Goal: Contribute content: Contribute content

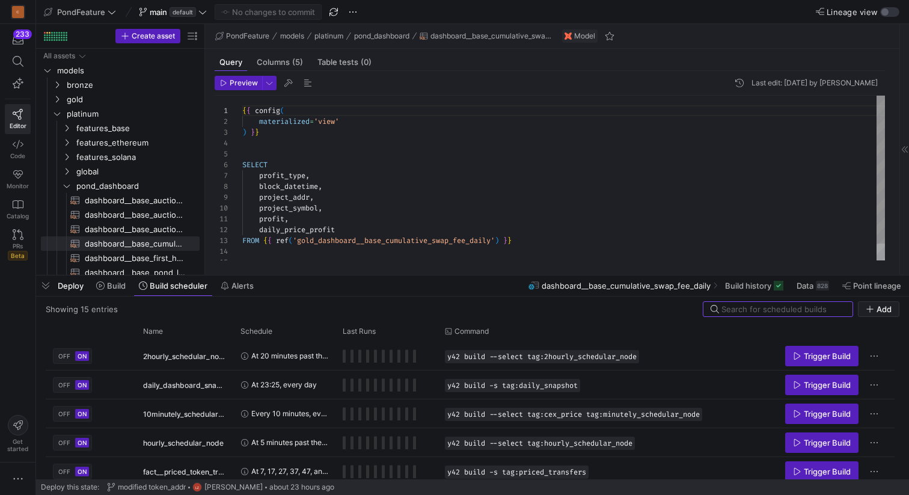
scroll to position [108, 0]
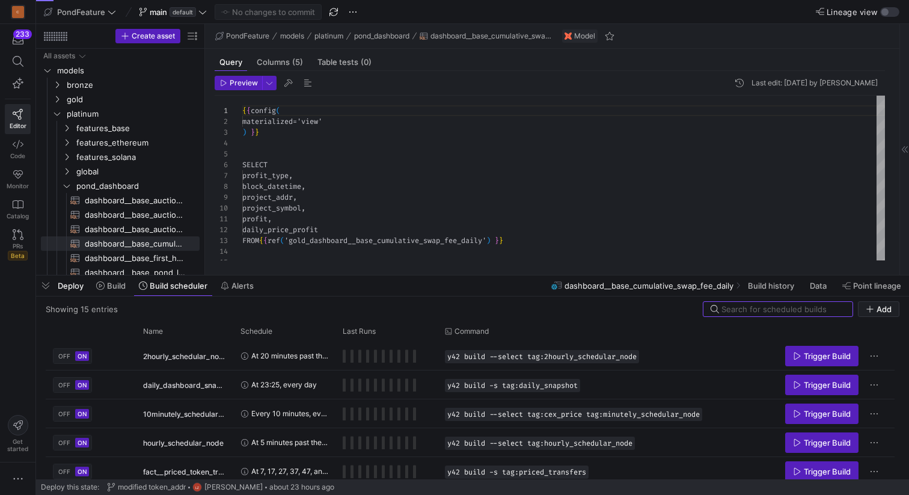
scroll to position [108, 0]
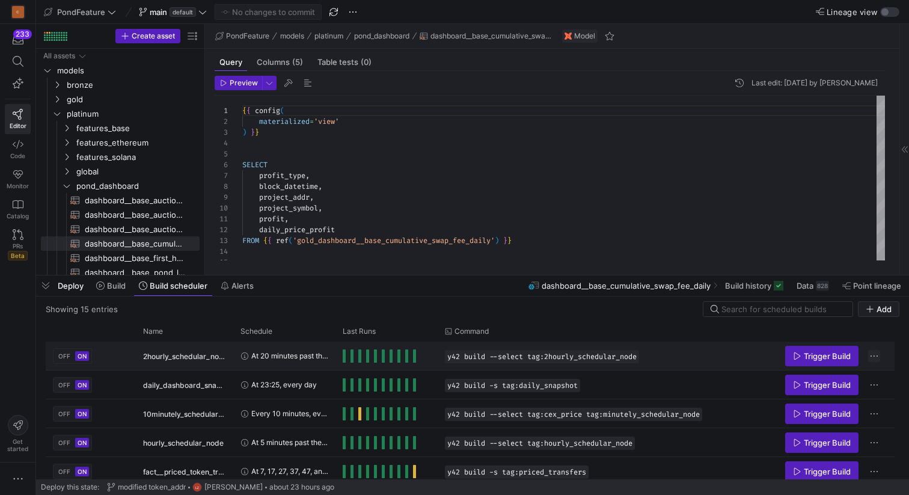
click at [874, 355] on span "Press SPACE to select this row." at bounding box center [874, 356] width 12 height 12
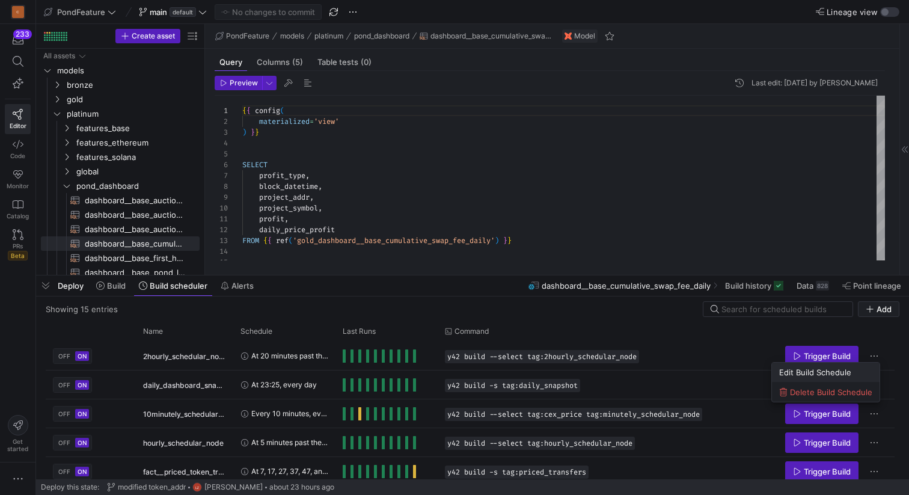
click at [829, 375] on span "Edit Build Schedule" at bounding box center [815, 372] width 72 height 10
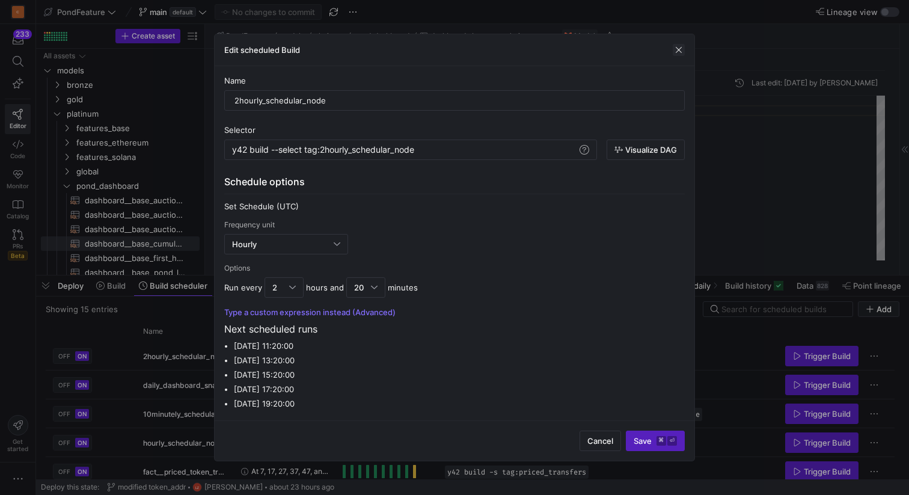
click at [681, 50] on span "button" at bounding box center [679, 50] width 12 height 12
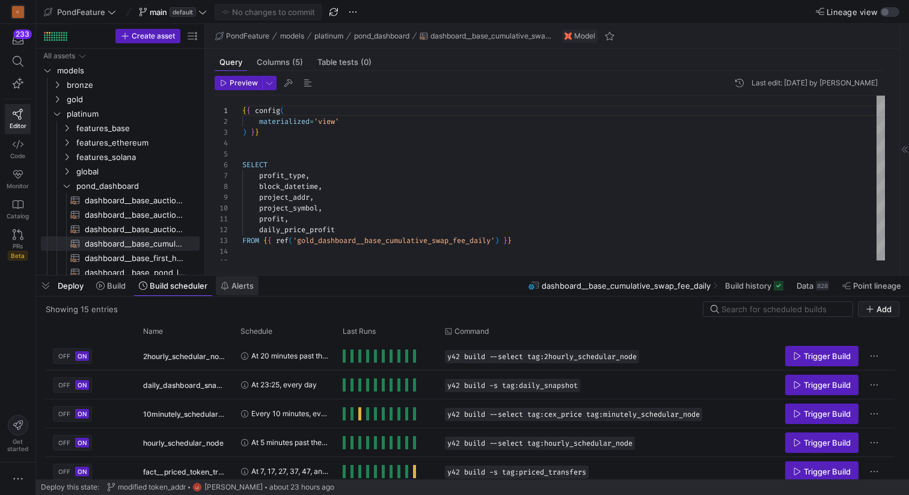
click at [242, 288] on span "Alerts" at bounding box center [242, 286] width 22 height 10
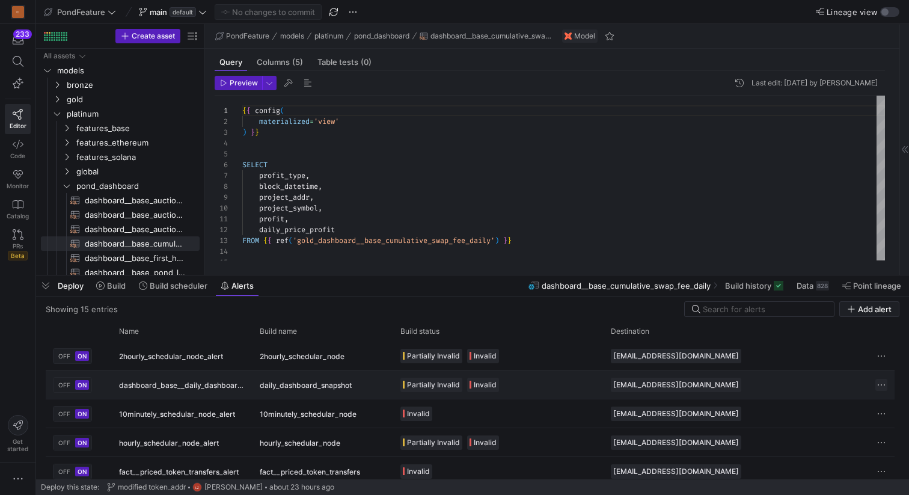
click at [880, 382] on span "Press SPACE to select this row." at bounding box center [881, 385] width 12 height 12
click at [814, 348] on div at bounding box center [454, 247] width 909 height 495
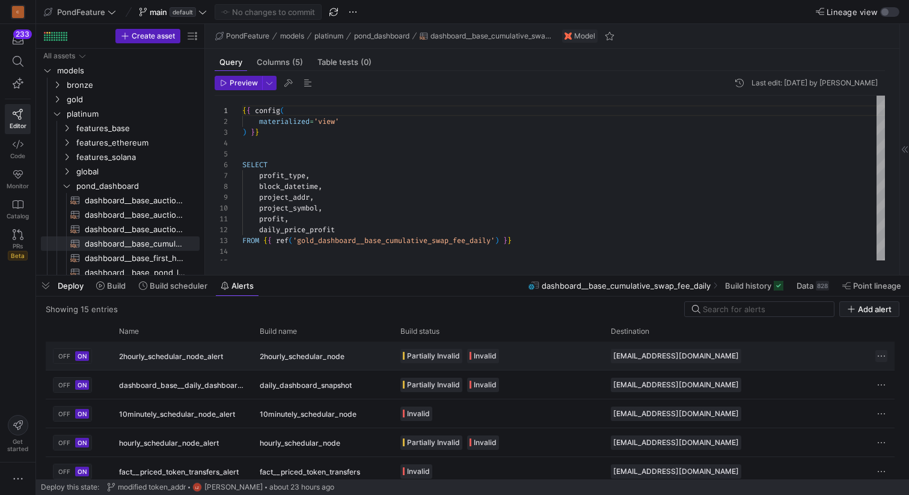
click at [884, 352] on span "Press SPACE to select this row." at bounding box center [881, 356] width 12 height 12
click at [816, 372] on span "Edit" at bounding box center [838, 372] width 84 height 10
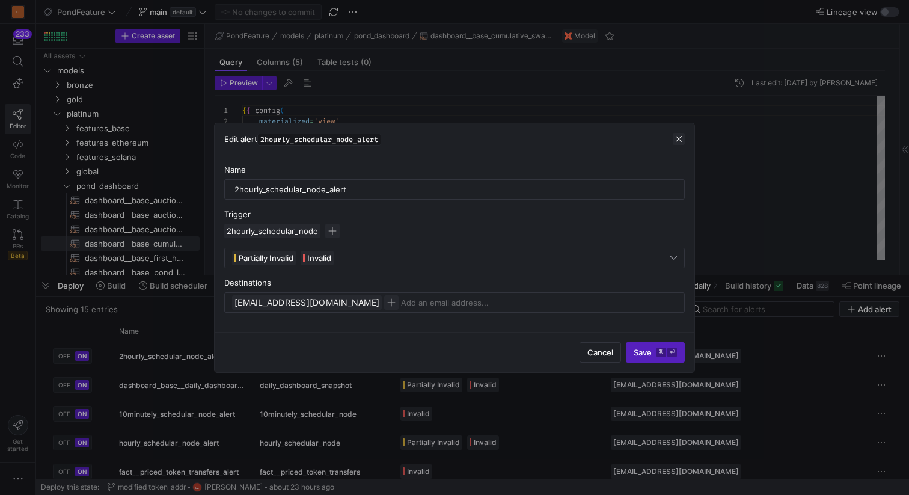
click at [677, 133] on span "button" at bounding box center [679, 139] width 12 height 12
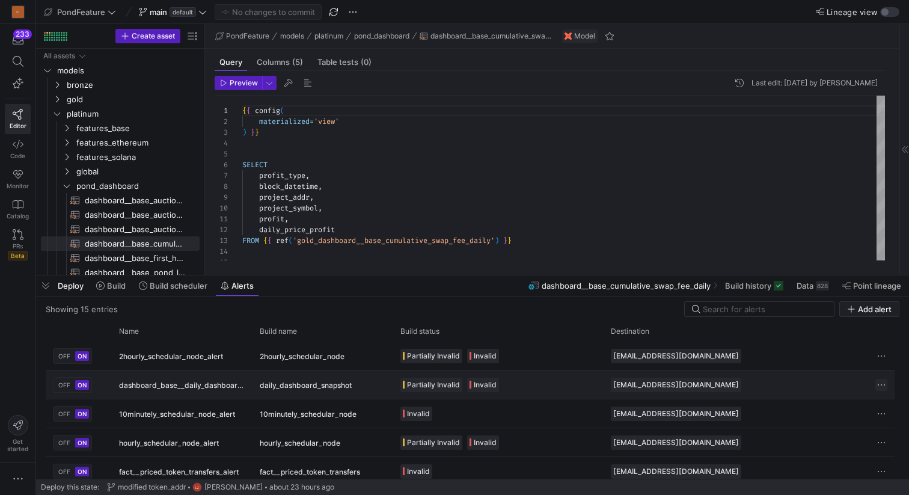
click at [878, 381] on span "Press SPACE to select this row." at bounding box center [881, 385] width 12 height 12
click at [810, 405] on span "Edit" at bounding box center [803, 401] width 14 height 10
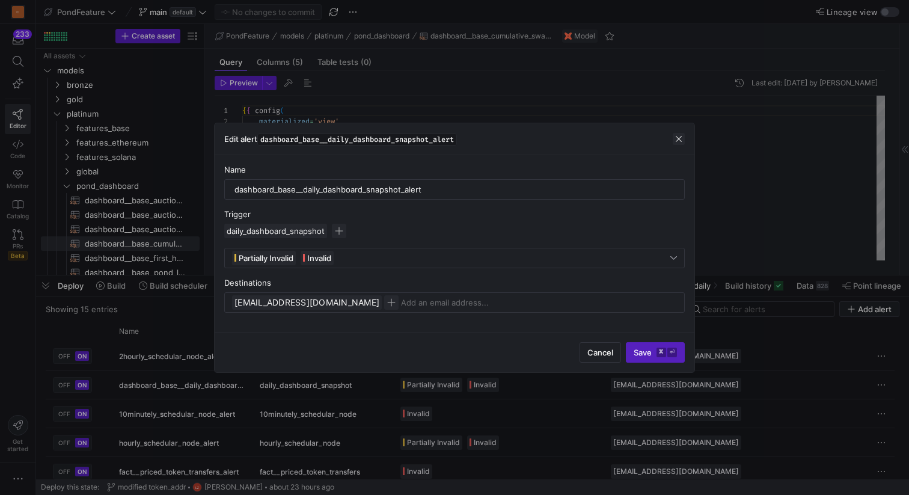
click at [678, 134] on span "button" at bounding box center [679, 139] width 12 height 12
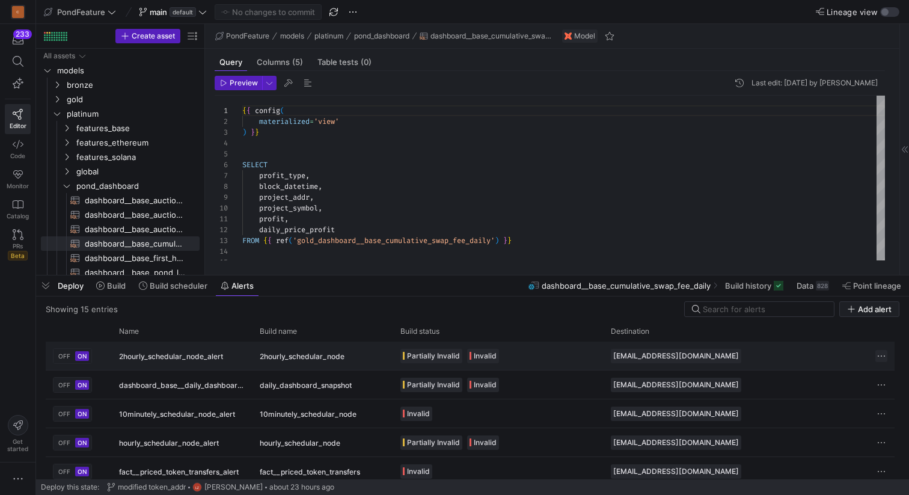
click at [886, 354] on span "Press SPACE to select this row." at bounding box center [881, 356] width 12 height 12
click at [824, 368] on span "Edit" at bounding box center [838, 372] width 84 height 10
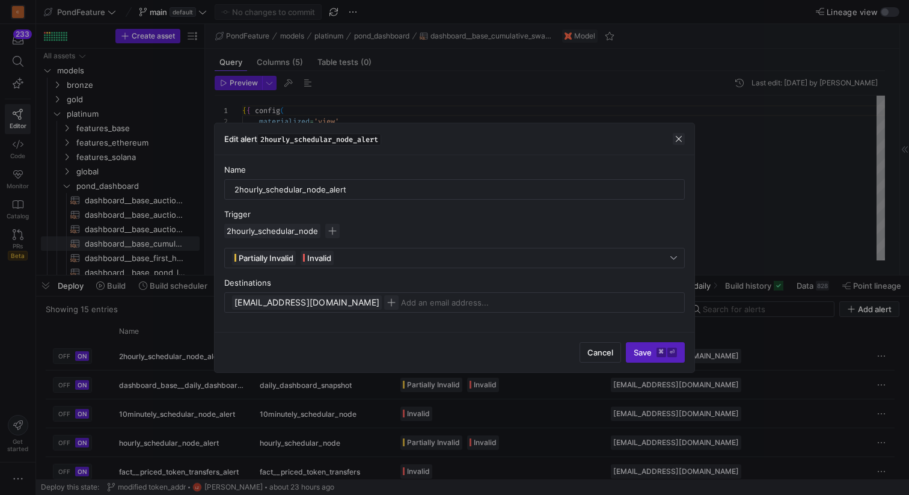
click at [678, 138] on span "button" at bounding box center [679, 139] width 12 height 12
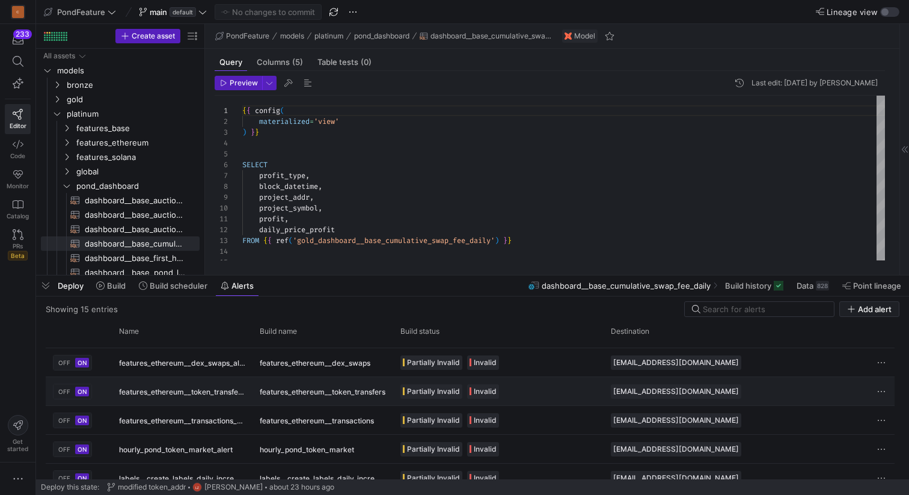
scroll to position [295, 0]
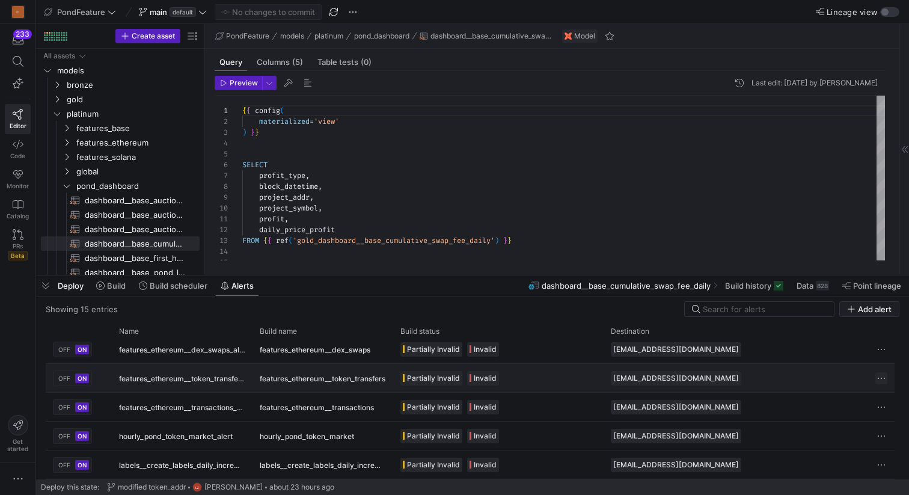
click at [883, 376] on span "Press SPACE to select this row." at bounding box center [881, 378] width 12 height 12
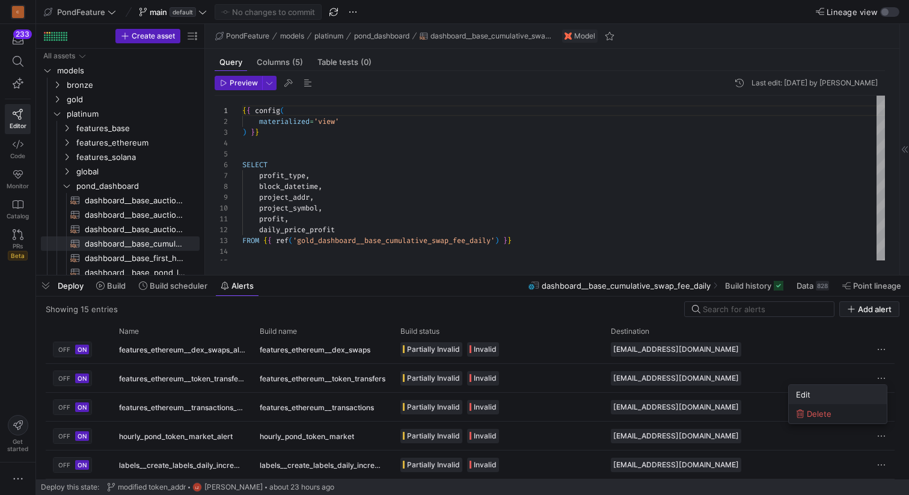
click at [820, 390] on span "Edit" at bounding box center [838, 395] width 84 height 10
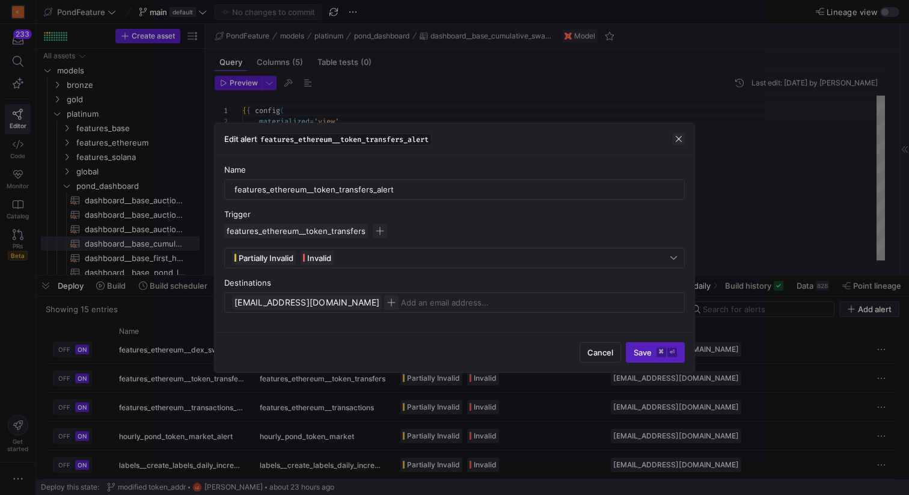
click at [678, 138] on span "button" at bounding box center [679, 139] width 12 height 12
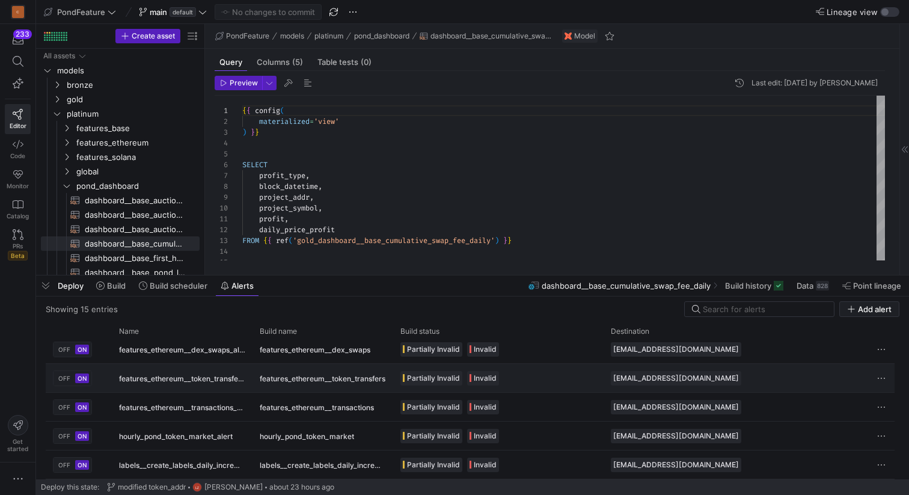
scroll to position [0, 0]
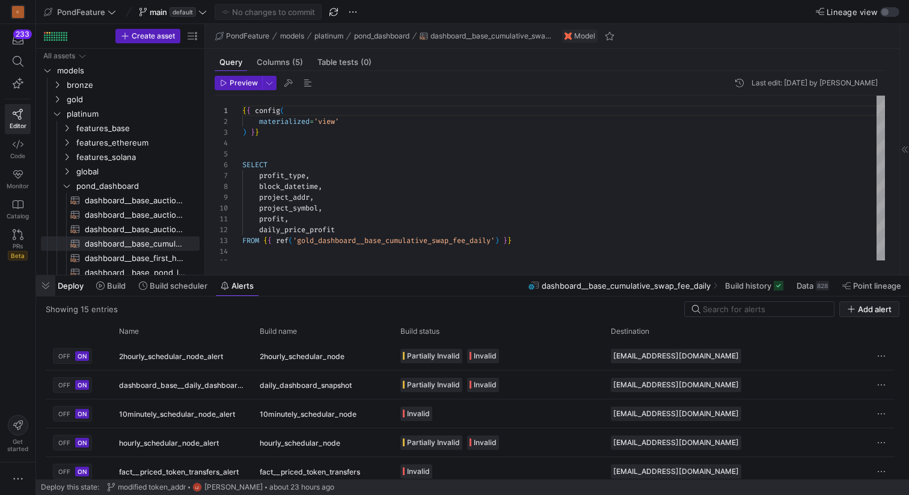
click at [49, 285] on span "button" at bounding box center [45, 285] width 19 height 20
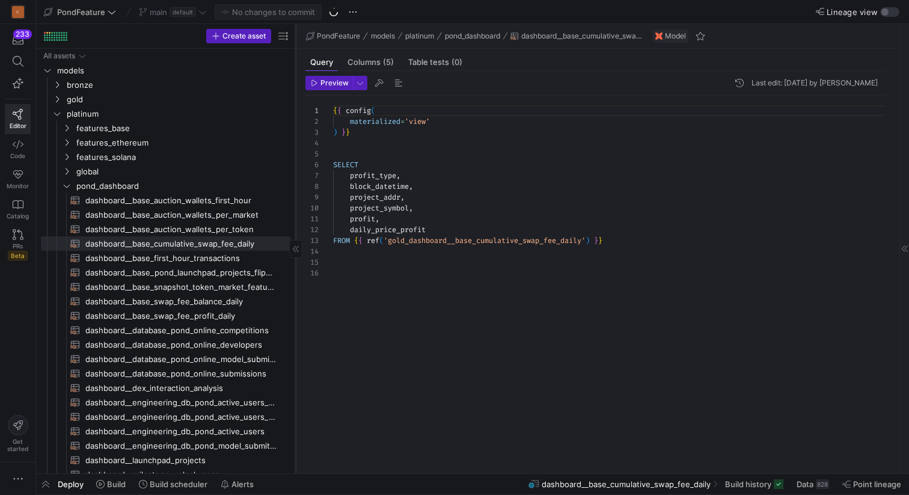
drag, startPoint x: 204, startPoint y: 149, endPoint x: 295, endPoint y: 149, distance: 90.8
click at [295, 149] on div at bounding box center [295, 248] width 1 height 449
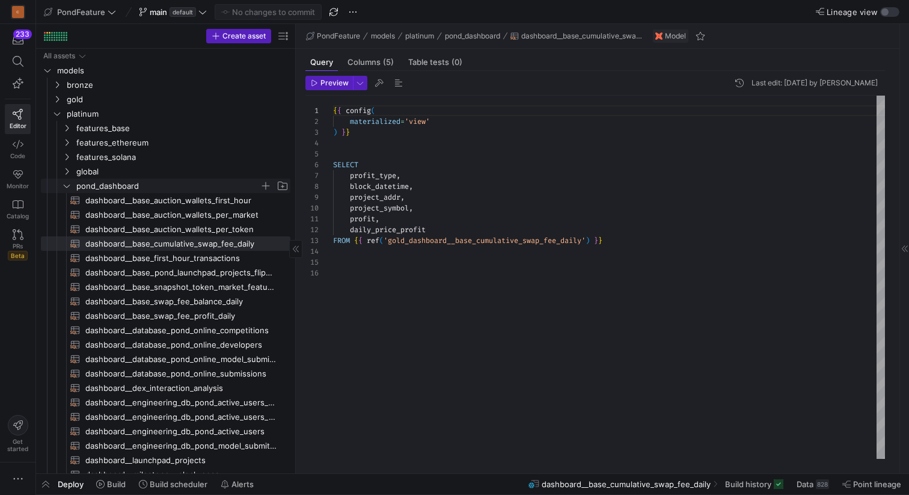
click at [66, 185] on icon "Press SPACE to select this row." at bounding box center [67, 185] width 8 height 7
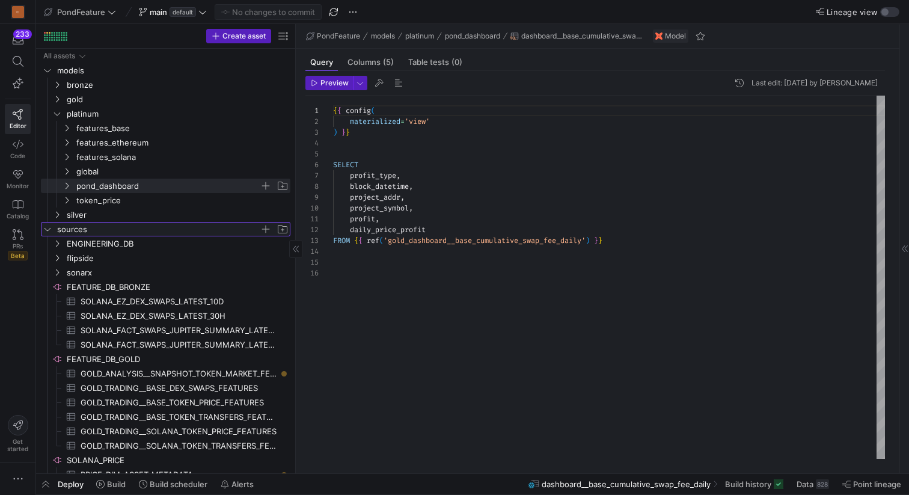
click at [47, 228] on icon "Press SPACE to select this row." at bounding box center [47, 228] width 8 height 7
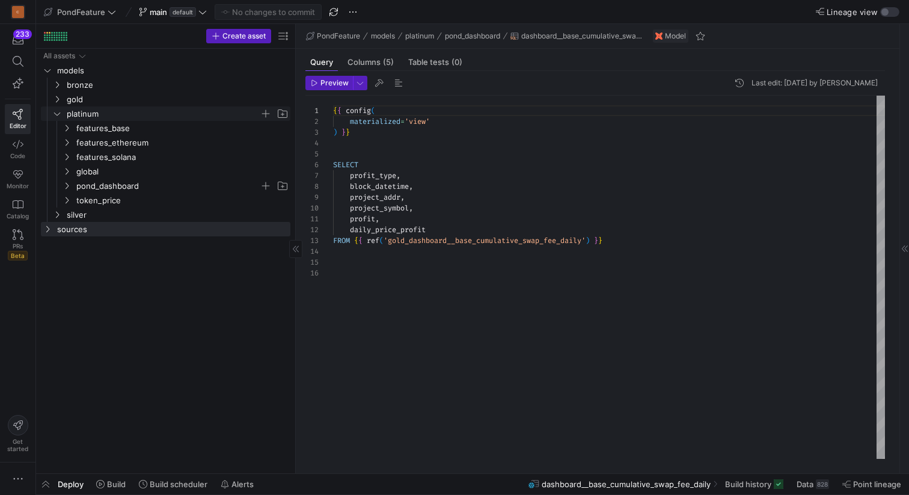
click at [58, 112] on icon "Press SPACE to select this row." at bounding box center [57, 113] width 8 height 7
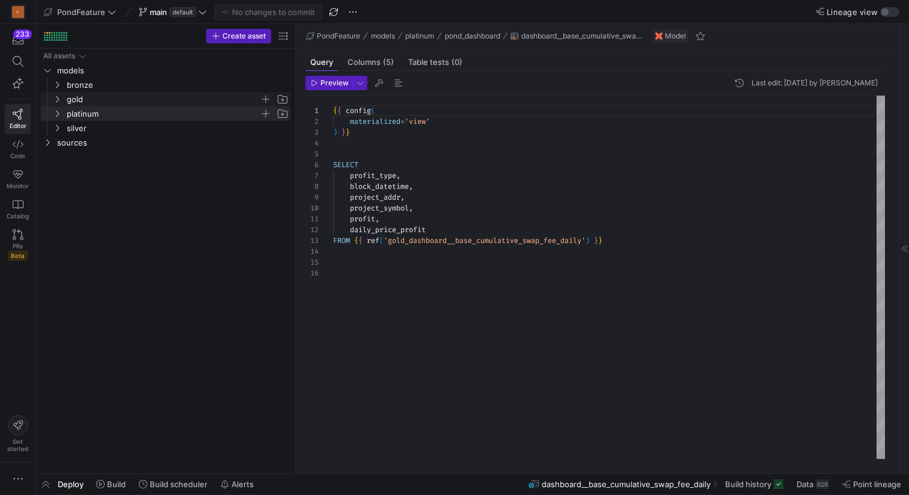
click at [57, 98] on icon "Press SPACE to select this row." at bounding box center [57, 99] width 8 height 7
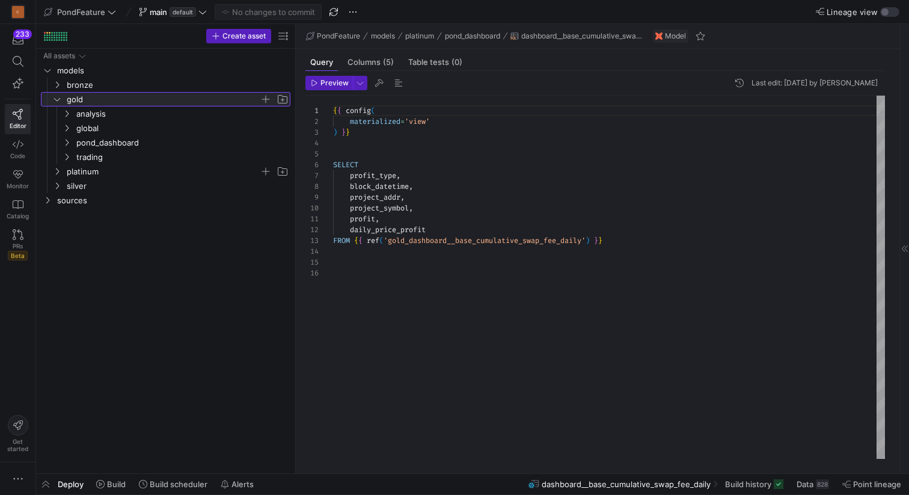
click at [57, 98] on icon at bounding box center [57, 99] width 8 height 7
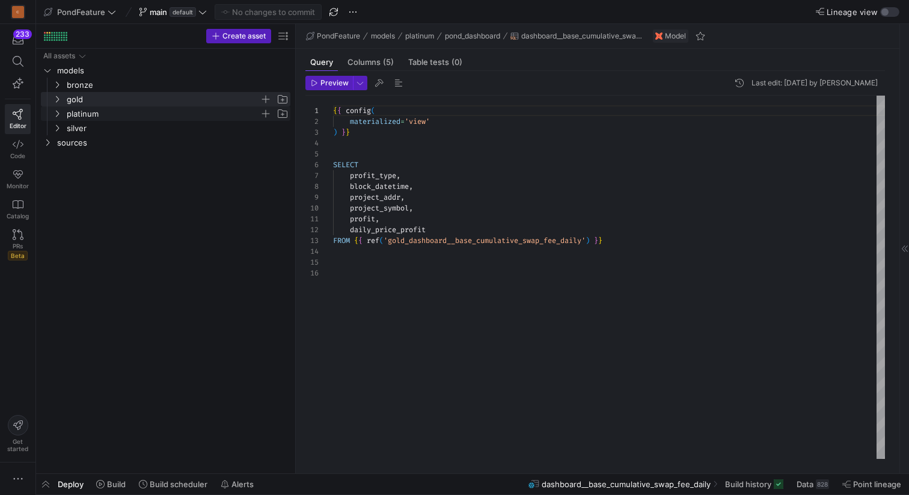
click at [60, 113] on icon "Press SPACE to select this row." at bounding box center [57, 113] width 8 height 7
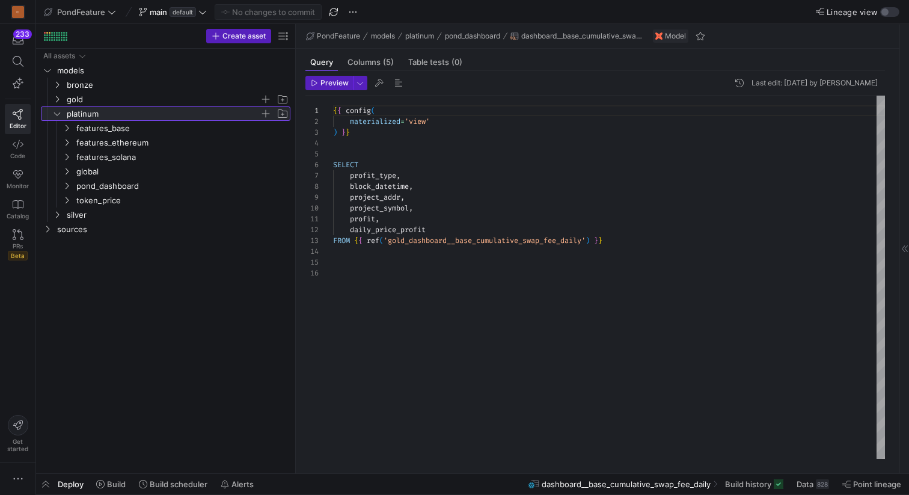
click at [60, 112] on icon at bounding box center [57, 113] width 8 height 7
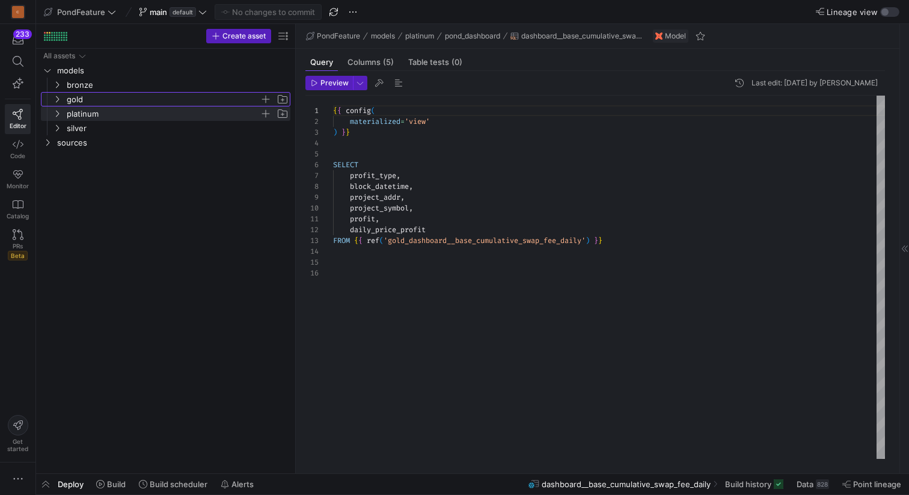
click at [57, 97] on icon "Press SPACE to select this row." at bounding box center [57, 99] width 8 height 7
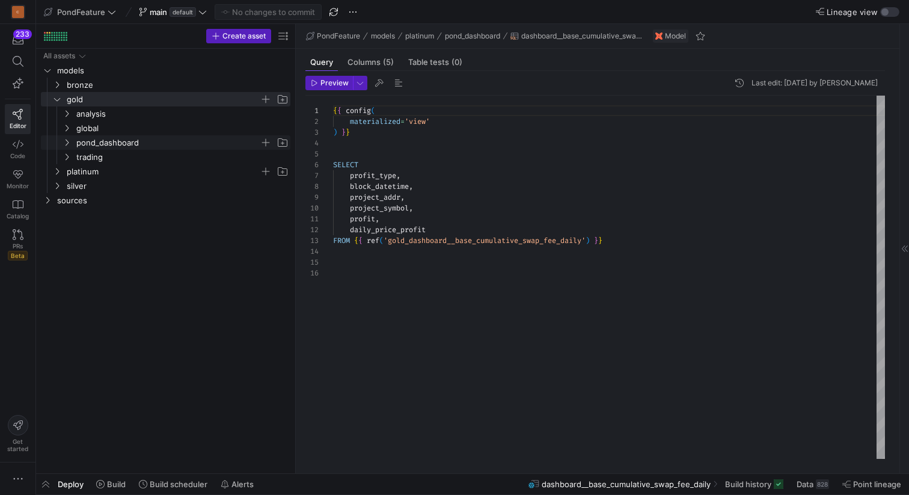
click at [66, 139] on icon "Press SPACE to select this row." at bounding box center [67, 142] width 3 height 7
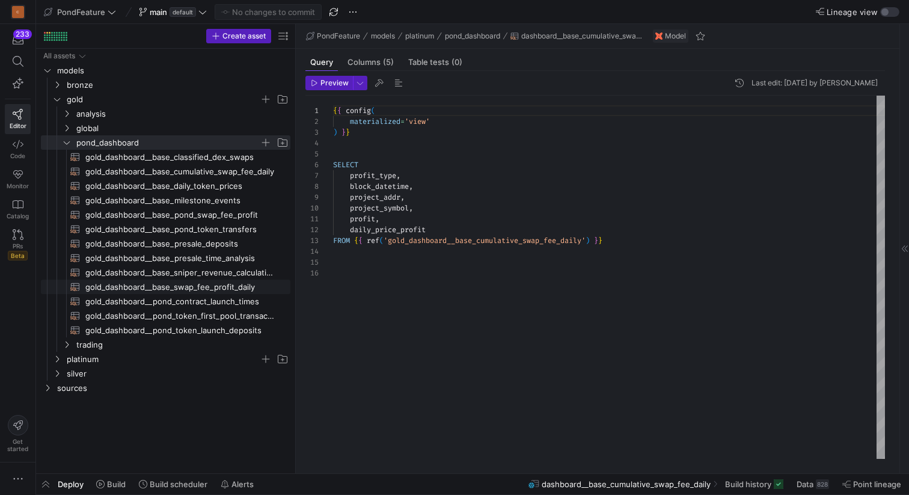
click at [151, 284] on span "gold_dashboard__base_swap_fee_profit_daily​​​​​​​​​​" at bounding box center [180, 287] width 191 height 14
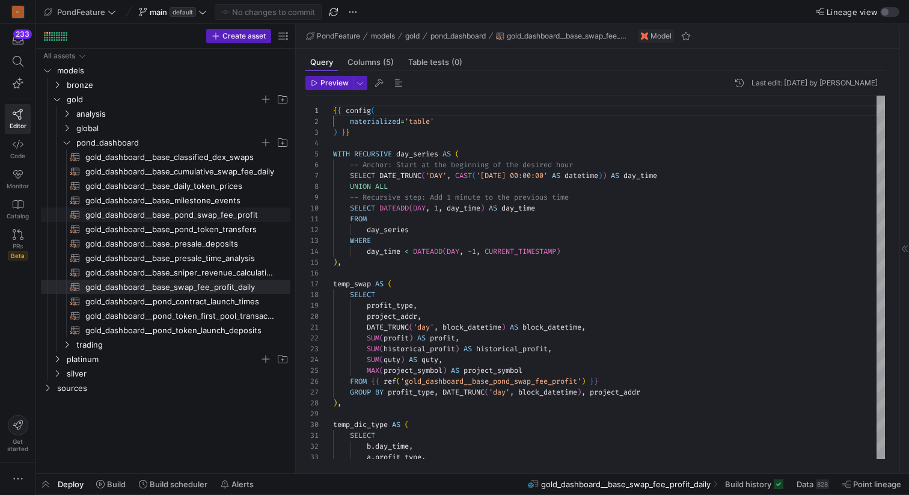
click at [213, 212] on span "gold_dashboard__base_pond_swap_fee_profit​​​​​​​​​​" at bounding box center [180, 215] width 191 height 14
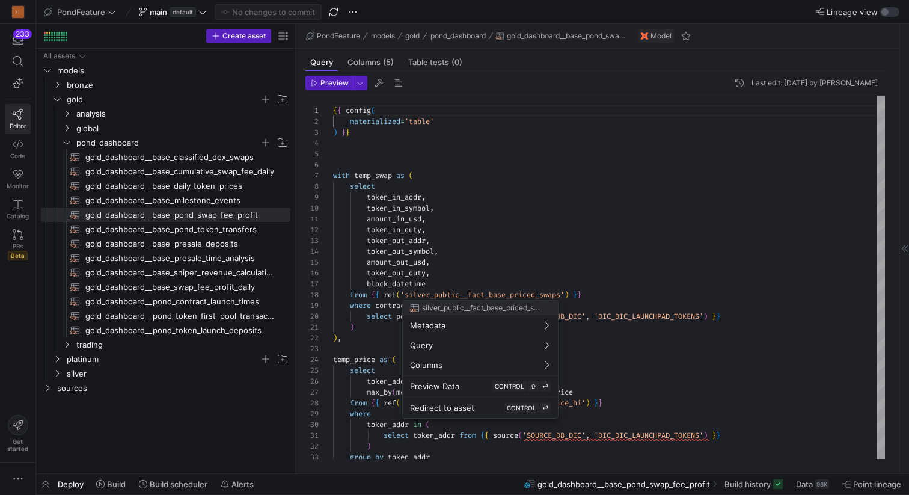
click at [577, 252] on div at bounding box center [454, 247] width 909 height 495
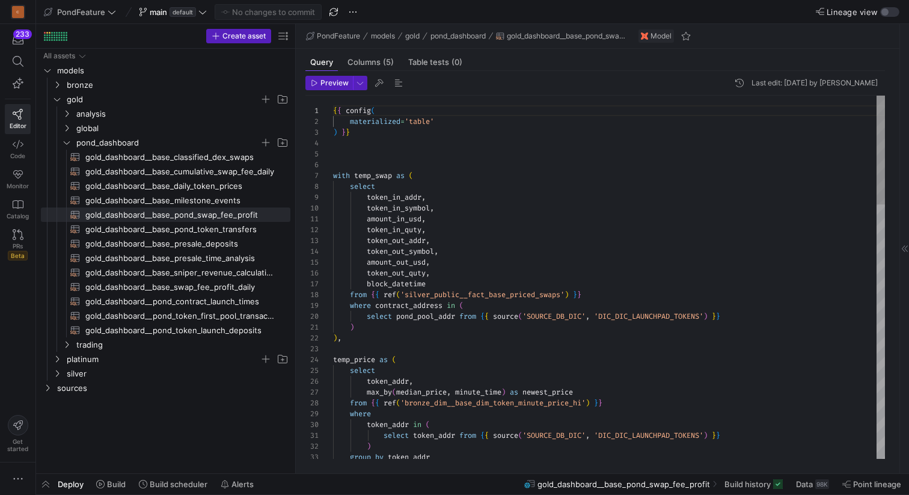
scroll to position [11, 8]
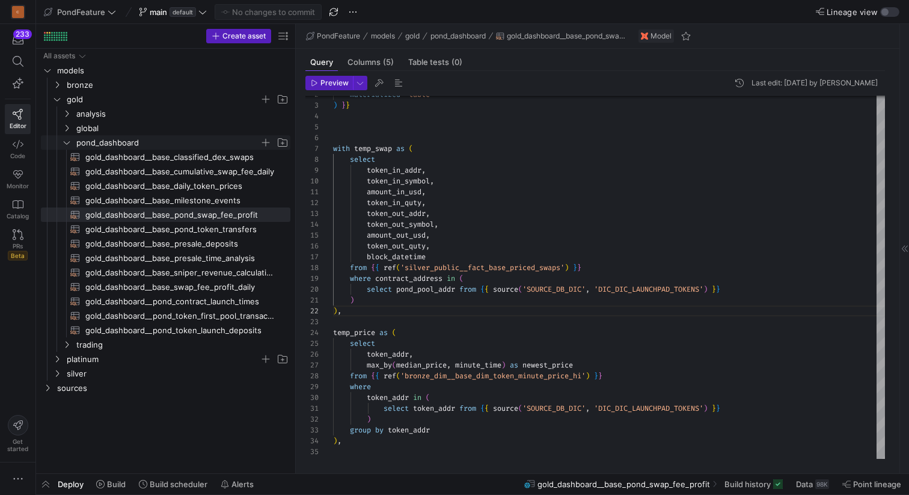
click at [63, 142] on icon "Press SPACE to select this row." at bounding box center [67, 142] width 8 height 7
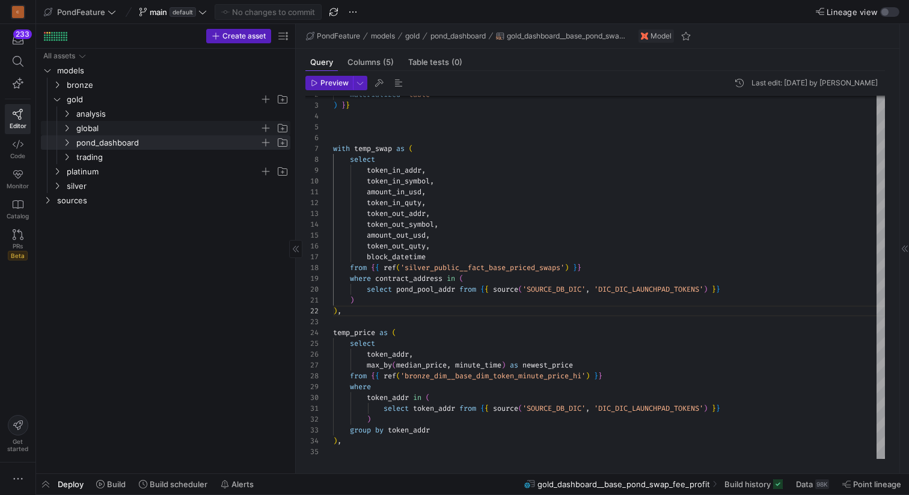
click at [68, 126] on icon "Press SPACE to select this row." at bounding box center [67, 127] width 8 height 7
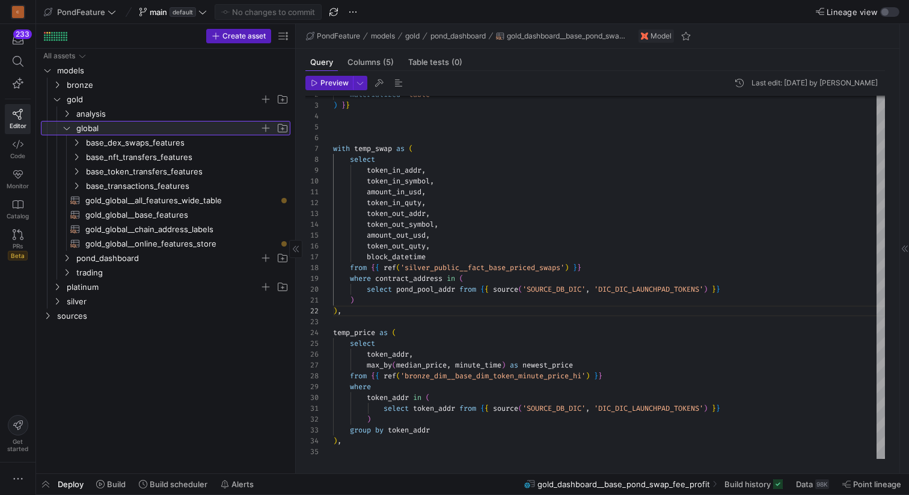
click at [68, 126] on icon at bounding box center [67, 127] width 8 height 7
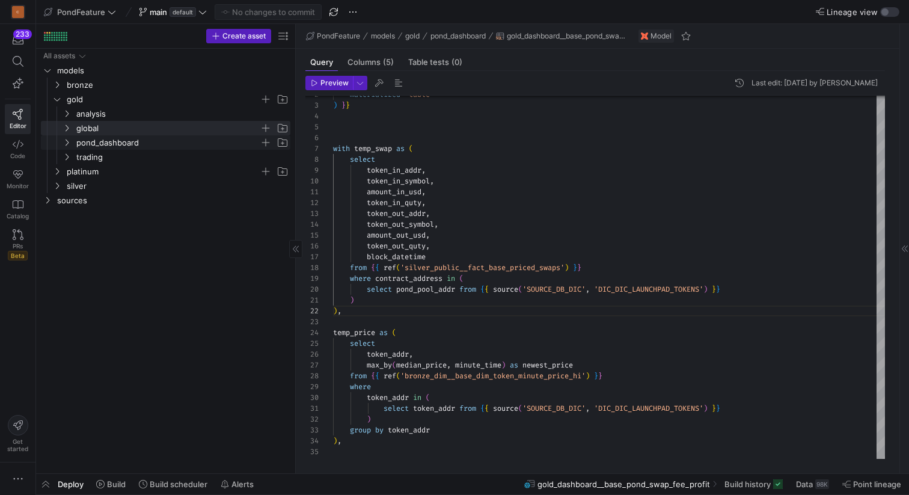
click at [69, 137] on span "pond_dashboard" at bounding box center [175, 142] width 229 height 13
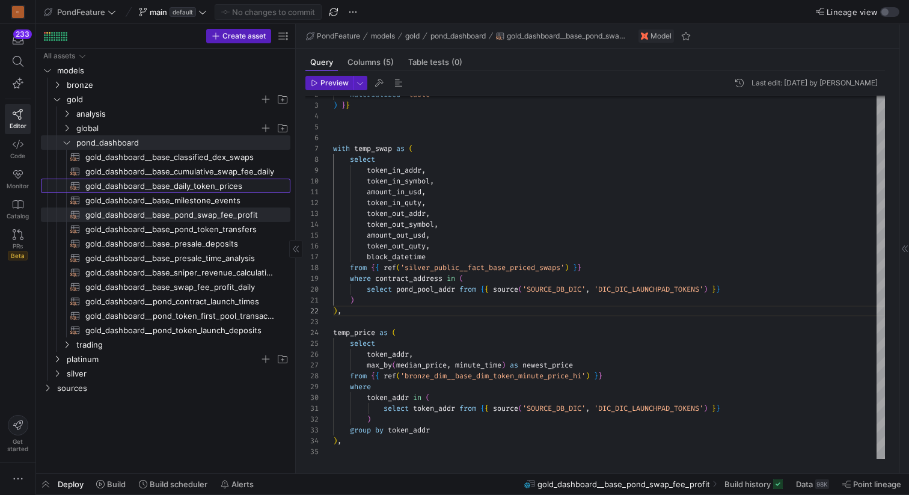
click at [177, 186] on span "gold_dashboard__base_daily_token_prices​​​​​​​​​​" at bounding box center [180, 186] width 191 height 14
type textarea "{{ config( materialized='incremental', incremental_strategy='merge', unique_key…"
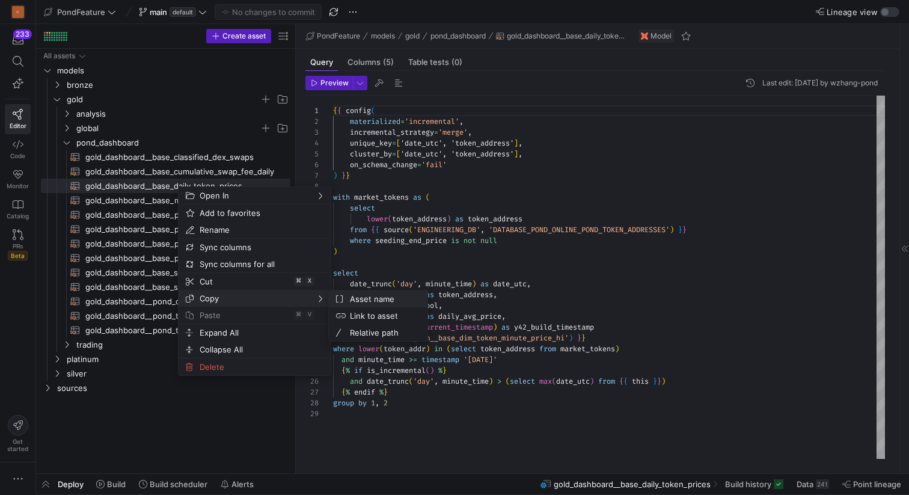
click at [355, 299] on span "Asset name" at bounding box center [381, 298] width 73 height 17
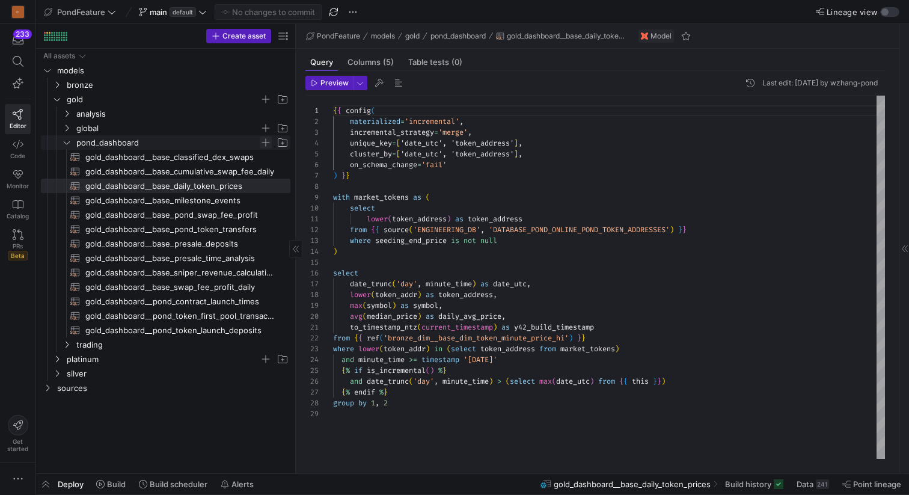
click at [266, 141] on span "Press SPACE to select this row." at bounding box center [266, 142] width 12 height 12
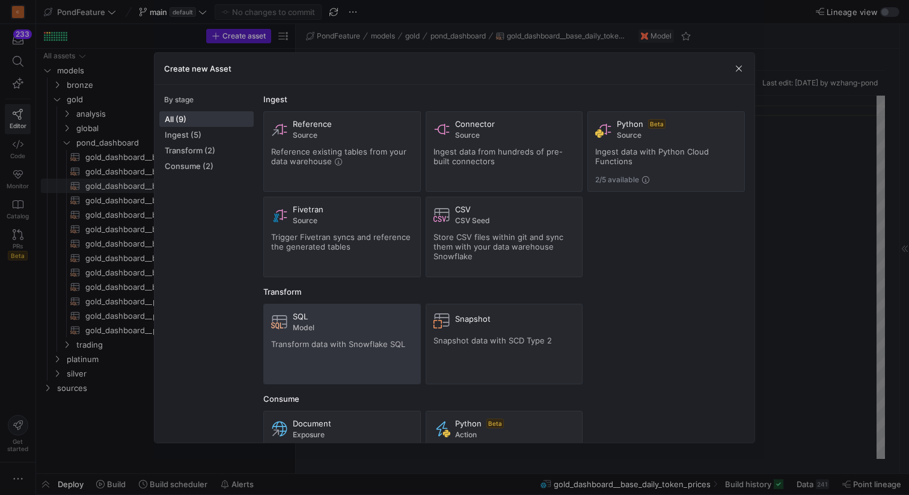
click at [354, 319] on div "SQL" at bounding box center [353, 316] width 120 height 10
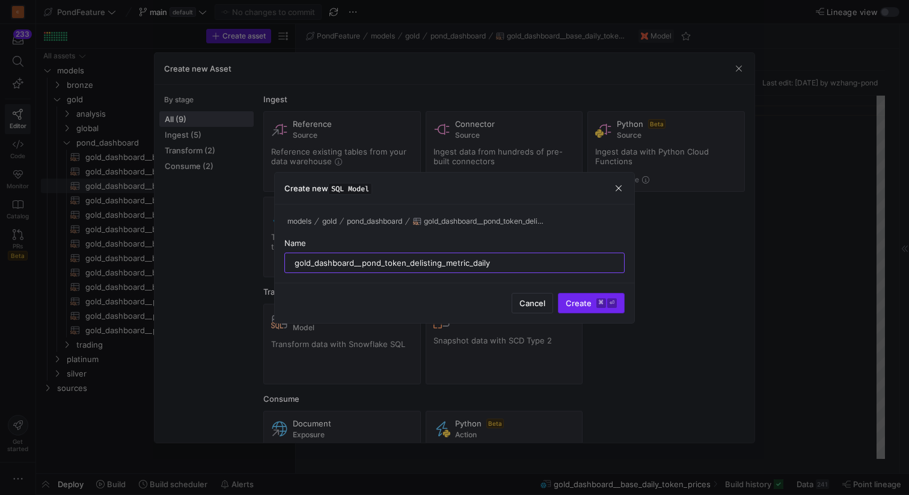
type input "gold_dashboard__pond_token_delisting_metric_daily"
click at [578, 302] on span "Create ⌘ ⏎" at bounding box center [591, 303] width 51 height 10
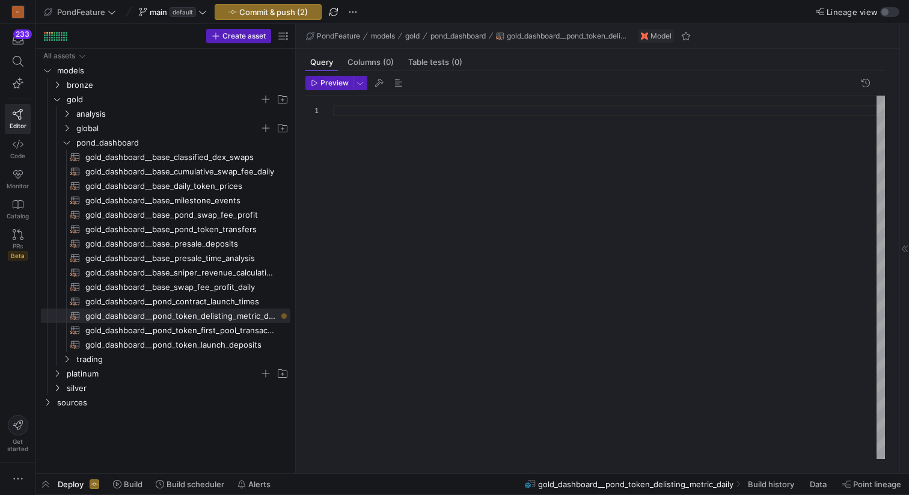
click at [445, 207] on div at bounding box center [609, 277] width 552 height 363
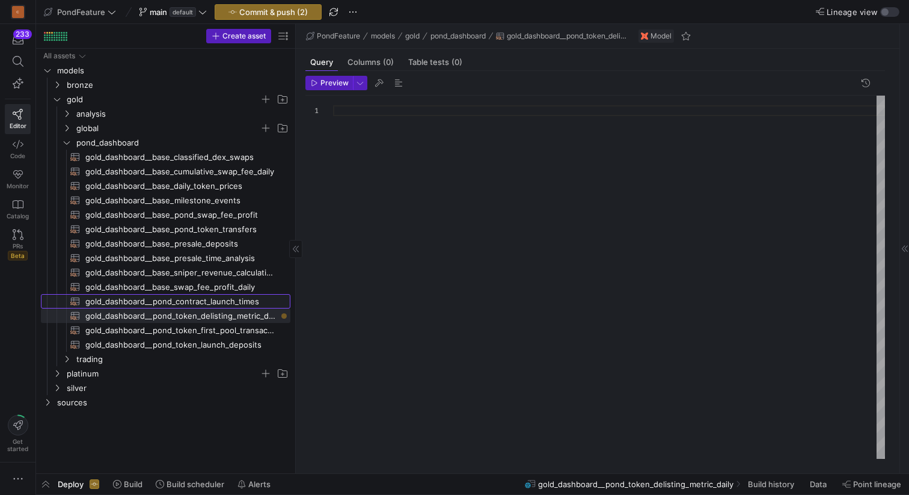
click at [223, 298] on span "gold_dashboard__pond_contract_launch_times​​​​​​​​​​" at bounding box center [180, 302] width 191 height 14
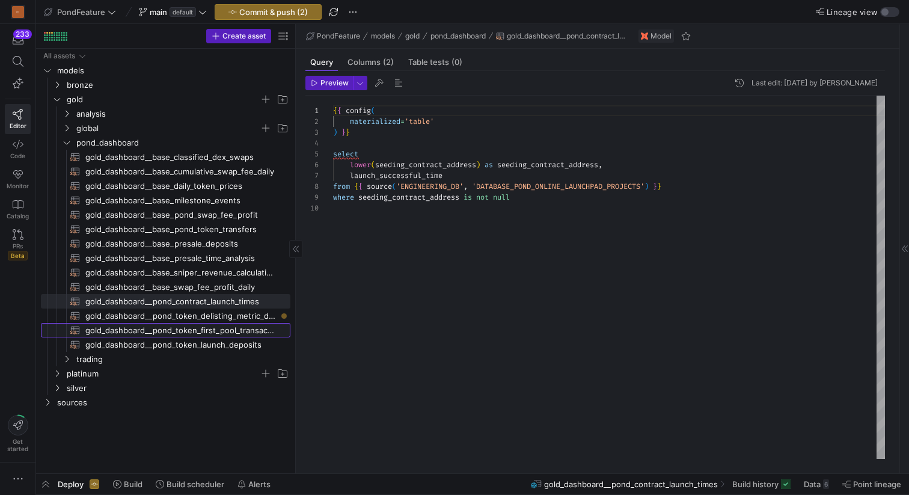
click at [234, 329] on span "gold_dashboard__pond_token_first_pool_transactions​​​​​​​​​​" at bounding box center [180, 330] width 191 height 14
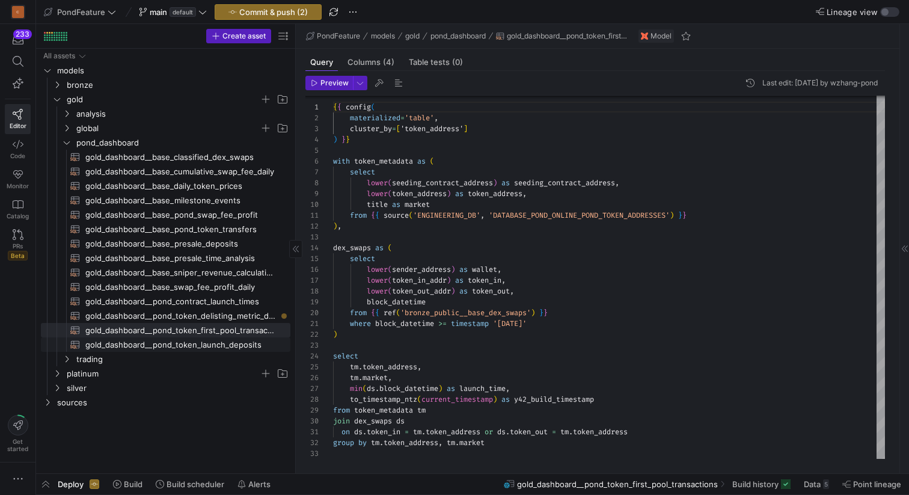
click at [222, 344] on span "gold_dashboard__pond_token_launch_deposits​​​​​​​​​​" at bounding box center [180, 345] width 191 height 14
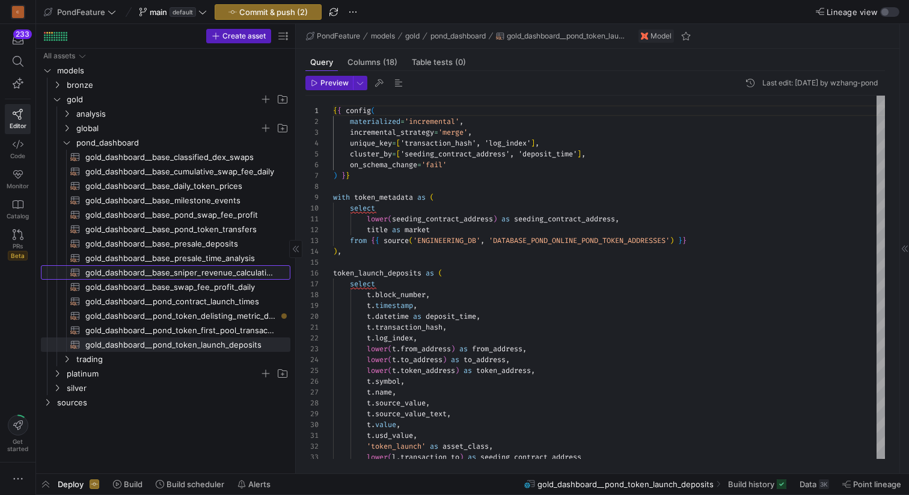
click at [231, 275] on span "gold_dashboard__base_sniper_revenue_calculations​​​​​​​​​​" at bounding box center [180, 273] width 191 height 14
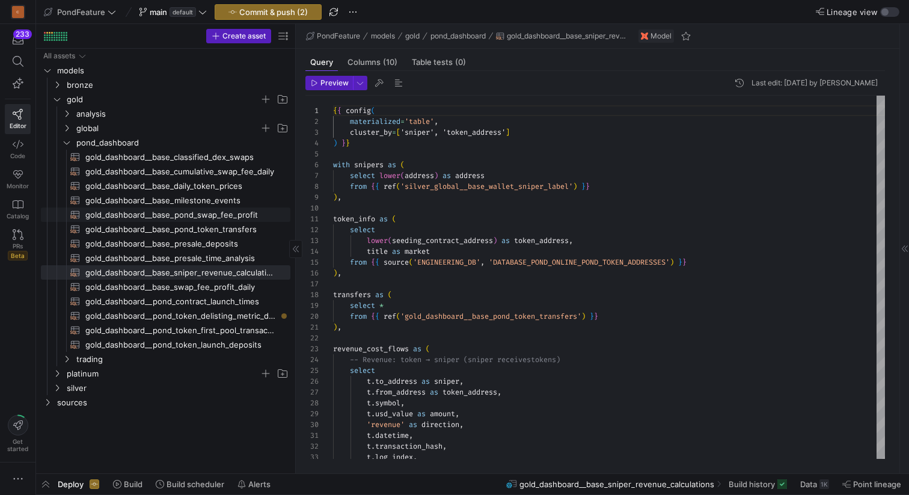
click at [228, 209] on span "gold_dashboard__base_pond_swap_fee_profit​​​​​​​​​​" at bounding box center [180, 215] width 191 height 14
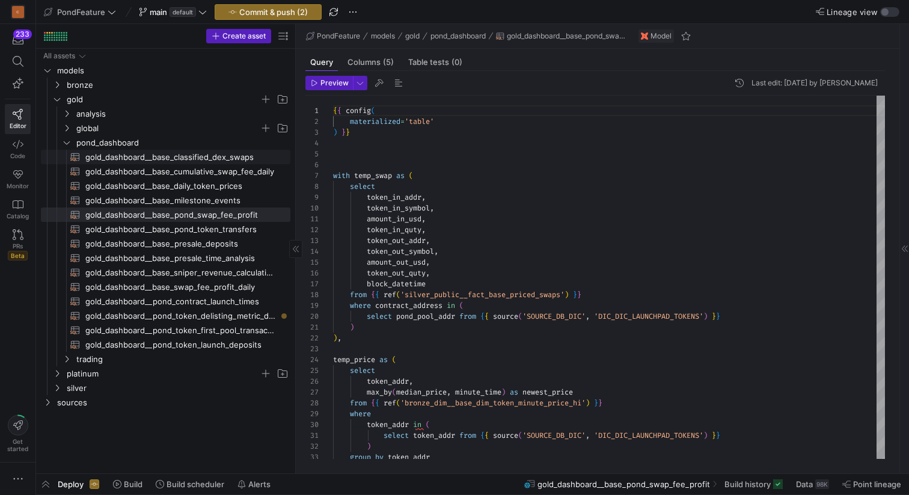
click at [219, 155] on span "gold_dashboard__base_classified_dex_swaps​​​​​​​​​​" at bounding box center [180, 157] width 191 height 14
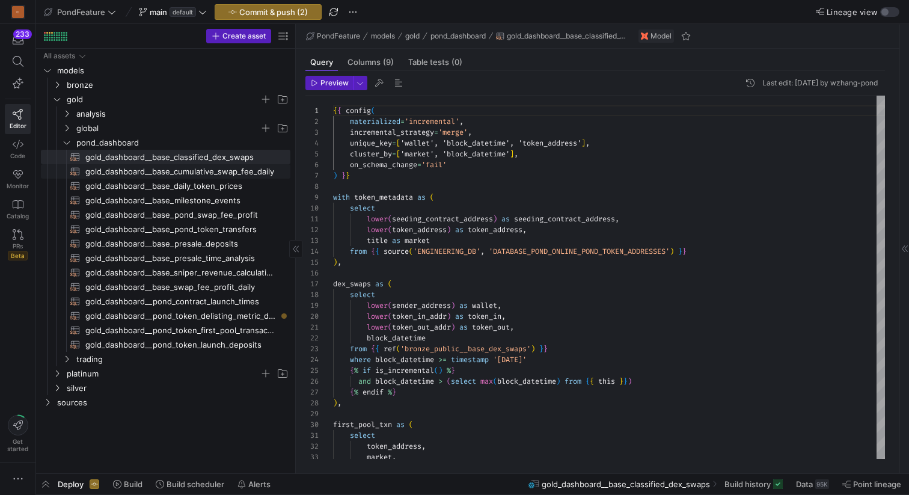
click at [247, 168] on span "gold_dashboard__base_cumulative_swap_fee_daily​​​​​​​​​​" at bounding box center [180, 172] width 191 height 14
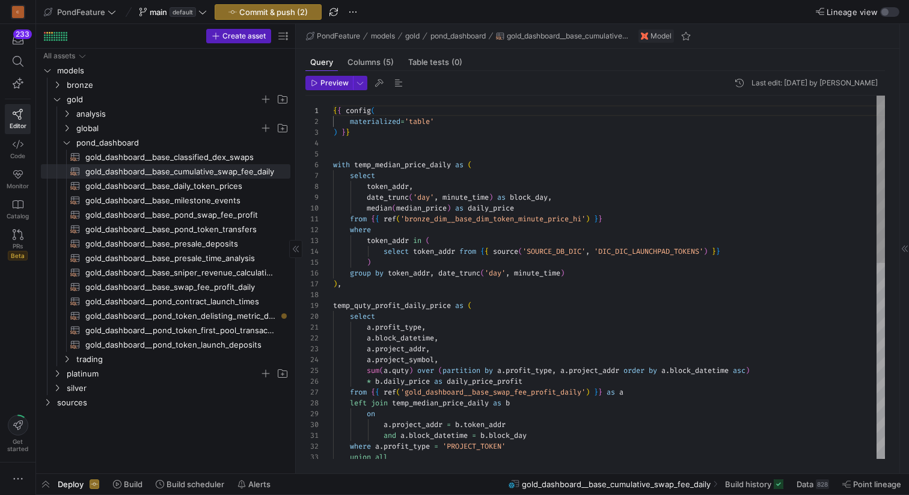
click at [224, 180] on span "gold_dashboard__base_daily_token_prices​​​​​​​​​​" at bounding box center [180, 186] width 191 height 14
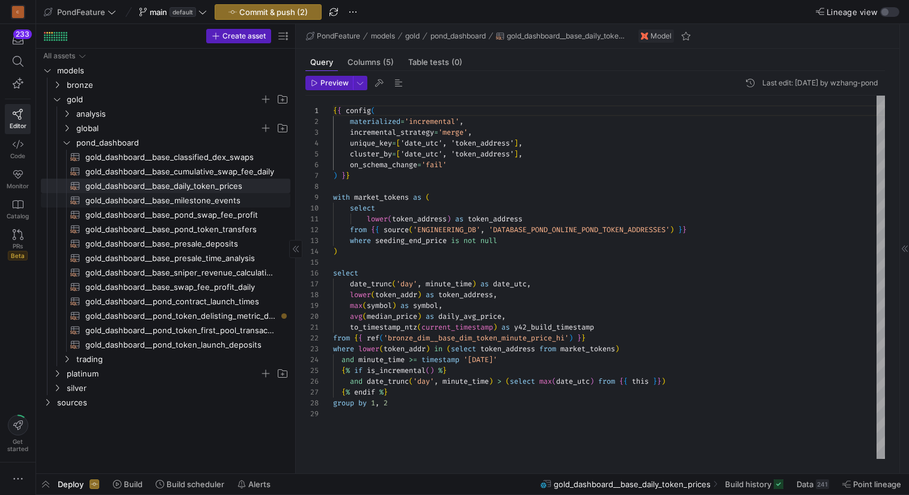
click at [219, 200] on span "gold_dashboard__base_milestone_events​​​​​​​​​​" at bounding box center [180, 201] width 191 height 14
type textarea "{{ config( materialized='incremental', incremental_strategy='append', cluster_b…"
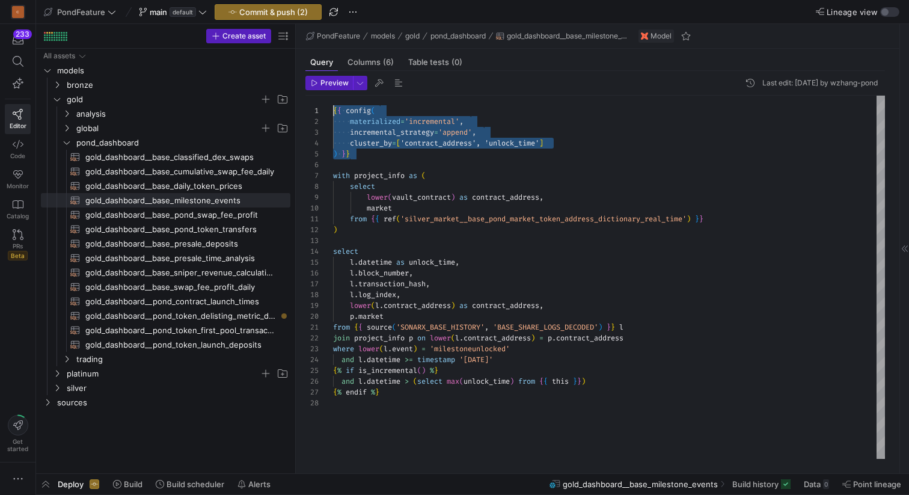
drag, startPoint x: 376, startPoint y: 156, endPoint x: 326, endPoint y: 110, distance: 67.7
click at [333, 110] on div "{ { config ( materialized = 'incremental' , incremental_strategy = 'append' , c…" at bounding box center [609, 277] width 552 height 363
click at [239, 319] on span "gold_dashboard__pond_token_delisting_metric_daily​​​​​​​​​​" at bounding box center [180, 316] width 191 height 14
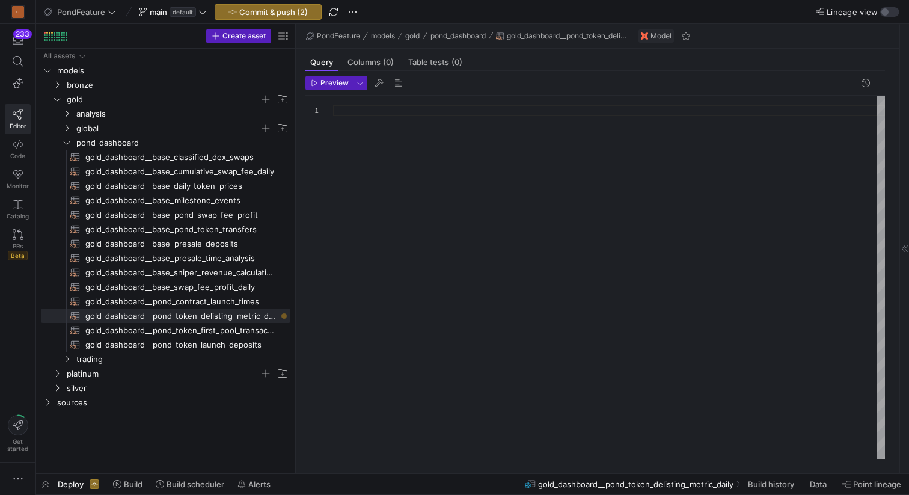
click at [427, 164] on div at bounding box center [609, 277] width 552 height 363
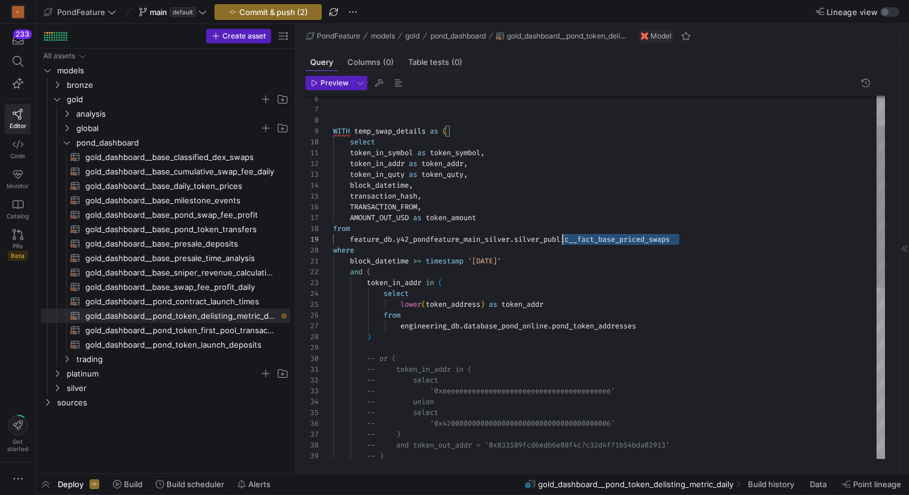
scroll to position [76, 17]
drag, startPoint x: 706, startPoint y: 237, endPoint x: 387, endPoint y: 233, distance: 318.7
click at [387, 233] on div "-- '0xeeeeeeeeeeeeeeeeeeeeeeeeeeeeeeee eeeeeeee' -- token_in_addr in ( -- selec…" at bounding box center [609, 434] width 552 height 810
click at [369, 229] on div "-- '0xeeeeeeeeeeeeeeeeeeeeeeeeeeeeeeee eeeeeeee' -- token_in_addr in ( -- selec…" at bounding box center [609, 434] width 552 height 810
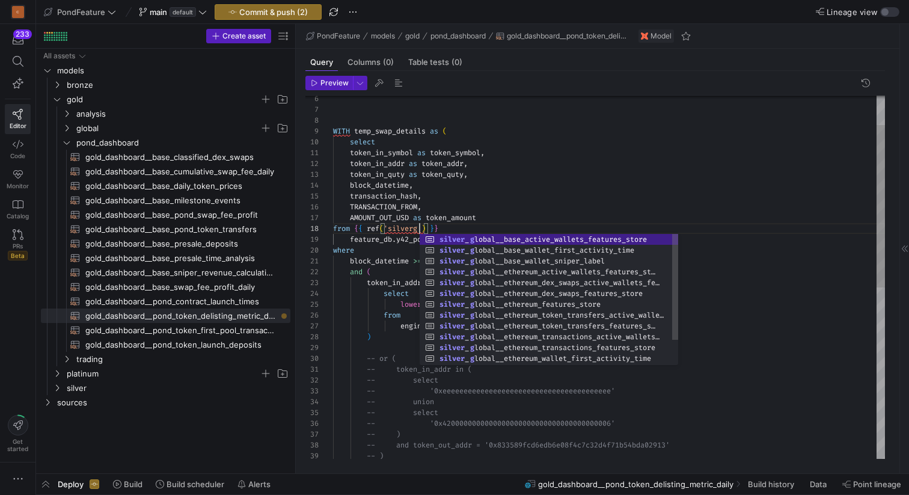
scroll to position [76, 87]
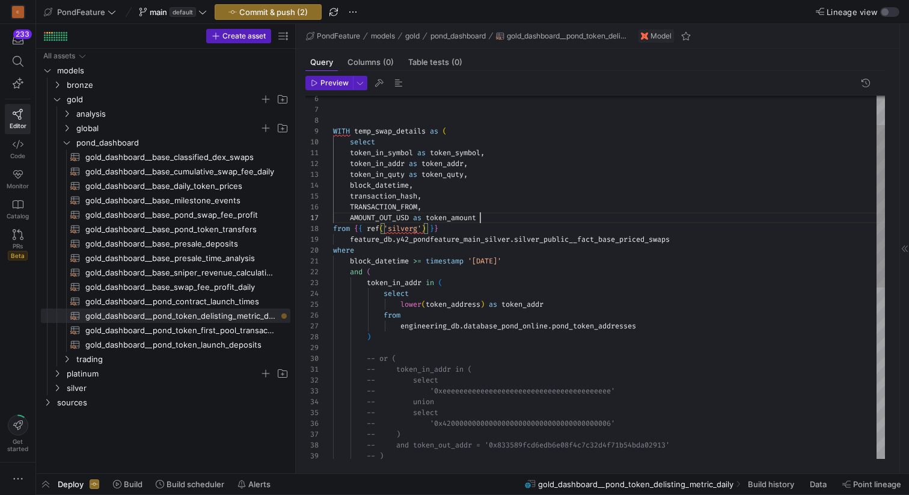
click at [523, 213] on div "-- '0xeeeeeeeeeeeeeeeeeeeeeeeeeeeeeeee eeeeeeee' -- token_in_addr in ( -- selec…" at bounding box center [609, 434] width 552 height 810
click at [567, 235] on div "-- '0xeeeeeeeeeeeeeeeeeeeeeeeeeeeeeeee eeeeeeee' -- token_in_addr in ( -- selec…" at bounding box center [609, 434] width 552 height 810
click at [419, 227] on div "-- '0xeeeeeeeeeeeeeeeeeeeeeeeeeeeeeeee eeeeeeee' -- token_in_addr in ( -- selec…" at bounding box center [609, 434] width 552 height 810
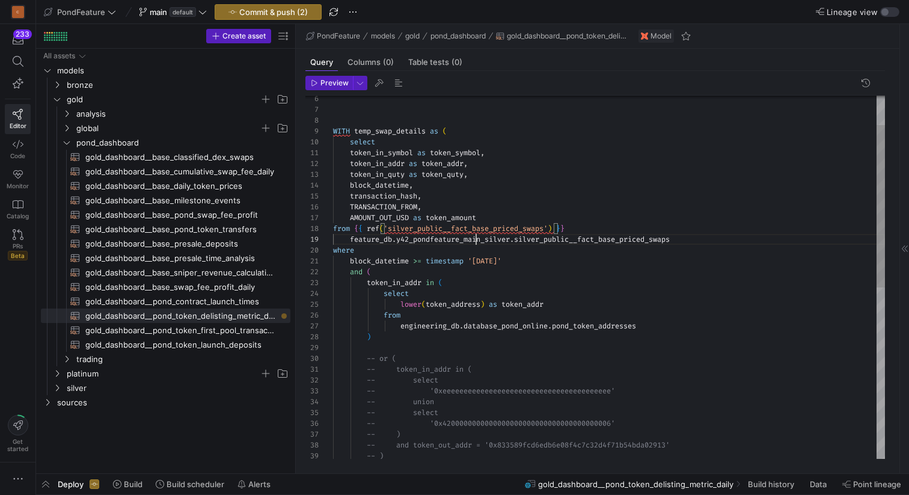
click at [478, 238] on div "-- '0xeeeeeeeeeeeeeeeeeeeeeeeeeeeeeeee eeeeeeee' -- token_in_addr in ( -- selec…" at bounding box center [609, 434] width 552 height 810
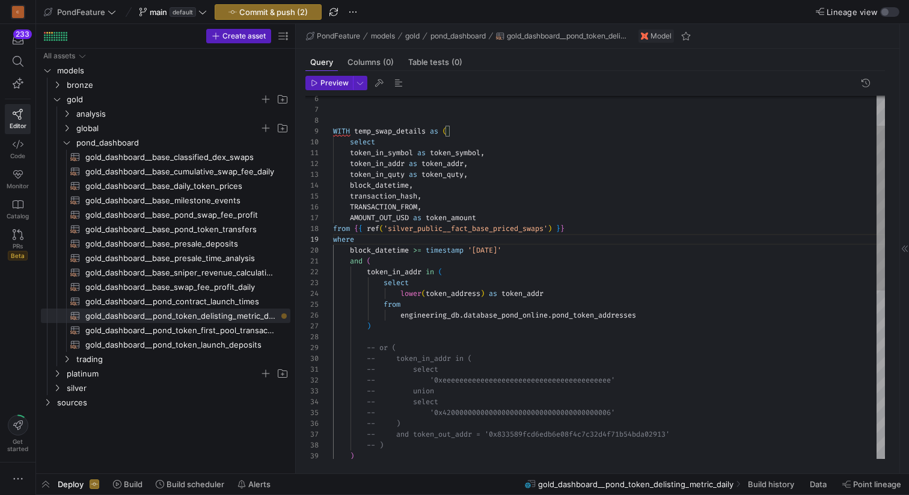
click at [500, 230] on div "-- '0xeeeeeeeeeeeeeeeeeeeeeeeeeeeeeeee eeeeeeee' -- token_in_addr in ( -- selec…" at bounding box center [609, 429] width 552 height 800
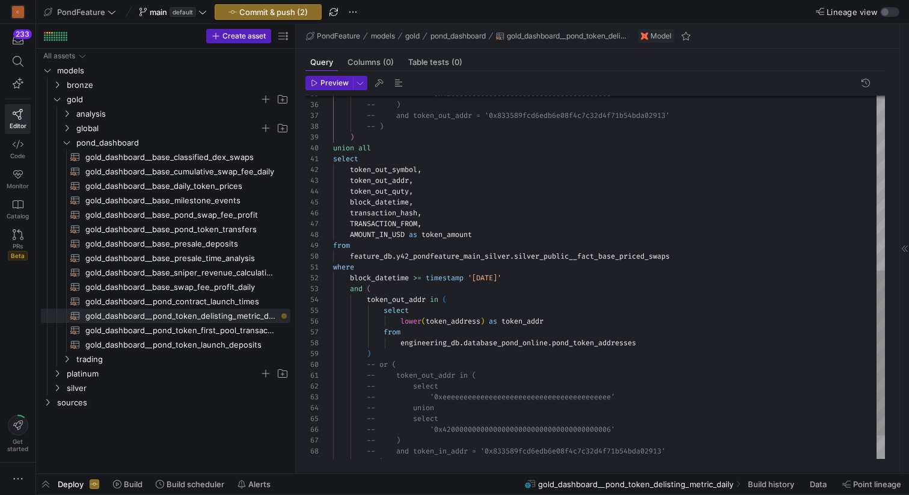
click at [458, 254] on div "-- '0x42000000000000000000000000000000 00000006' -- ) -- and token_out_addr = '…" at bounding box center [609, 111] width 552 height 800
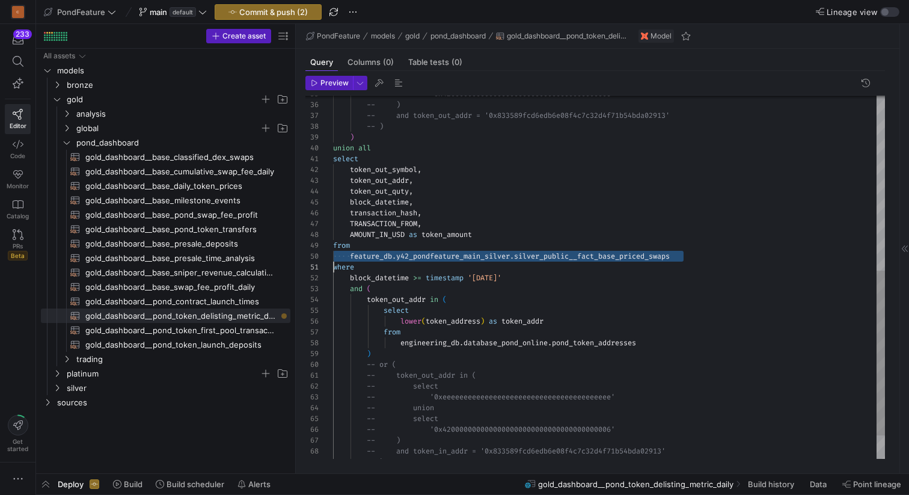
scroll to position [97, 0]
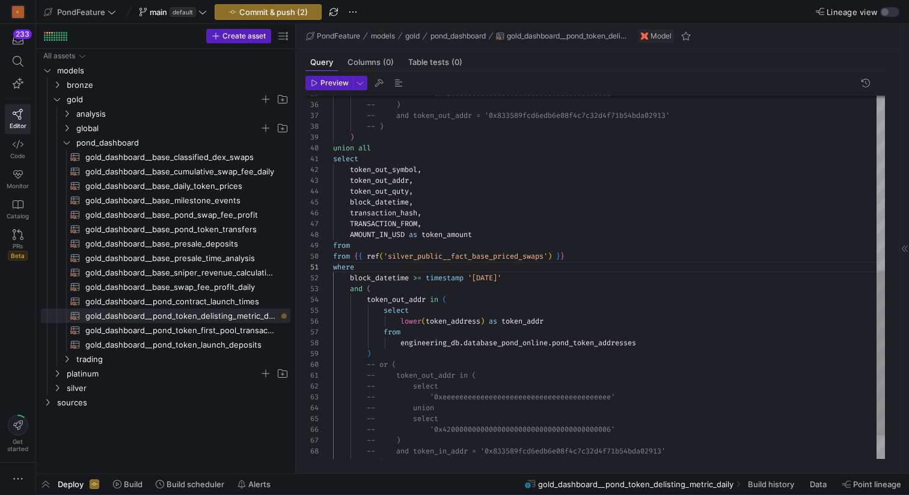
click at [366, 246] on div "-- '0x42000000000000000000000000000000 00000006' -- ) -- and token_out_addr = '…" at bounding box center [609, 111] width 552 height 800
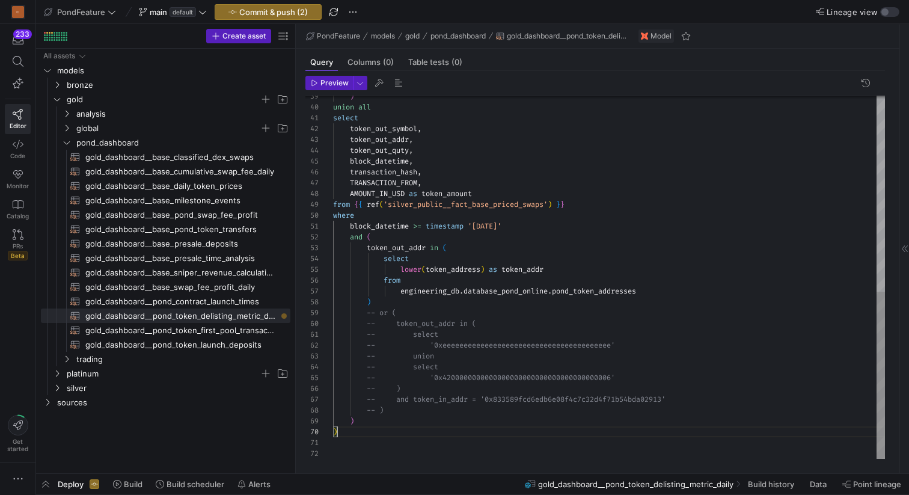
scroll to position [97, 4]
click at [348, 432] on div ") union all select token_out_symbol , token_out_addr , token_out_quty , block_d…" at bounding box center [609, 64] width 552 height 789
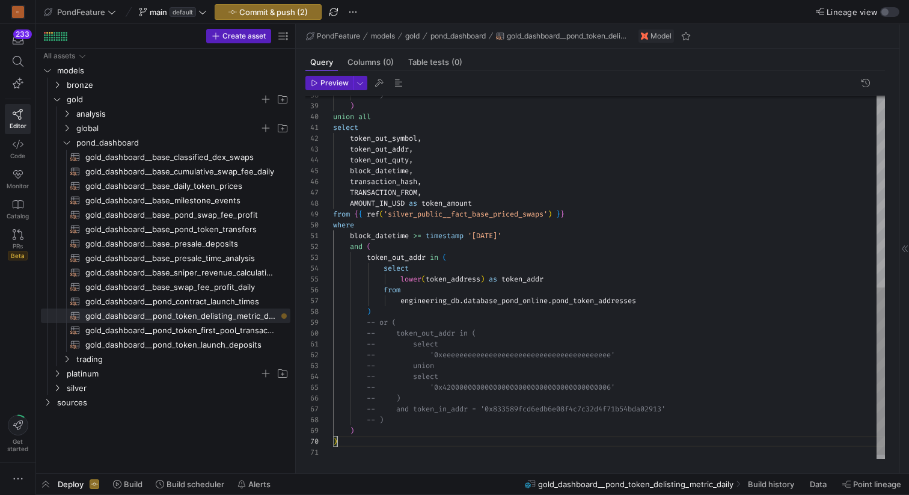
scroll to position [11, 39]
click at [388, 244] on div ") union all select token_out_symbol , token_out_addr , token_out_quty , block_d…" at bounding box center [609, 74] width 552 height 789
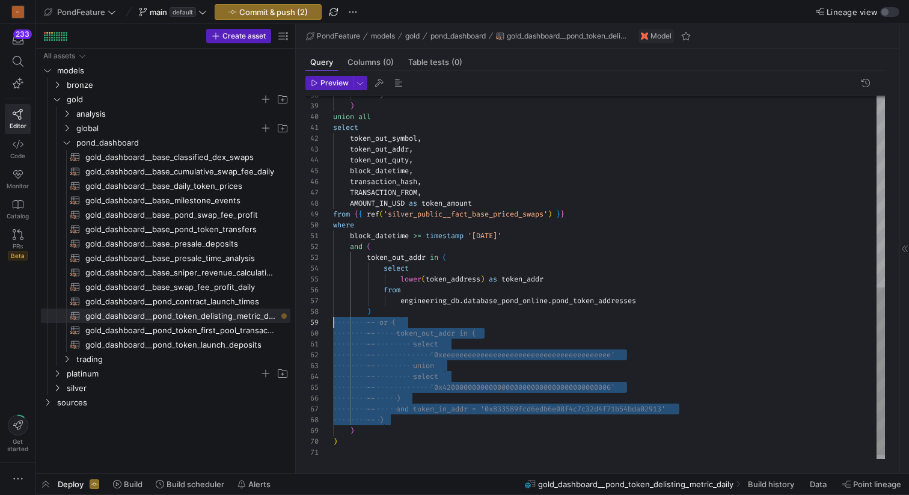
scroll to position [87, 0]
drag, startPoint x: 405, startPoint y: 421, endPoint x: 309, endPoint y: 322, distance: 138.6
click at [333, 322] on div ") union all select token_out_symbol , token_out_addr , token_out_quty , block_d…" at bounding box center [609, 74] width 552 height 789
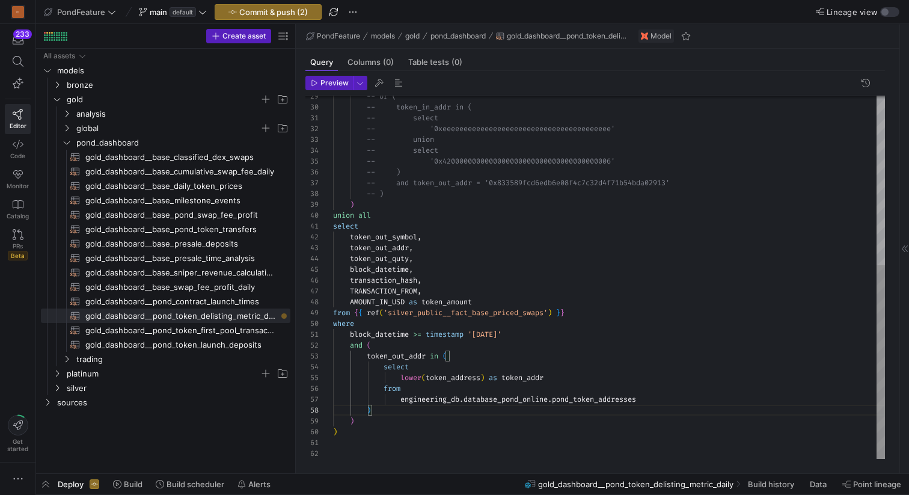
scroll to position [11, 39]
click at [378, 343] on div ") union all select token_out_symbol , token_out_addr , token_out_quty , block_d…" at bounding box center [609, 118] width 552 height 681
click at [367, 415] on div ") union all select token_out_symbol , token_out_addr , token_out_quty , block_d…" at bounding box center [609, 118] width 552 height 681
click at [367, 421] on div ") union all select token_out_symbol , token_out_addr , token_out_quty , block_d…" at bounding box center [609, 118] width 552 height 681
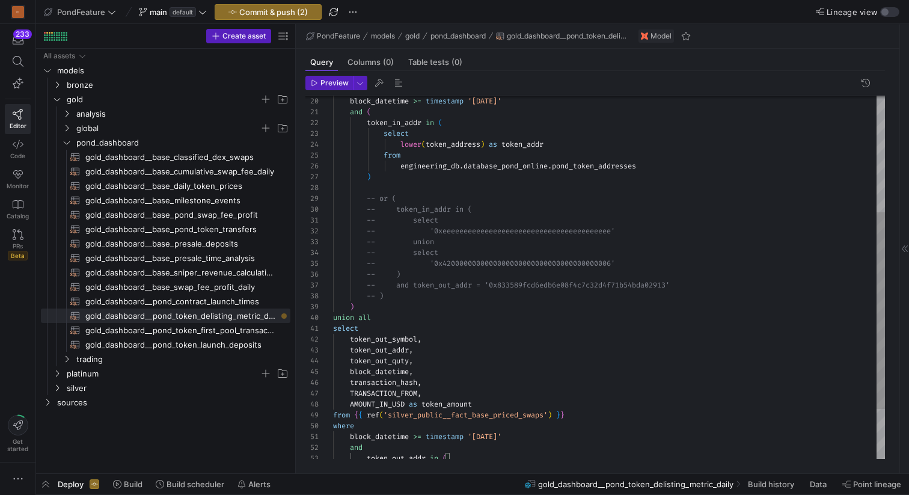
scroll to position [76, 52]
click at [397, 299] on div ") union all select token_out_symbol , token_out_addr , token_out_quty , block_d…" at bounding box center [609, 215] width 552 height 670
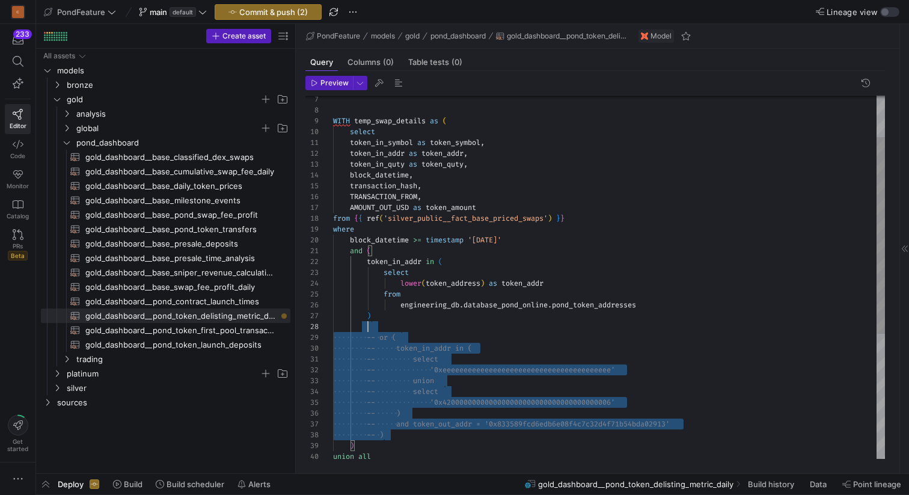
scroll to position [76, 35]
click at [369, 331] on div ") union all -- ) -- token_in_addr in ( -- select -- '0xeeeeeeeeeeeeeeeeeeeeeeee…" at bounding box center [609, 354] width 552 height 670
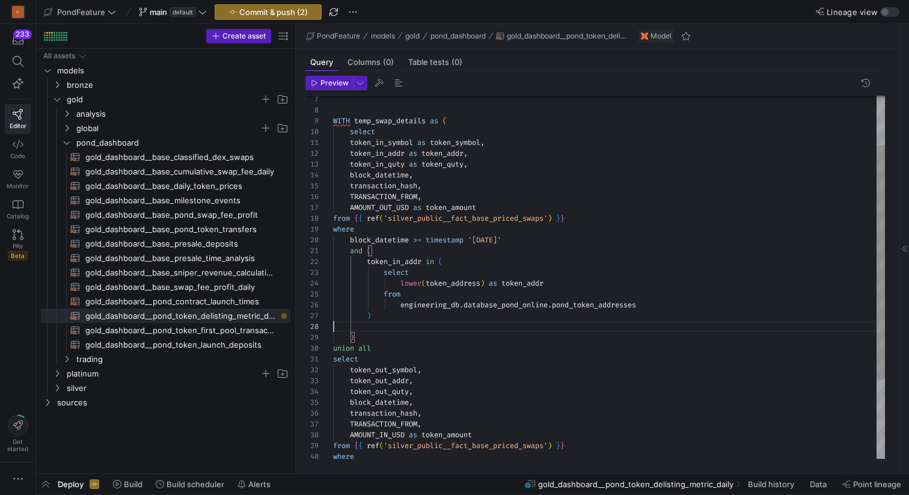
scroll to position [65, 39]
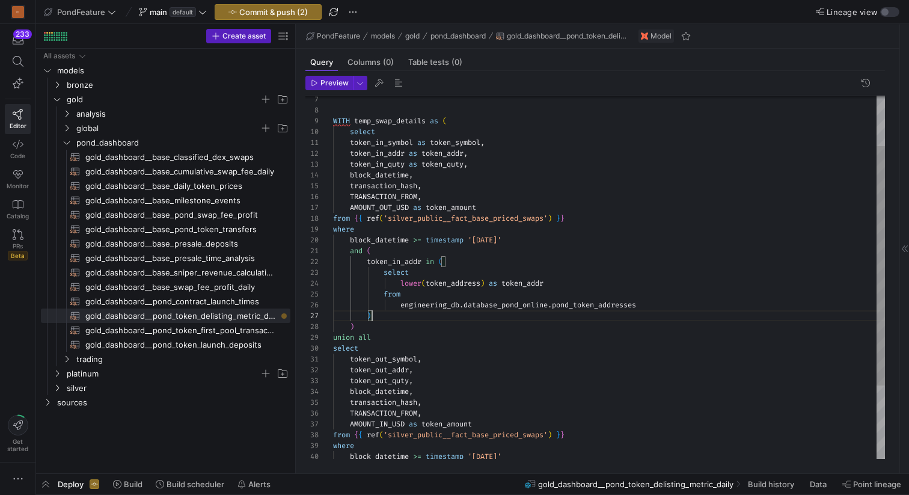
click at [377, 252] on div ") union all ) engineering_db . database_pond_online . pond_token_addresses from…" at bounding box center [609, 294] width 552 height 551
click at [368, 326] on div ") union all ) engineering_db . database_pond_online . pond_token_addresses from…" at bounding box center [609, 294] width 552 height 551
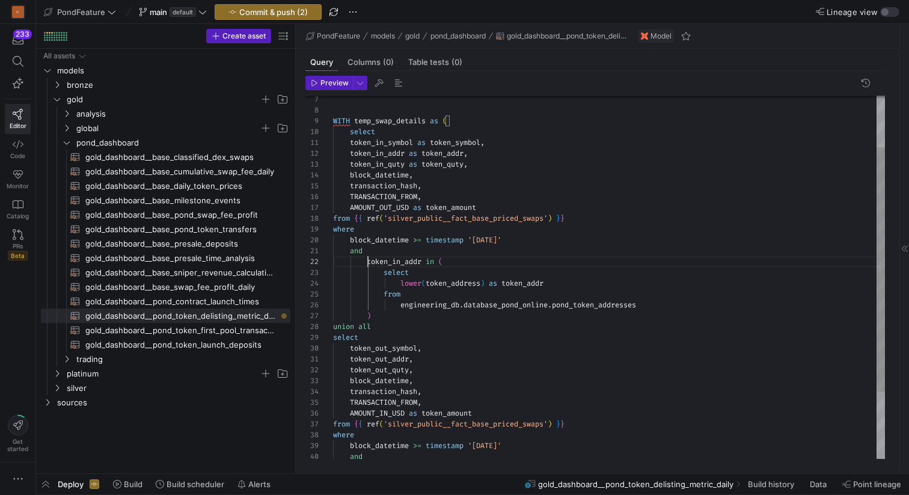
click at [368, 259] on div "union all ) engineering_db . database_pond_online . pond_token_addresses from l…" at bounding box center [609, 289] width 552 height 540
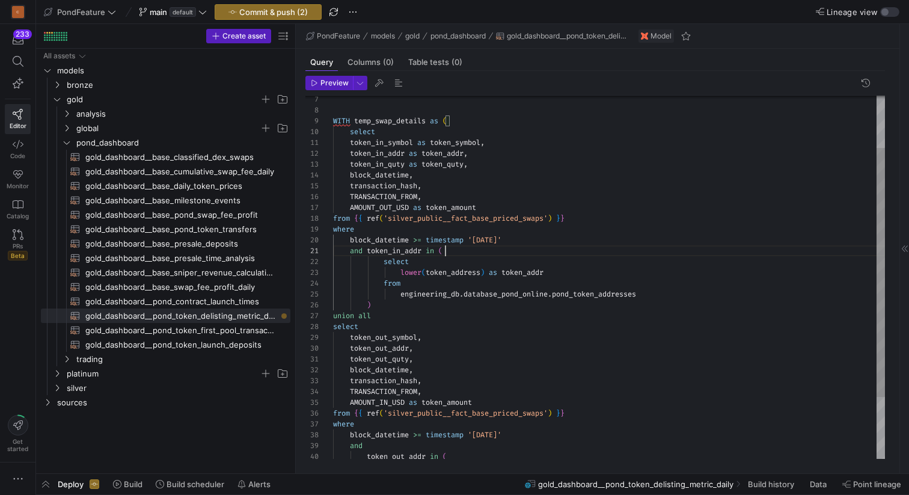
click at [453, 251] on div "union all ) engineering_db . database_pond_online . pond_token_addresses from l…" at bounding box center [609, 283] width 552 height 529
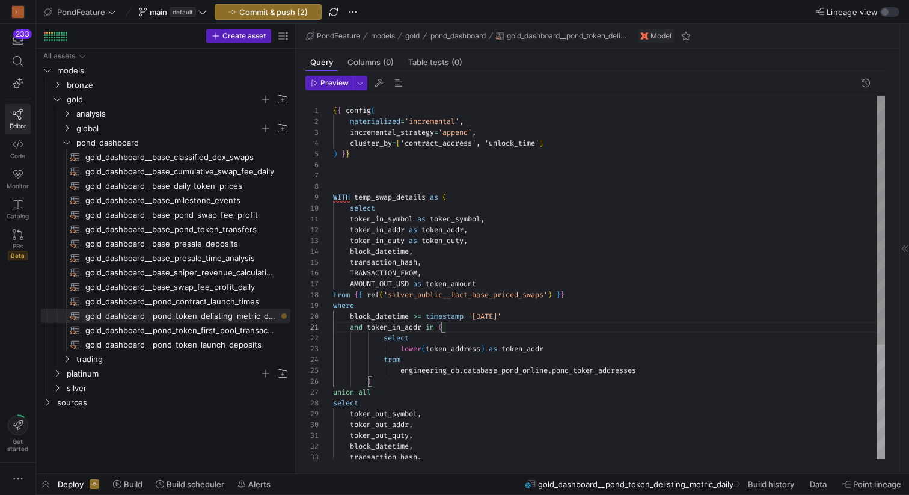
click at [495, 182] on div "union all ) engineering_db . database_pond_online . pond_token_addresses from l…" at bounding box center [609, 360] width 552 height 529
click at [350, 220] on div "union all ) engineering_db . database_pond_online . pond_token_addresses from l…" at bounding box center [609, 360] width 552 height 529
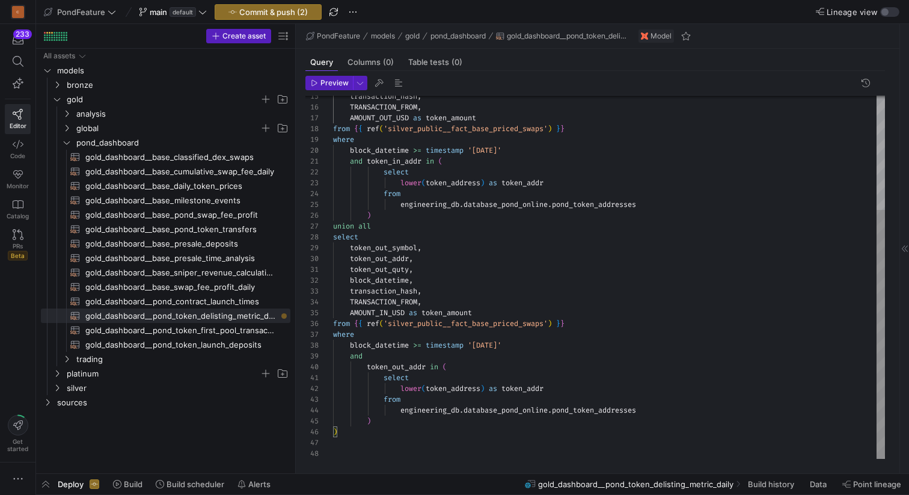
click at [386, 421] on div "union all ) engineering_db . database_pond_online . pond_token_addresses from l…" at bounding box center [609, 194] width 552 height 529
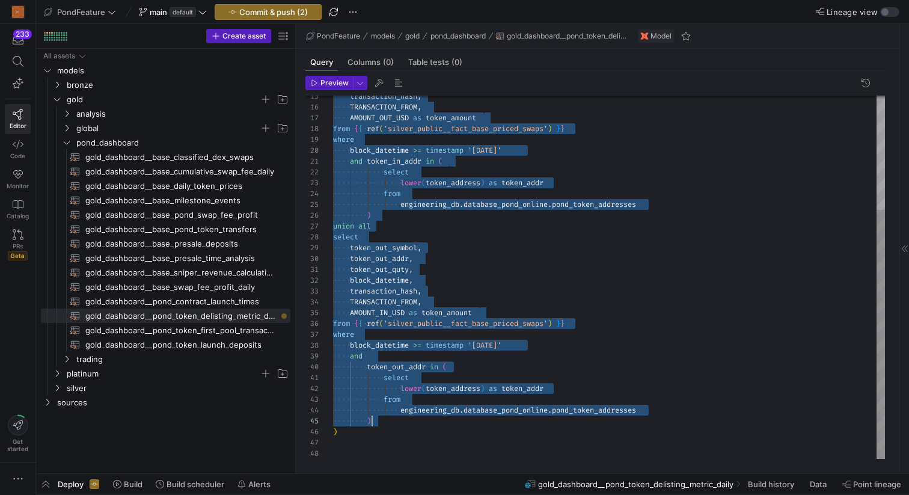
scroll to position [0, 57]
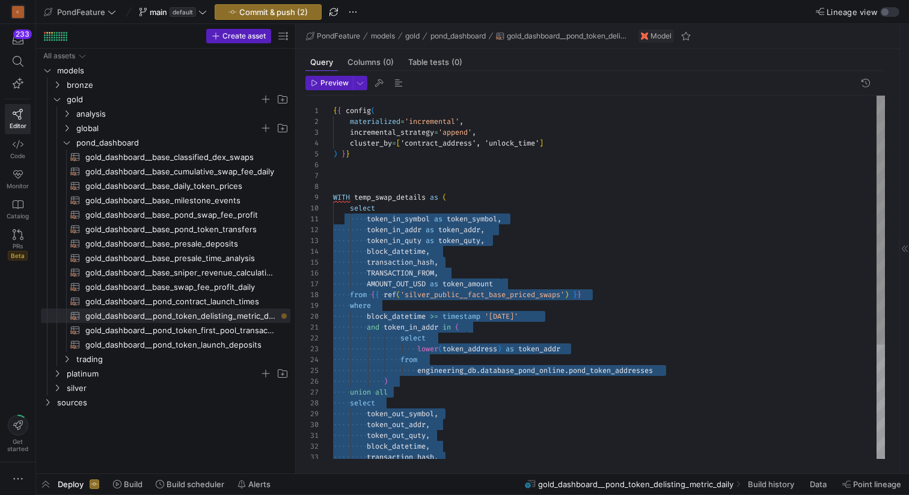
click at [465, 195] on div "union all ) engineering_db . database_pond_online . pond_token_addresses from l…" at bounding box center [609, 360] width 552 height 529
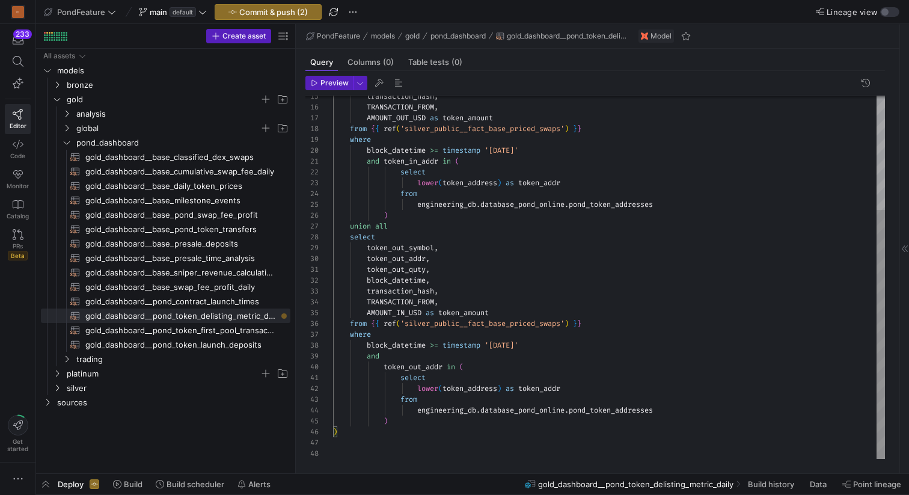
scroll to position [65, 0]
click at [378, 438] on div "union all ) engineering_db . database_pond_online . pond_token_addresses from l…" at bounding box center [609, 194] width 552 height 529
type textarea "select lower(token_address) as token_addr from engineering_db.database_pond_onl…"
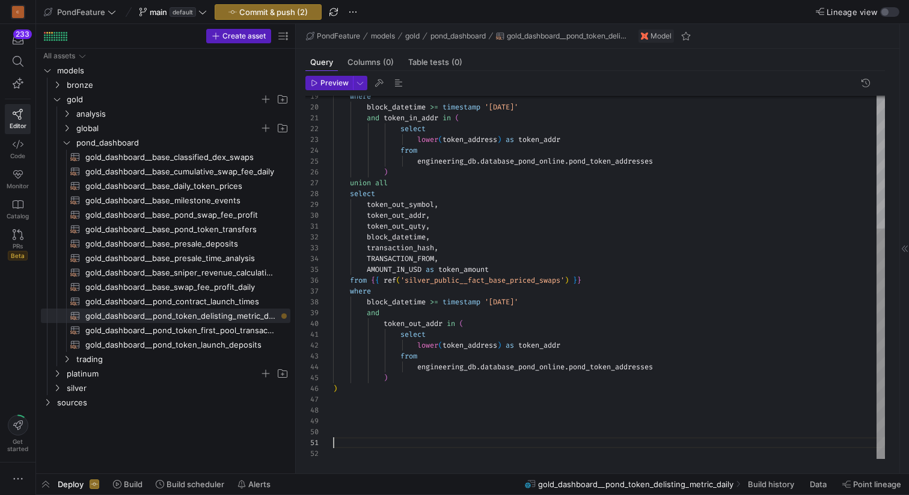
scroll to position [65, 0]
click at [355, 398] on div "union all ) engineering_db . database_pond_online . pond_token_addresses from l…" at bounding box center [609, 172] width 552 height 572
click at [366, 390] on div "union all ) engineering_db . database_pond_online . pond_token_addresses from l…" at bounding box center [609, 172] width 552 height 572
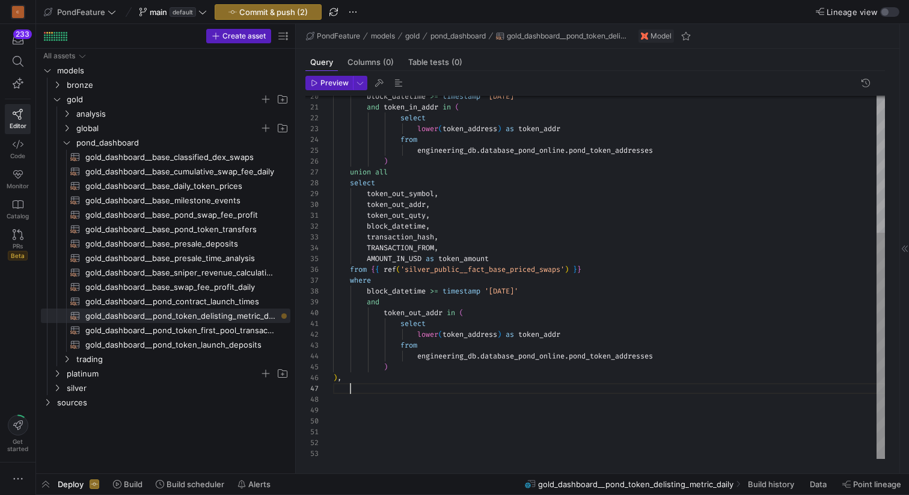
scroll to position [87, 82]
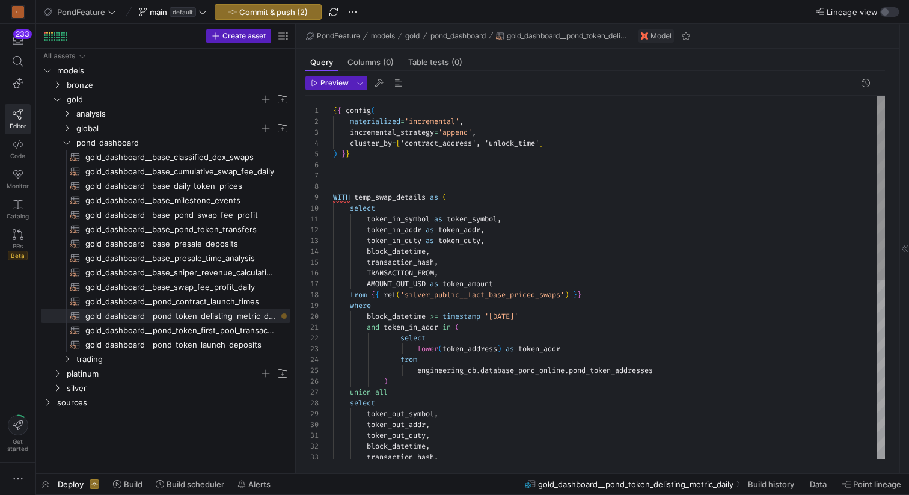
click at [382, 194] on div "union all select token_out_symbol , token_out_addr , token_out_quty , block_dat…" at bounding box center [609, 452] width 552 height 713
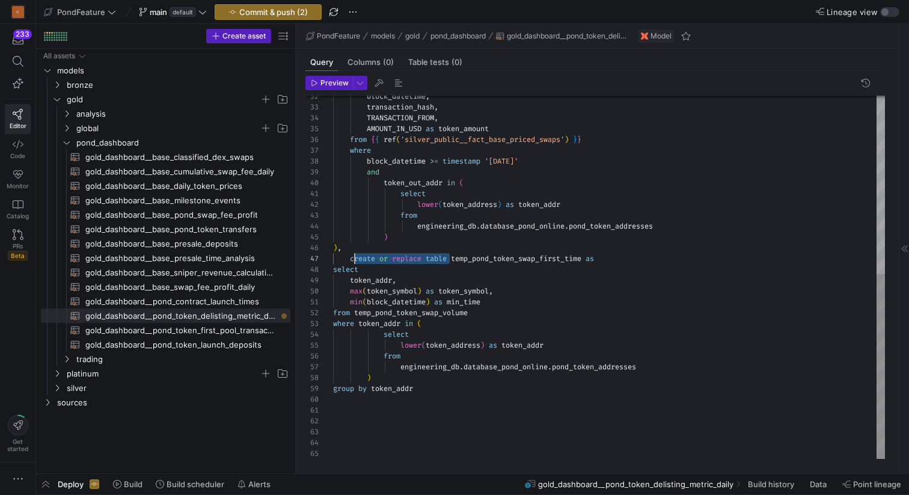
scroll to position [65, 17]
drag, startPoint x: 450, startPoint y: 257, endPoint x: 349, endPoint y: 257, distance: 101.0
click at [349, 257] on div "block_datetime , transaction_hash , TRANSACTION_FROM , AMOUNT_IN_USD as token_a…" at bounding box center [609, 102] width 552 height 713
click at [527, 260] on div "block_datetime , transaction_hash , TRANSACTION_FROM , AMOUNT_IN_USD as token_a…" at bounding box center [609, 102] width 552 height 713
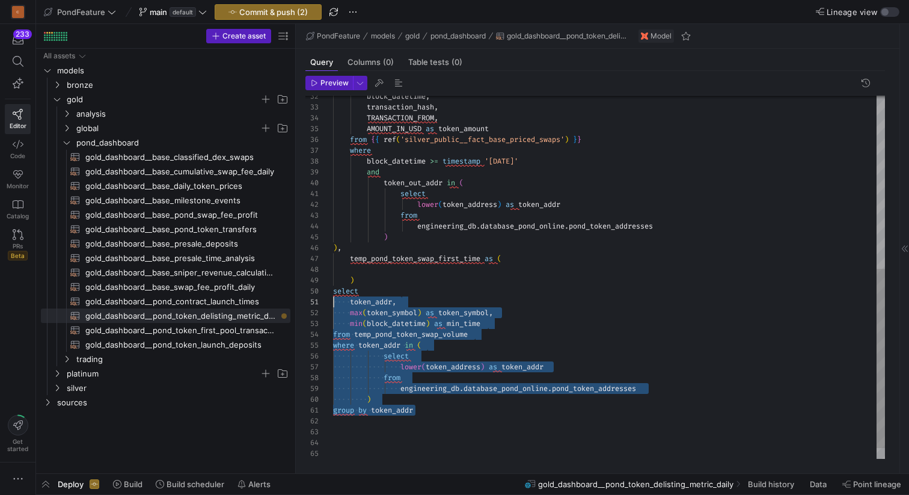
scroll to position [97, 0]
drag, startPoint x: 422, startPoint y: 412, endPoint x: 323, endPoint y: 294, distance: 154.1
click at [333, 294] on div "block_datetime , transaction_hash , TRANSACTION_FROM , AMOUNT_IN_USD as token_a…" at bounding box center [609, 113] width 552 height 735
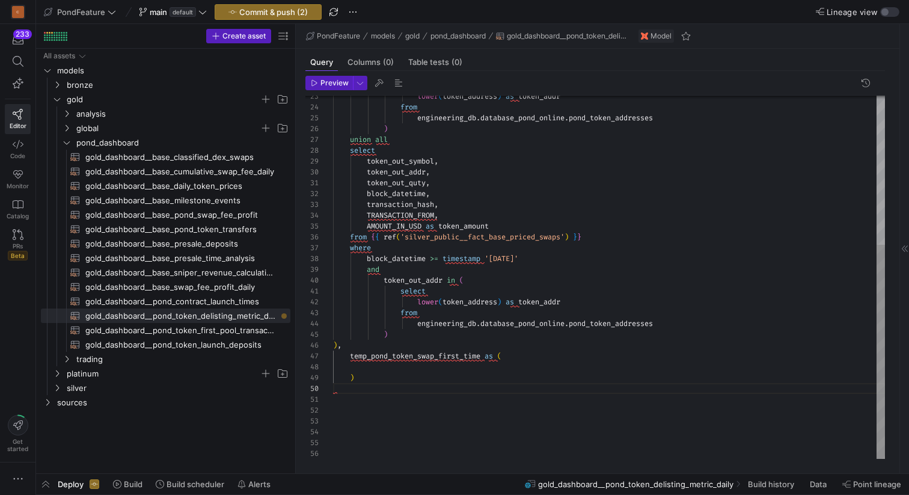
click at [402, 367] on div "block_datetime , transaction_hash , TRANSACTION_FROM , AMOUNT_IN_USD as token_a…" at bounding box center [609, 151] width 552 height 616
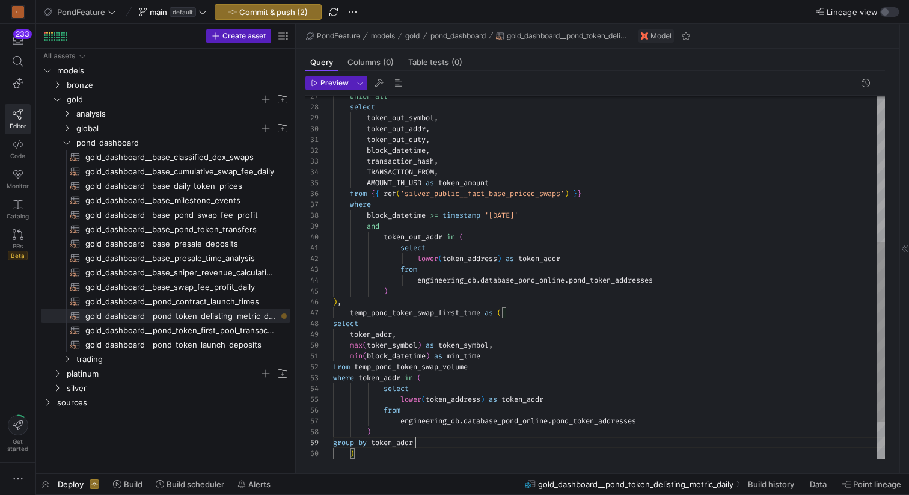
click at [334, 322] on div "block_datetime , transaction_hash , TRANSACTION_FROM , AMOUNT_IN_USD as token_a…" at bounding box center [609, 167] width 552 height 735
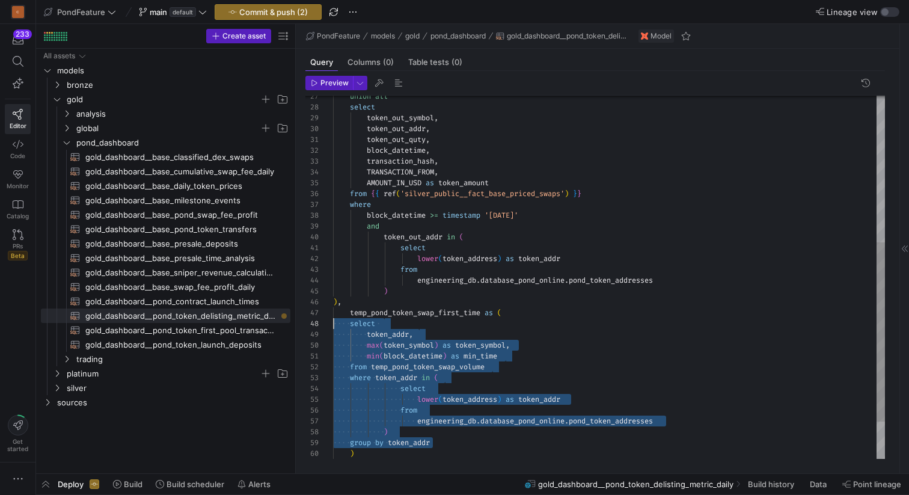
click at [550, 334] on div "block_datetime , transaction_hash , TRANSACTION_FROM , AMOUNT_IN_USD as token_a…" at bounding box center [609, 167] width 552 height 735
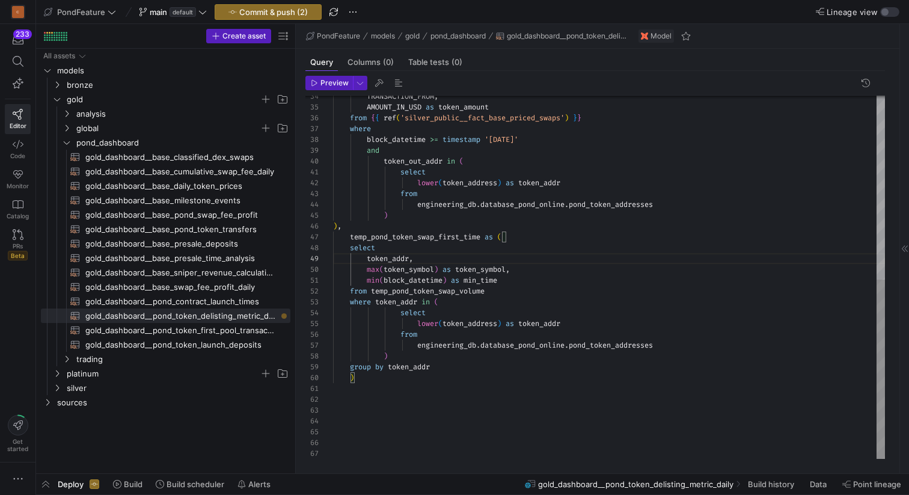
click at [534, 343] on div "TRANSACTION_FROM , AMOUNT_IN_USD as token_amount from { { ref ( 'silver_public_…" at bounding box center [609, 91] width 552 height 735
click at [668, 345] on div "TRANSACTION_FROM , AMOUNT_IN_USD as token_amount from { { ref ( 'silver_public_…" at bounding box center [609, 91] width 552 height 735
click at [484, 334] on div "TRANSACTION_FROM , AMOUNT_IN_USD as token_amount from { { ref ( 'silver_public_…" at bounding box center [609, 91] width 552 height 735
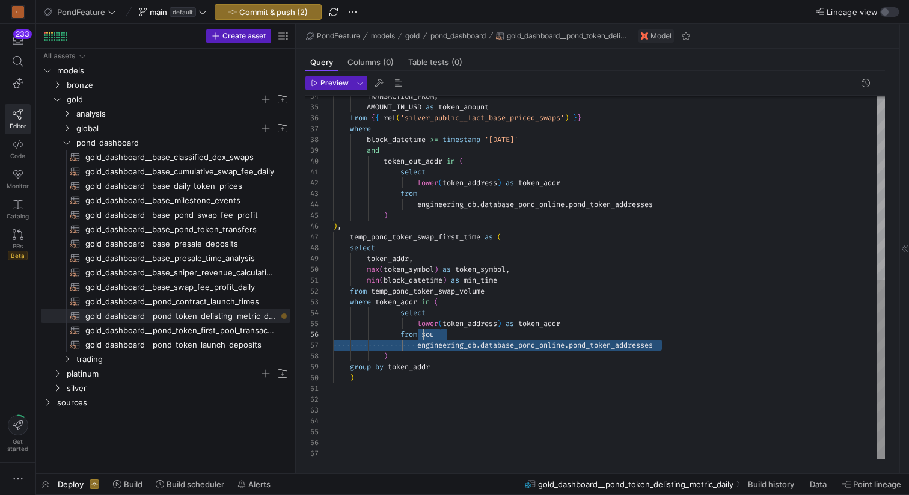
scroll to position [54, 91]
drag, startPoint x: 679, startPoint y: 348, endPoint x: 425, endPoint y: 337, distance: 254.6
click at [424, 337] on div "TRANSACTION_FROM , AMOUNT_IN_USD as token_amount from { { ref ( 'silver_public_…" at bounding box center [609, 91] width 552 height 735
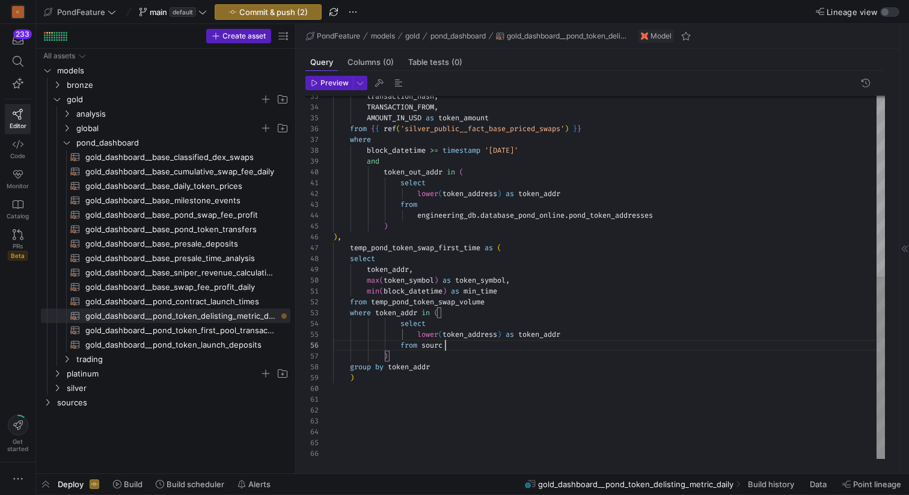
scroll to position [54, 117]
click at [439, 350] on div "TRANSACTION_FROM , AMOUNT_IN_USD as token_amount from { { ref ( 'silver_public_…" at bounding box center [609, 97] width 552 height 724
click at [188, 328] on span "gold_dashboard__pond_token_first_pool_transactions​​​​​​​​​​" at bounding box center [180, 330] width 191 height 14
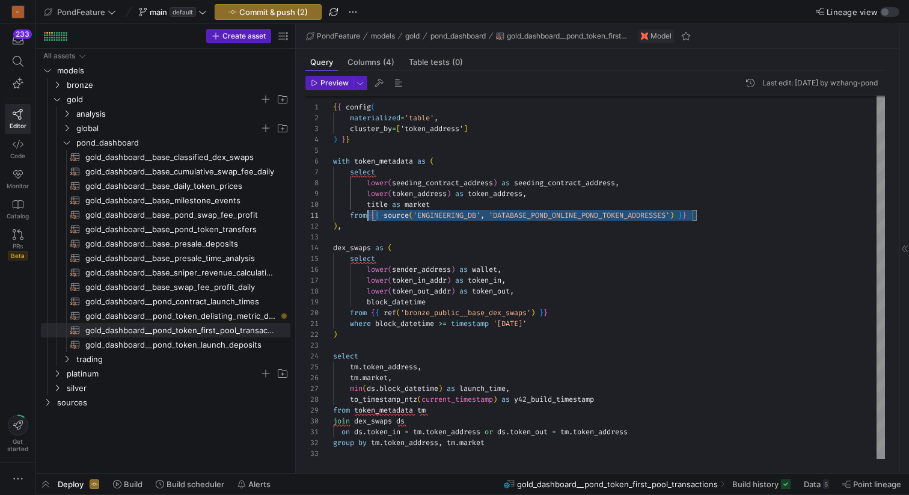
scroll to position [0, 17]
drag, startPoint x: 714, startPoint y: 218, endPoint x: 349, endPoint y: 212, distance: 365.0
click at [349, 212] on div "{ { config ( materialized = 'table' , cluster_by = [ 'token_address' ] ) } } wi…" at bounding box center [609, 275] width 552 height 367
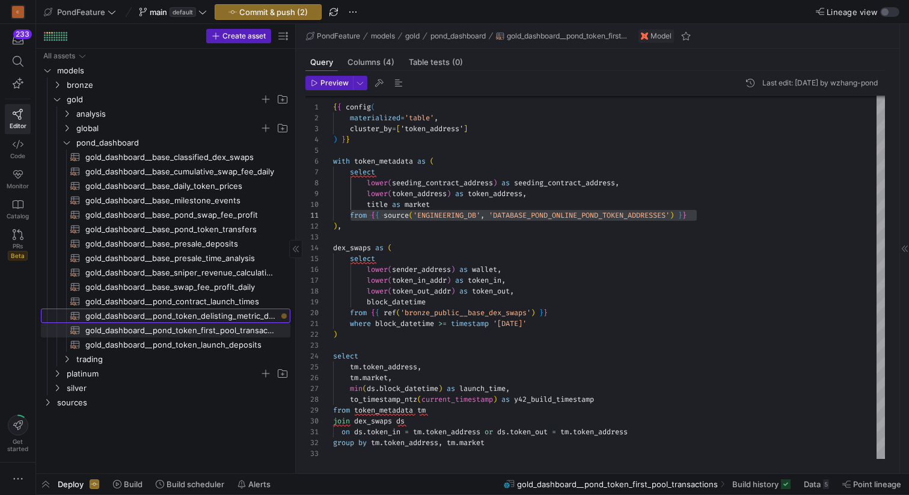
click at [232, 317] on span "gold_dashboard__pond_token_delisting_metric_daily​​​​​​​​​​" at bounding box center [180, 316] width 191 height 14
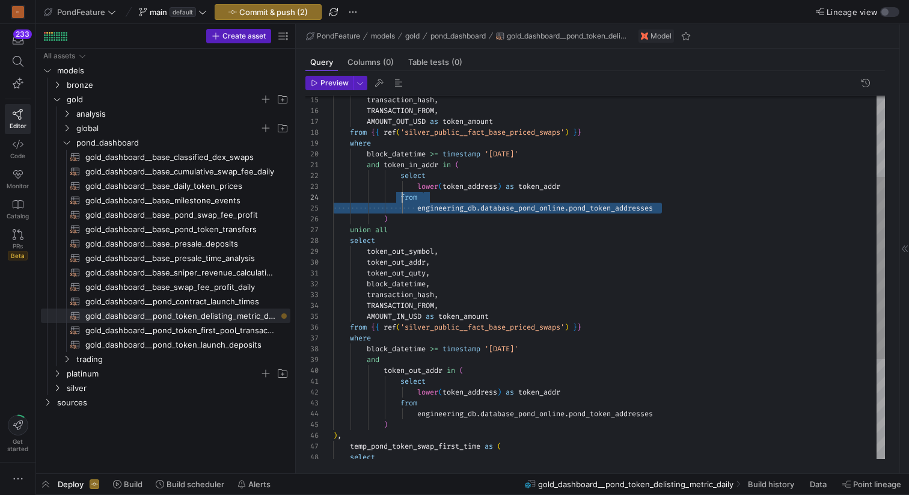
drag, startPoint x: 690, startPoint y: 207, endPoint x: 403, endPoint y: 195, distance: 287.7
click at [403, 195] on div "transaction_hash , TRANSACTION_FROM , AMOUNT_IN_USD as token_amount from { { re…" at bounding box center [609, 295] width 552 height 724
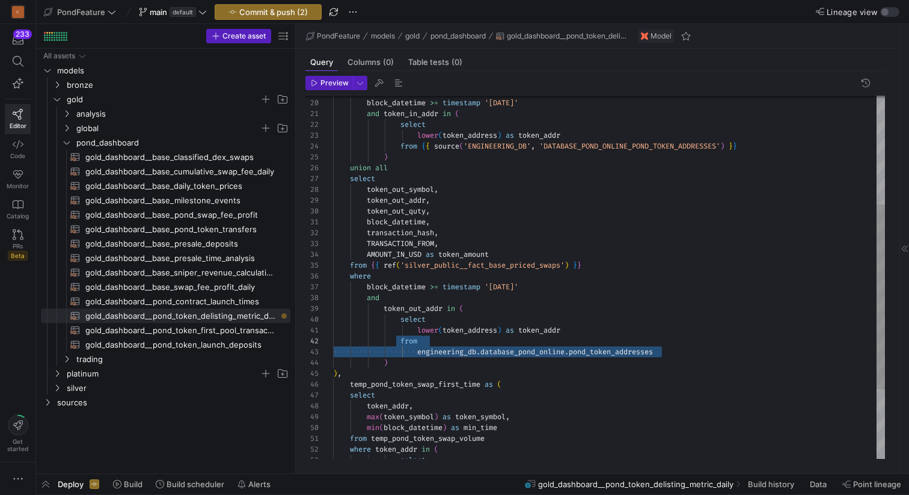
drag, startPoint x: 682, startPoint y: 353, endPoint x: 403, endPoint y: 337, distance: 279.5
click at [403, 337] on div "transaction_hash , TRANSACTION_FROM , AMOUNT_IN_USD as token_amount from { { re…" at bounding box center [609, 238] width 552 height 713
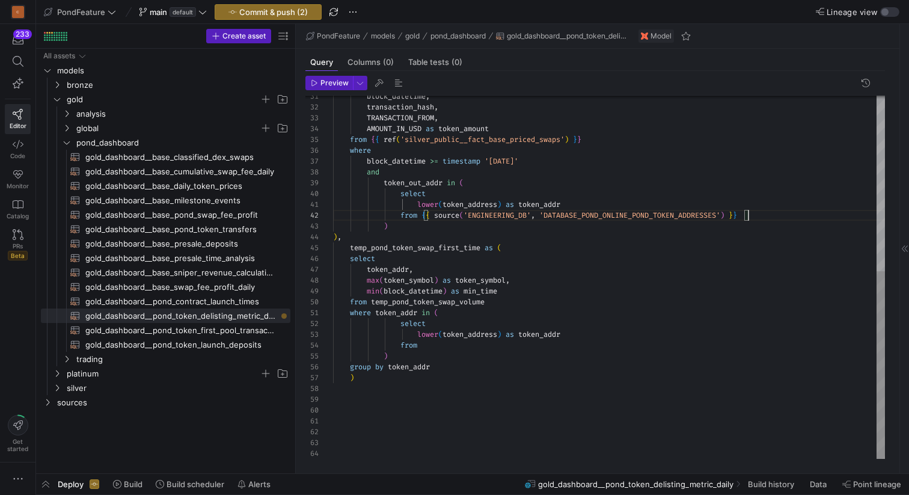
scroll to position [32, 91]
click at [444, 348] on div "transaction_hash , TRANSACTION_FROM , AMOUNT_IN_USD as token_amount from { { re…" at bounding box center [609, 107] width 552 height 702
click at [412, 343] on div "transaction_hash , TRANSACTION_FROM , AMOUNT_IN_USD as token_amount from { { re…" at bounding box center [609, 107] width 552 height 702
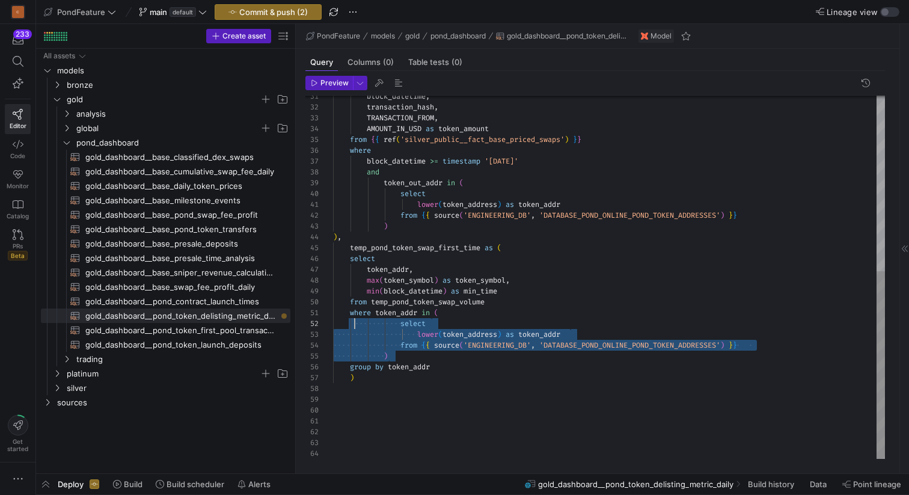
scroll to position [0, 13]
drag, startPoint x: 405, startPoint y: 357, endPoint x: 344, endPoint y: 316, distance: 73.4
click at [344, 316] on div "transaction_hash , TRANSACTION_FROM , AMOUNT_IN_USD as token_amount from { { re…" at bounding box center [609, 107] width 552 height 702
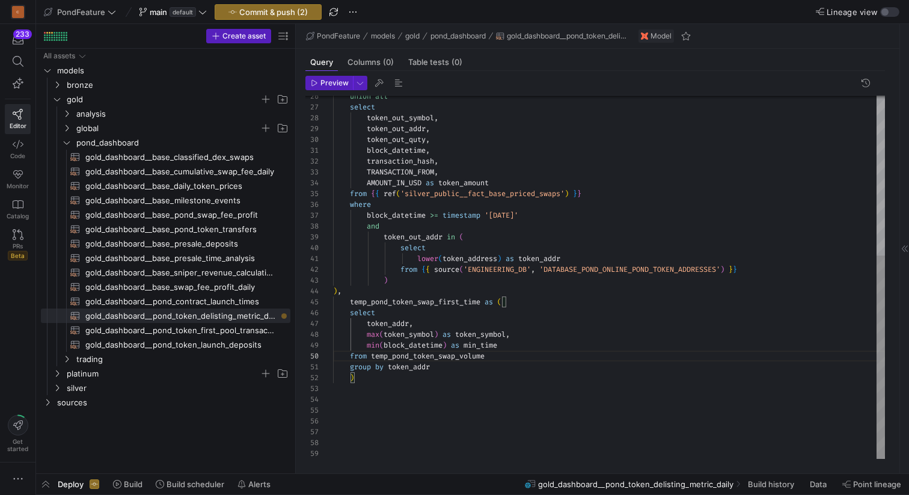
scroll to position [11, 17]
click at [349, 375] on div "transaction_hash , TRANSACTION_FROM , AMOUNT_IN_USD as token_amount from { { re…" at bounding box center [609, 135] width 552 height 648
click at [361, 379] on div "transaction_hash , TRANSACTION_FROM , AMOUNT_IN_USD as token_amount from { { re…" at bounding box center [609, 135] width 552 height 648
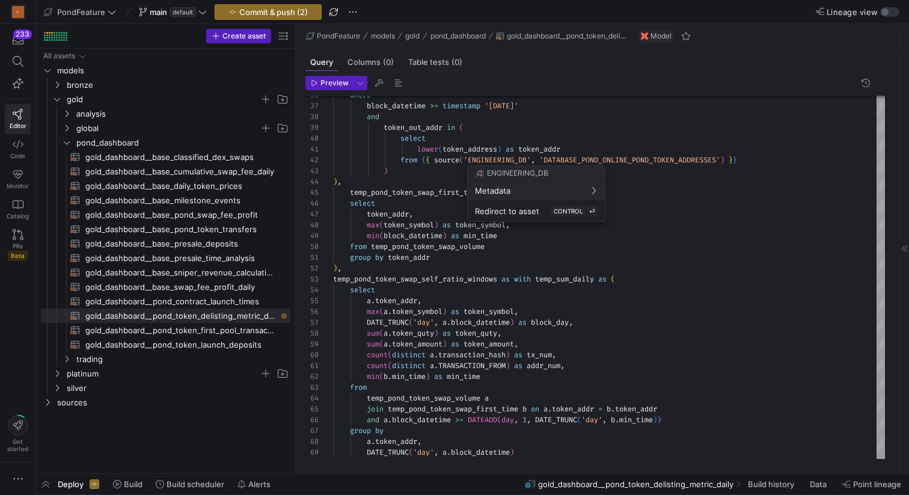
click at [404, 266] on div at bounding box center [454, 247] width 909 height 495
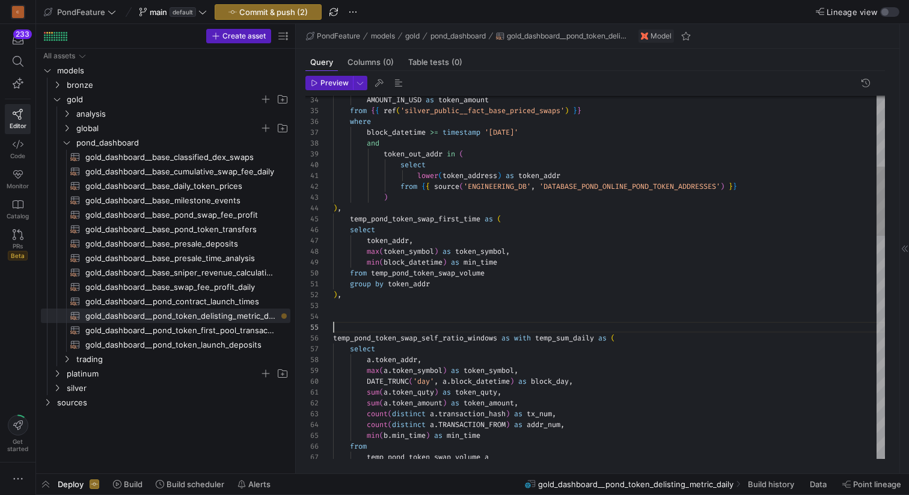
scroll to position [43, 0]
type textarea "group by token_addr ), temp_pond_token_swap_self_ratio_windows as with temp_sum…"
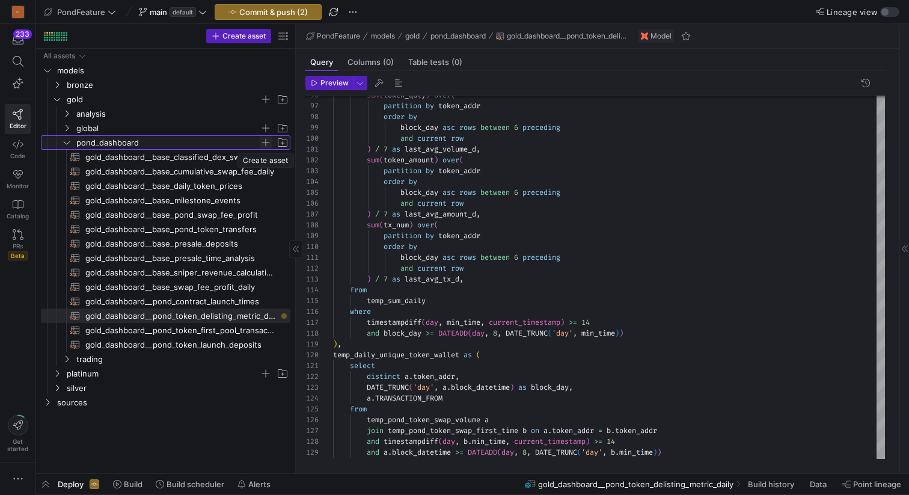
click at [265, 142] on span "Press SPACE to select this row." at bounding box center [266, 142] width 12 height 12
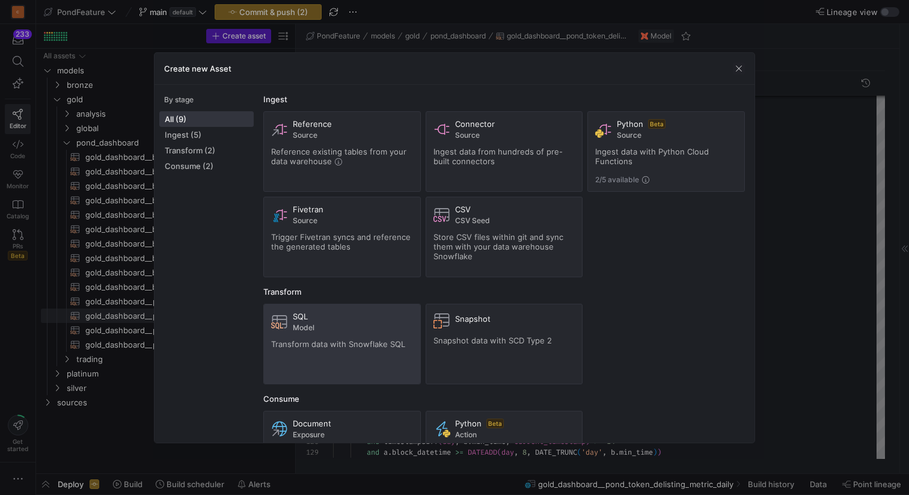
click at [339, 329] on span "Model" at bounding box center [353, 327] width 120 height 8
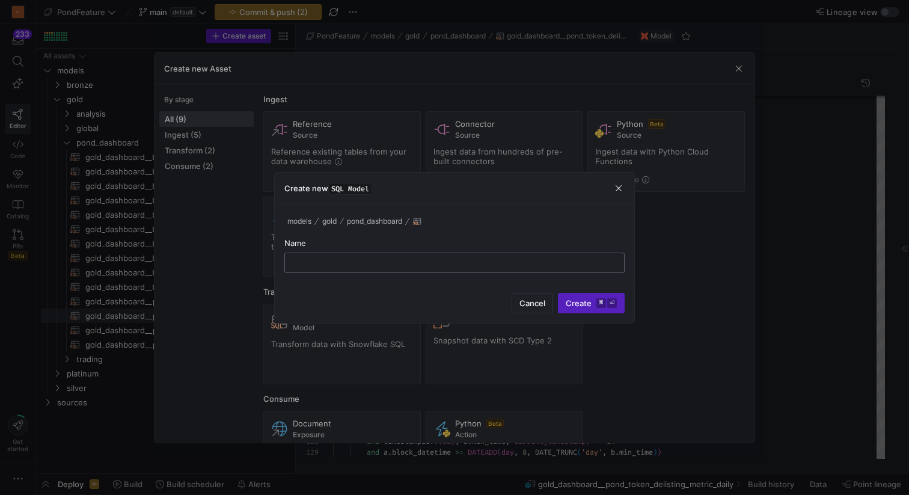
click at [310, 257] on div at bounding box center [455, 262] width 320 height 19
paste input "gold_dashboard__pond_token_delisting_metric_swap_detials"
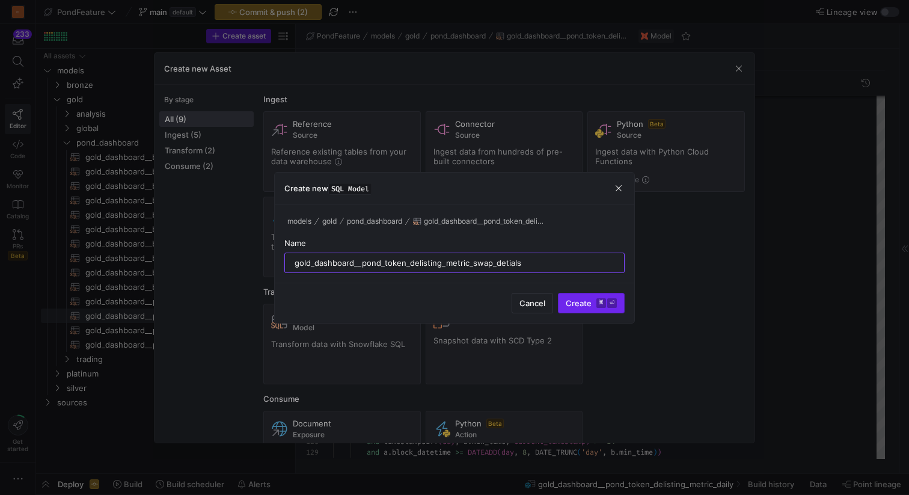
type input "gold_dashboard__pond_token_delisting_metric_swap_detials"
click at [580, 303] on span "Create ⌘ ⏎" at bounding box center [591, 303] width 51 height 10
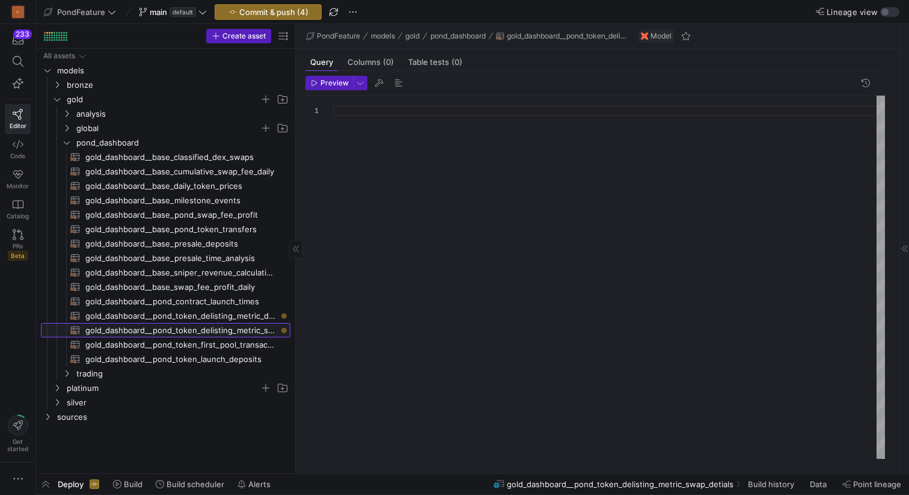
click at [237, 325] on span "gold_dashboard__pond_token_delisting_metric_swap_detials​​​​​​​​​​" at bounding box center [180, 330] width 191 height 14
click at [242, 314] on span "gold_dashboard__pond_token_delisting_metric_daily​​​​​​​​​​" at bounding box center [180, 316] width 191 height 14
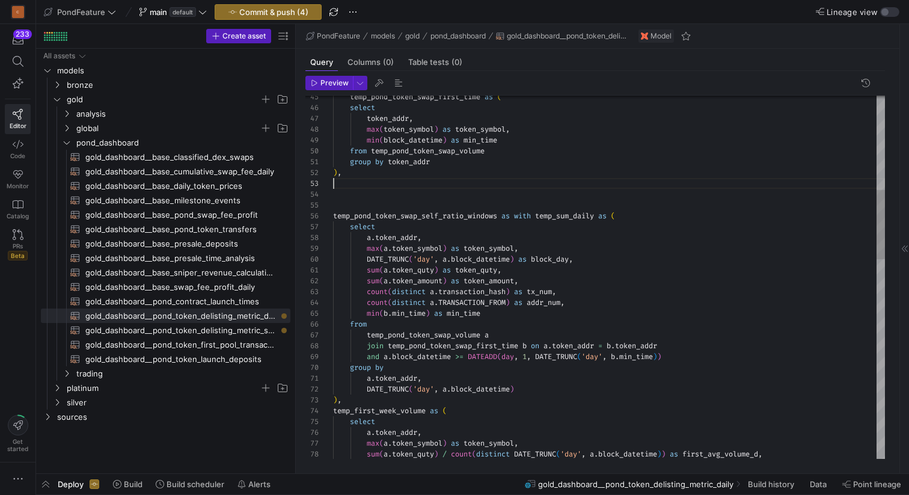
scroll to position [22, 0]
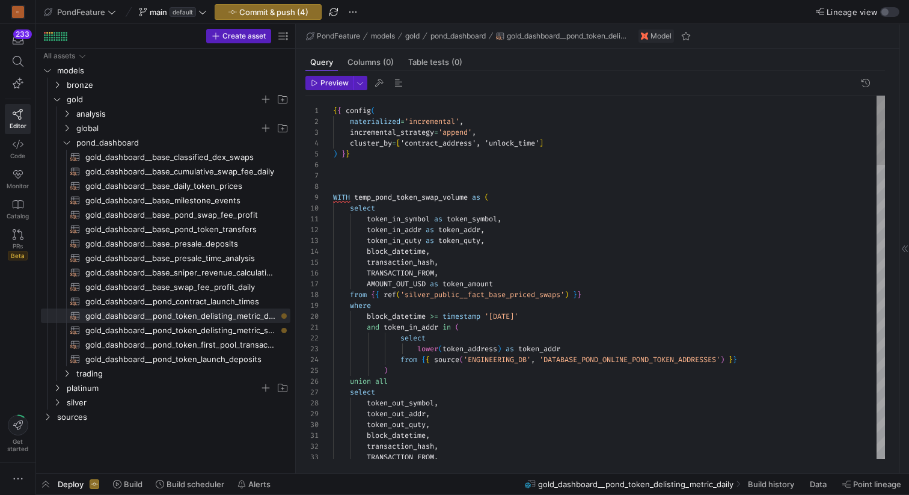
type textarea "{{ config( materialized='incremental', incremental_strategy='append', cluster_b…"
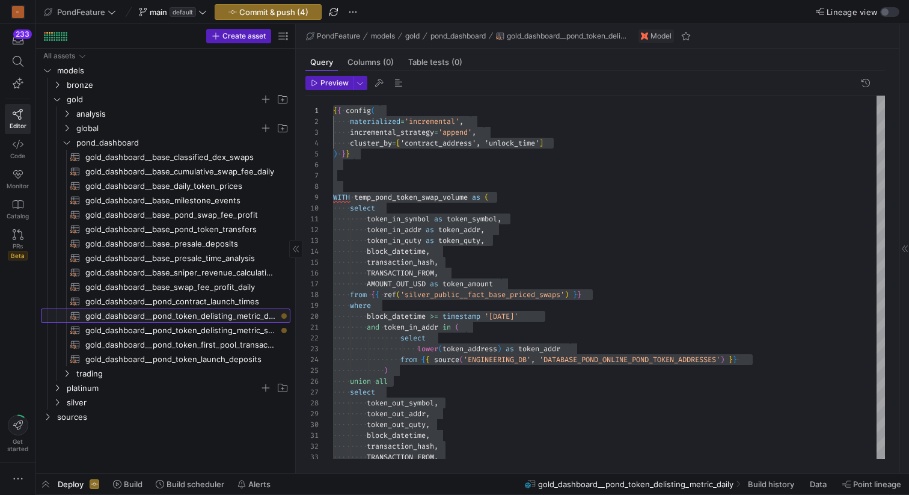
click at [251, 315] on span "gold_dashboard__pond_token_delisting_metric_daily​​​​​​​​​​" at bounding box center [180, 316] width 191 height 14
click at [259, 330] on span "gold_dashboard__pond_token_delisting_metric_swap_detials​​​​​​​​​​" at bounding box center [180, 330] width 191 height 14
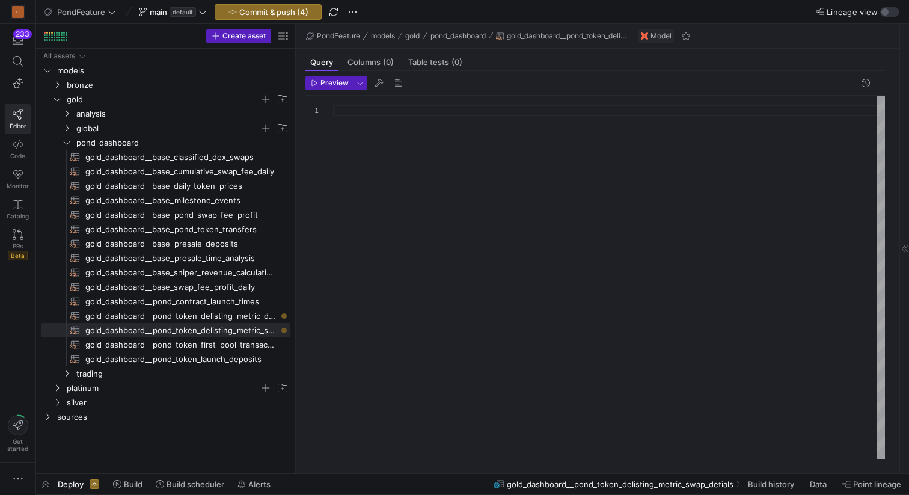
click at [363, 166] on div at bounding box center [609, 277] width 552 height 363
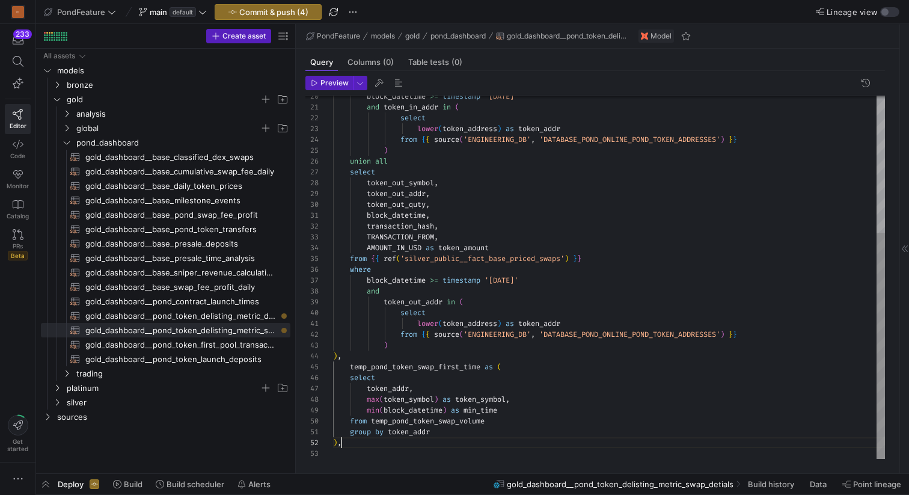
click at [372, 442] on div "block_datetime >= timestamp '2025-06-01' and token_in_addr in ( select lower ( …" at bounding box center [609, 167] width 552 height 583
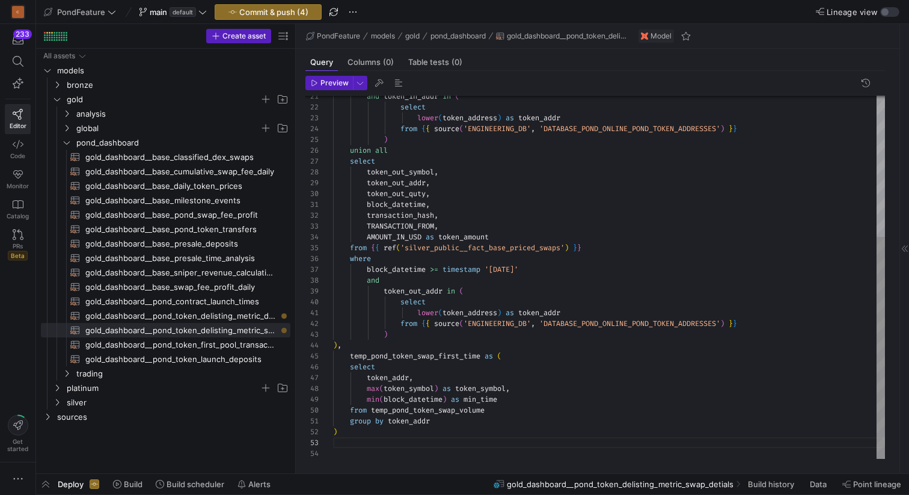
scroll to position [54, 337]
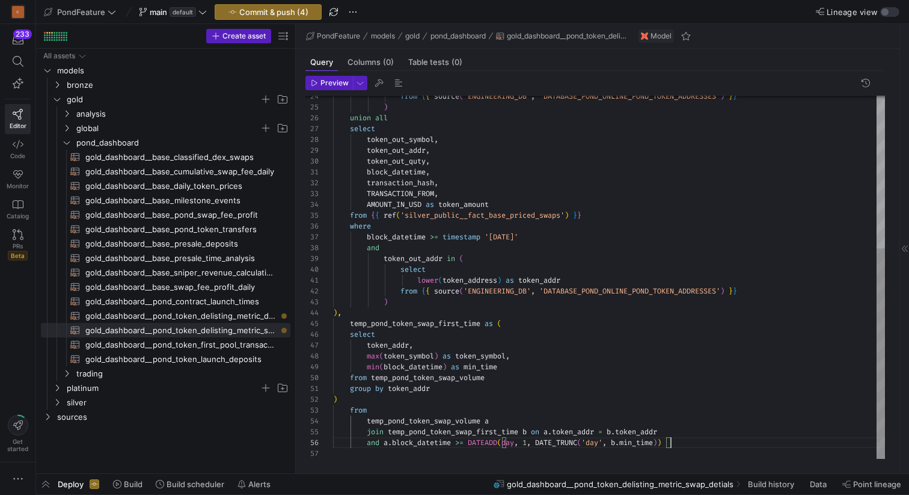
click at [388, 404] on div "from { { source ( 'ENGINEERING_DB' , 'DATABASE_POND_ONLINE_POND_TOKEN_ADDRESSES…" at bounding box center [609, 145] width 552 height 627
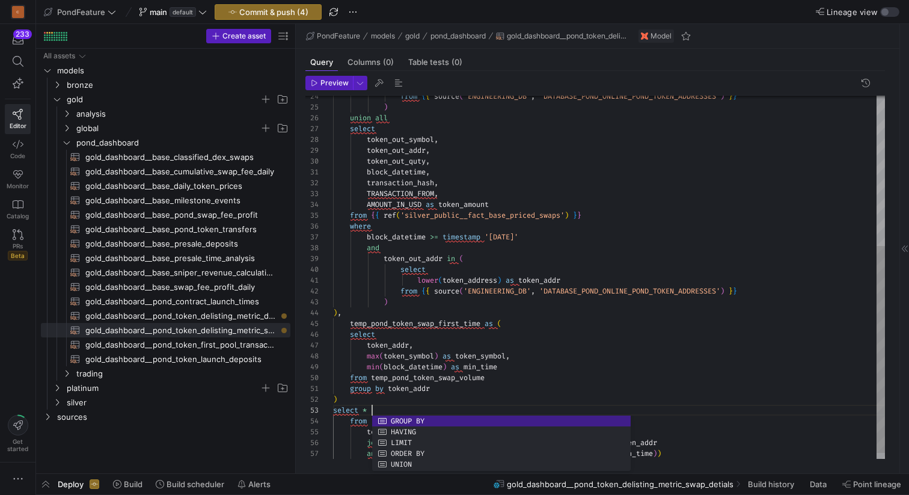
scroll to position [11, 4]
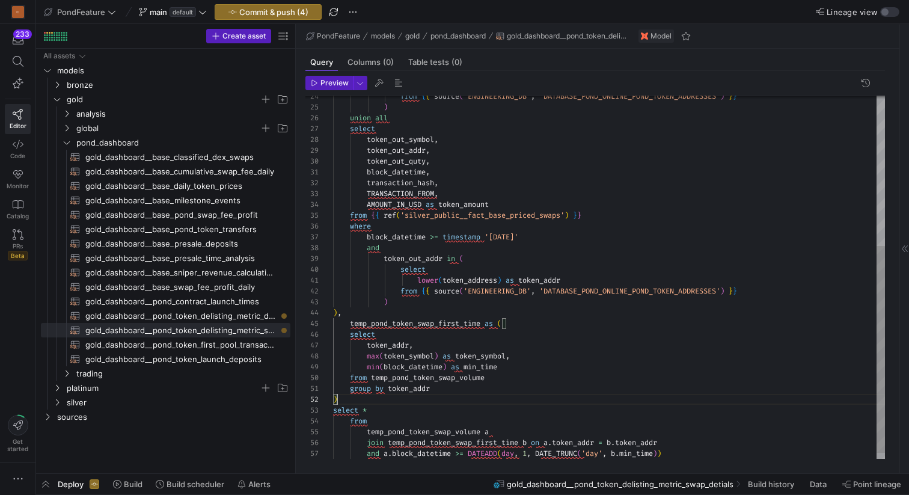
click at [442, 403] on div "from { { source ( 'ENGINEERING_DB' , 'DATABASE_POND_ONLINE_POND_TOKEN_ADDRESSES…" at bounding box center [609, 150] width 552 height 637
click at [362, 409] on div "from { { source ( 'ENGINEERING_DB' , 'DATABASE_POND_ONLINE_POND_TOKEN_ADDRESSES…" at bounding box center [609, 150] width 552 height 637
click at [397, 82] on span "button" at bounding box center [398, 83] width 14 height 14
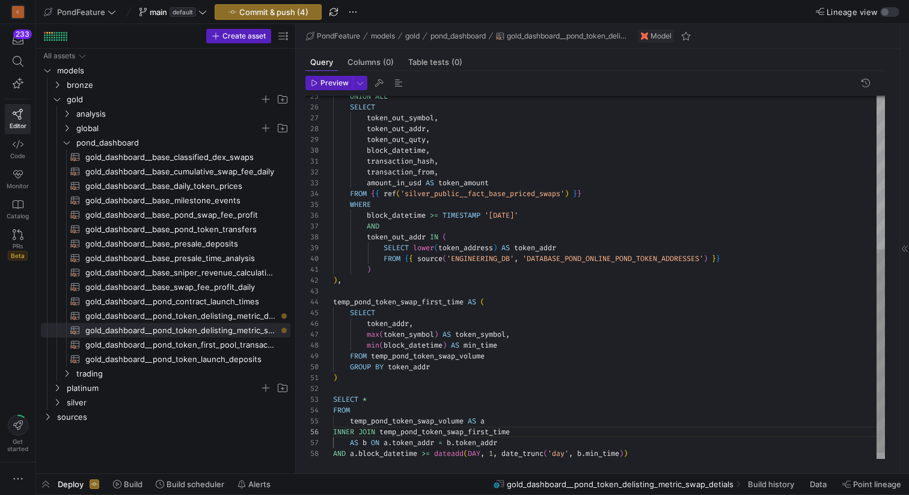
scroll to position [11, 0]
click at [426, 391] on div "UNION ALL SELECT token_out_symbol , token_out_addr , token_out_quty , block_dat…" at bounding box center [609, 145] width 552 height 648
click at [406, 304] on div "UNION ALL SELECT token_out_symbol , token_out_addr , token_out_quty , block_dat…" at bounding box center [609, 145] width 552 height 648
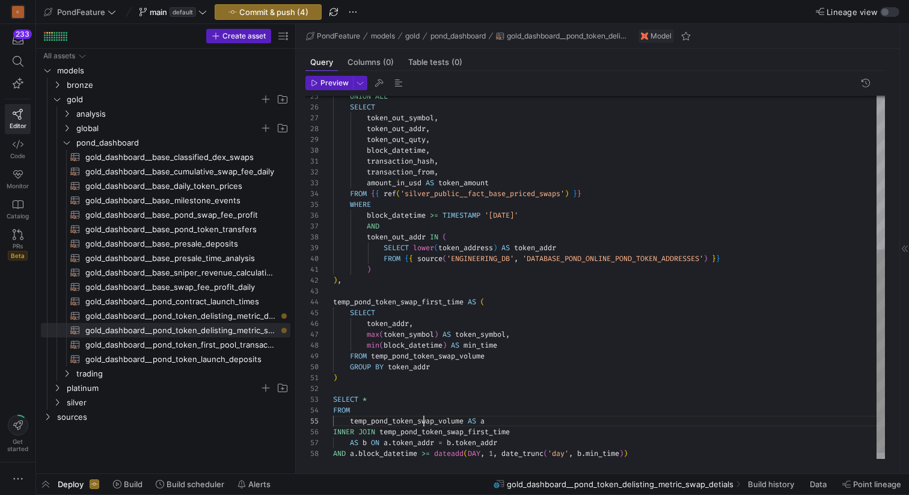
click at [422, 422] on div "UNION ALL SELECT token_out_symbol , token_out_addr , token_out_quty , block_dat…" at bounding box center [609, 145] width 552 height 648
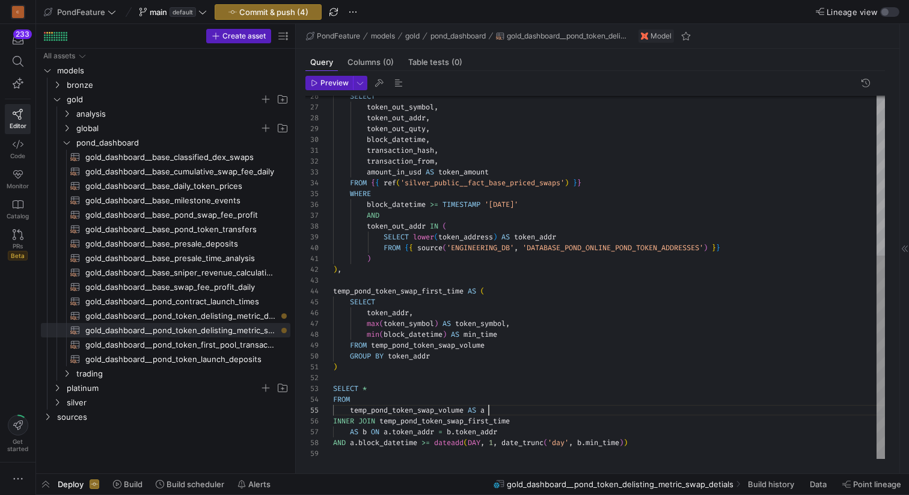
scroll to position [43, 156]
click at [504, 408] on div "SELECT token_out_symbol , token_out_addr , token_out_quty , block_datetime , tr…" at bounding box center [609, 135] width 552 height 648
click at [351, 429] on div "SELECT token_out_symbol , token_out_addr , token_out_quty , block_datetime , tr…" at bounding box center [609, 135] width 552 height 648
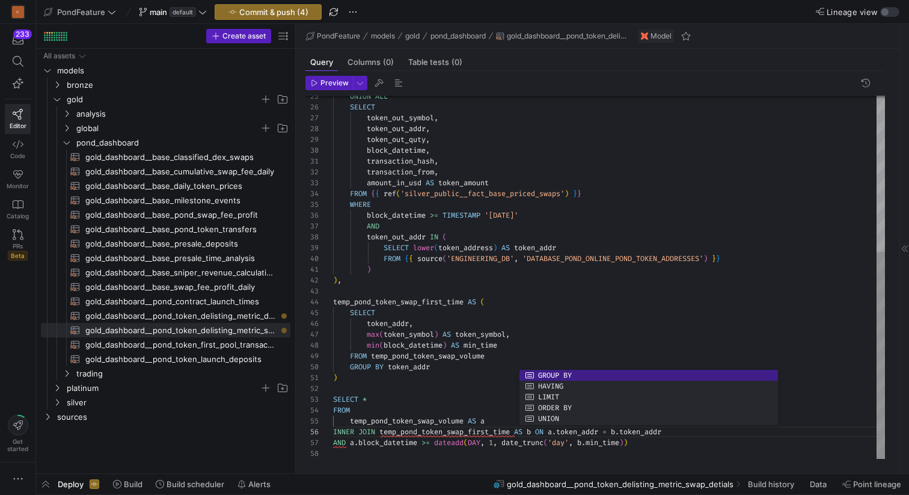
scroll to position [54, 208]
click at [539, 430] on div "SELECT token_out_symbol , token_out_addr , token_out_quty , block_datetime , tr…" at bounding box center [609, 139] width 552 height 637
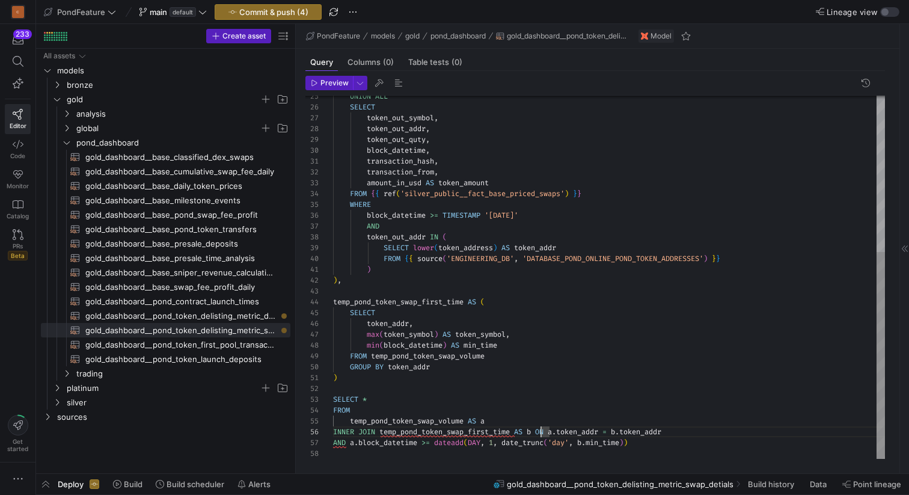
scroll to position [65, 0]
click at [548, 431] on div "SELECT token_out_symbol , token_out_addr , token_out_quty , block_datetime , tr…" at bounding box center [609, 145] width 552 height 648
click at [523, 446] on div "SELECT token_out_symbol , token_out_addr , token_out_quty , block_datetime , tr…" at bounding box center [609, 145] width 552 height 648
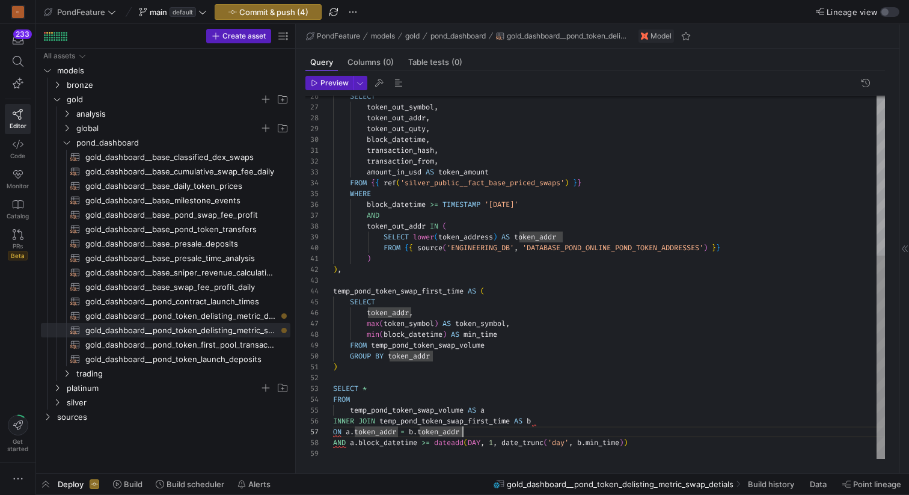
click at [404, 439] on div "SELECT token_out_symbol , token_out_addr , token_out_quty , block_datetime , tr…" at bounding box center [609, 135] width 552 height 648
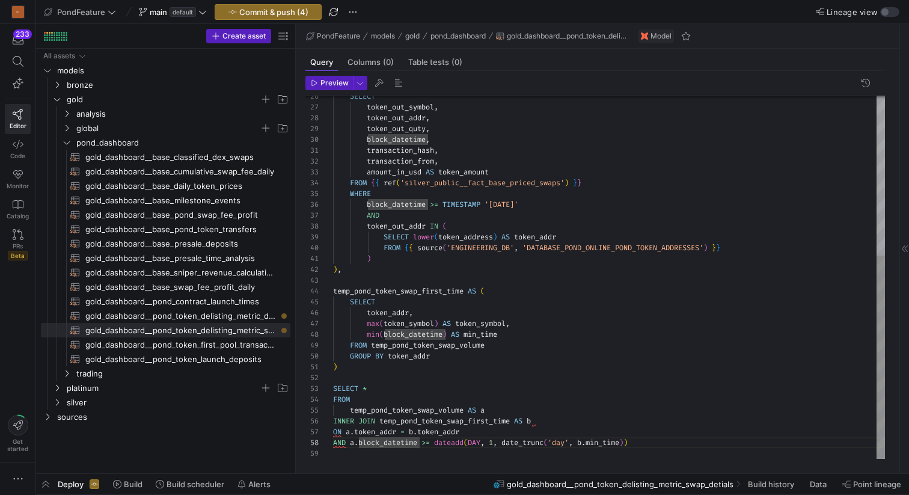
click at [409, 444] on div "SELECT token_out_symbol , token_out_addr , token_out_quty , block_datetime , tr…" at bounding box center [609, 135] width 552 height 648
click at [493, 434] on div "SELECT token_out_symbol , token_out_addr , token_out_quty , block_datetime , tr…" at bounding box center [609, 135] width 552 height 648
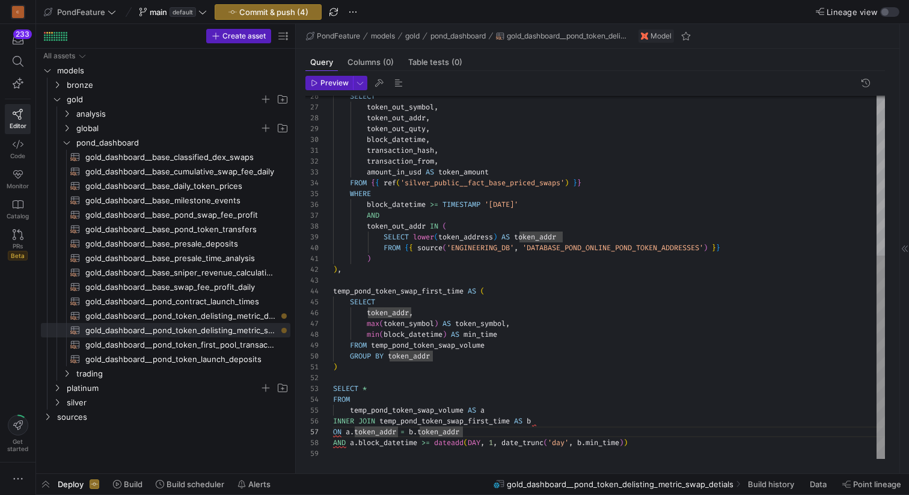
scroll to position [87, 0]
click at [396, 452] on div "SELECT token_out_symbol , token_out_addr , token_out_quty , block_datetime , tr…" at bounding box center [609, 135] width 552 height 648
click at [364, 386] on div "SELECT token_out_symbol , token_out_addr , token_out_quty , block_datetime , tr…" at bounding box center [609, 135] width 552 height 648
click at [400, 388] on div "SELECT token_out_symbol , token_out_addr , token_out_quty , block_datetime , tr…" at bounding box center [609, 135] width 552 height 648
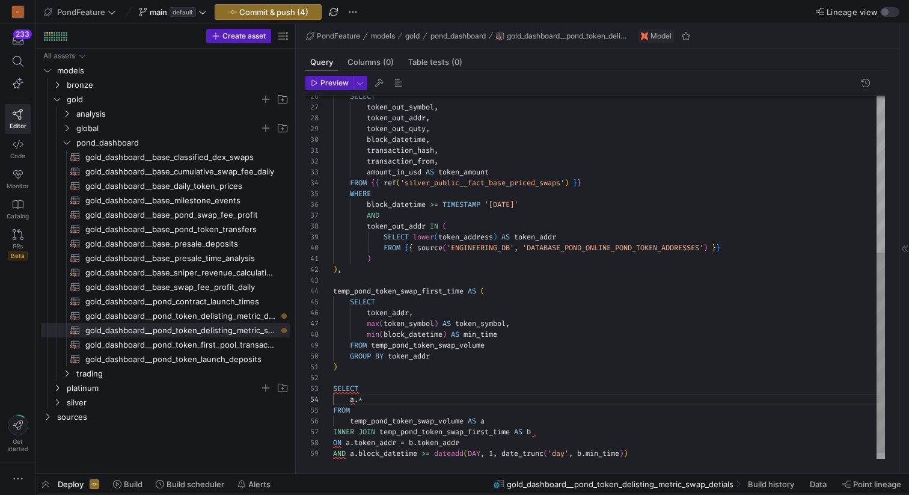
scroll to position [32, 30]
click at [406, 400] on div "SELECT token_out_symbol , token_out_addr , token_out_quty , block_datetime , tr…" at bounding box center [609, 140] width 552 height 659
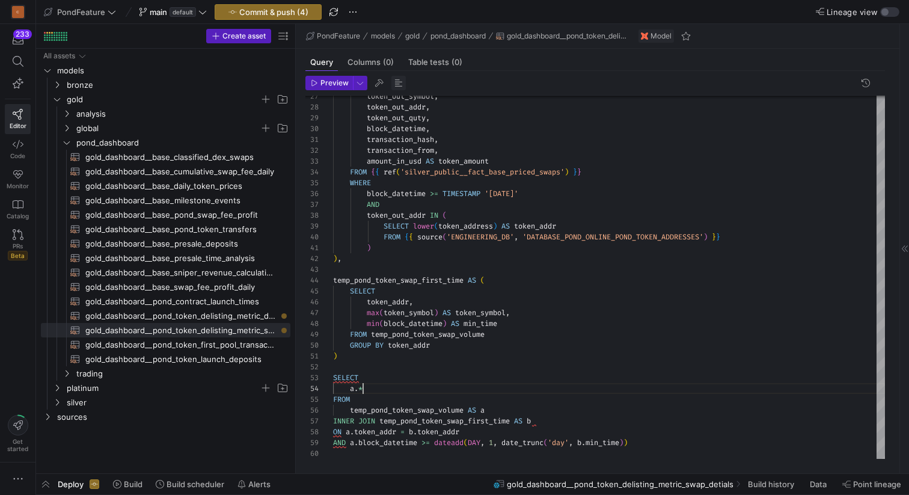
click at [397, 84] on span "button" at bounding box center [398, 83] width 14 height 14
type textarea ") SELECT a.* FROM temp_pond_token_swap_volume AS a INNER JOIN temp_pond_token_s…"
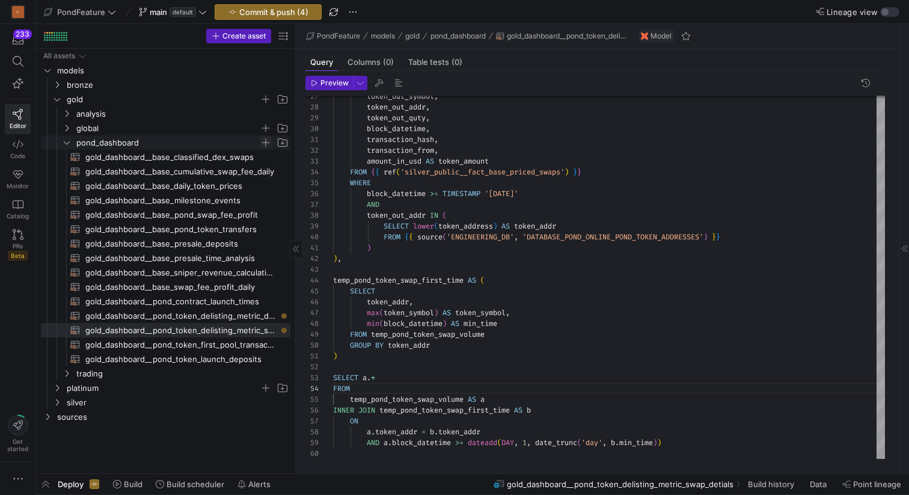
click at [269, 141] on span "Press SPACE to select this row." at bounding box center [266, 142] width 12 height 12
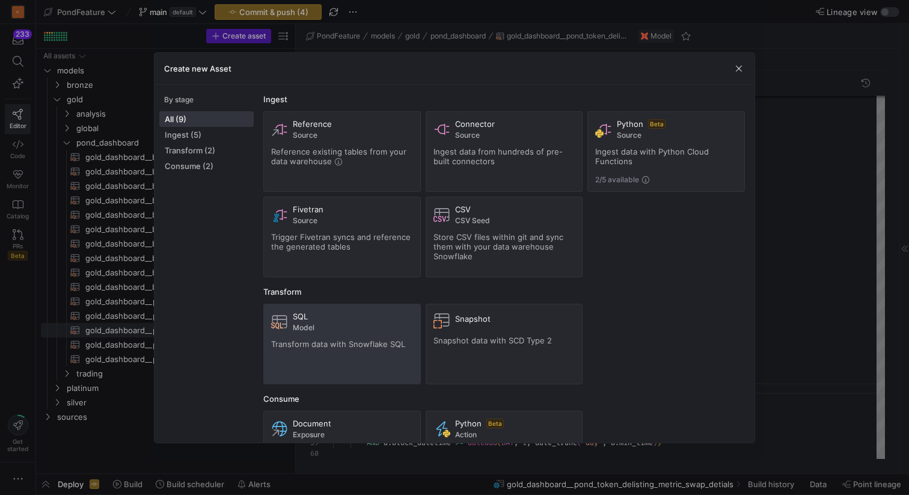
click at [360, 357] on div "SQL Model Transform data with Snowflake SQL" at bounding box center [342, 343] width 142 height 65
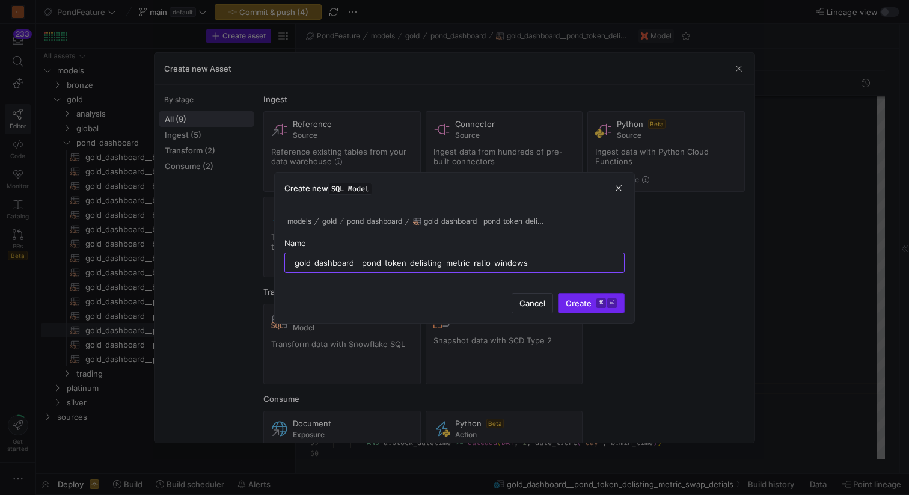
type input "gold_dashboard__pond_token_delisting_metric_ratio_windows"
click at [592, 298] on span "Create ⌘ ⏎" at bounding box center [591, 303] width 51 height 10
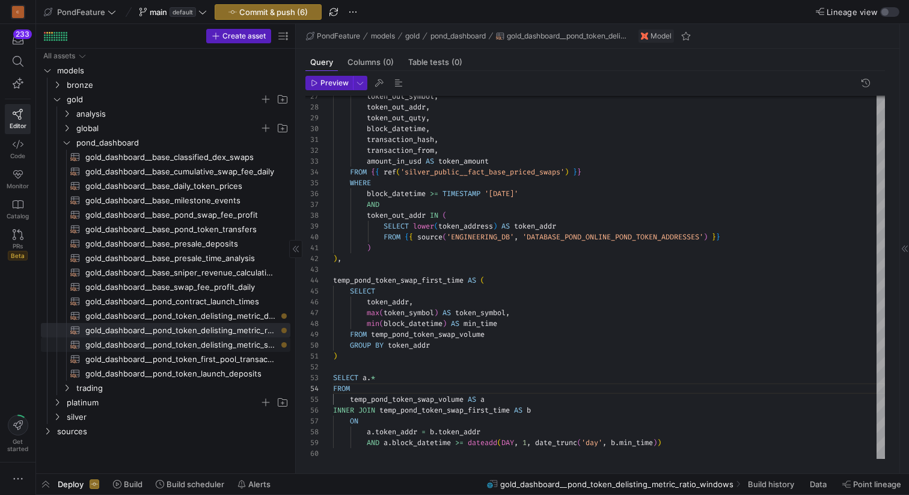
click at [259, 343] on span "gold_dashboard__pond_token_delisting_metric_swap_detials​​​​​​​​​​" at bounding box center [180, 345] width 191 height 14
click at [262, 328] on span "gold_dashboard__pond_token_delisting_metric_ratio_windows​​​​​​​​​​" at bounding box center [180, 330] width 191 height 14
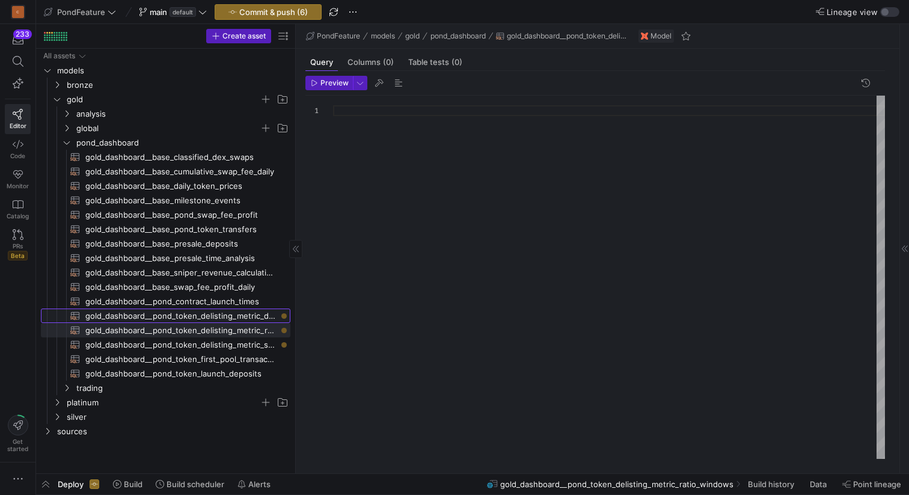
click at [255, 314] on span "gold_dashboard__pond_token_delisting_metric_daily​​​​​​​​​​" at bounding box center [180, 316] width 191 height 14
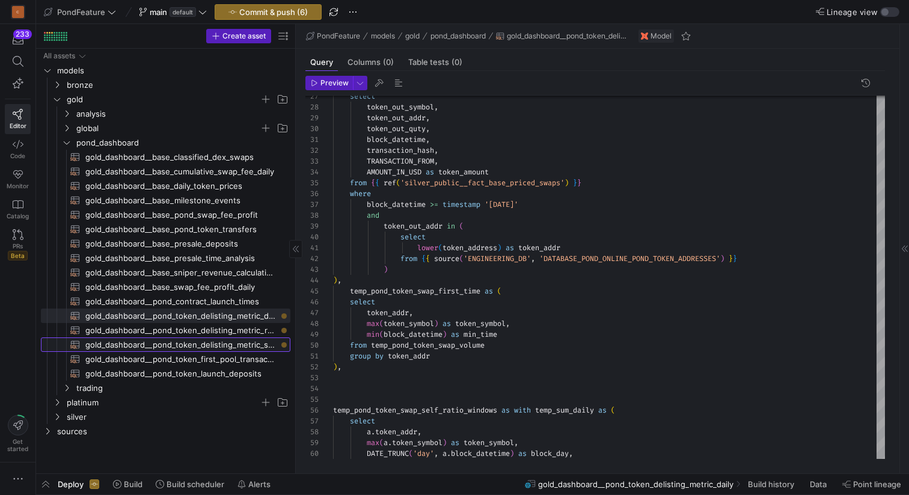
click at [256, 345] on span "gold_dashboard__pond_token_delisting_metric_swap_detials​​​​​​​​​​" at bounding box center [180, 345] width 191 height 14
type textarea "{{ config( materialized='incremental', incremental_strategy='append', cluster_b…"
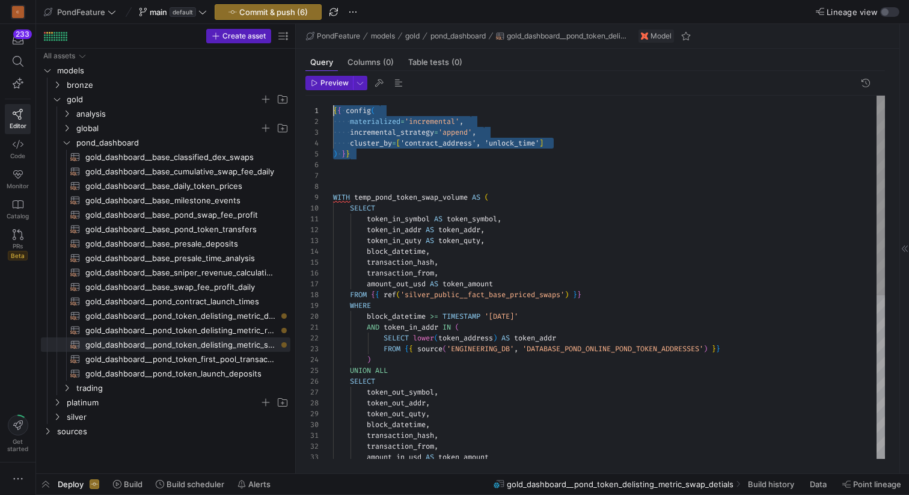
drag, startPoint x: 373, startPoint y: 156, endPoint x: 328, endPoint y: 105, distance: 68.2
click at [333, 105] on div "token_out_symbol , token_out_addr , token_out_quty , block_datetime , transacti…" at bounding box center [609, 425] width 552 height 659
click at [262, 328] on span "gold_dashboard__pond_token_delisting_metric_ratio_windows​​​​​​​​​​" at bounding box center [180, 330] width 191 height 14
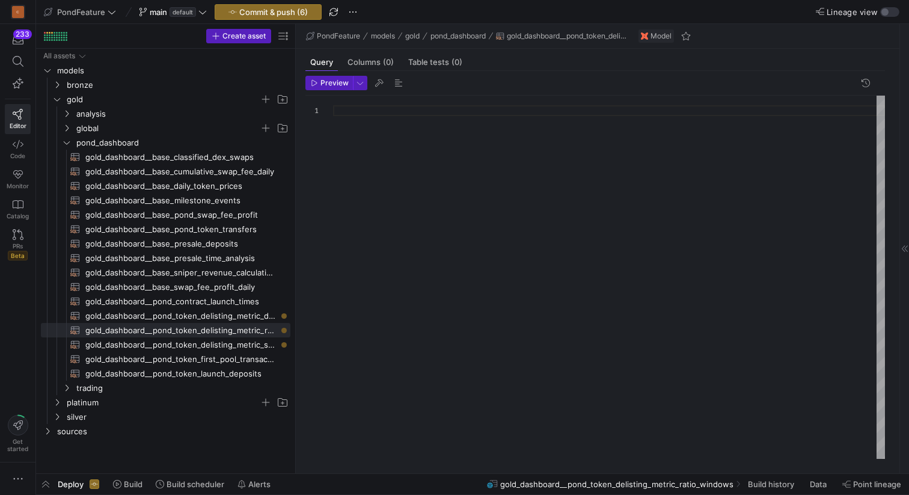
click at [441, 176] on div at bounding box center [609, 277] width 552 height 363
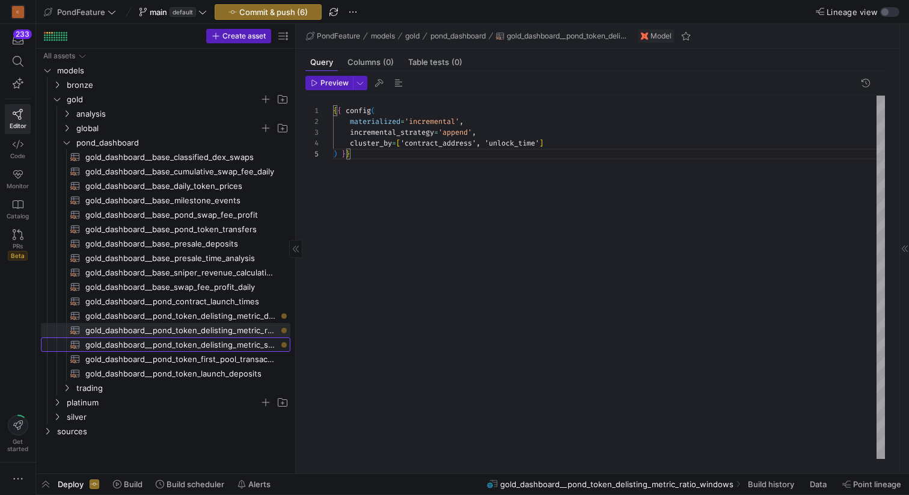
click at [263, 340] on span "gold_dashboard__pond_token_delisting_metric_swap_detials​​​​​​​​​​" at bounding box center [180, 345] width 191 height 14
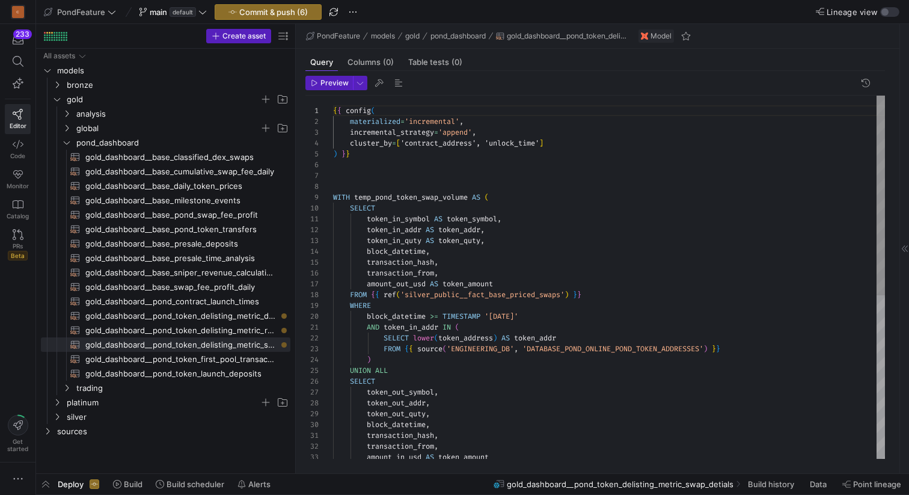
click at [461, 228] on div "token_out_symbol , token_out_addr , token_out_quty , block_datetime , transacti…" at bounding box center [609, 425] width 552 height 659
click at [446, 142] on div "token_out_symbol , token_out_addr , token_out_quty , block_datetime , transacti…" at bounding box center [609, 425] width 552 height 659
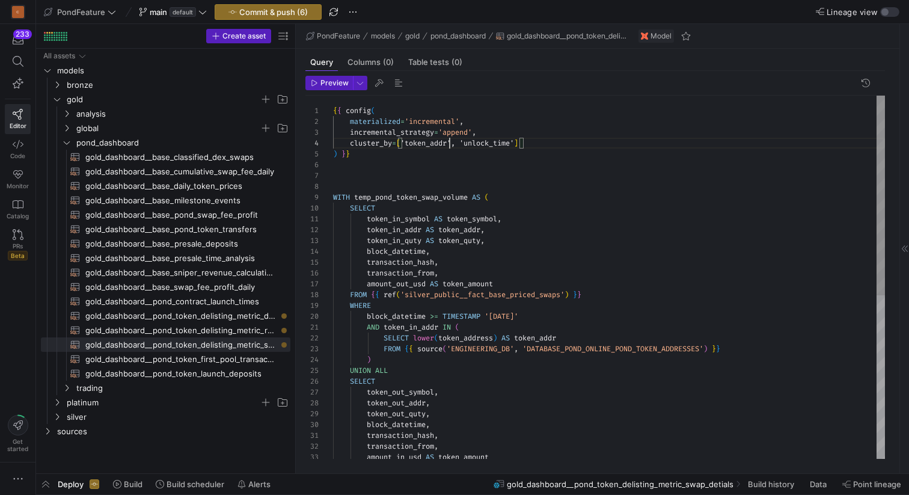
click at [406, 250] on div "token_out_symbol , token_out_addr , token_out_quty , block_datetime , transacti…" at bounding box center [609, 425] width 552 height 659
click at [492, 147] on div "token_out_symbol , token_out_addr , token_out_quty , block_datetime , transacti…" at bounding box center [609, 425] width 552 height 659
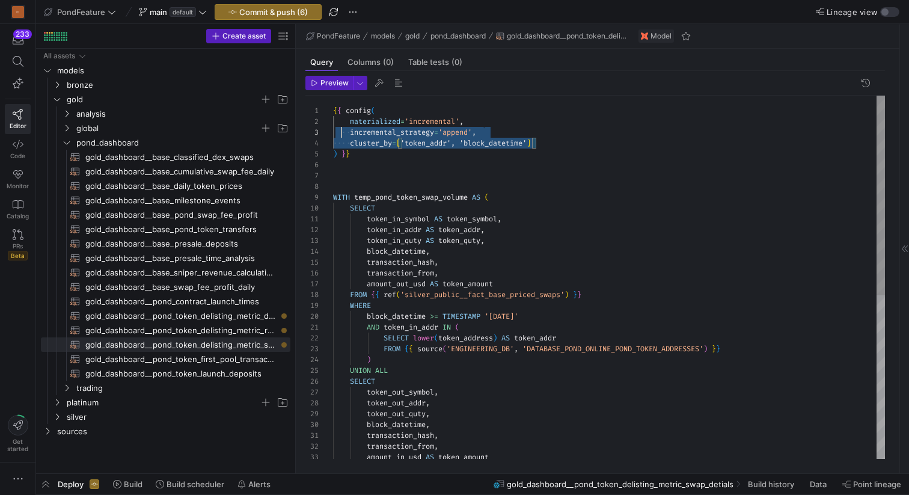
scroll to position [22, 0]
drag, startPoint x: 562, startPoint y: 140, endPoint x: 326, endPoint y: 130, distance: 235.9
click at [333, 130] on div "token_out_symbol , token_out_addr , token_out_quty , block_datetime , transacti…" at bounding box center [609, 425] width 552 height 659
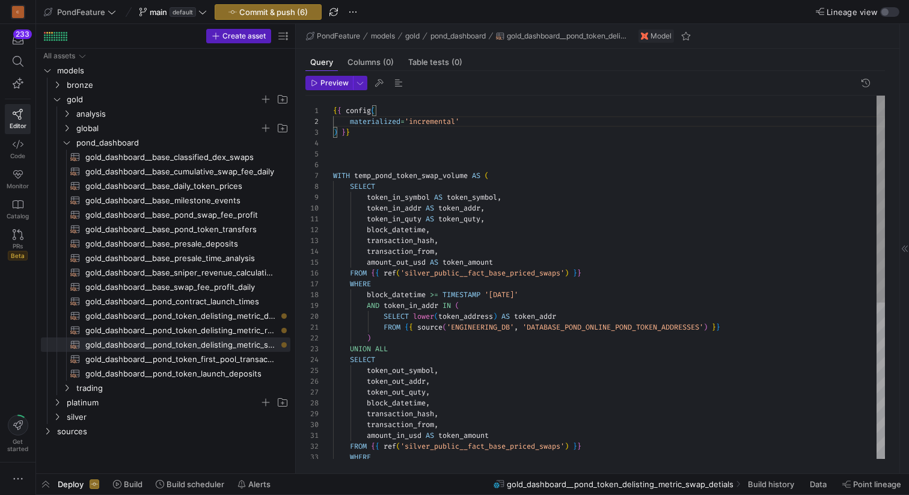
click at [417, 123] on div "token_out_symbol , token_out_addr , token_out_quty , block_datetime , transacti…" at bounding box center [609, 414] width 552 height 637
click at [469, 123] on div "token_out_symbol , token_out_addr , token_out_quty , block_datetime , transacti…" at bounding box center [609, 414] width 552 height 637
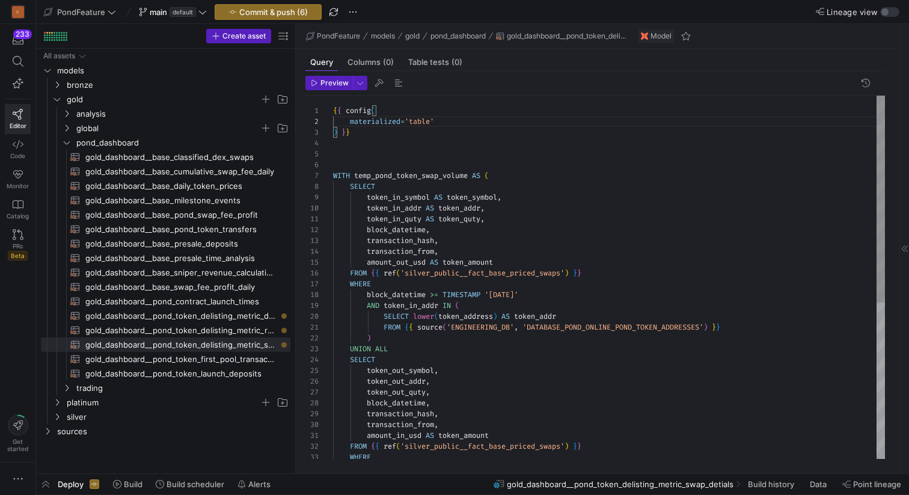
click at [420, 141] on div "token_out_symbol , token_out_addr , token_out_quty , block_datetime , transacti…" at bounding box center [609, 414] width 552 height 637
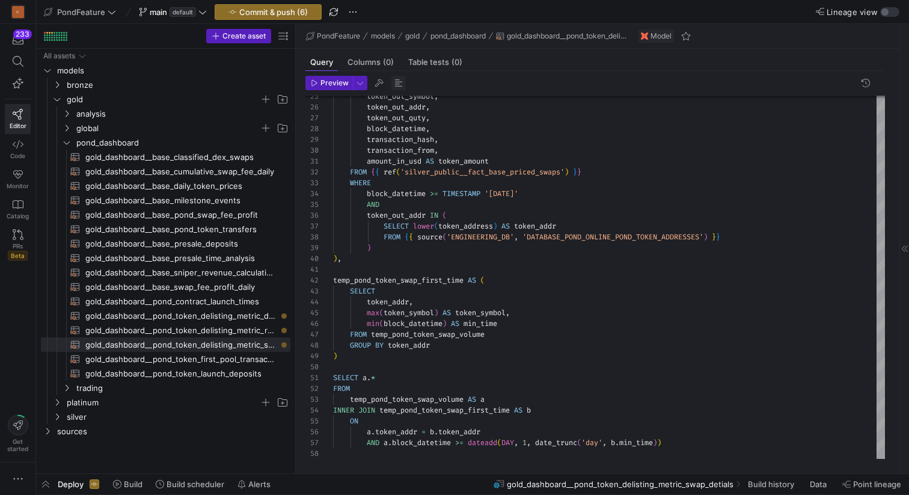
click at [399, 81] on span "button" at bounding box center [398, 83] width 14 height 14
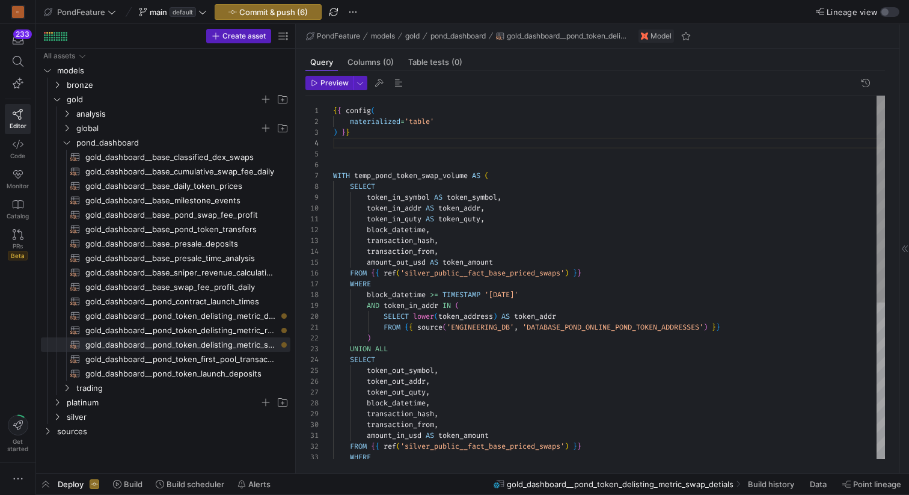
click at [409, 157] on div "token_out_symbol , token_out_addr , token_out_quty , block_datetime , transacti…" at bounding box center [609, 414] width 552 height 637
click at [403, 164] on div "token_out_symbol , token_out_addr , token_out_quty , block_datetime , transacti…" at bounding box center [609, 414] width 552 height 637
click at [427, 155] on div "token_out_symbol , token_out_addr , token_out_quty , block_datetime , transacti…" at bounding box center [609, 414] width 552 height 637
click at [419, 144] on div "token_out_symbol , token_out_addr , token_out_quty , block_datetime , transacti…" at bounding box center [609, 414] width 552 height 637
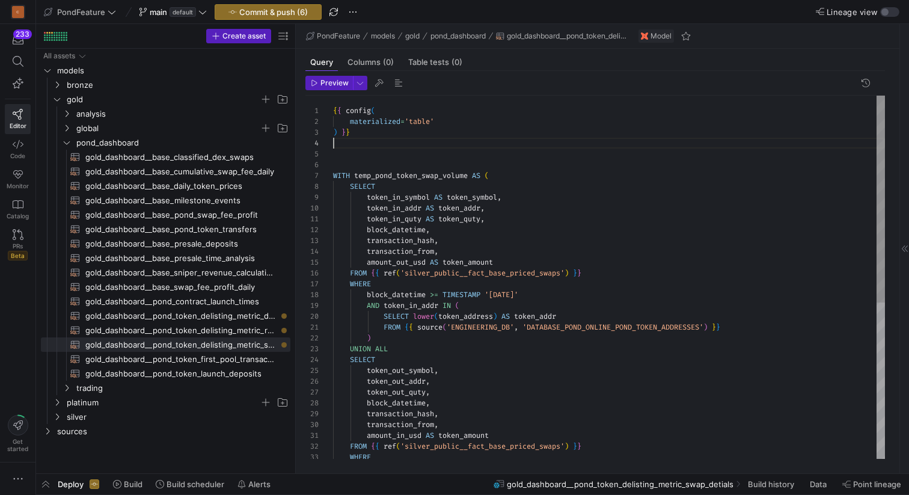
scroll to position [43, 0]
click at [412, 153] on div "token_out_symbol , token_out_addr , token_out_quty , block_datetime , transacti…" at bounding box center [609, 414] width 552 height 637
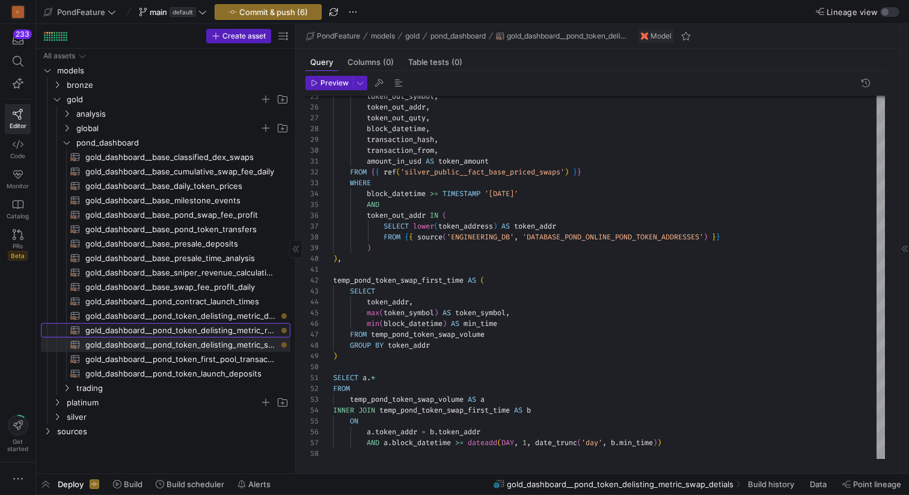
click at [256, 329] on span "gold_dashboard__pond_token_delisting_metric_ratio_windows​​​​​​​​​​" at bounding box center [180, 330] width 191 height 14
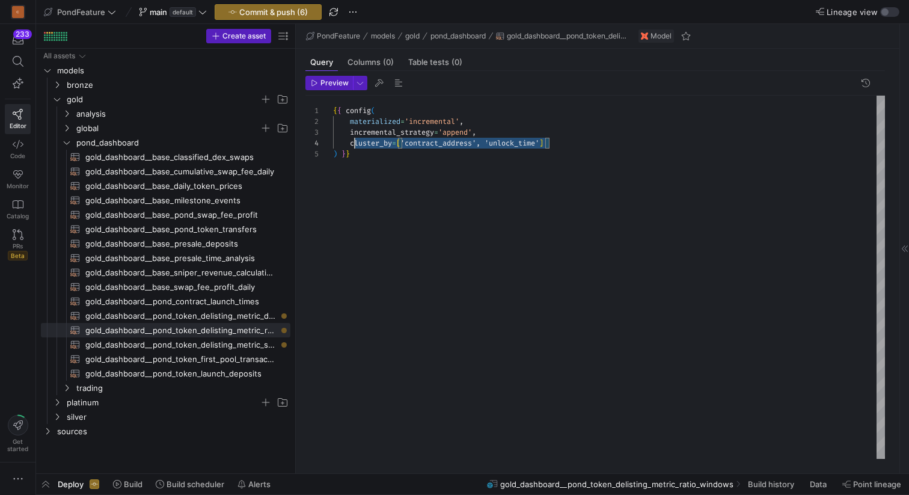
scroll to position [22, 0]
drag, startPoint x: 581, startPoint y: 143, endPoint x: 322, endPoint y: 132, distance: 260.0
click at [333, 132] on div "{ { config ( materialized = 'incremental' , incremental_strategy = 'append' , c…" at bounding box center [609, 277] width 552 height 363
click at [421, 118] on div "{ { config ( materialized = 'incremental' ) } }" at bounding box center [609, 277] width 552 height 363
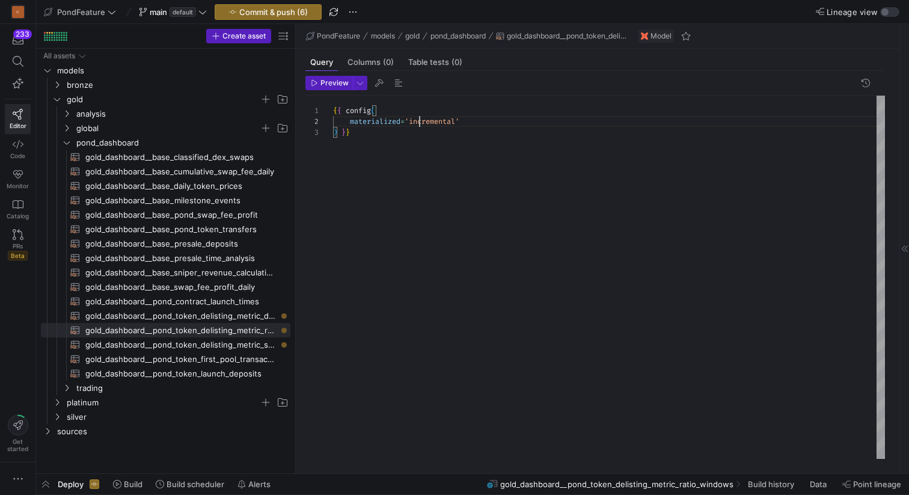
click at [421, 118] on div "{ { config ( materialized = 'incremental' ) } }" at bounding box center [609, 277] width 552 height 363
click at [399, 156] on div "{ { config ( materialized = 'table' ) } }" at bounding box center [609, 277] width 552 height 363
type textarea "{{ config( materialized='table' ) }}"
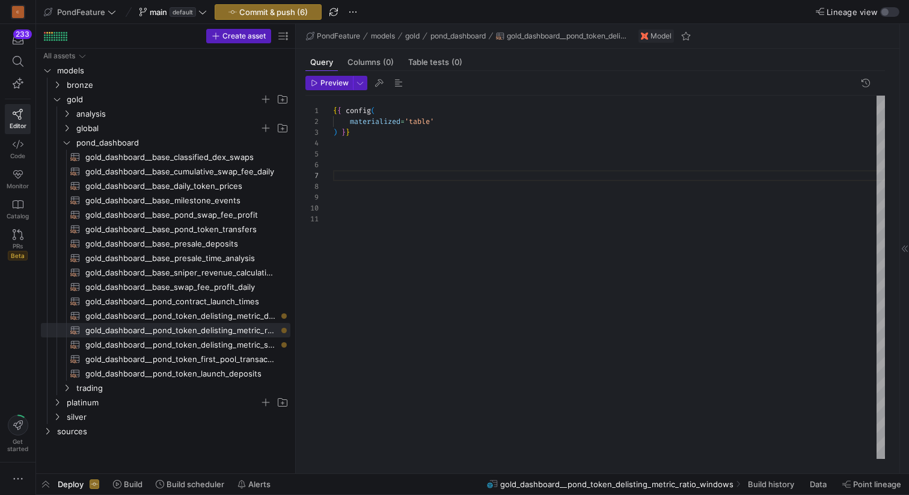
scroll to position [76, 290]
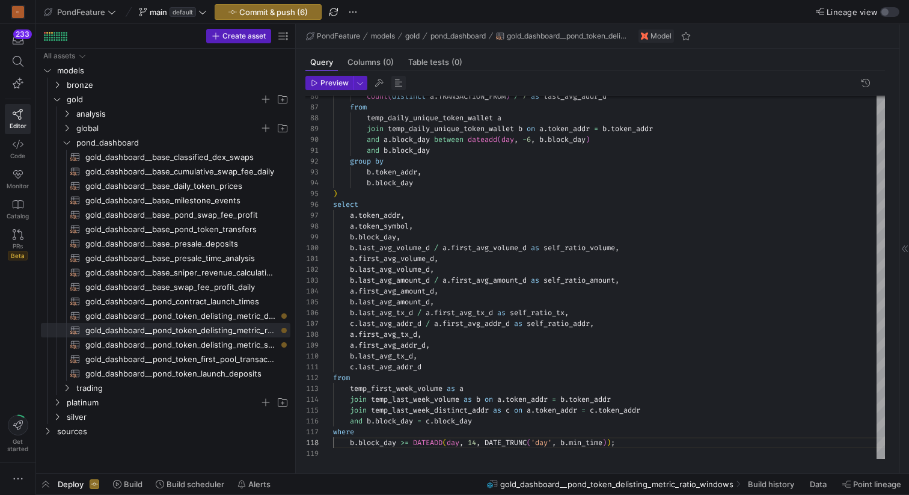
click at [399, 81] on span "button" at bounding box center [398, 83] width 14 height 14
click at [241, 345] on span "gold_dashboard__pond_token_delisting_metric_swap_detials​​​​​​​​​​" at bounding box center [180, 345] width 191 height 14
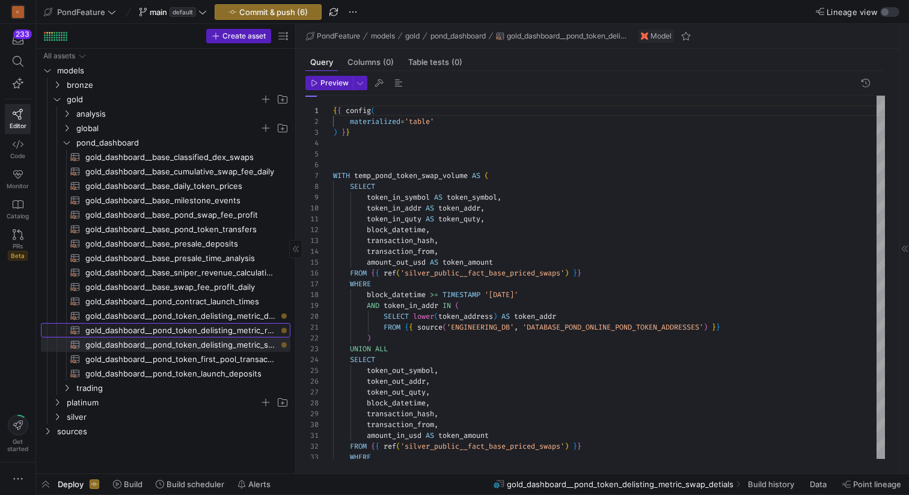
click at [250, 330] on span "gold_dashboard__pond_token_delisting_metric_ratio_windows​​​​​​​​​​" at bounding box center [180, 330] width 191 height 14
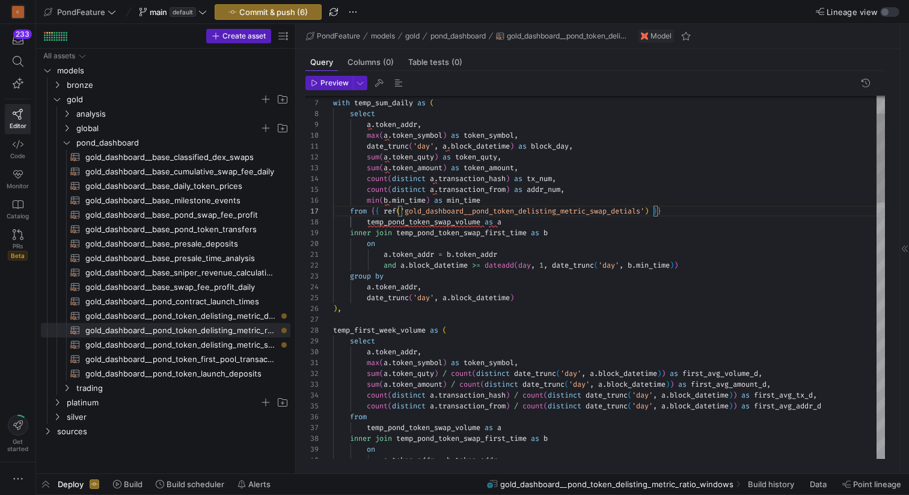
scroll to position [76, 173]
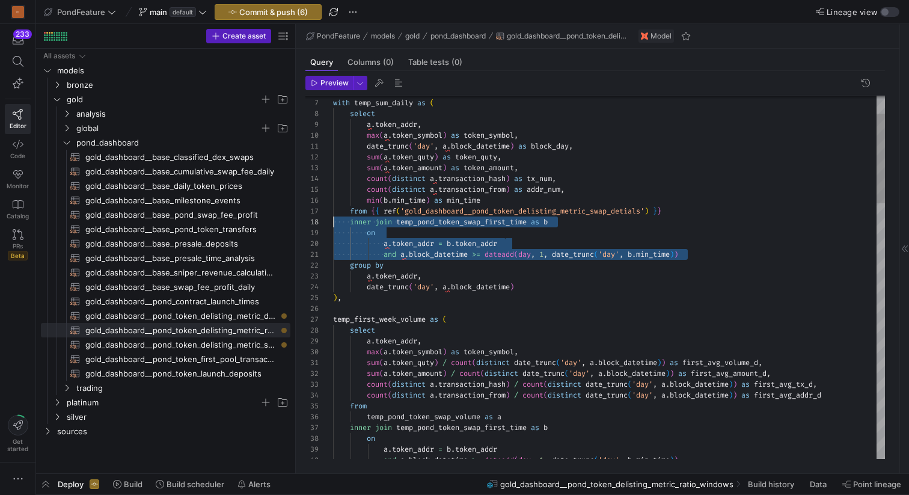
drag, startPoint x: 705, startPoint y: 255, endPoint x: 320, endPoint y: 221, distance: 386.9
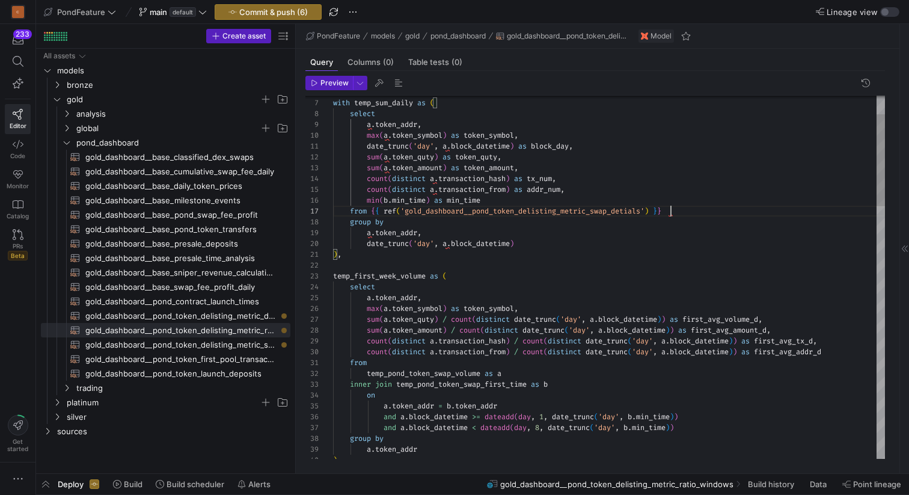
scroll to position [65, 337]
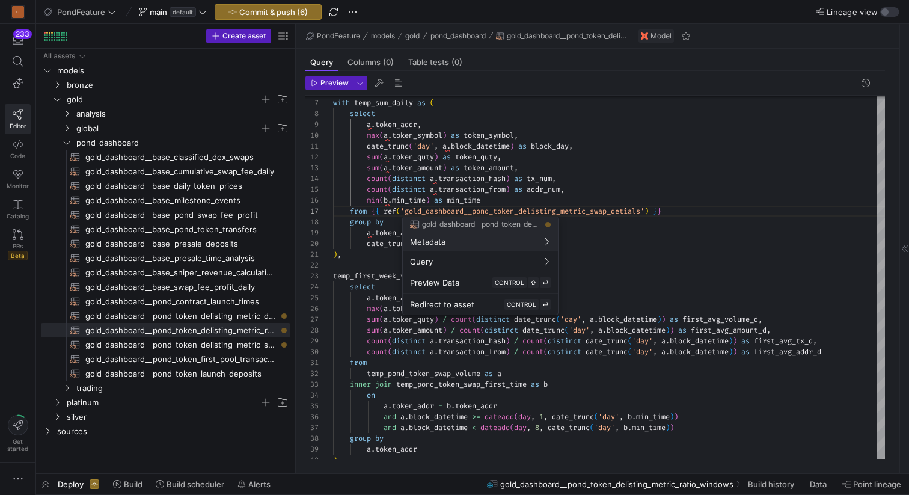
click at [457, 120] on div at bounding box center [454, 247] width 909 height 495
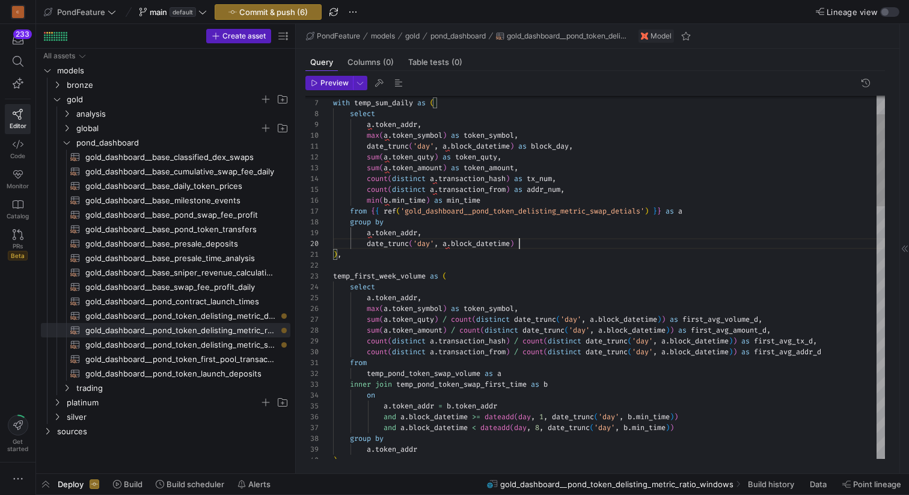
scroll to position [97, 186]
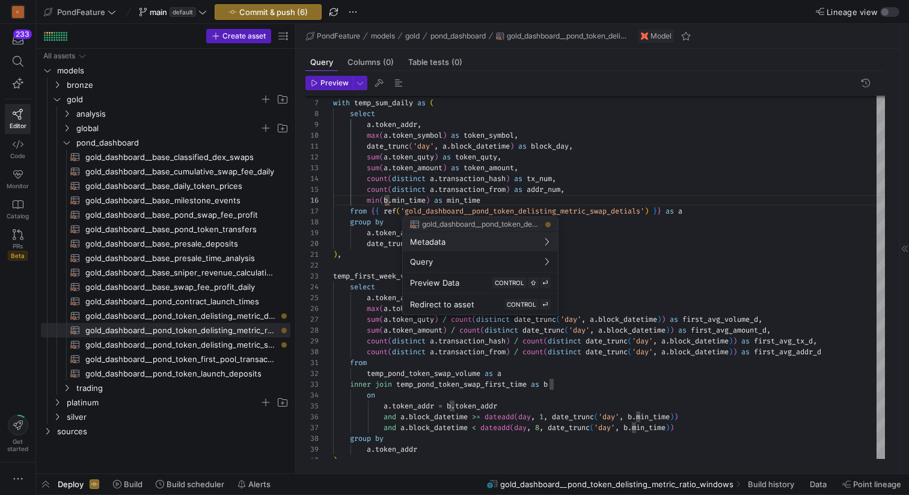
click at [495, 197] on div at bounding box center [454, 247] width 909 height 495
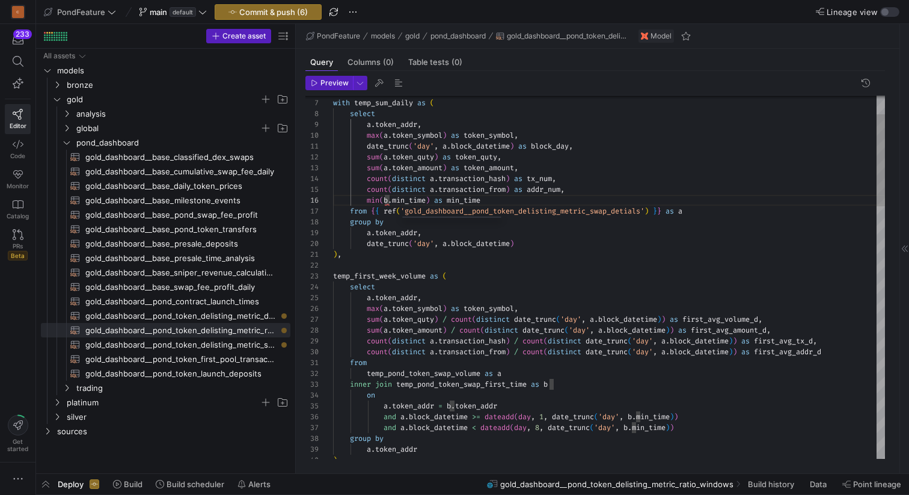
scroll to position [54, 152]
click at [236, 343] on span "gold_dashboard__pond_token_delisting_metric_swap_detials​​​​​​​​​​" at bounding box center [180, 345] width 191 height 14
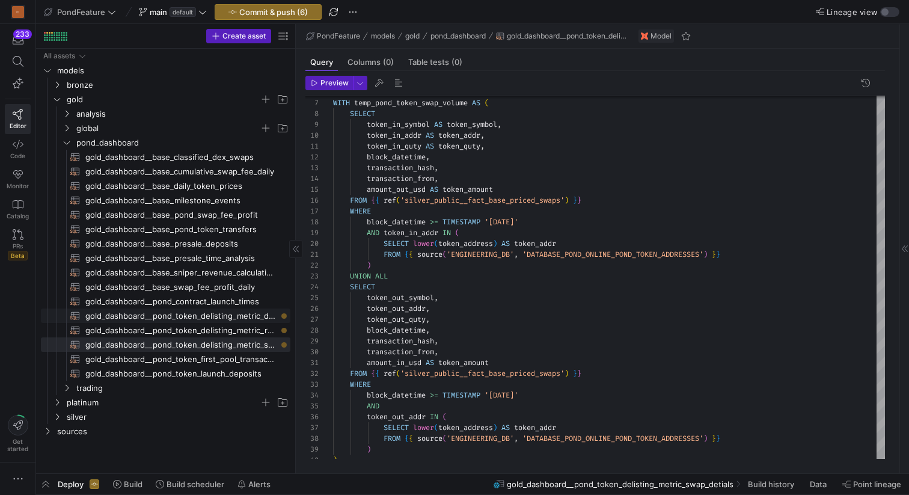
click at [254, 315] on span "gold_dashboard__pond_token_delisting_metric_daily​​​​​​​​​​" at bounding box center [180, 316] width 191 height 14
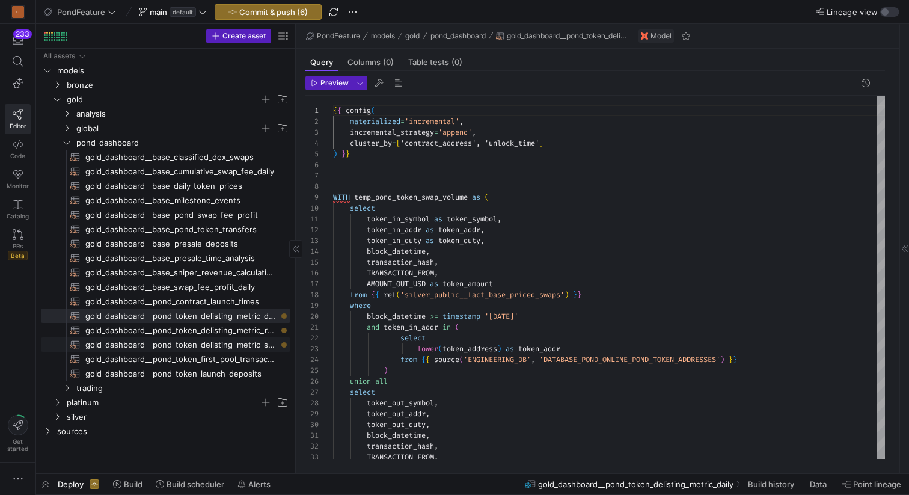
click at [240, 343] on span "gold_dashboard__pond_token_delisting_metric_swap_detials​​​​​​​​​​" at bounding box center [180, 345] width 191 height 14
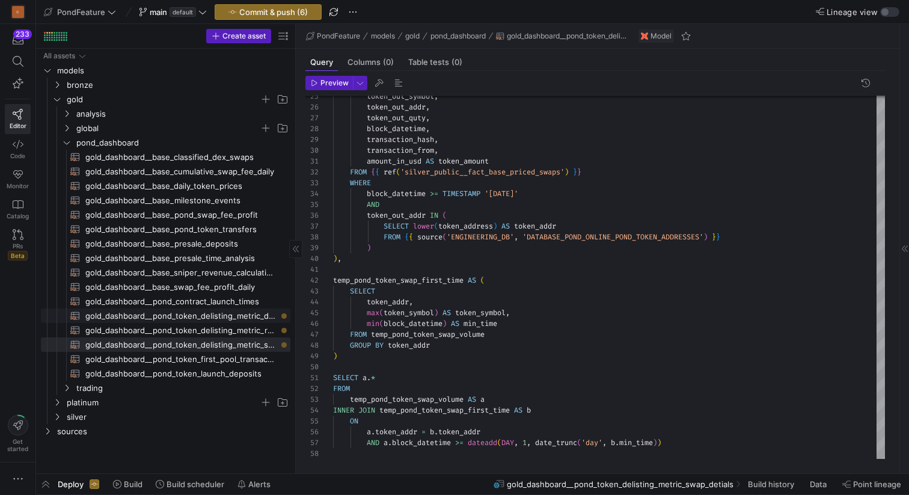
click at [250, 313] on span "gold_dashboard__pond_token_delisting_metric_daily​​​​​​​​​​" at bounding box center [180, 316] width 191 height 14
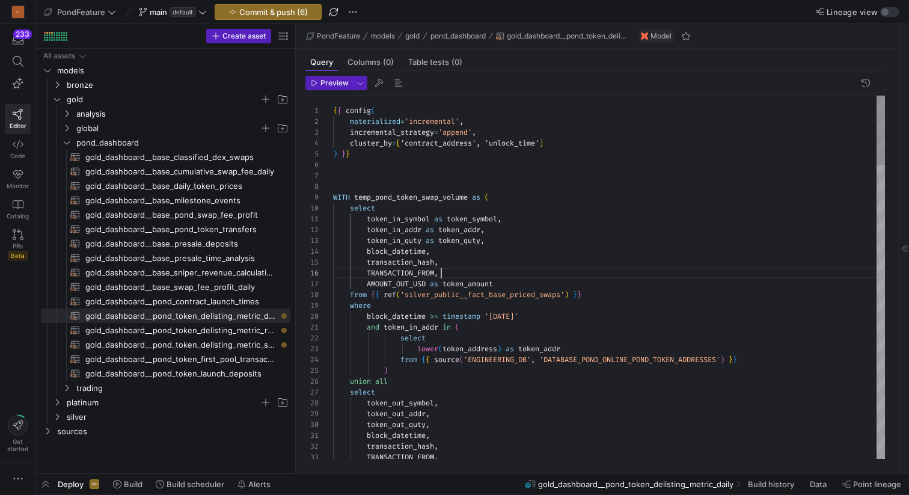
type textarea "{{ config( materialized='incremental', incremental_strategy='append', cluster_b…"
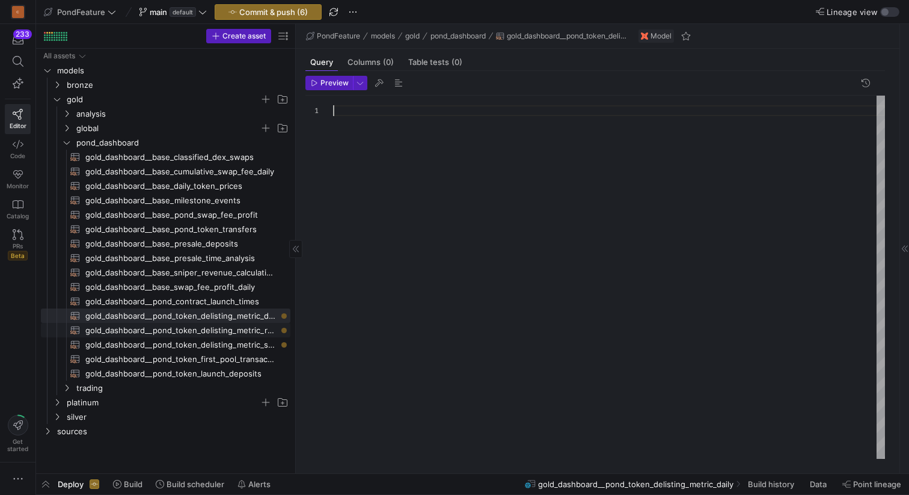
click at [240, 336] on span "gold_dashboard__pond_token_delisting_metric_ratio_windows​​​​​​​​​​" at bounding box center [180, 330] width 191 height 14
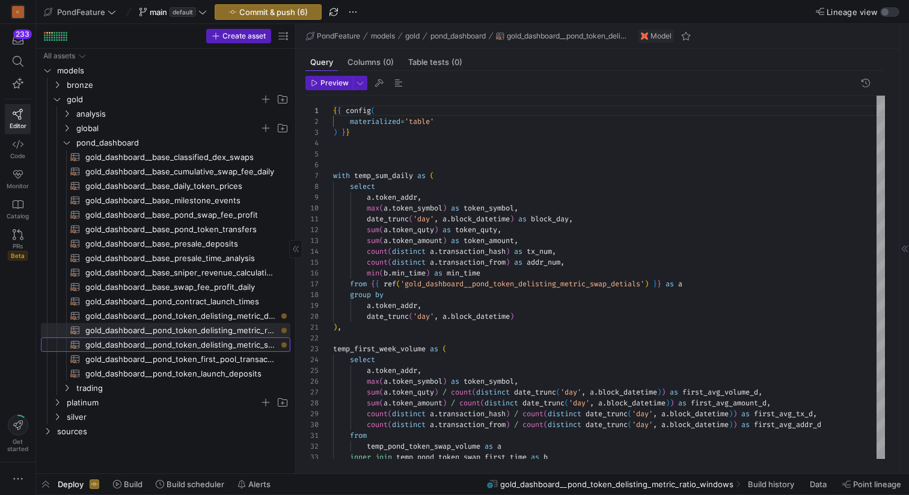
click at [240, 337] on link "gold_dashboard__pond_token_delisting_metric_swap_detials​​​​​​​​​​" at bounding box center [166, 344] width 250 height 14
type textarea "{{ config( materialized='table' ) }} WITH temp_pond_token_swap_volume AS ( SELE…"
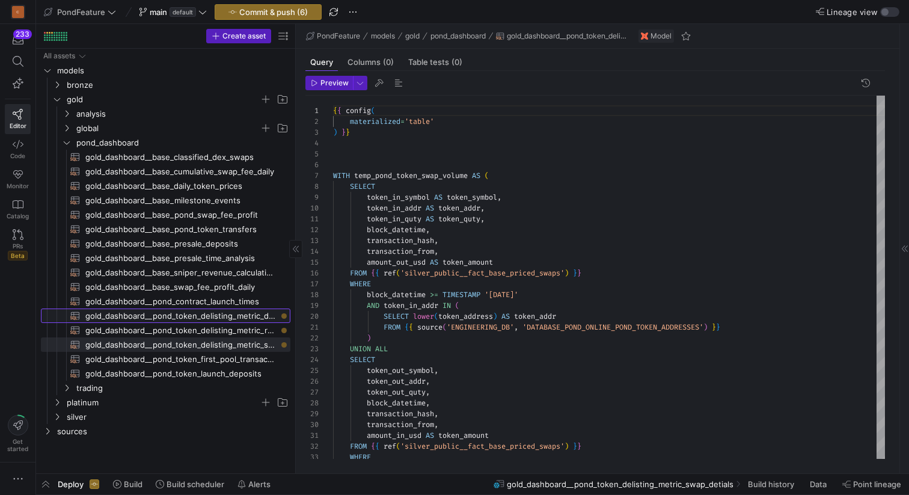
click at [248, 316] on span "gold_dashboard__pond_token_delisting_metric_daily​​​​​​​​​​" at bounding box center [180, 316] width 191 height 14
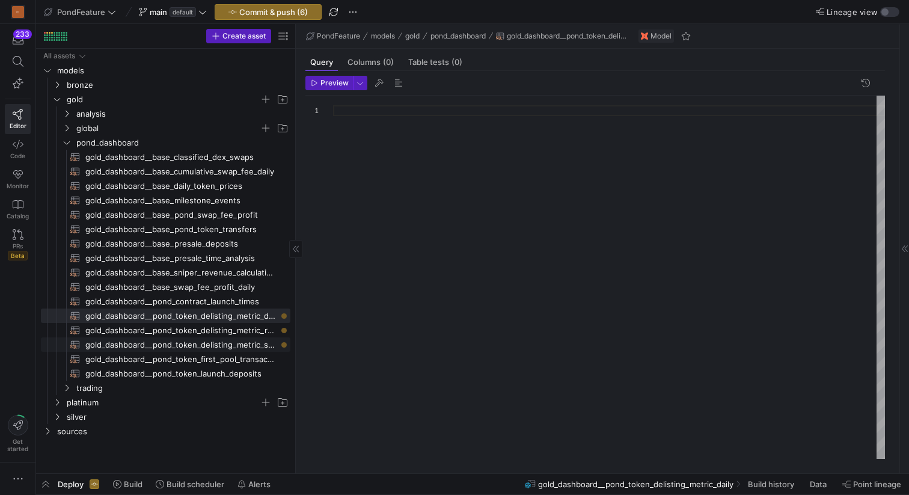
click at [248, 347] on span "gold_dashboard__pond_token_delisting_metric_swap_detials​​​​​​​​​​" at bounding box center [180, 345] width 191 height 14
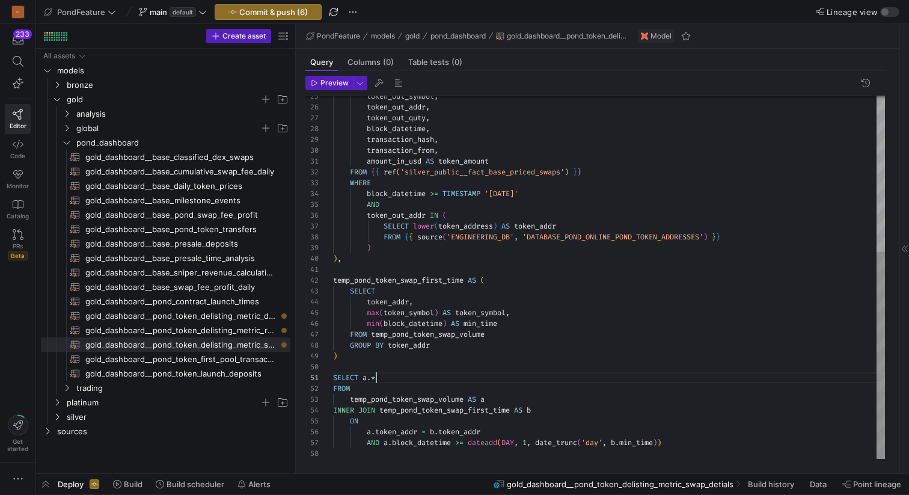
click at [418, 381] on div "token_out_symbol , token_out_addr , token_out_quty , block_datetime , transacti…" at bounding box center [609, 139] width 552 height 637
click at [477, 325] on div "token_out_symbol , token_out_addr , token_out_quty , block_datetime , transacti…" at bounding box center [609, 139] width 552 height 637
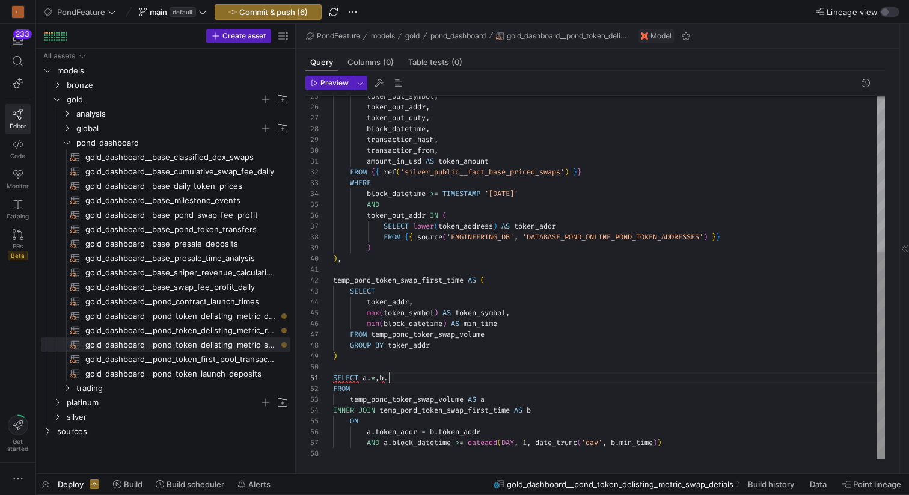
click at [414, 374] on div "token_out_symbol , token_out_addr , token_out_quty , block_datetime , transacti…" at bounding box center [609, 139] width 552 height 637
click at [402, 82] on span "button" at bounding box center [398, 83] width 14 height 14
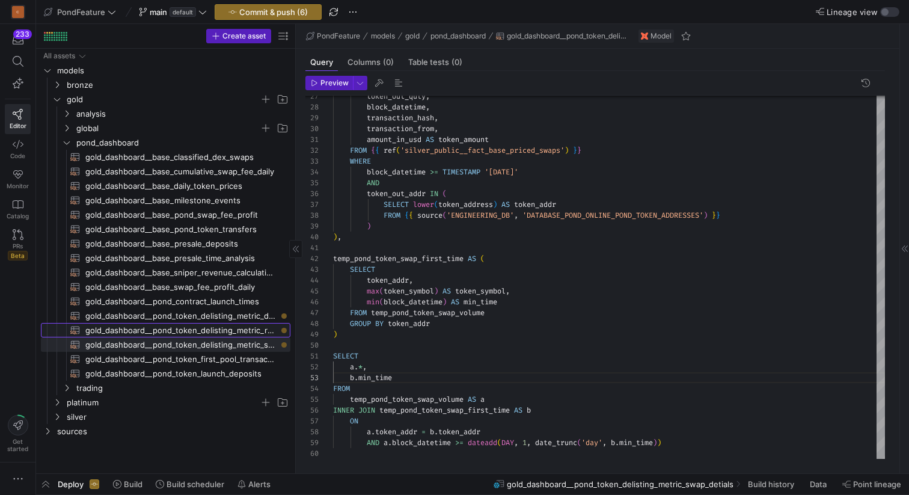
click at [228, 327] on span "gold_dashboard__pond_token_delisting_metric_ratio_windows​​​​​​​​​​" at bounding box center [180, 330] width 191 height 14
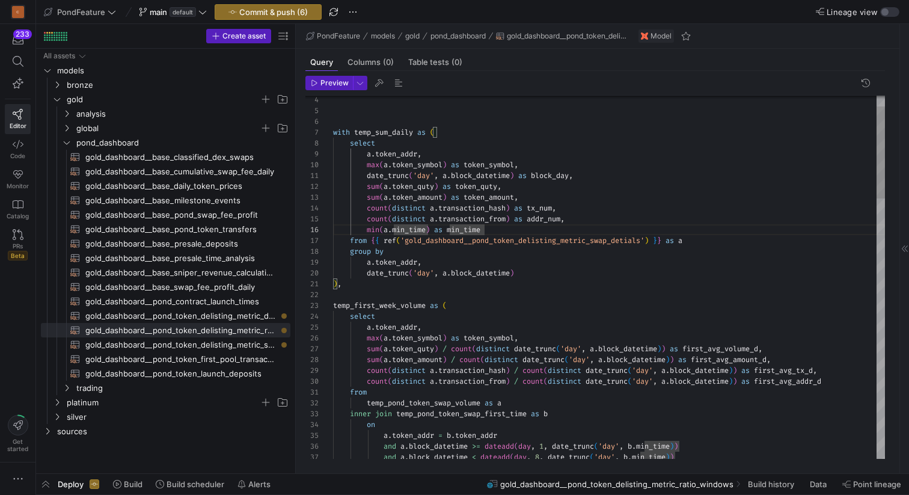
scroll to position [65, 358]
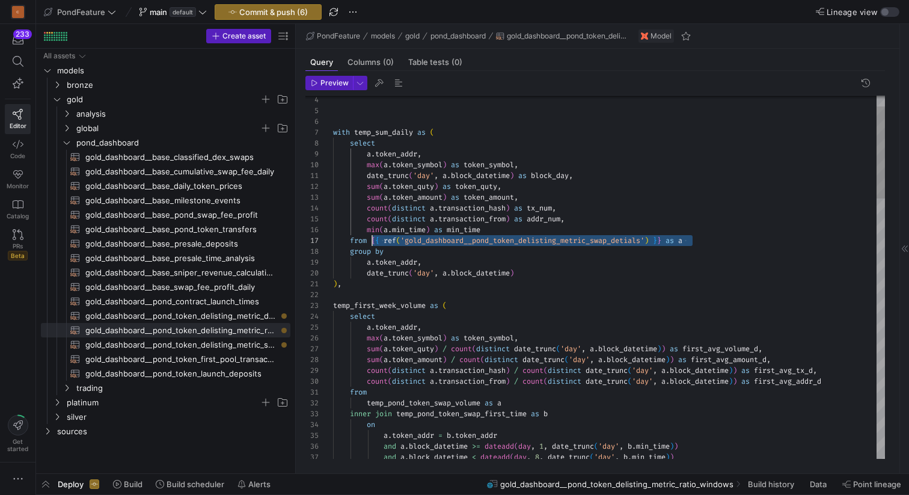
scroll to position [65, 39]
drag, startPoint x: 711, startPoint y: 241, endPoint x: 370, endPoint y: 237, distance: 340.9
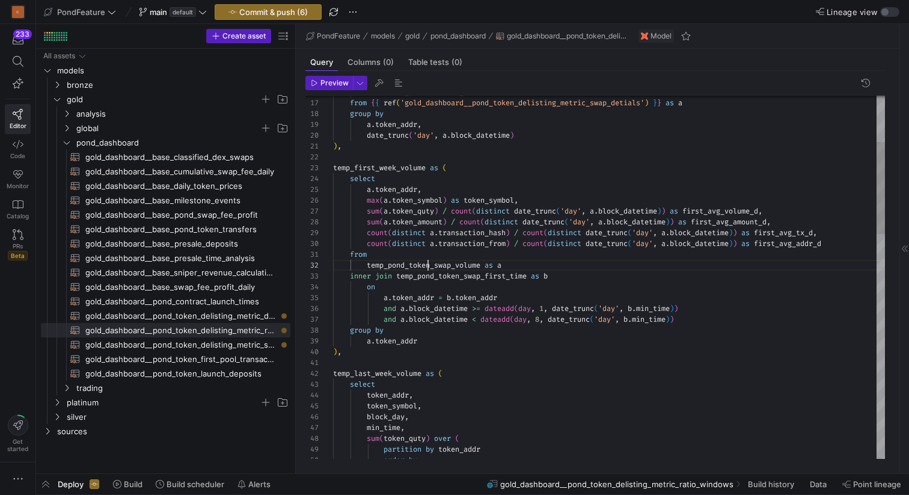
drag, startPoint x: 484, startPoint y: 264, endPoint x: 449, endPoint y: 258, distance: 35.4
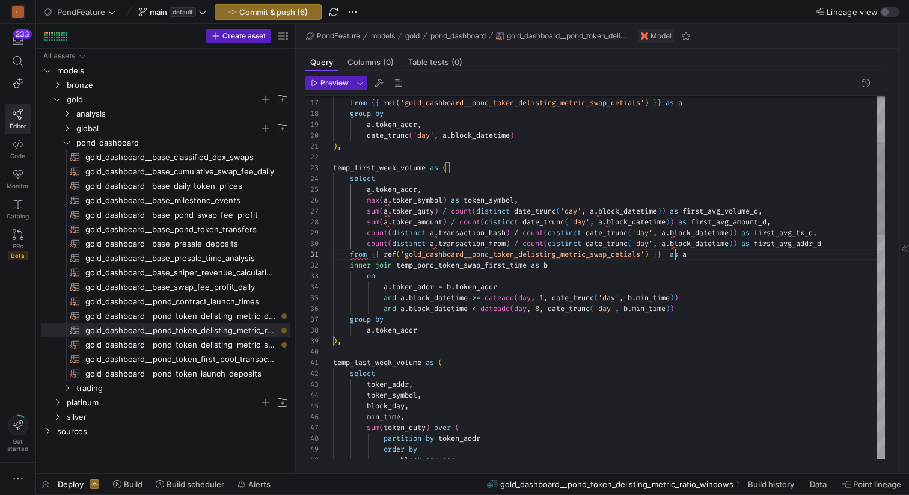
scroll to position [0, 338]
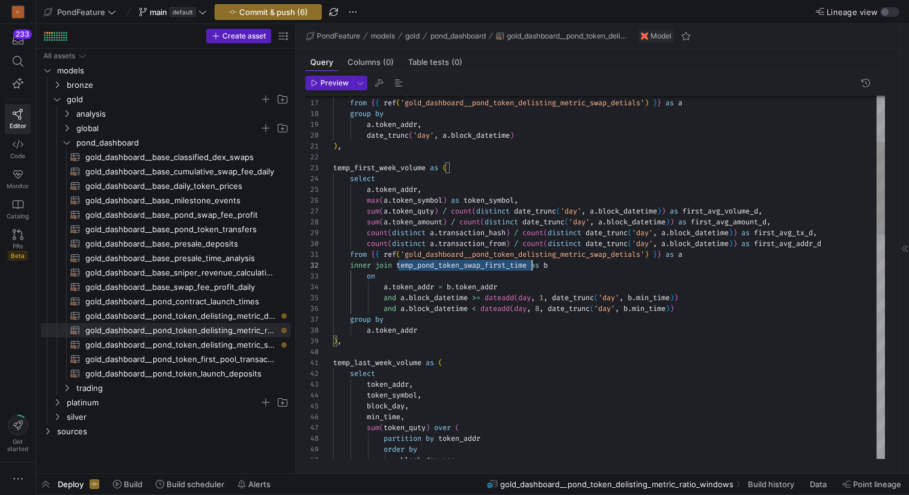
scroll to position [11, 0]
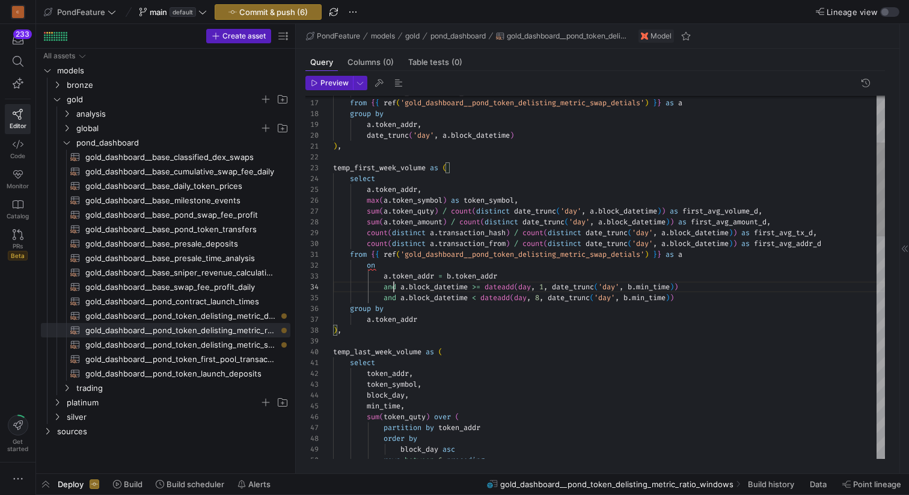
drag, startPoint x: 400, startPoint y: 286, endPoint x: 369, endPoint y: 268, distance: 36.1
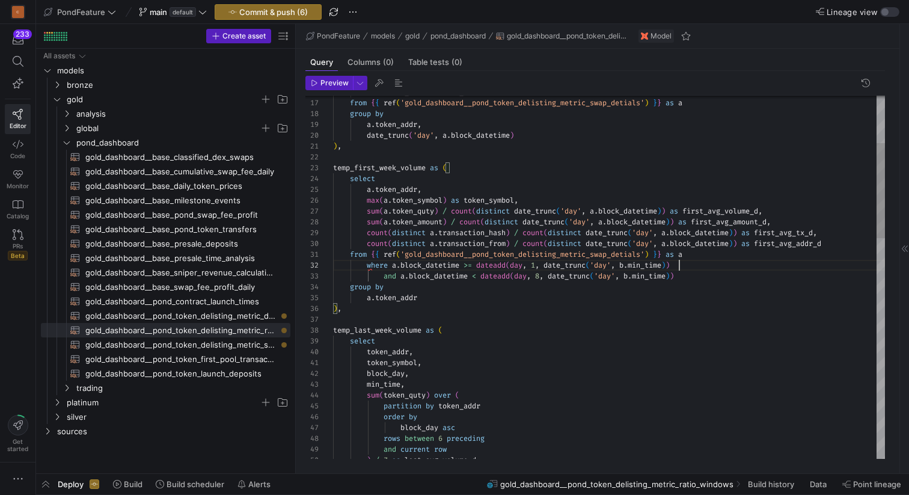
scroll to position [11, 346]
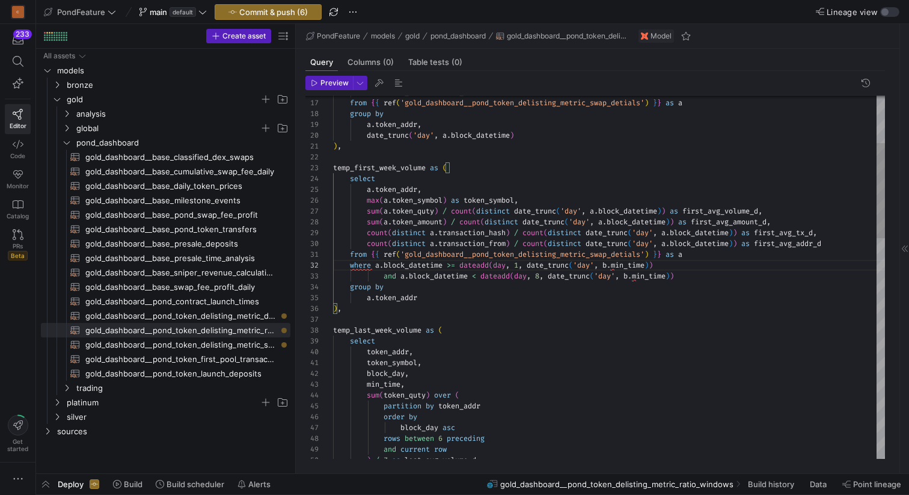
scroll to position [11, 286]
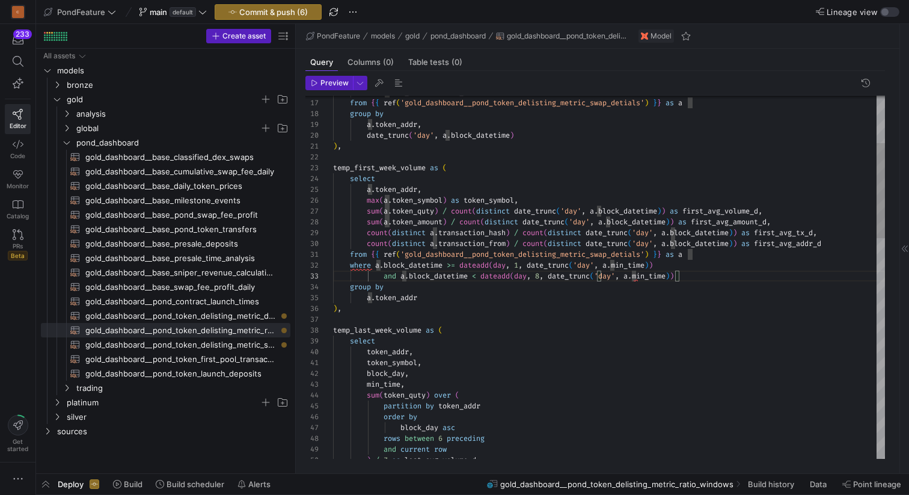
scroll to position [22, 351]
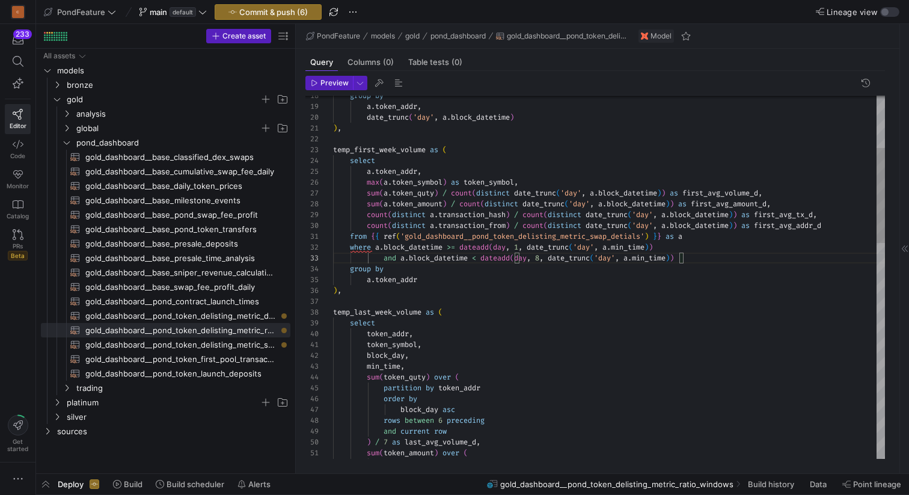
scroll to position [65, 225]
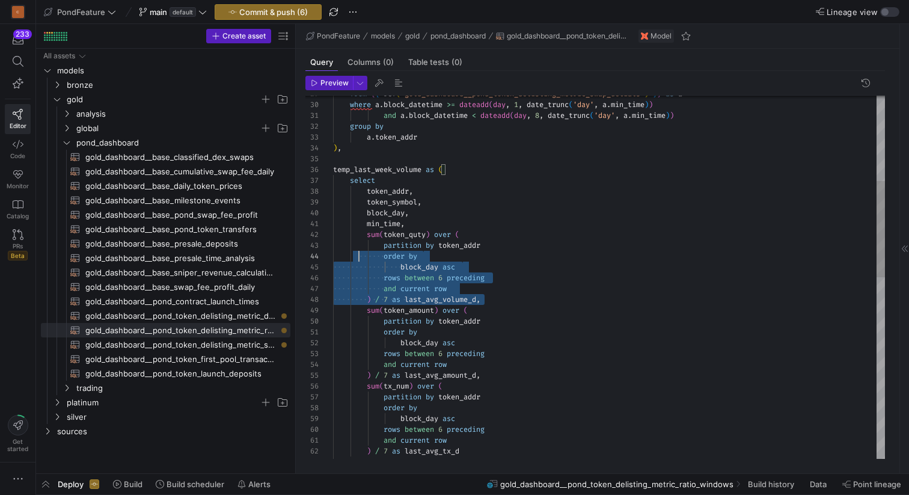
scroll to position [11, 0]
drag, startPoint x: 495, startPoint y: 301, endPoint x: 314, endPoint y: 234, distance: 193.7
click at [333, 234] on div "from { { ref ( 'gold_dashboard__pond_token_delisting_metric_swap_ detials' ) } …" at bounding box center [609, 457] width 552 height 1362
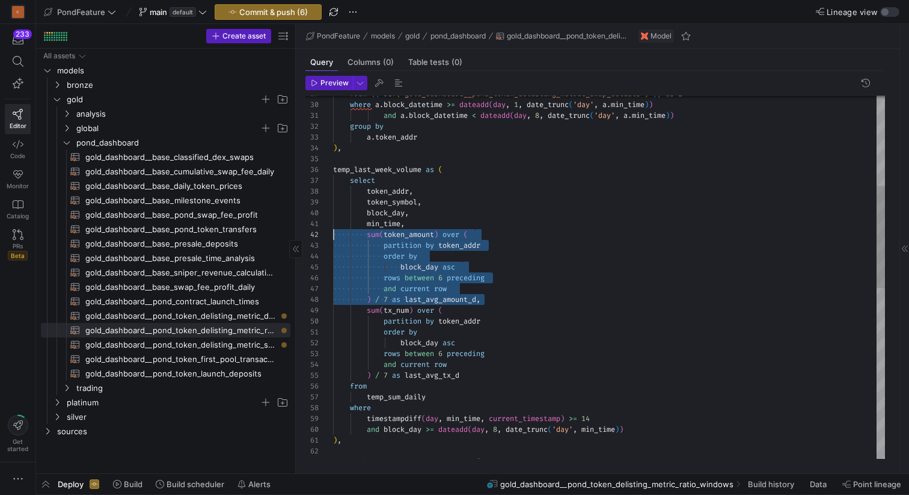
drag, startPoint x: 504, startPoint y: 298, endPoint x: 293, endPoint y: 237, distance: 219.0
click at [333, 237] on div "from { { ref ( 'gold_dashboard__pond_token_delisting_metric_swap_ detials' ) } …" at bounding box center [609, 419] width 552 height 1287
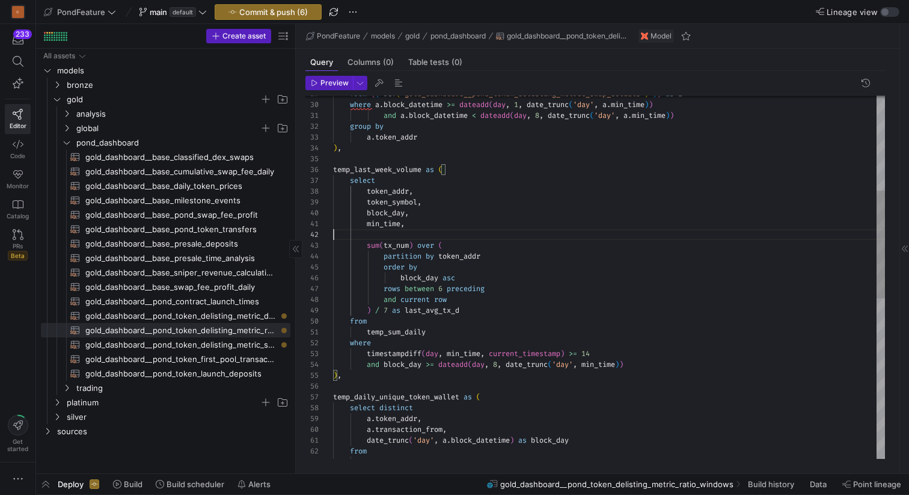
type textarea "min_time, sum(tx_num) over ( partition by token_addr order by block_day asc row…"
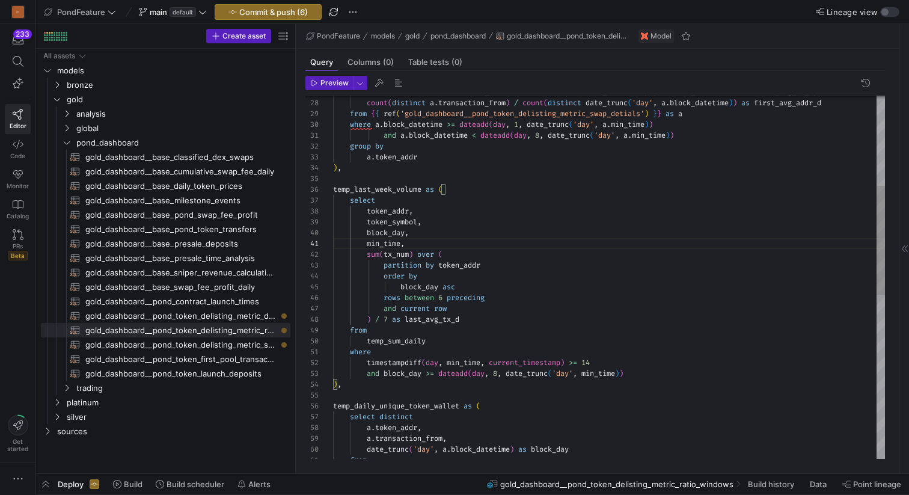
scroll to position [0, 73]
click at [391, 187] on div "from { { ref ( 'gold_dashboard__pond_token_delisting_metric_swap_ detials' ) } …" at bounding box center [609, 401] width 552 height 1211
click at [423, 187] on div "from { { ref ( 'gold_dashboard__pond_token_delisting_metric_swap_ detials' ) } …" at bounding box center [609, 395] width 552 height 1221
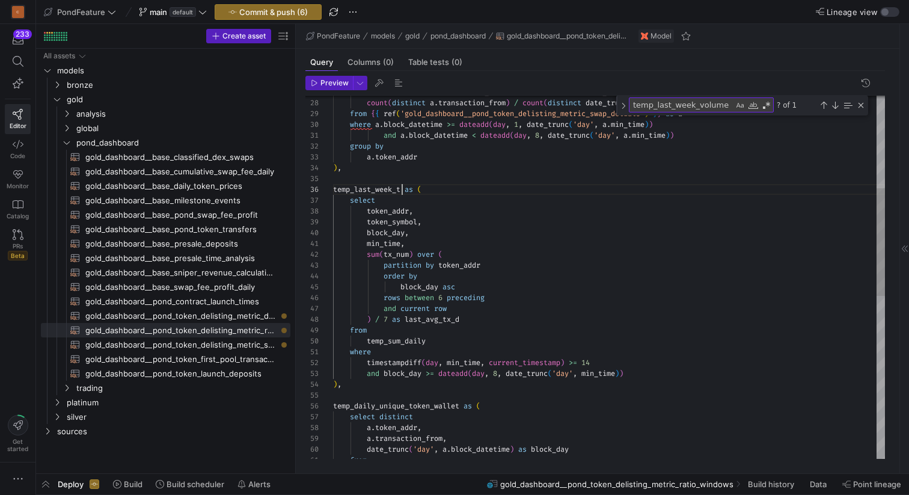
scroll to position [54, 73]
click at [837, 105] on div "Next Match (Enter)" at bounding box center [835, 105] width 10 height 10
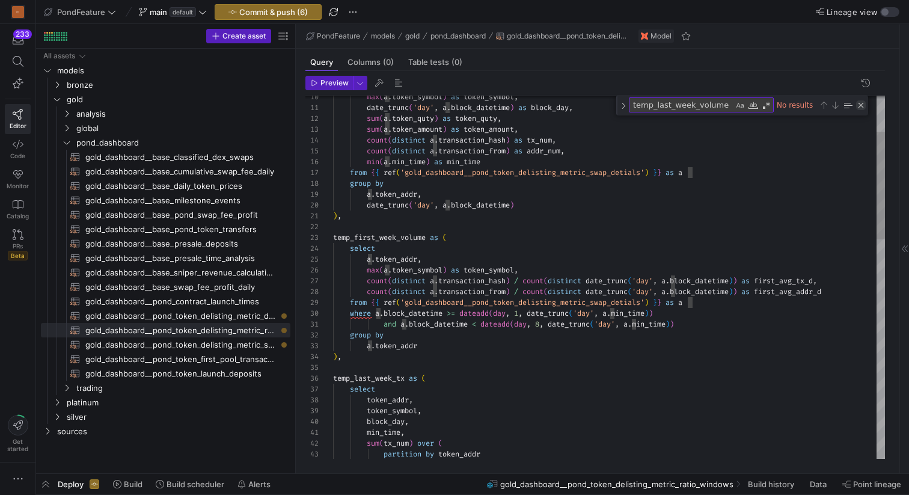
click at [861, 106] on div "Close (Escape)" at bounding box center [861, 105] width 10 height 10
type textarea "), temp_first_week_volume as ( select a.token_addr, max(a.token_symbol) as toke…"
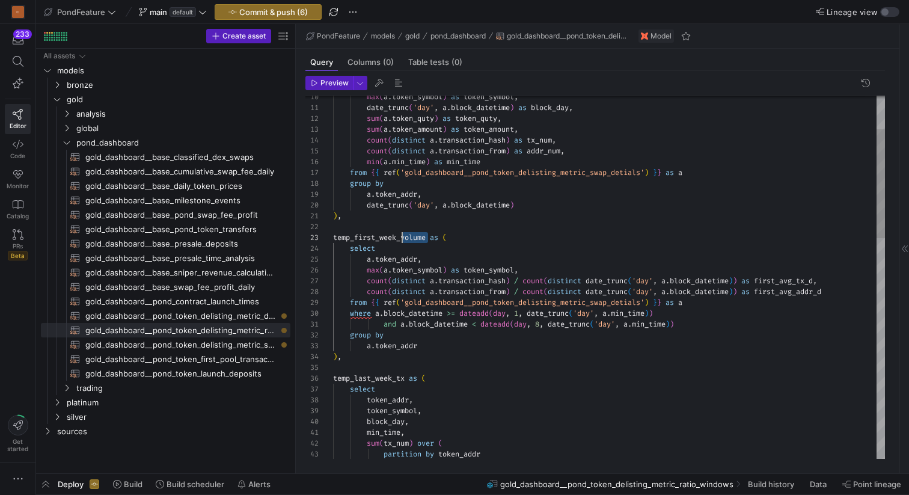
drag, startPoint x: 427, startPoint y: 236, endPoint x: 402, endPoint y: 237, distance: 25.3
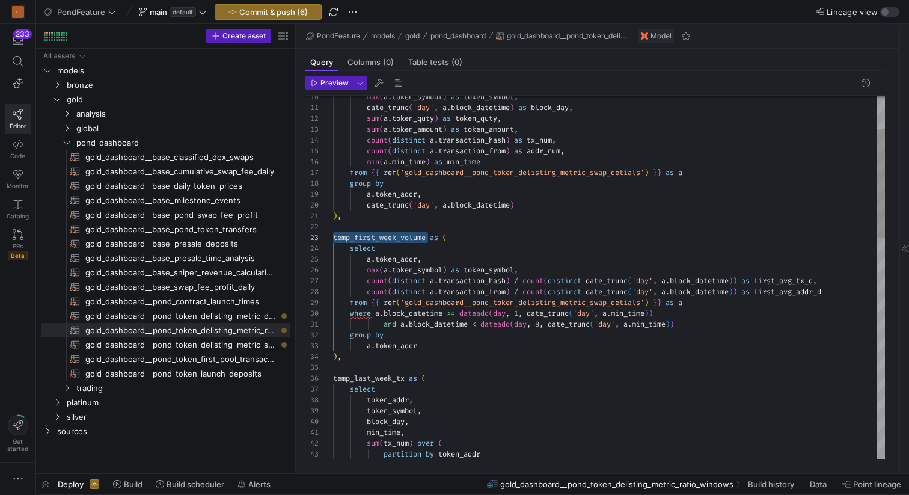
type textarea "temp_first_week_volume"
click at [836, 109] on div "Next Match (Enter)" at bounding box center [835, 105] width 10 height 10
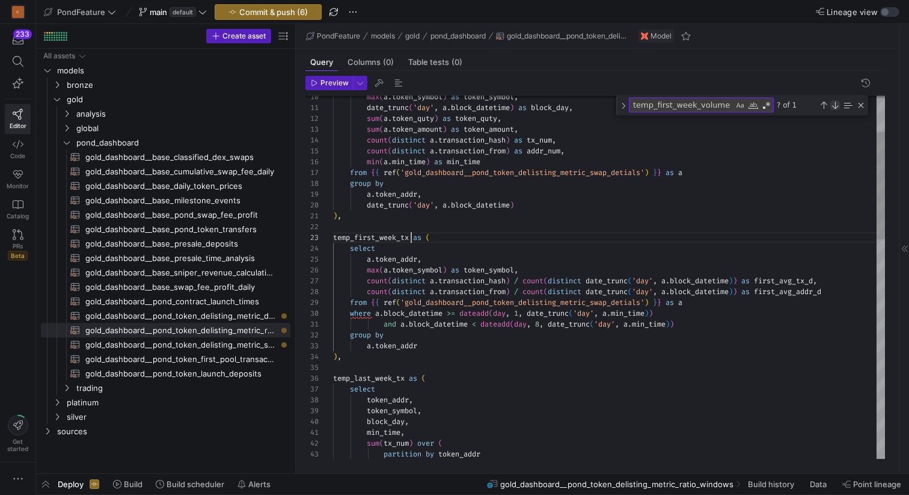
scroll to position [0, 112]
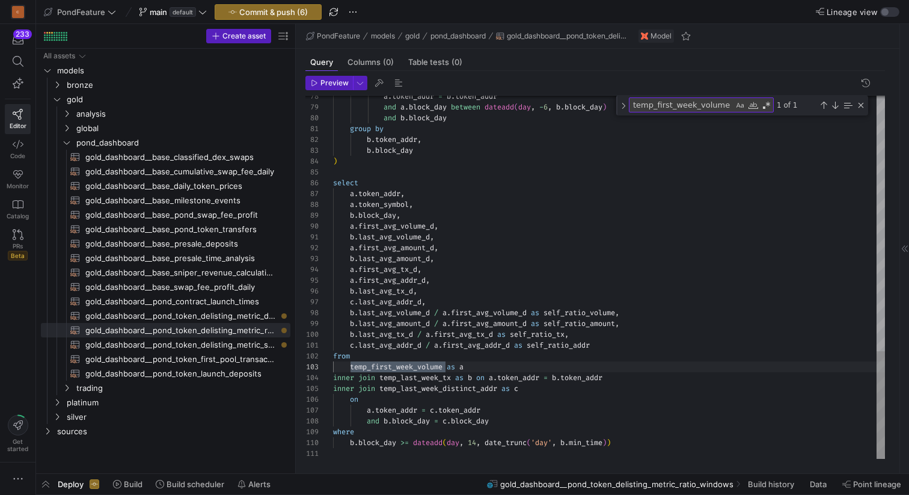
click at [836, 106] on div "Next Match (Enter)" at bounding box center [835, 105] width 10 height 10
click at [862, 102] on div "Close (Escape)" at bounding box center [861, 105] width 10 height 10
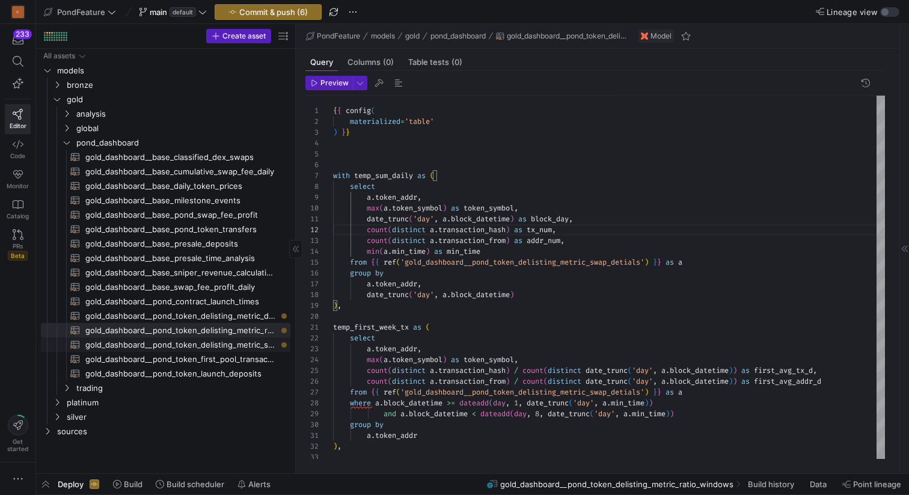
click at [253, 342] on span "gold_dashboard__pond_token_delisting_metric_swap_detials​​​​​​​​​​" at bounding box center [180, 345] width 191 height 14
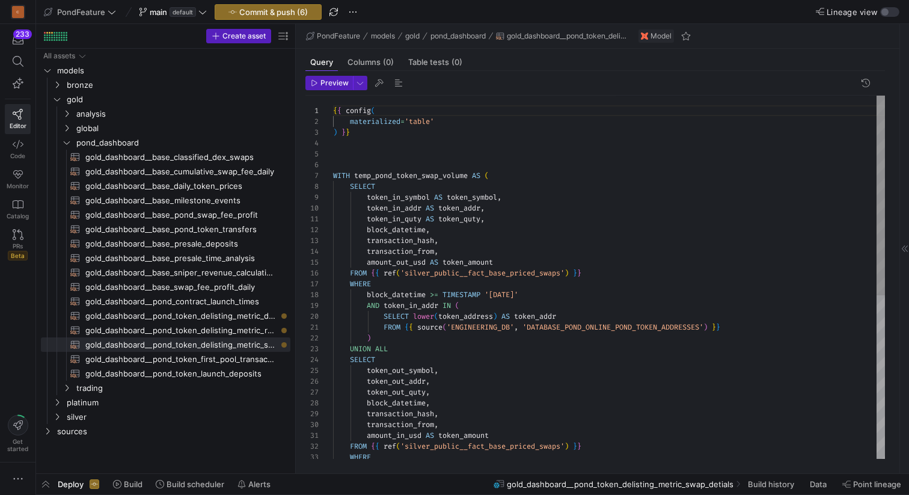
click at [500, 220] on div "{ { config ( materialized = 'table' ) } } WITH temp_pond_token_swap_volume AS (…" at bounding box center [609, 425] width 552 height 659
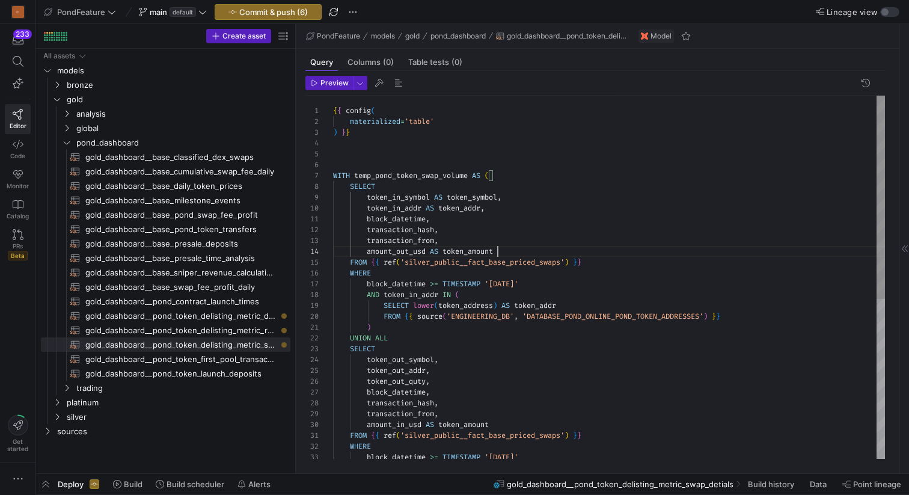
scroll to position [32, 165]
click at [497, 249] on div "{ { config ( materialized = 'table' ) } } WITH temp_pond_token_swap_volume AS (…" at bounding box center [609, 420] width 552 height 648
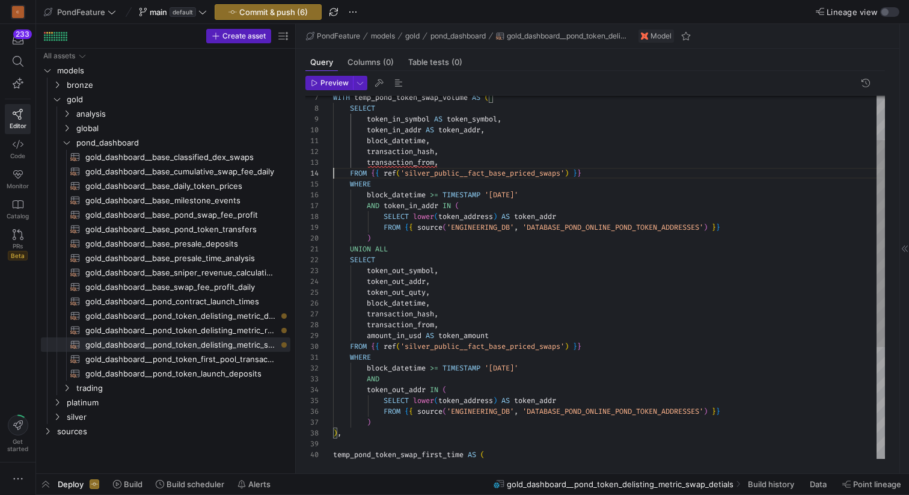
click at [482, 333] on div "WITH temp_pond_token_swap_volume AS ( SELECT token_in_symbol AS token_symbol , …" at bounding box center [609, 335] width 552 height 637
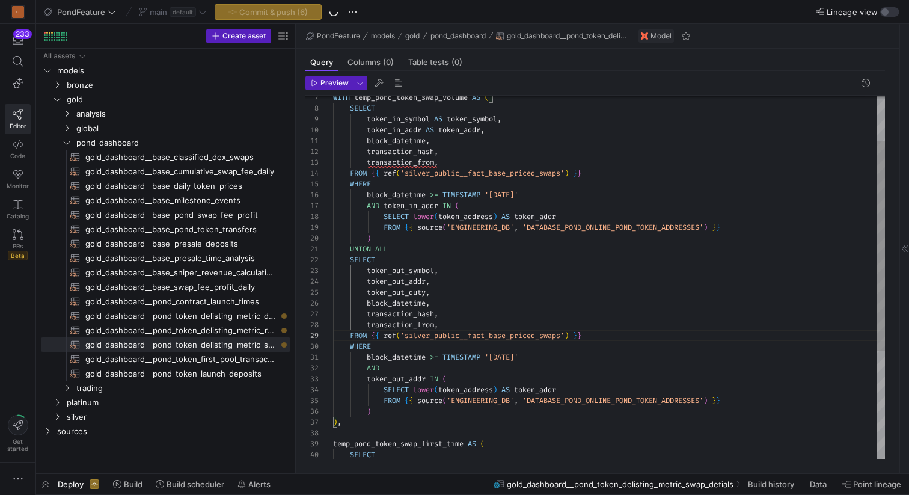
click at [446, 293] on div "WITH temp_pond_token_swap_volume AS ( SELECT token_in_symbol AS token_symbol , …" at bounding box center [609, 330] width 552 height 627
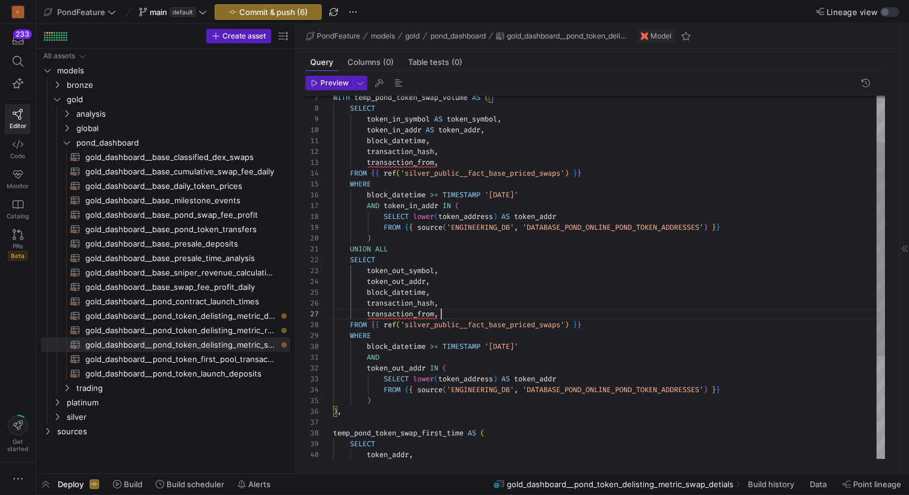
click at [460, 315] on div "WITH temp_pond_token_swap_volume AS ( SELECT token_in_symbol AS token_symbol , …" at bounding box center [609, 325] width 552 height 616
click at [458, 165] on div "WITH temp_pond_token_swap_volume AS ( SELECT token_in_symbol AS token_symbol , …" at bounding box center [609, 325] width 552 height 616
click at [397, 84] on span "button" at bounding box center [398, 83] width 14 height 14
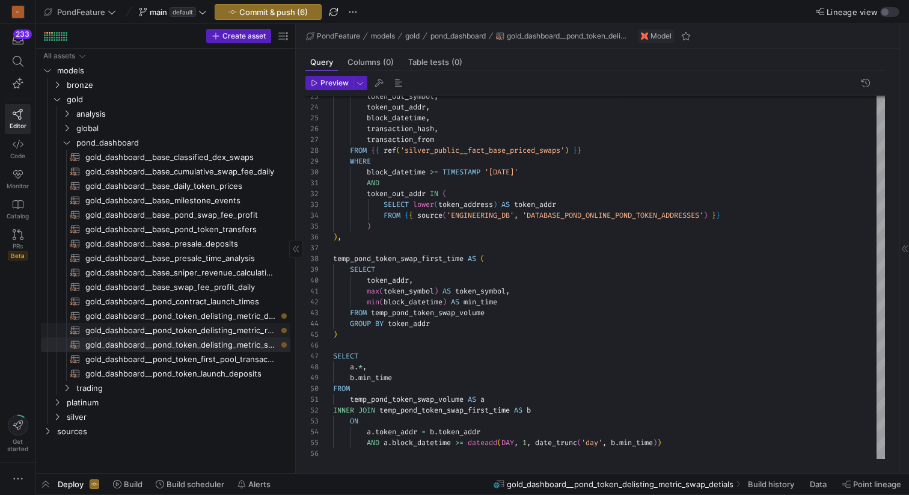
click at [236, 329] on span "gold_dashboard__pond_token_delisting_metric_ratio_windows​​​​​​​​​​" at bounding box center [180, 330] width 191 height 14
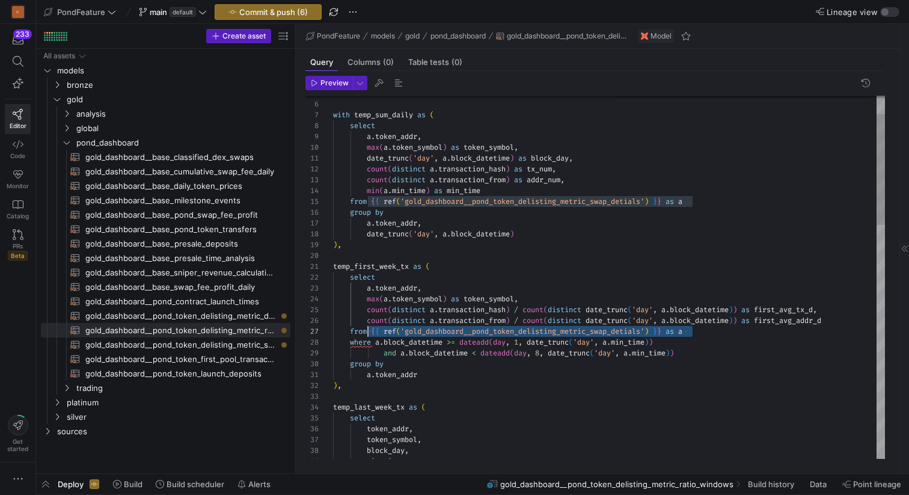
scroll to position [65, 39]
drag, startPoint x: 712, startPoint y: 334, endPoint x: 370, endPoint y: 330, distance: 341.5
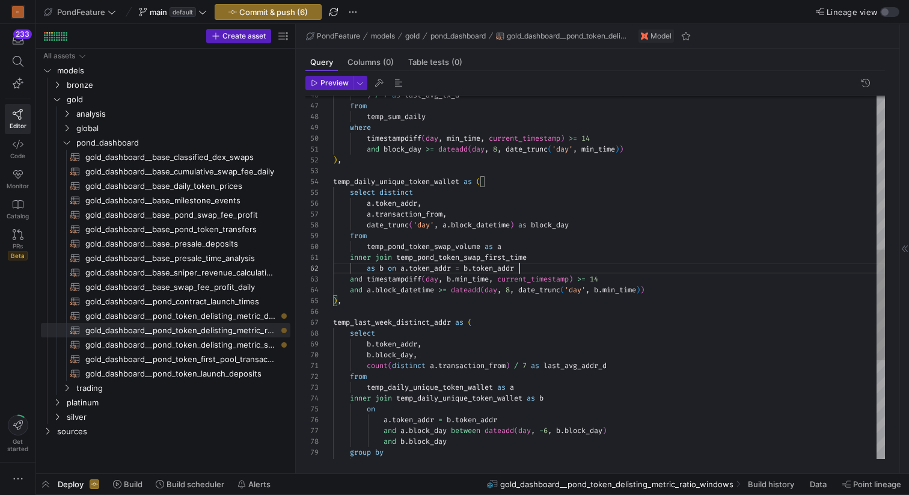
scroll to position [0, 108]
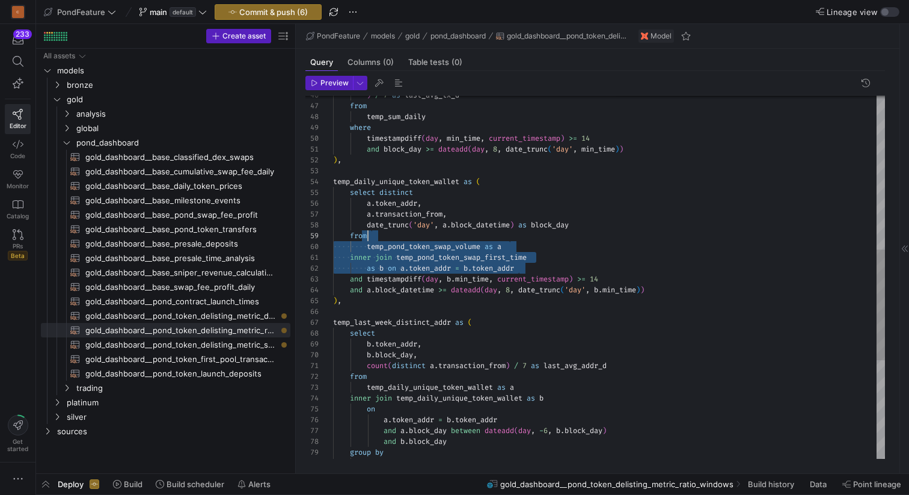
drag, startPoint x: 535, startPoint y: 269, endPoint x: 393, endPoint y: 236, distance: 146.3
click at [392, 236] on div ") / 7 as last_avg_tx_d from temp_sum_daily where timestampdiff ( day , min_time…" at bounding box center [609, 187] width 552 height 1189
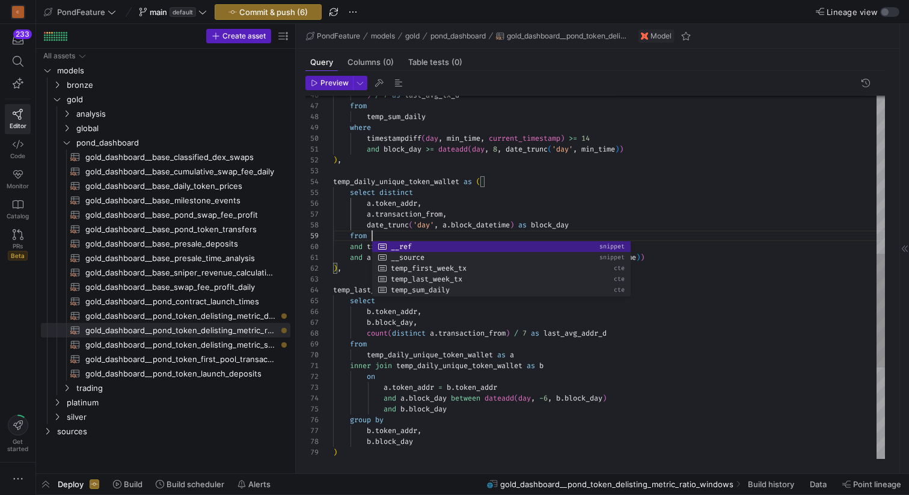
scroll to position [87, 358]
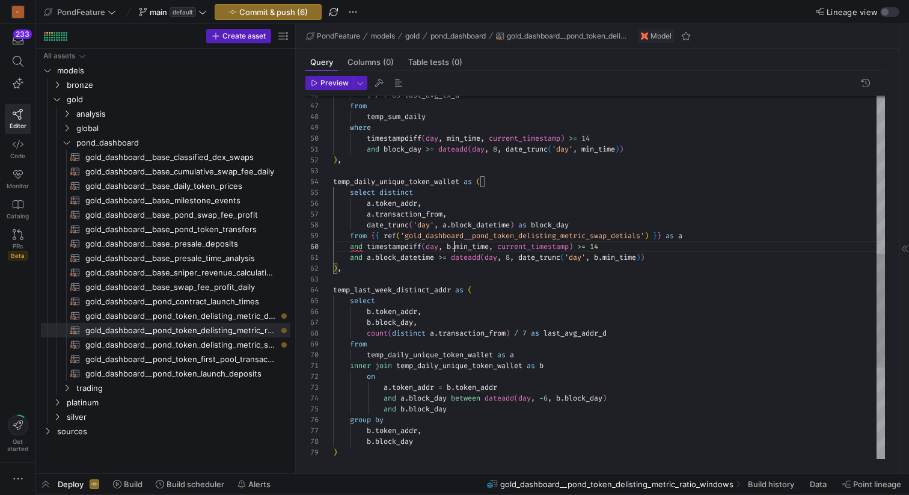
click at [455, 248] on div ") / 7 as last_avg_tx_d from temp_sum_daily where timestampdiff ( day , min_time…" at bounding box center [609, 171] width 552 height 1157
click at [420, 271] on div ") / 7 as last_avg_tx_d from temp_sum_daily where timestampdiff ( day , min_time…" at bounding box center [609, 171] width 552 height 1157
click at [604, 254] on div ") / 7 as last_avg_tx_d from temp_sum_daily where timestampdiff ( day , min_time…" at bounding box center [609, 171] width 552 height 1157
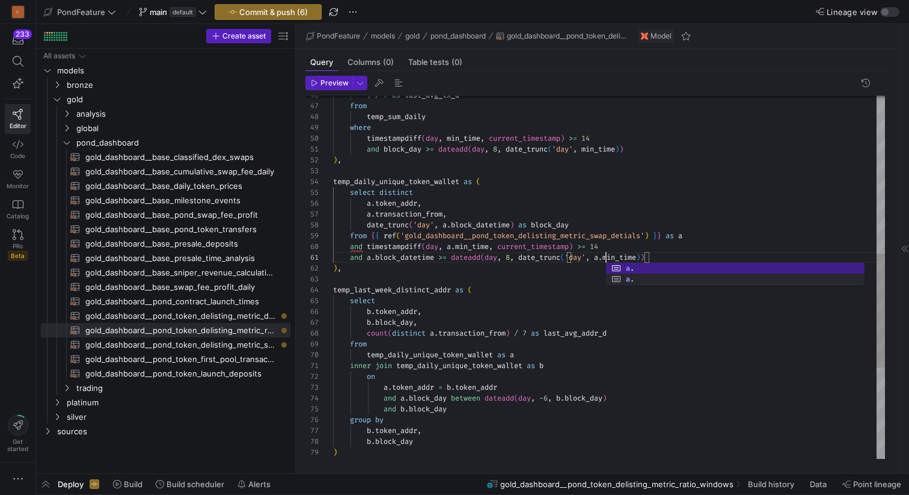
scroll to position [0, 268]
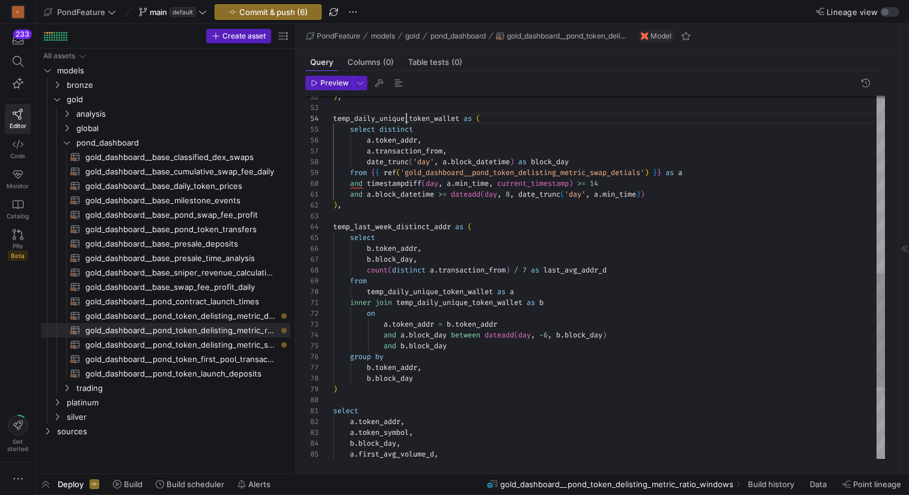
click at [408, 114] on div ") , temp_daily_unique_token_wallet as ( select distinct a . token_addr , a . tr…" at bounding box center [609, 108] width 552 height 1157
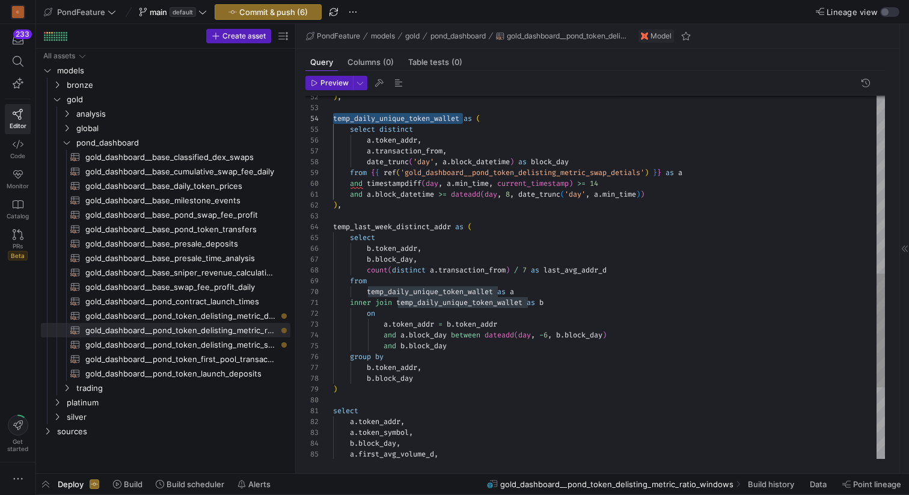
click at [428, 229] on div ") , temp_daily_unique_token_wallet as ( select distinct a . token_addr , a . tr…" at bounding box center [609, 108] width 552 height 1157
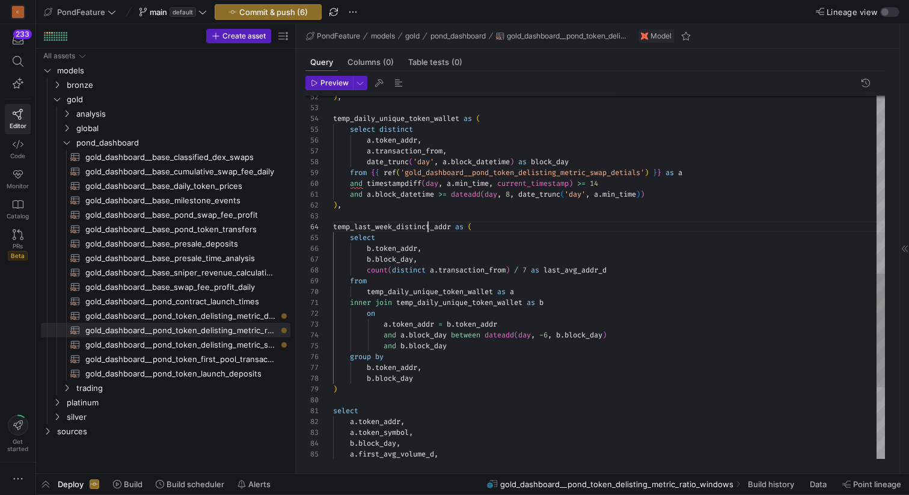
scroll to position [32, 121]
click at [428, 229] on div ") , temp_daily_unique_token_wallet as ( select distinct a . token_addr , a . tr…" at bounding box center [609, 108] width 552 height 1157
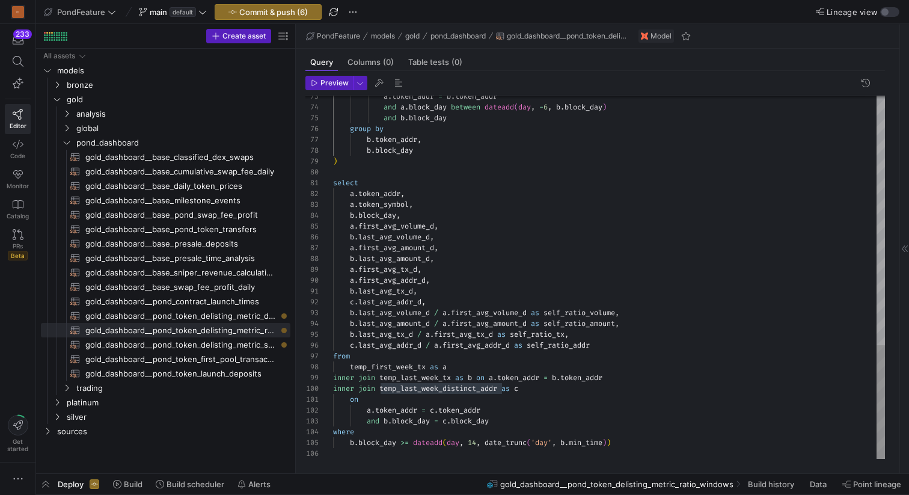
scroll to position [43, 108]
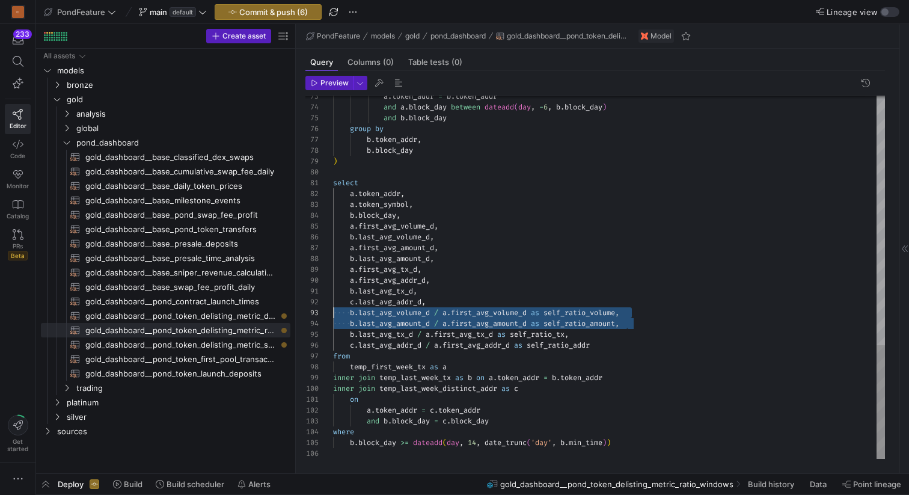
scroll to position [22, 0]
drag, startPoint x: 659, startPoint y: 320, endPoint x: 322, endPoint y: 311, distance: 337.4
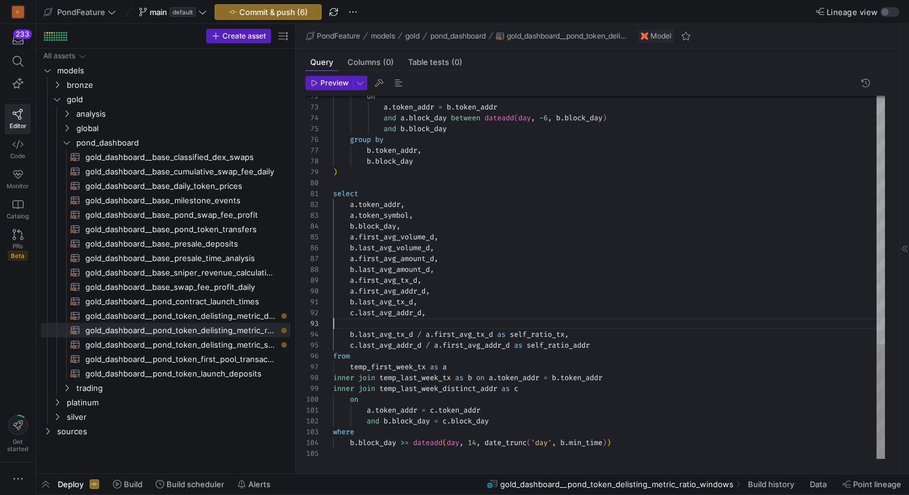
scroll to position [11, 95]
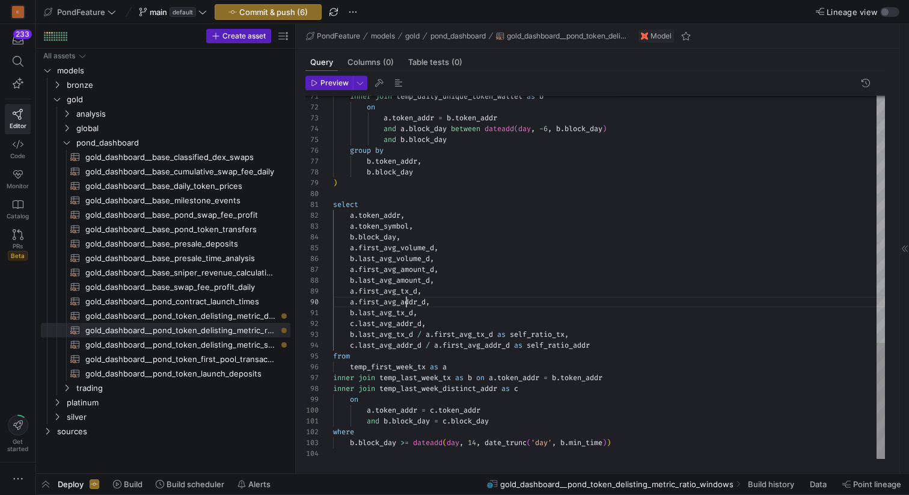
drag, startPoint x: 452, startPoint y: 281, endPoint x: 314, endPoint y: 249, distance: 142.0
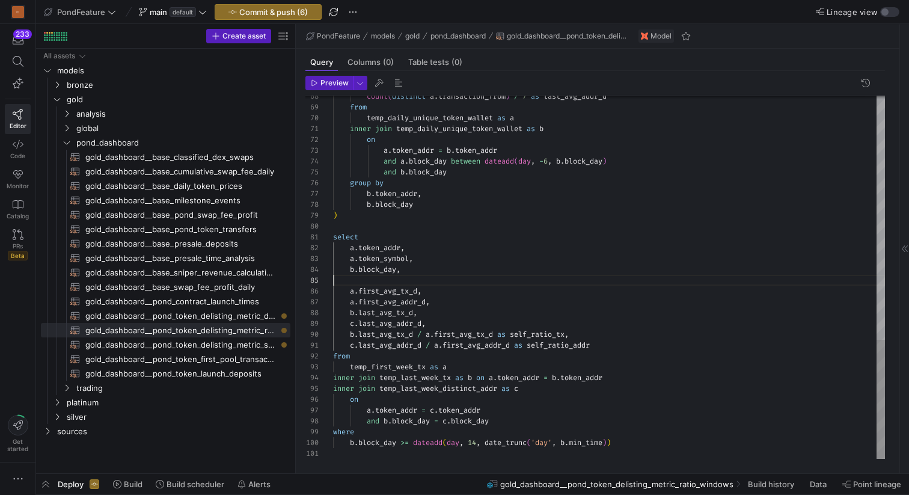
scroll to position [32, 69]
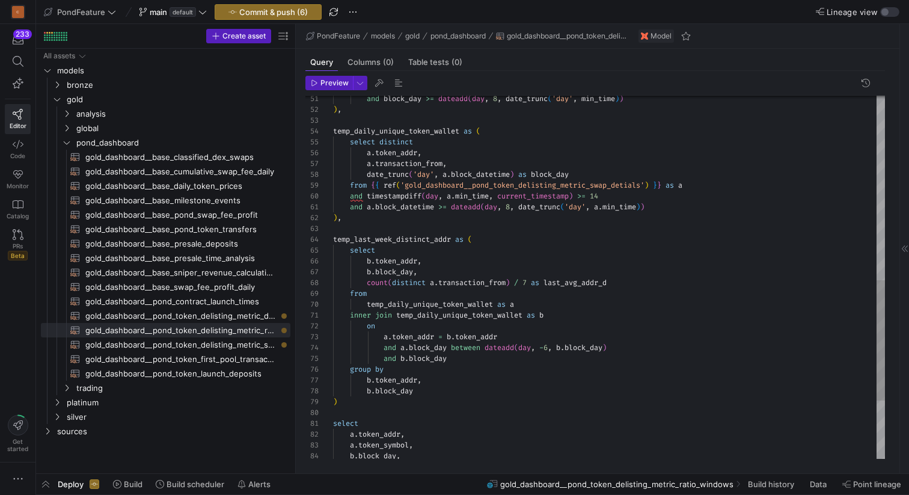
click at [355, 198] on div "and block_day >= dateadd ( day , 8 , date_trunc ( 'day' , min_time ) ) ) , temp…" at bounding box center [609, 88] width 552 height 1092
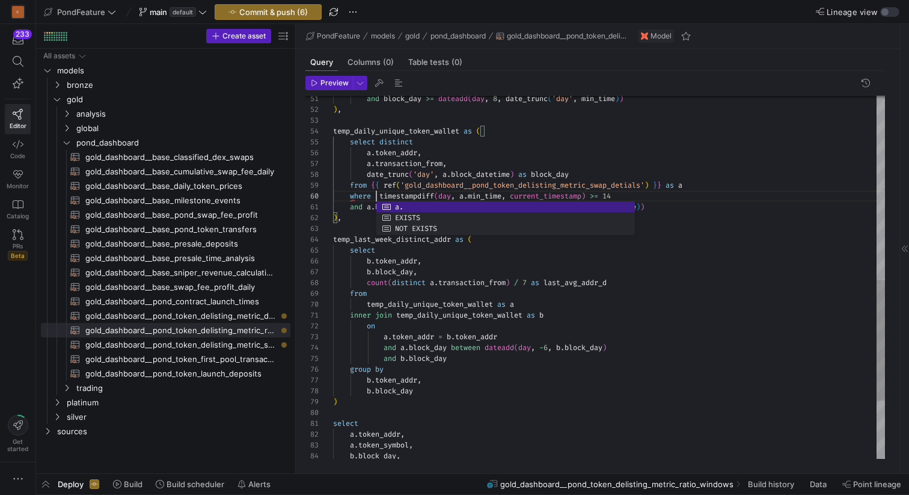
scroll to position [97, 39]
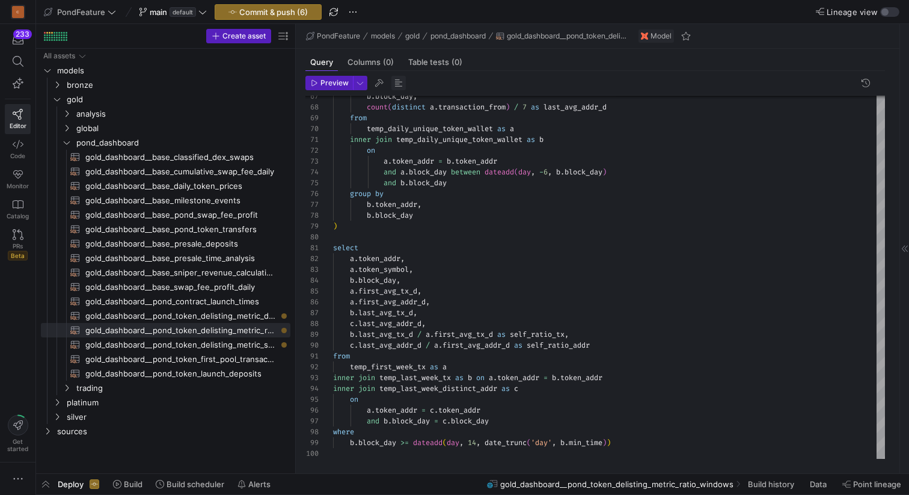
click at [399, 85] on span "button" at bounding box center [398, 83] width 14 height 14
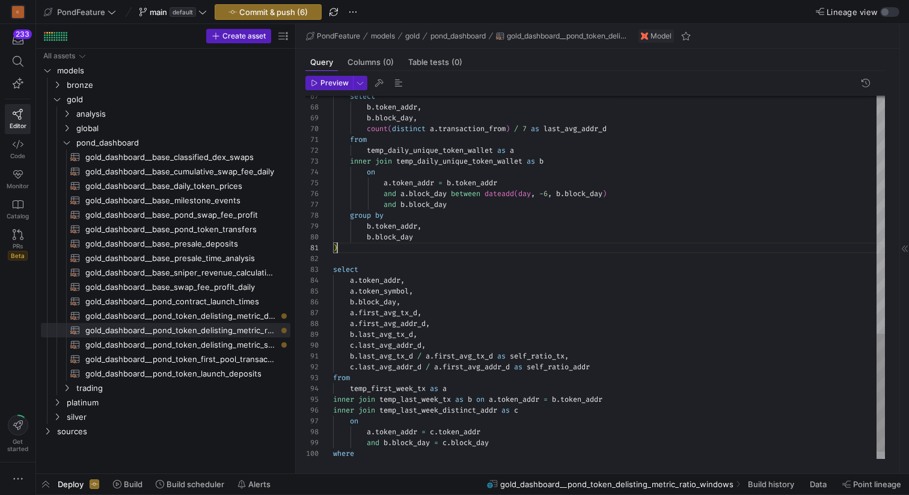
scroll to position [0, 4]
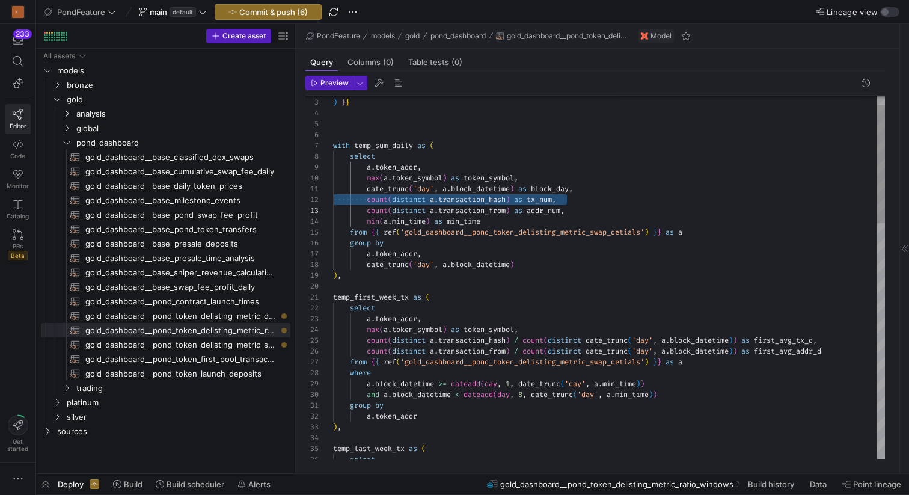
type textarea "{{ config( materialized='table' ) }} with temp_sum_daily as ( select a.token_ad…"
type textarea "temp_sum_daily"
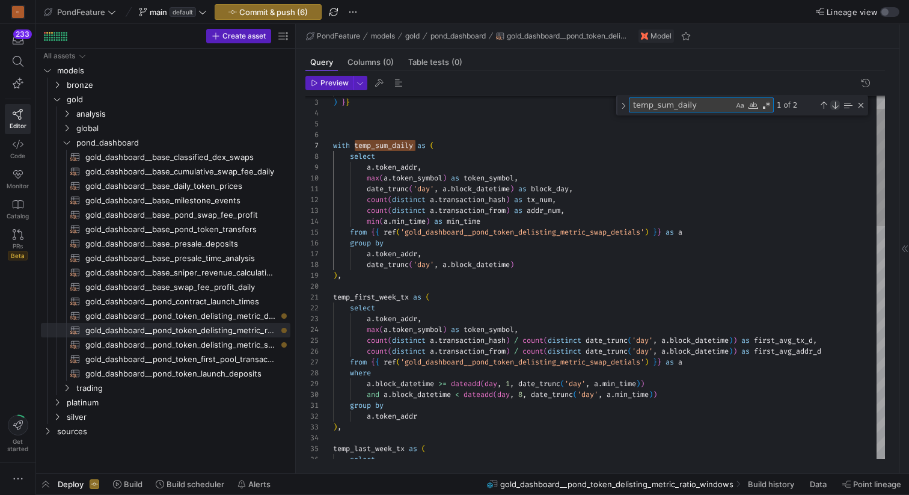
click at [834, 103] on div "Next Match (Enter)" at bounding box center [835, 105] width 10 height 10
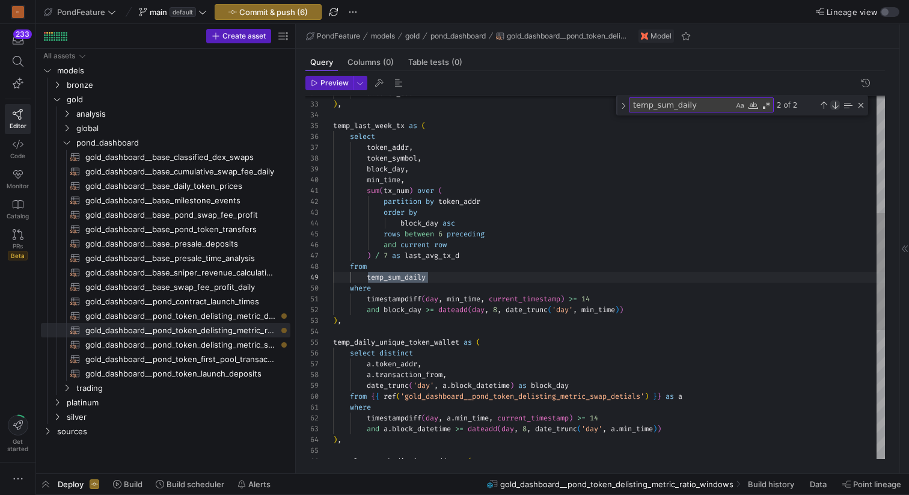
scroll to position [108, 95]
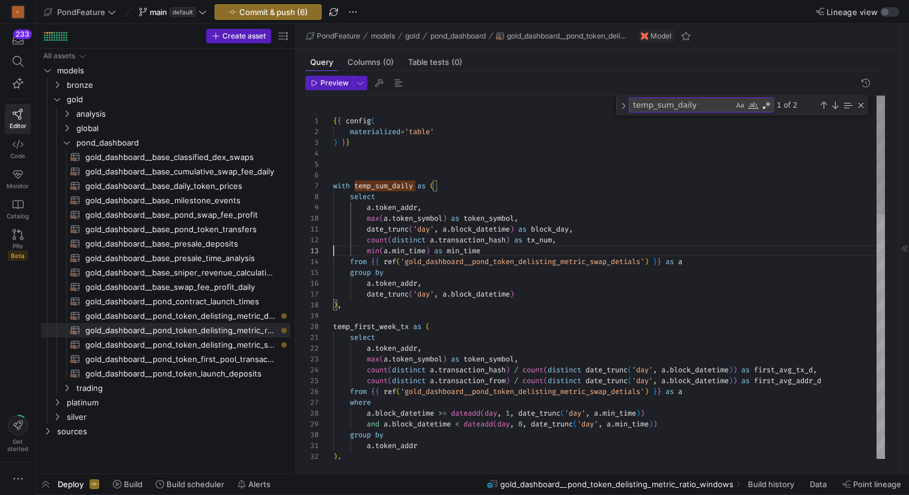
click at [834, 105] on div "Next Match (Enter)" at bounding box center [835, 105] width 10 height 10
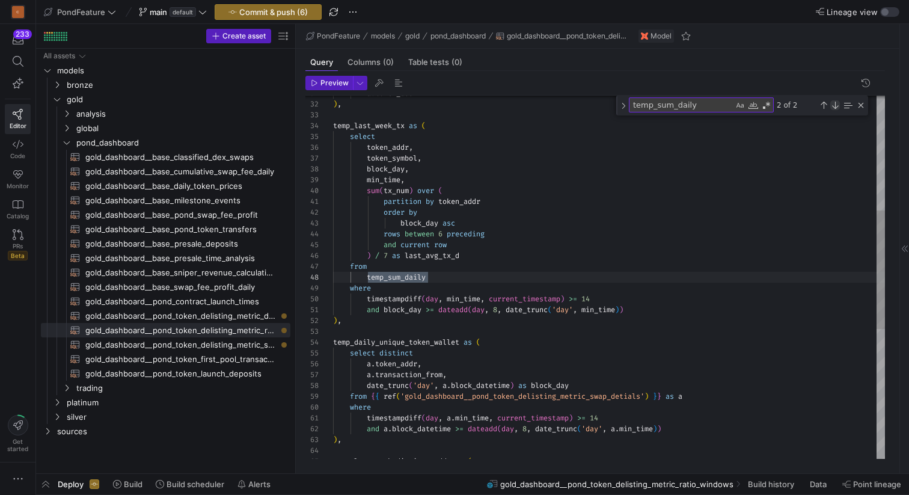
click at [834, 104] on div "Next Match (Enter)" at bounding box center [835, 105] width 10 height 10
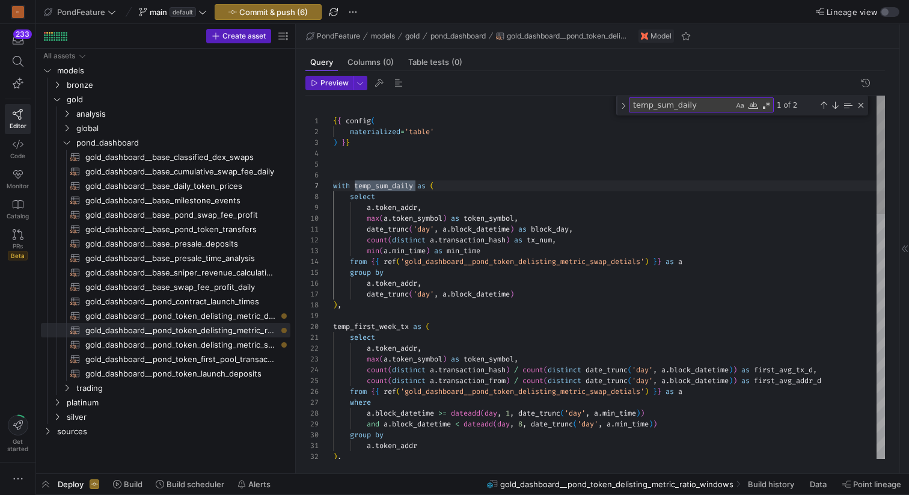
scroll to position [87, 0]
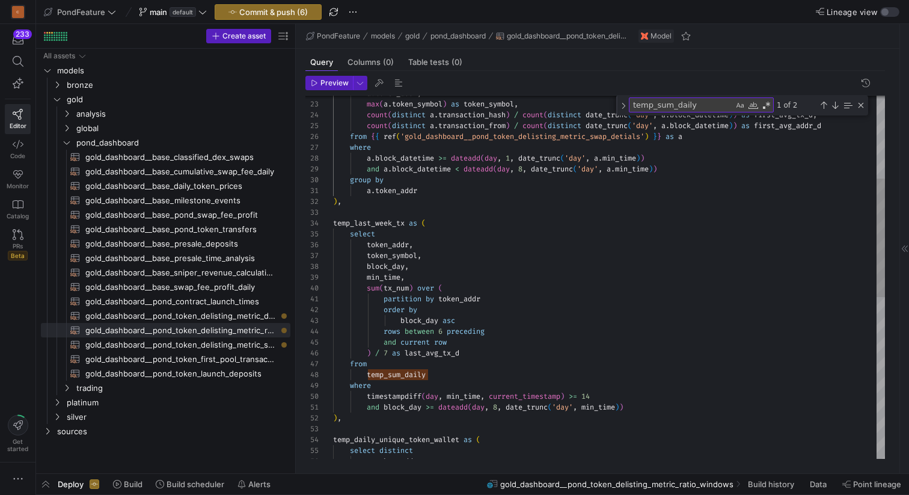
click at [388, 219] on div "a . token_addr ) , a . token_addr , max ( a . token_symbol ) as token_symbol , …" at bounding box center [609, 397] width 552 height 1113
click at [387, 224] on div "a . token_addr ) , a . token_addr , max ( a . token_symbol ) as token_symbol , …" at bounding box center [609, 397] width 552 height 1113
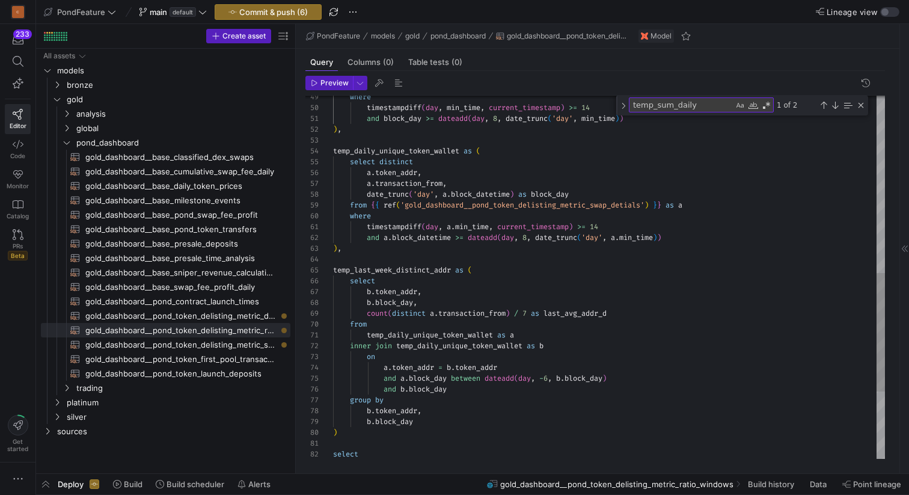
click at [423, 152] on div "where timestampdiff ( day , min_time , current_timestamp ) >= 14 and block_day …" at bounding box center [609, 108] width 552 height 1113
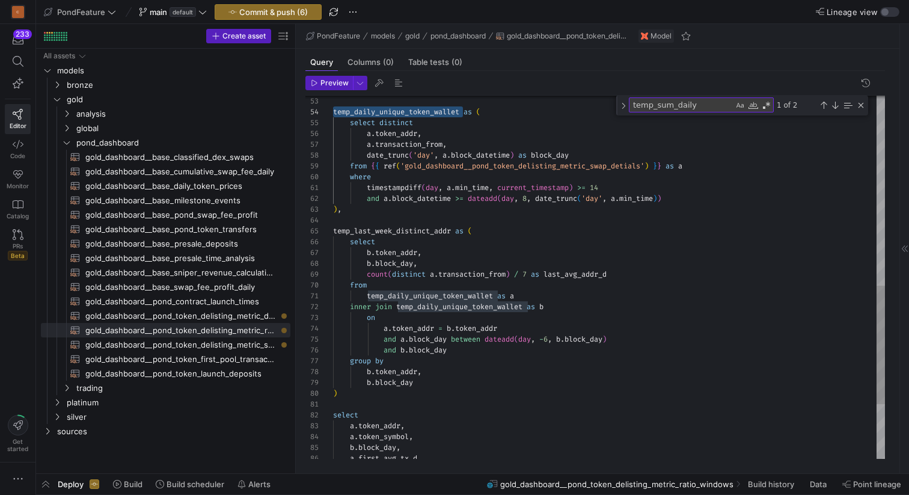
click at [438, 230] on div "temp_daily_unique_token_wallet as ( select distinct a . token_addr , a . transa…" at bounding box center [609, 69] width 552 height 1113
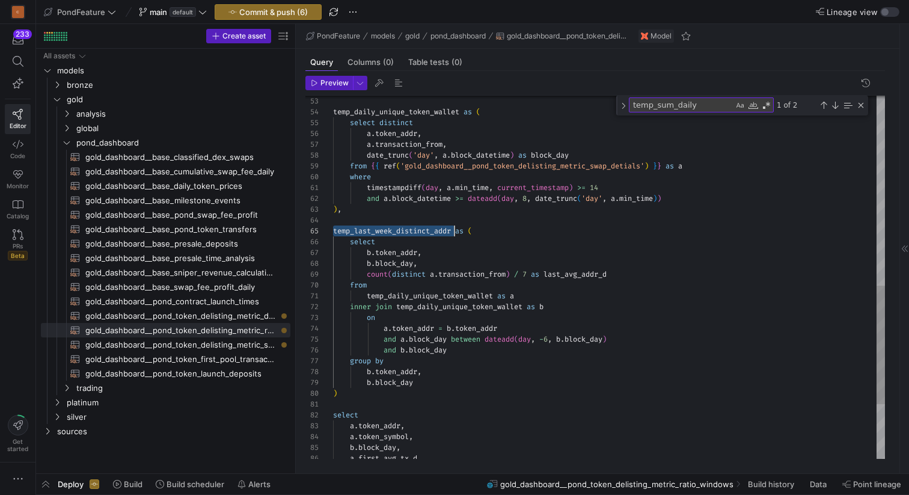
scroll to position [43, 121]
click at [438, 230] on div "temp_daily_unique_token_wallet as ( select distinct a . token_addr , a . transa…" at bounding box center [609, 69] width 552 height 1113
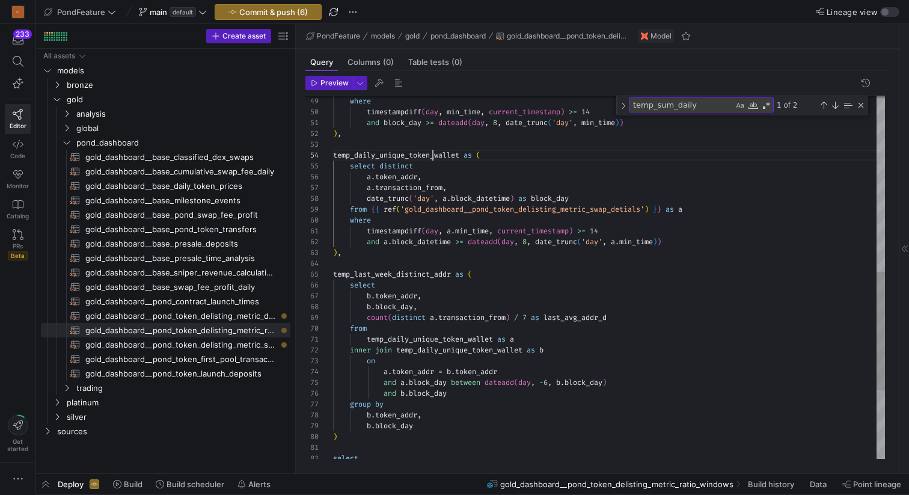
click at [434, 152] on div "a . transaction_from , date_trunc ( 'day' , a . block_datetime ) as block_day f…" at bounding box center [609, 112] width 552 height 1113
click at [429, 274] on div "a . transaction_from , date_trunc ( 'day' , a . block_datetime ) as block_day f…" at bounding box center [609, 112] width 552 height 1113
click at [431, 155] on div "a . transaction_from , date_trunc ( 'day' , a . block_datetime ) as block_day f…" at bounding box center [609, 112] width 552 height 1113
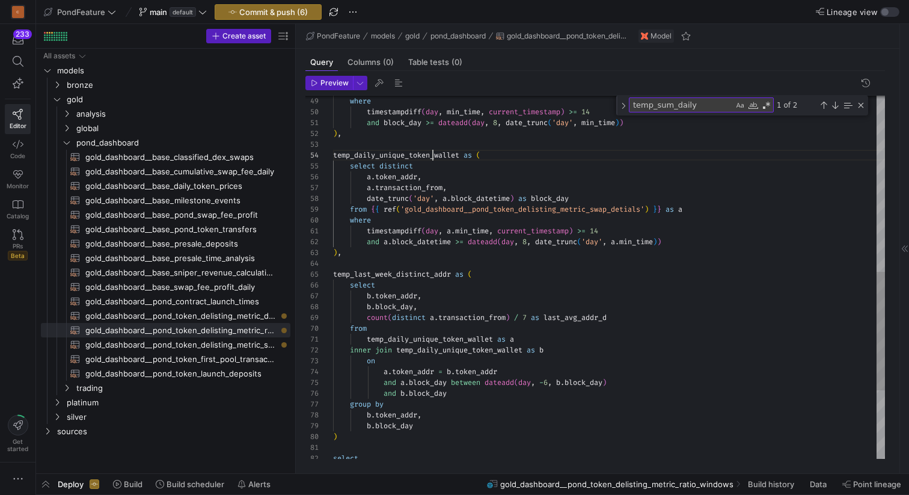
click at [431, 155] on div "a . transaction_from , date_trunc ( 'day' , a . block_datetime ) as block_day f…" at bounding box center [609, 112] width 552 height 1113
type textarea "timestampdiff(day, a.min_time, current_timestamp) >= 14 and a.block_datetime >=…"
click at [426, 272] on div "a . transaction_from , date_trunc ( 'day' , a . block_datetime ) as block_day f…" at bounding box center [609, 112] width 552 height 1113
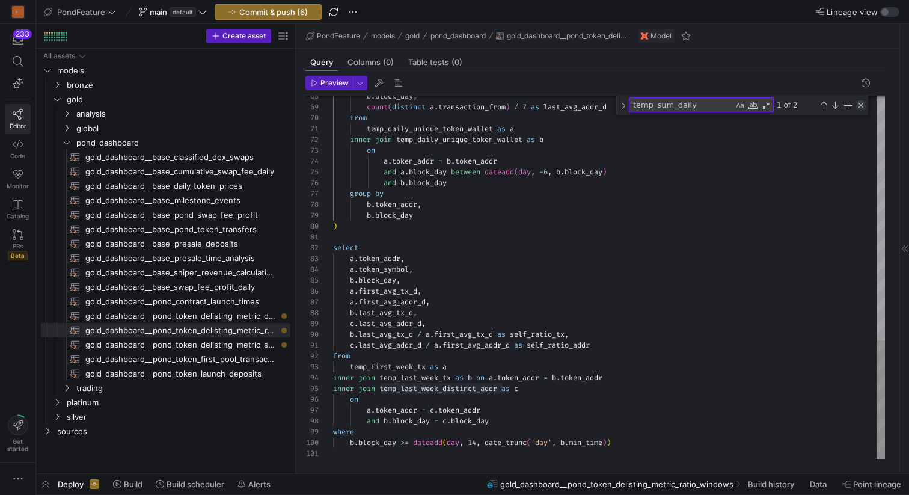
click at [862, 105] on div "Close (Escape)" at bounding box center [861, 105] width 10 height 10
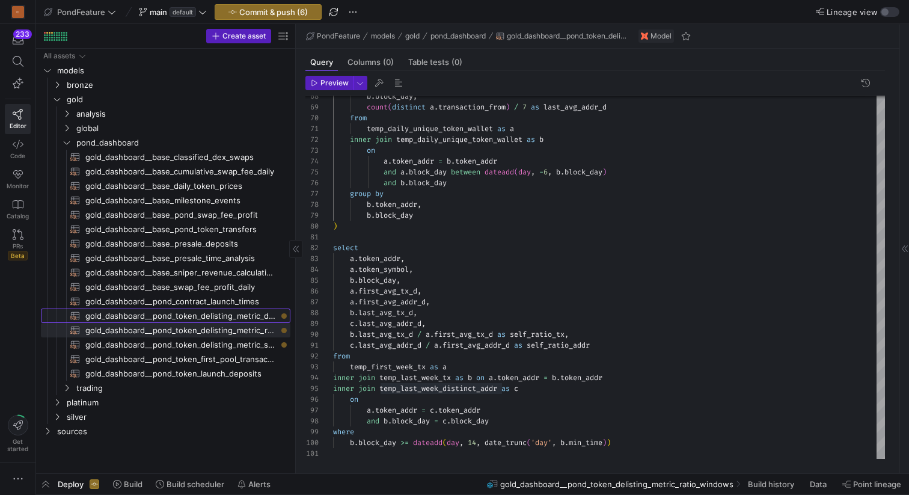
click at [229, 313] on span "gold_dashboard__pond_token_delisting_metric_daily​​​​​​​​​​" at bounding box center [180, 316] width 191 height 14
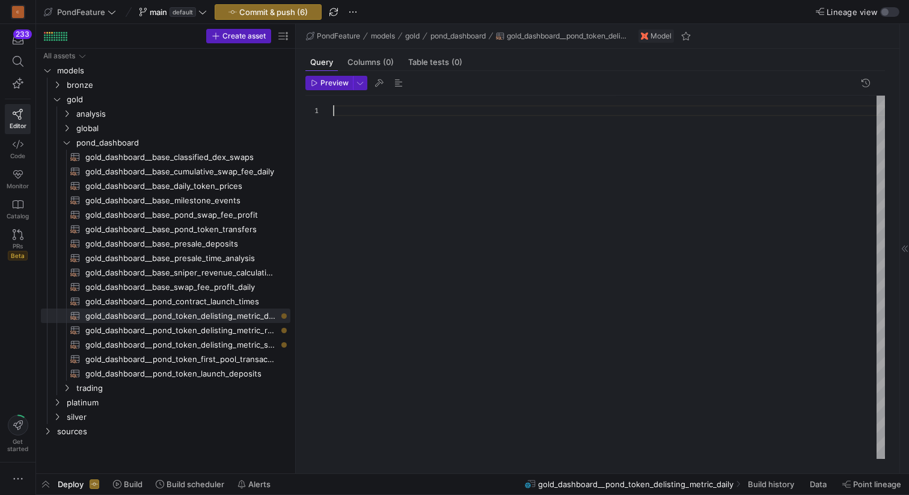
click at [453, 256] on div at bounding box center [609, 277] width 552 height 363
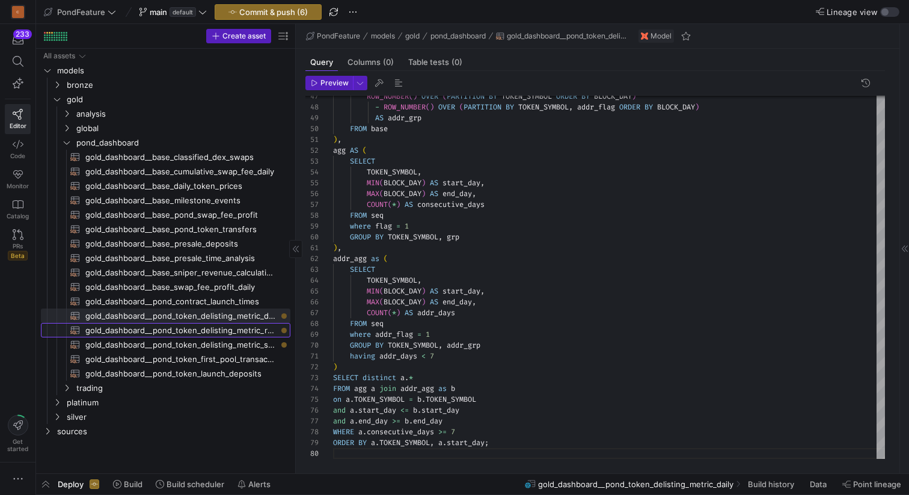
click at [239, 328] on span "gold_dashboard__pond_token_delisting_metric_ratio_windows​​​​​​​​​​" at bounding box center [180, 330] width 191 height 14
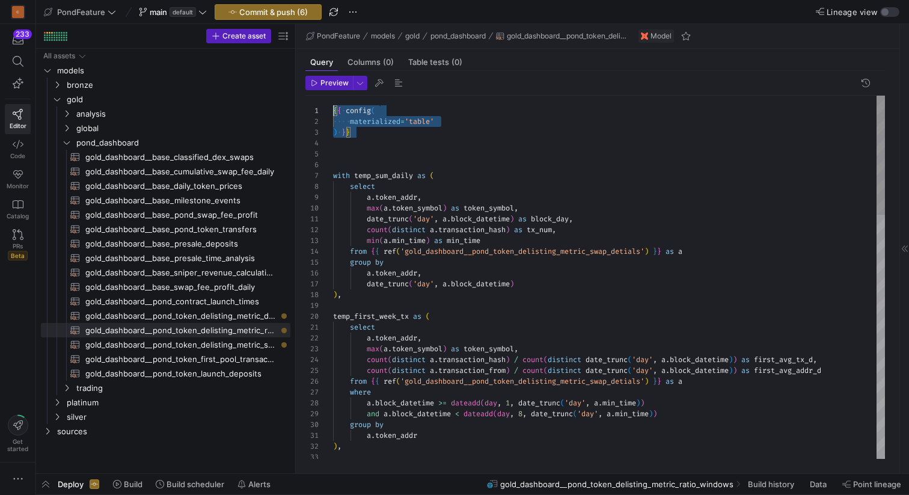
drag, startPoint x: 371, startPoint y: 130, endPoint x: 326, endPoint y: 108, distance: 50.0
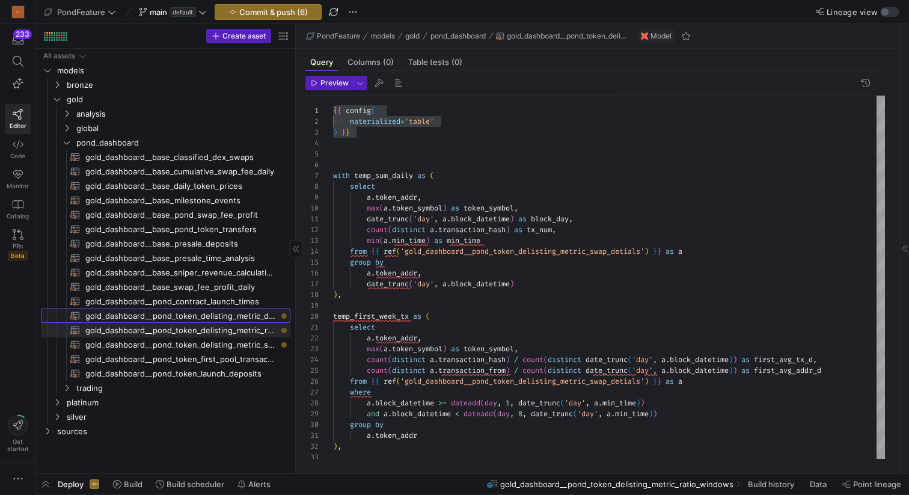
click at [242, 316] on span "gold_dashboard__pond_token_delisting_metric_daily​​​​​​​​​​" at bounding box center [180, 316] width 191 height 14
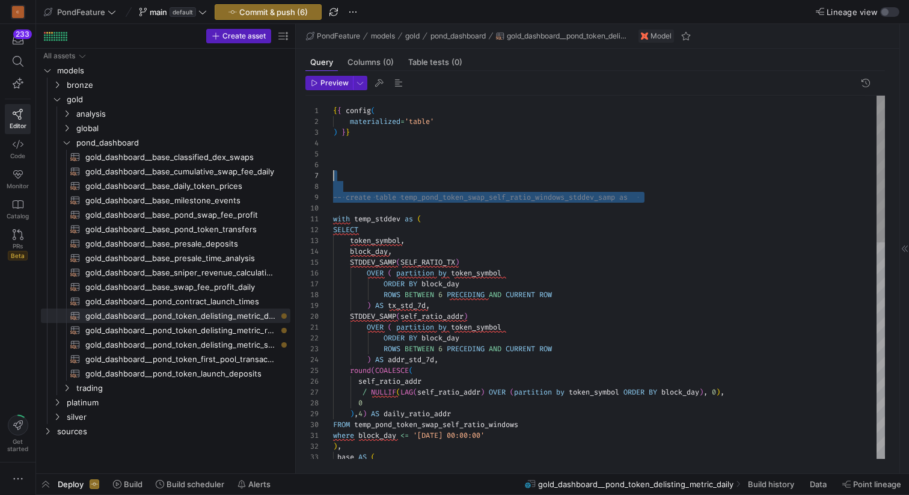
scroll to position [65, 0]
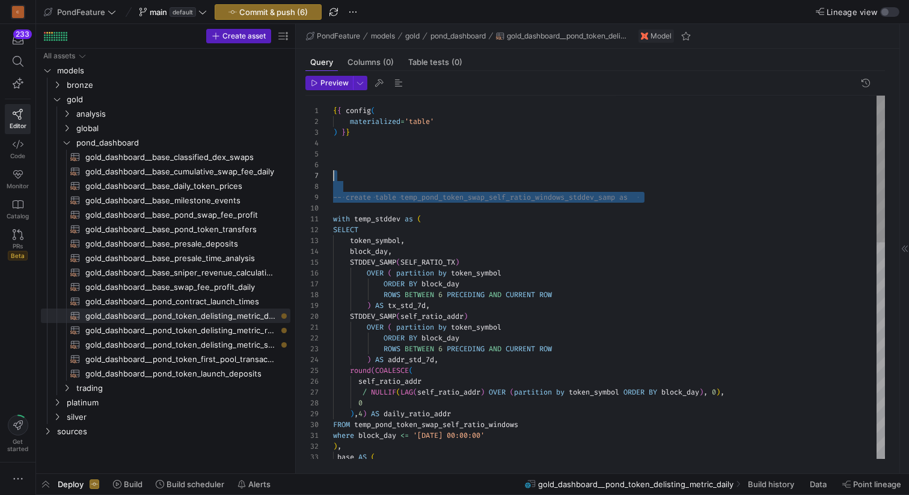
drag, startPoint x: 367, startPoint y: 204, endPoint x: 349, endPoint y: 173, distance: 36.4
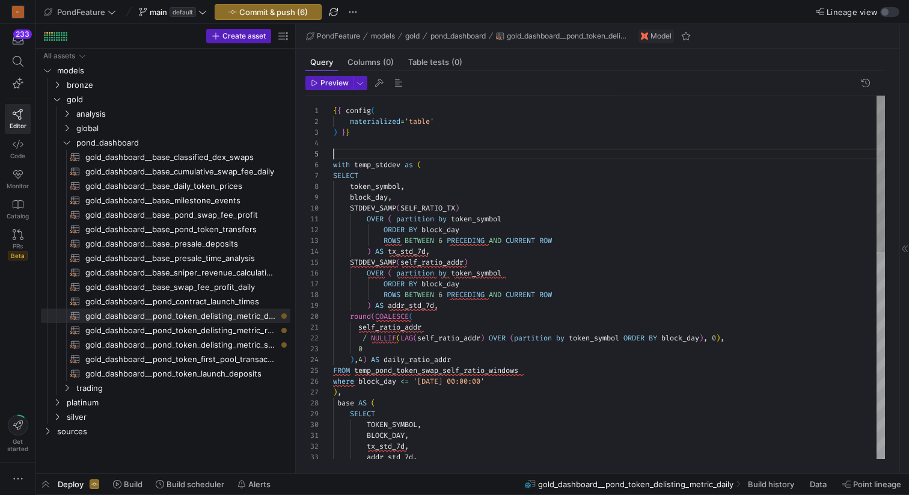
scroll to position [54, 0]
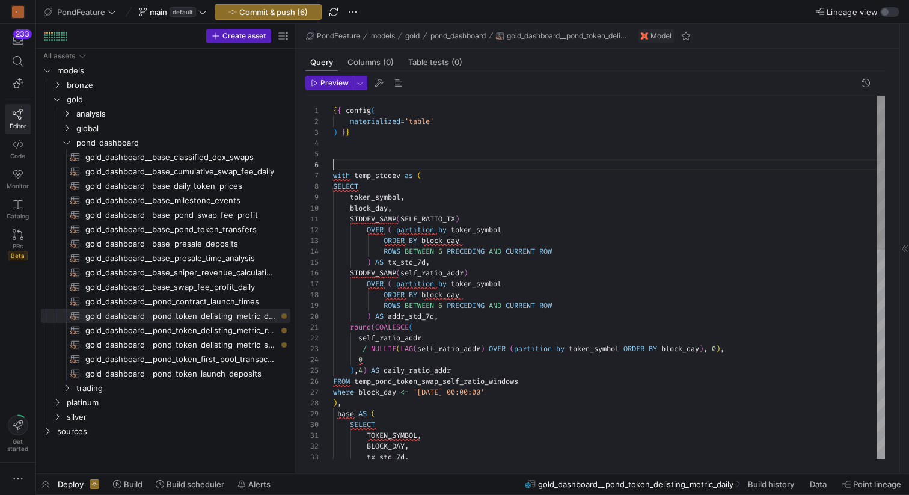
click at [402, 79] on span "button" at bounding box center [398, 83] width 14 height 14
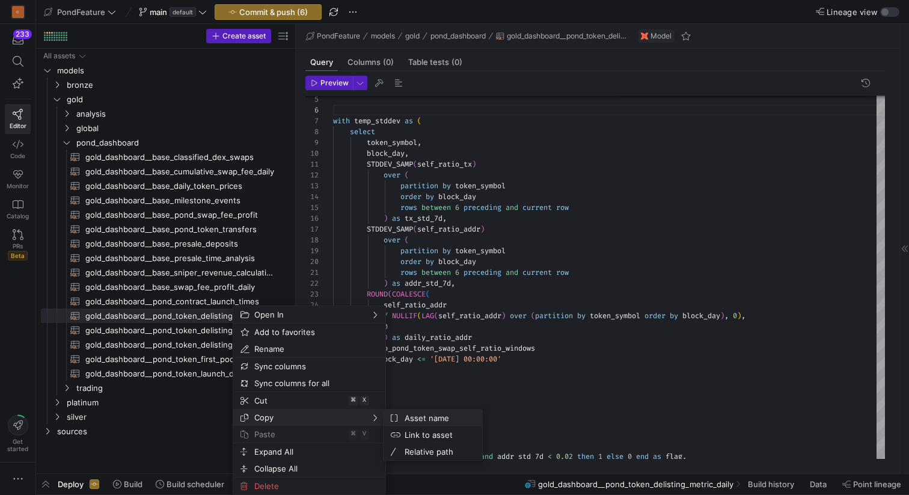
click at [411, 417] on span "Asset name" at bounding box center [436, 417] width 73 height 17
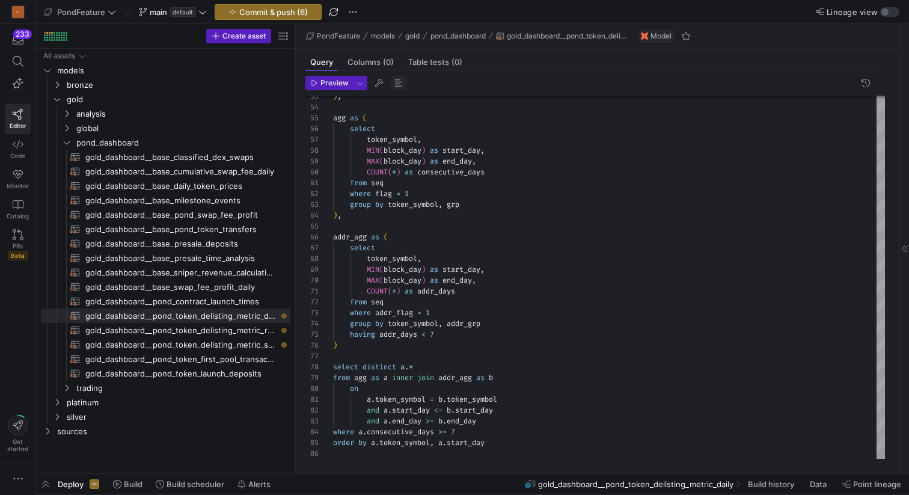
click at [397, 82] on span "button" at bounding box center [398, 83] width 14 height 14
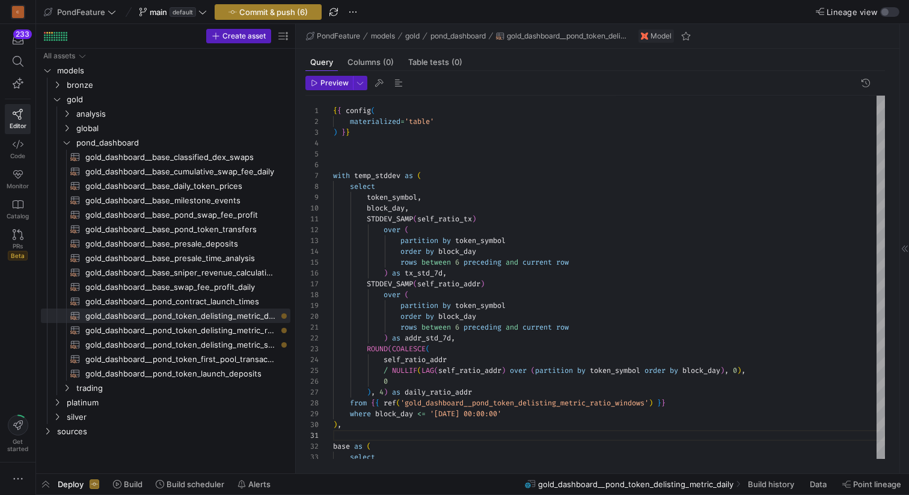
click at [269, 13] on span "Commit & push (6)" at bounding box center [273, 12] width 69 height 10
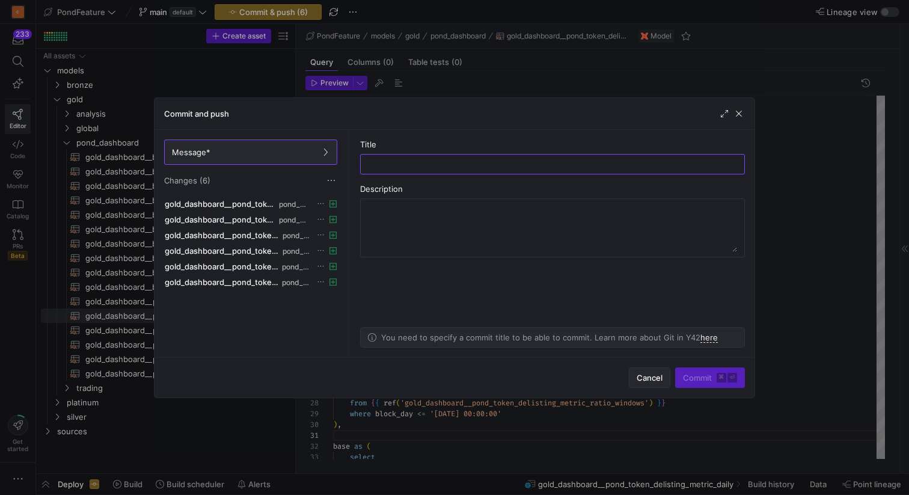
click at [645, 373] on span "Cancel" at bounding box center [650, 378] width 26 height 10
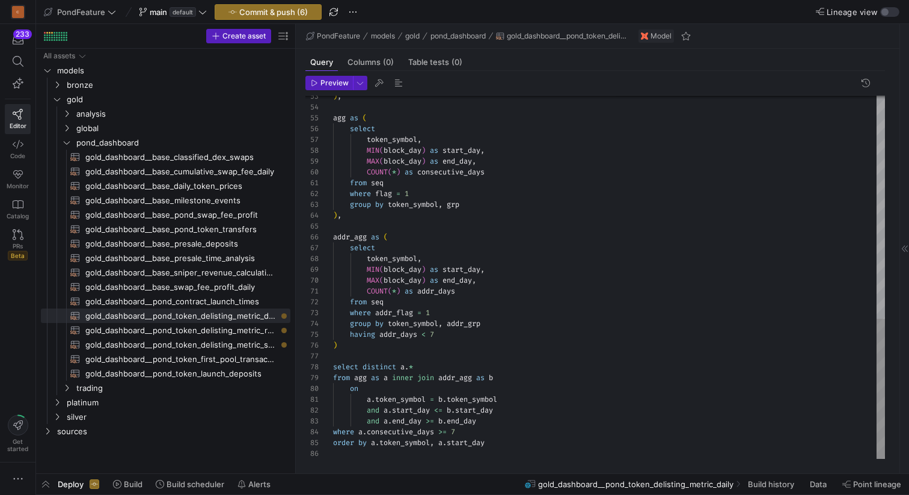
type textarea "COUNT(*) as addr_days from seq where addr_flag = 1 group by token_symbol, addr_…"
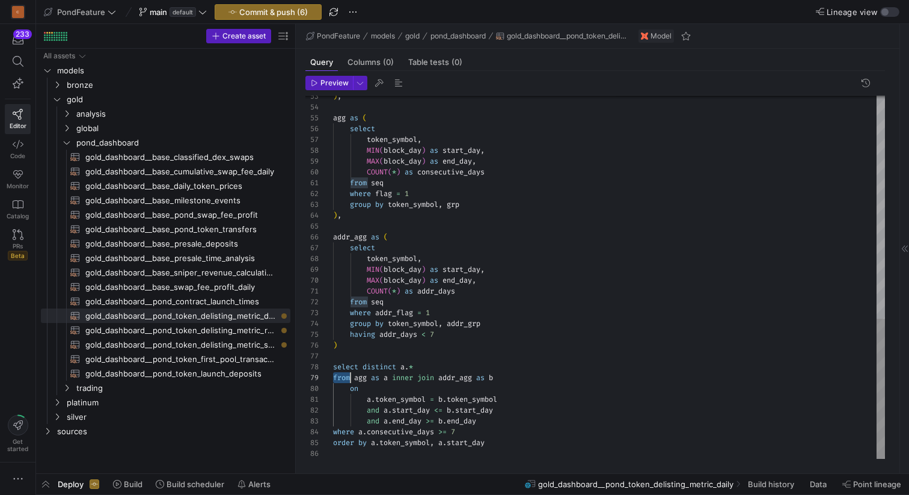
scroll to position [87, 35]
click at [280, 8] on span "Commit & push (6)" at bounding box center [273, 12] width 69 height 10
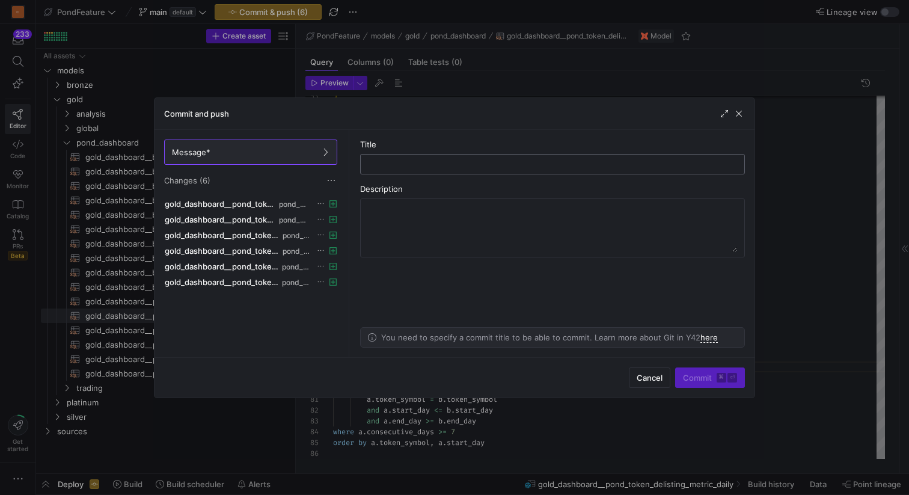
click at [428, 163] on input "text" at bounding box center [552, 164] width 364 height 10
type input "a"
paste input "delisting"
type input "delisting alter"
click at [680, 376] on span "submit" at bounding box center [710, 377] width 69 height 19
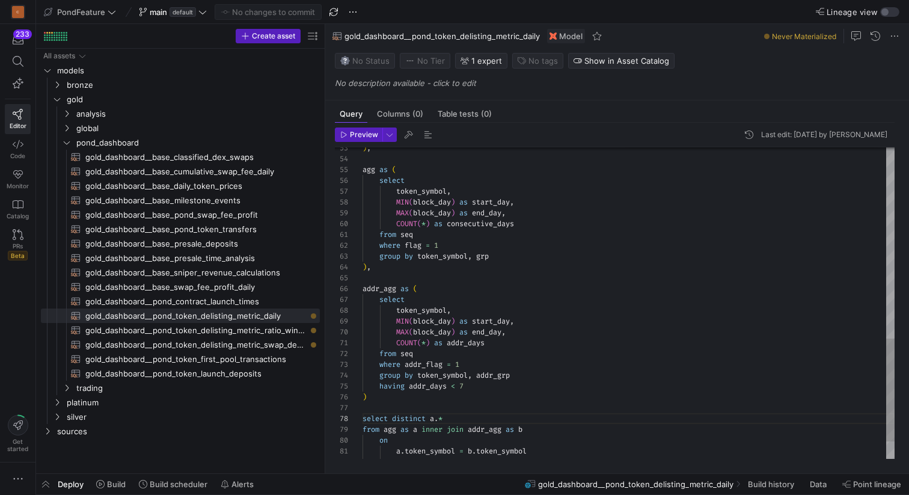
drag, startPoint x: 295, startPoint y: 292, endPoint x: 372, endPoint y: 292, distance: 77.0
click at [372, 292] on as-split "Create asset Drag here to set row groups Drag here to set column labels Group 1…" at bounding box center [472, 248] width 873 height 449
click at [260, 348] on span "gold_dashboard__pond_token_delisting_metric_swap_detials​​​​​​​​​​" at bounding box center [195, 345] width 221 height 14
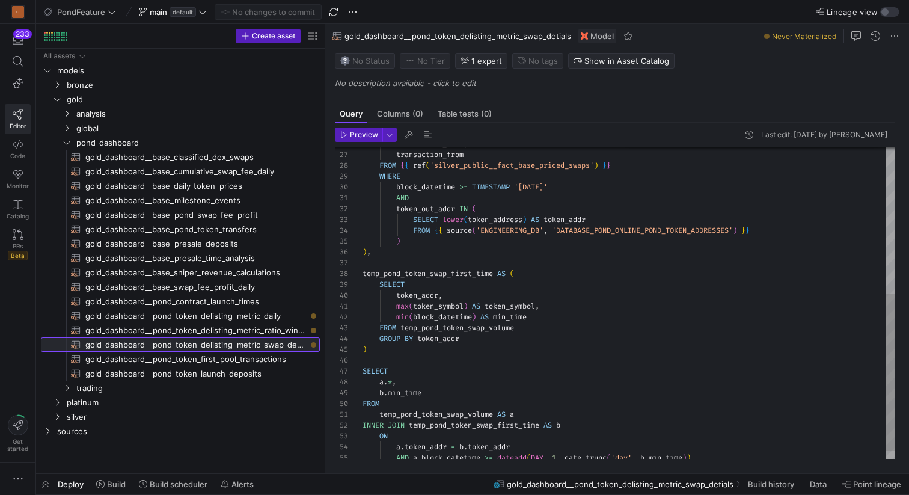
scroll to position [108, 0]
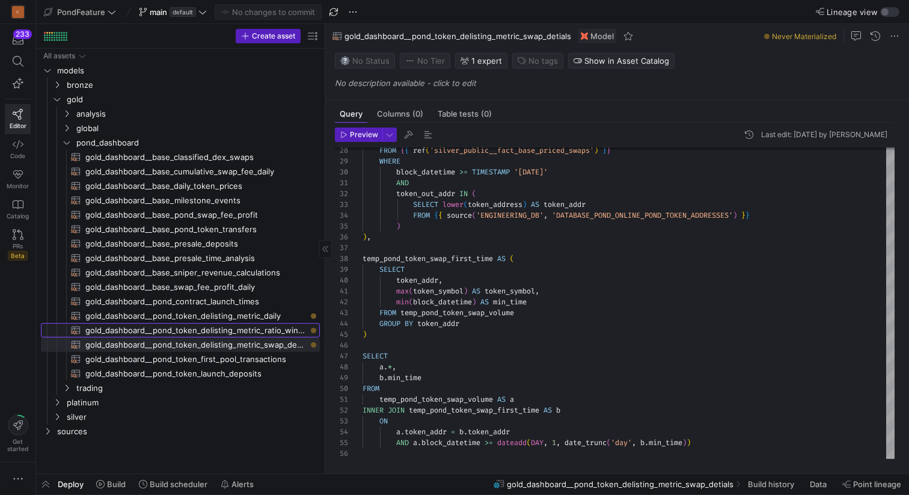
click at [269, 328] on span "gold_dashboard__pond_token_delisting_metric_ratio_windows​​​​​​​​​​" at bounding box center [195, 330] width 221 height 14
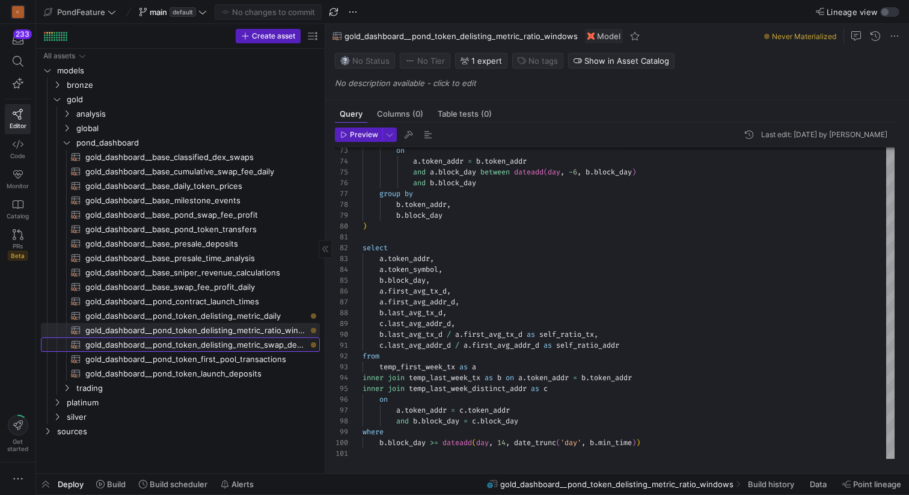
click at [269, 341] on span "gold_dashboard__pond_token_delisting_metric_swap_detials​​​​​​​​​​" at bounding box center [195, 345] width 221 height 14
type textarea "{{ config( materialized='table' ) }} WITH temp_pond_token_swap_volume AS ( SELE…"
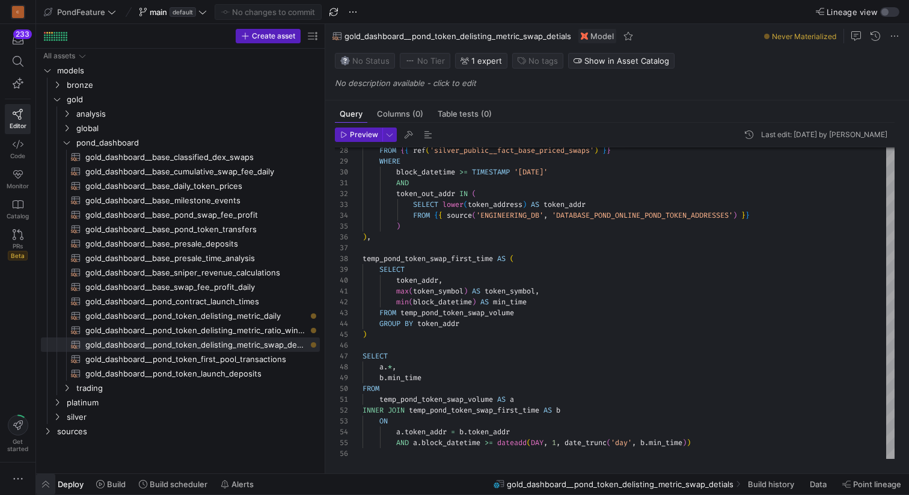
click at [49, 486] on span "button" at bounding box center [45, 484] width 19 height 20
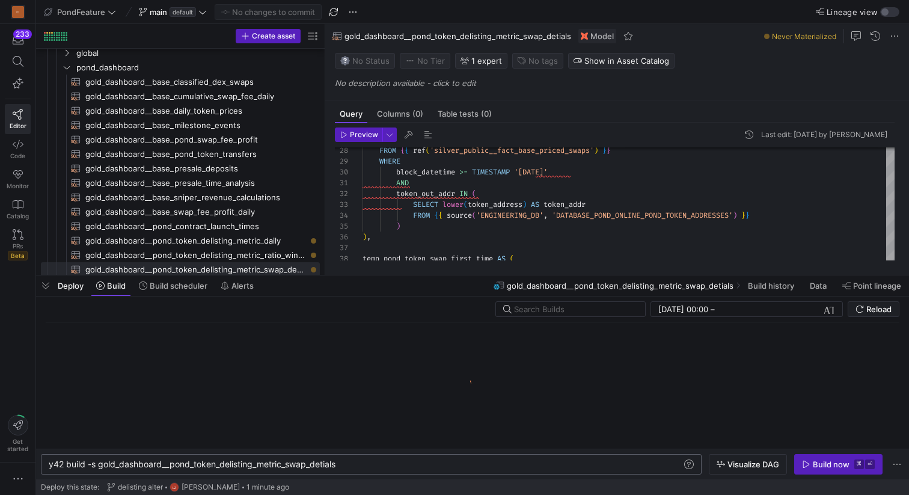
click at [371, 466] on div "y42 build -s gold_dashboard__pond_token_delisting_ metric_swap_detials" at bounding box center [365, 464] width 633 height 10
type textarea "y42 build -s gold_dashboard__pond_token_delisting_metric_swap_detials+"
click at [749, 457] on span "button" at bounding box center [747, 464] width 77 height 19
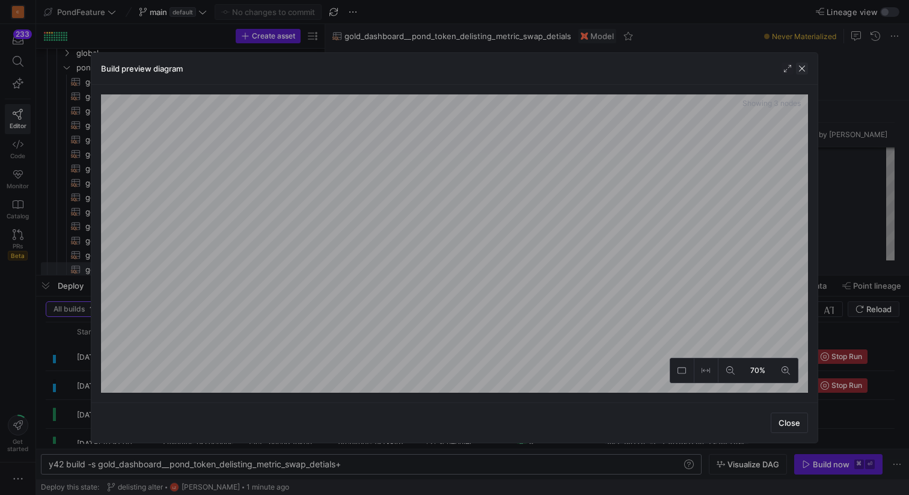
click at [802, 66] on span "button" at bounding box center [802, 69] width 12 height 12
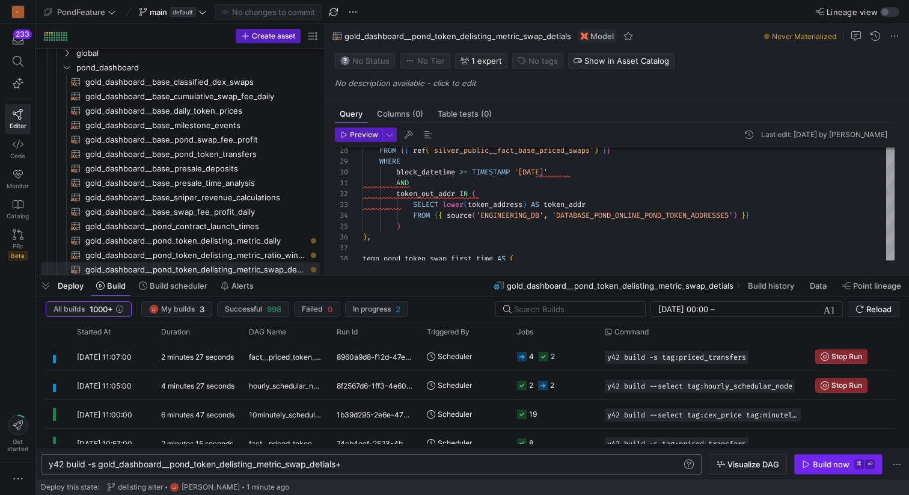
click at [826, 464] on div "Build now" at bounding box center [831, 464] width 37 height 10
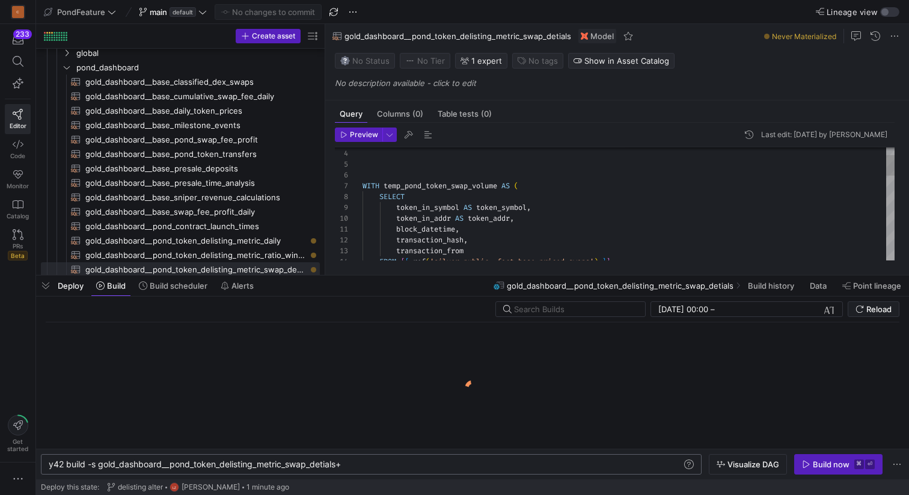
click at [473, 171] on div "block_datetime , transaction_hash , transaction_from FROM { { ref ( 'silver_pub…" at bounding box center [629, 414] width 532 height 616
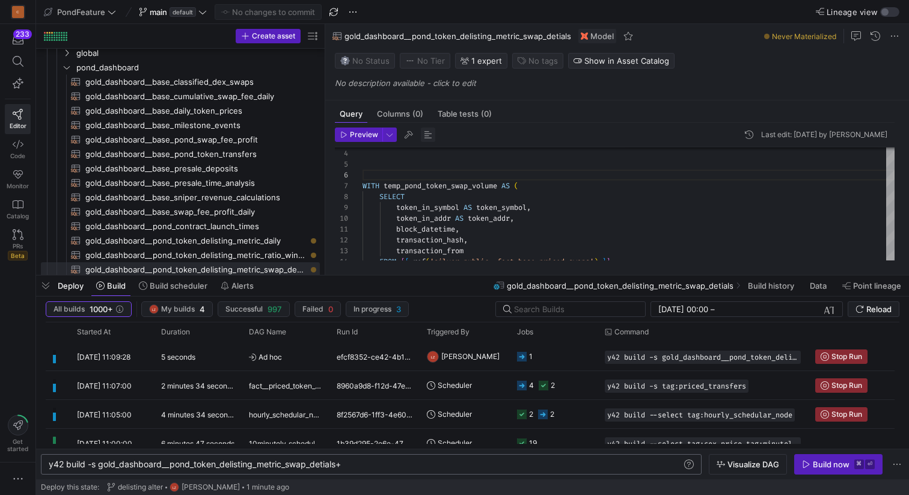
click at [426, 134] on span "button" at bounding box center [428, 134] width 14 height 14
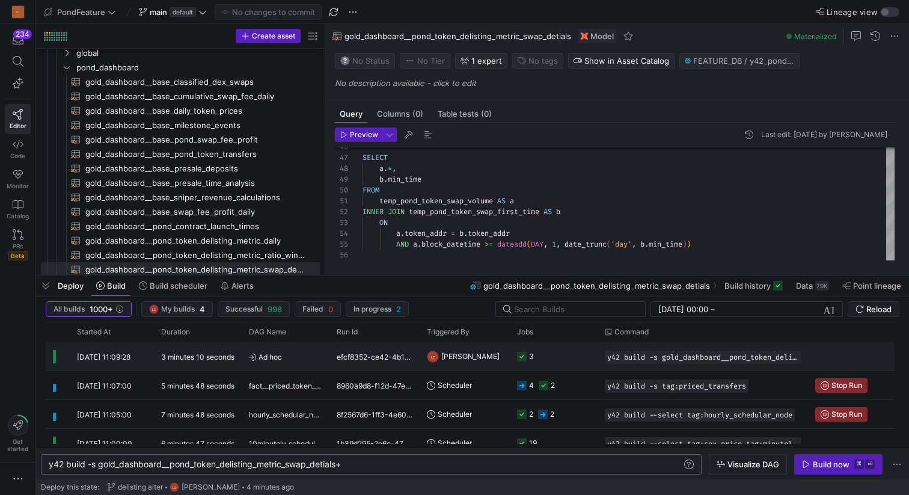
click at [488, 350] on y42-orchestration-triggered-by "[PERSON_NAME] z" at bounding box center [465, 356] width 76 height 27
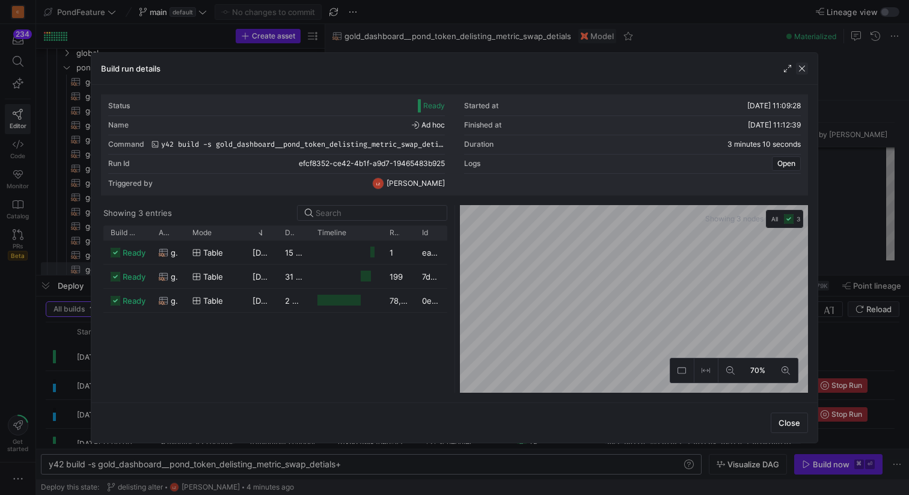
click at [804, 63] on span "button" at bounding box center [802, 69] width 12 height 12
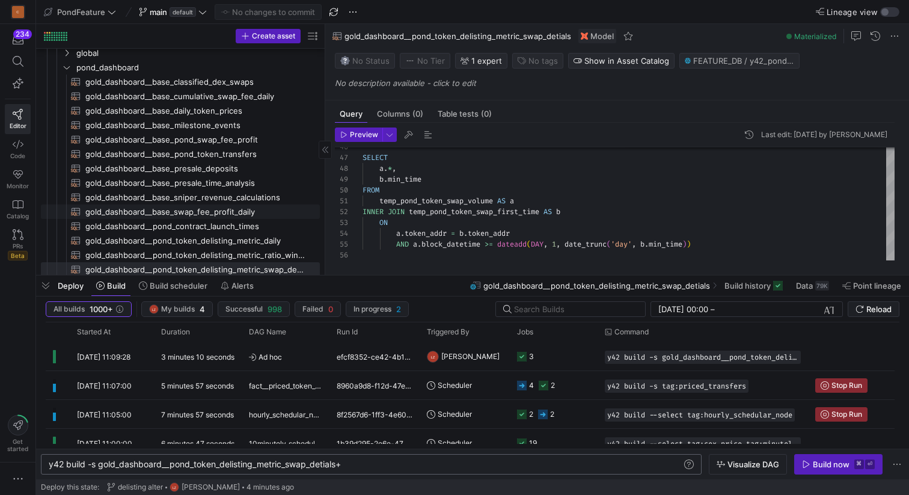
scroll to position [145, 0]
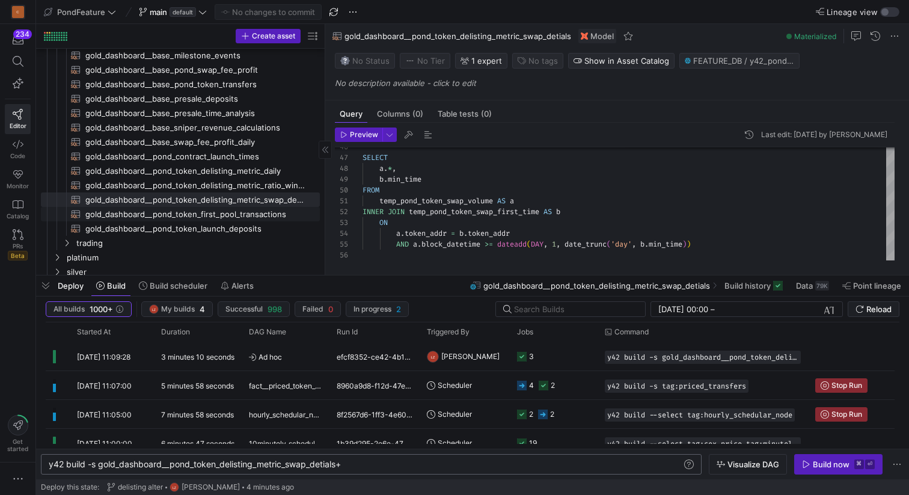
click at [273, 213] on span "gold_dashboard__pond_token_first_pool_transactions​​​​​​​​​​" at bounding box center [195, 214] width 221 height 14
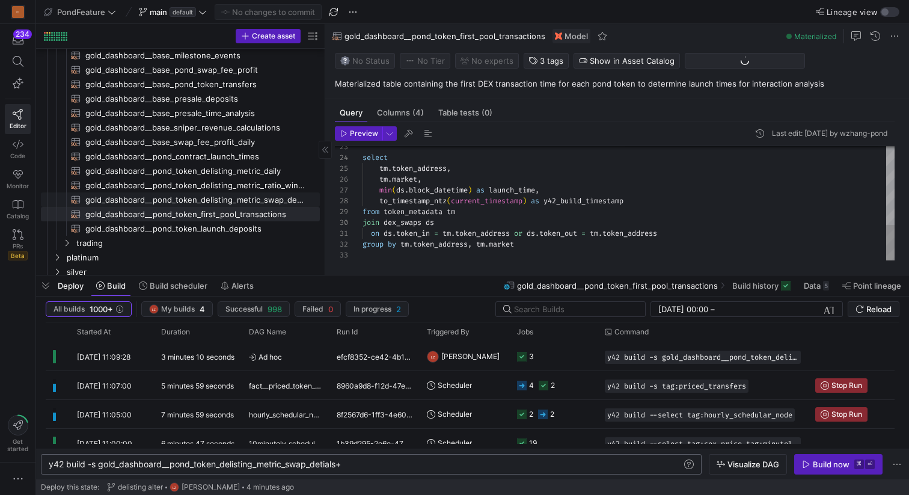
click at [277, 200] on span "gold_dashboard__pond_token_delisting_metric_swap_detials​​​​​​​​​​" at bounding box center [195, 200] width 221 height 14
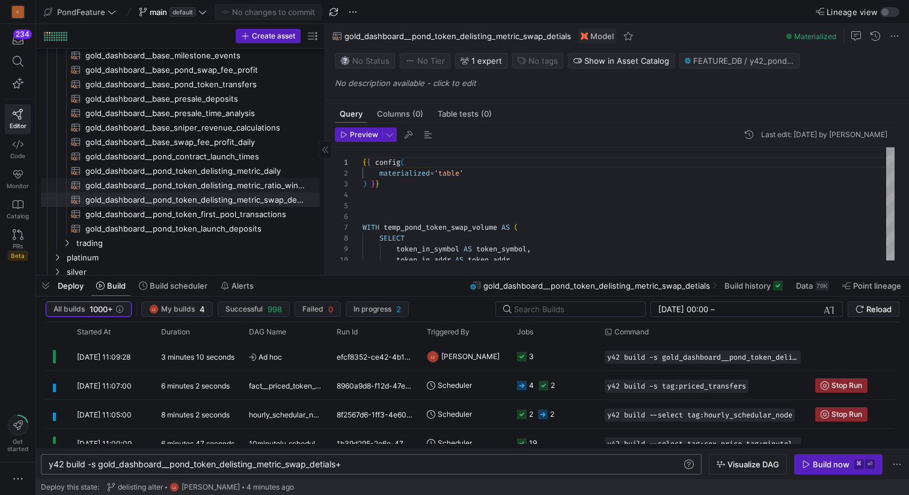
click at [290, 183] on span "gold_dashboard__pond_token_delisting_metric_ratio_windows​​​​​​​​​​" at bounding box center [195, 186] width 221 height 14
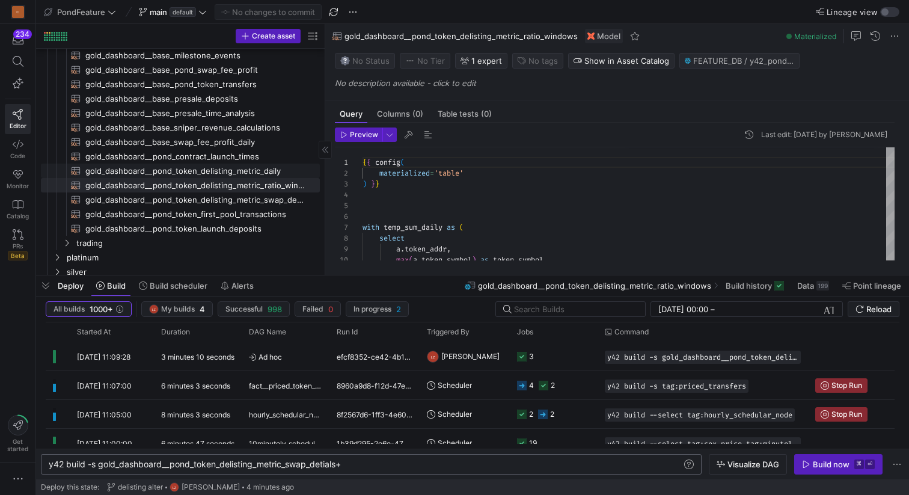
click at [263, 172] on span "gold_dashboard__pond_token_delisting_metric_daily​​​​​​​​​​" at bounding box center [195, 171] width 221 height 14
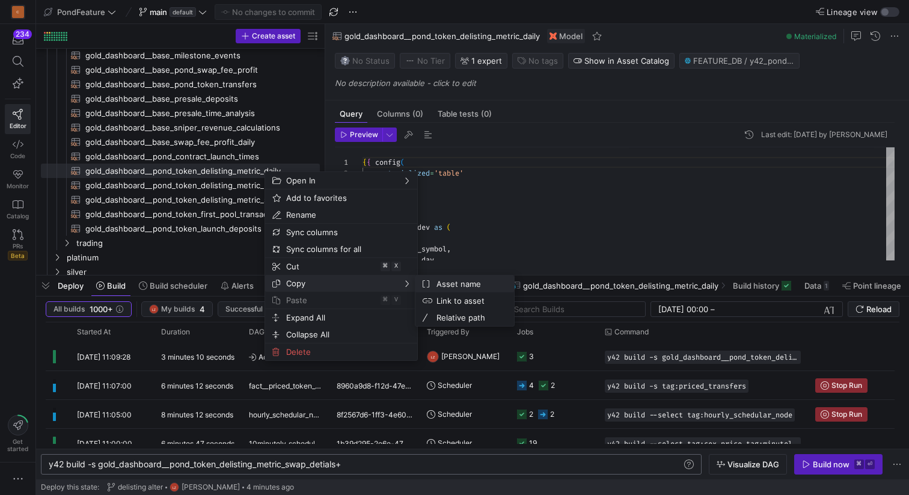
click at [445, 284] on span "Asset name" at bounding box center [468, 283] width 73 height 17
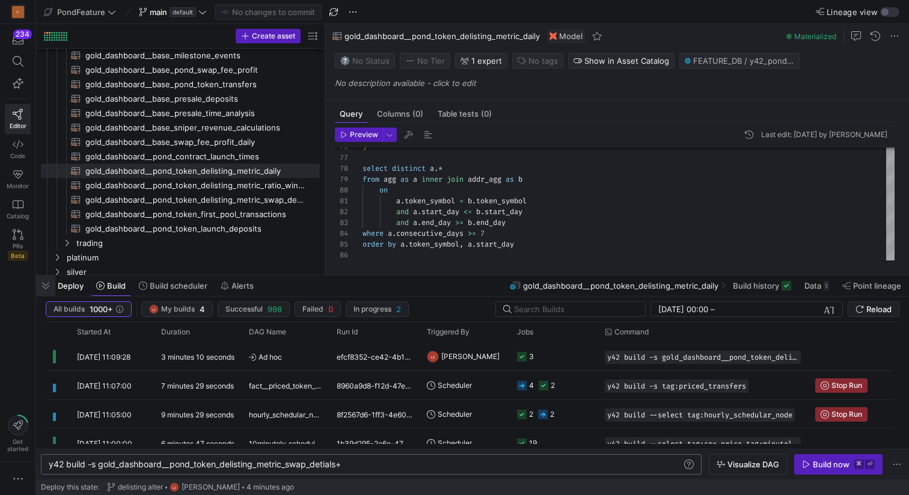
click at [46, 288] on span "button" at bounding box center [45, 285] width 19 height 20
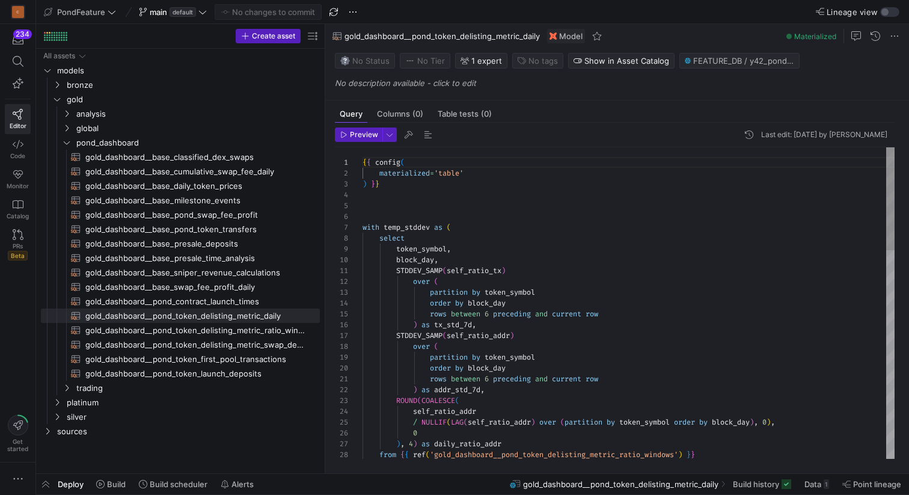
scroll to position [43, 0]
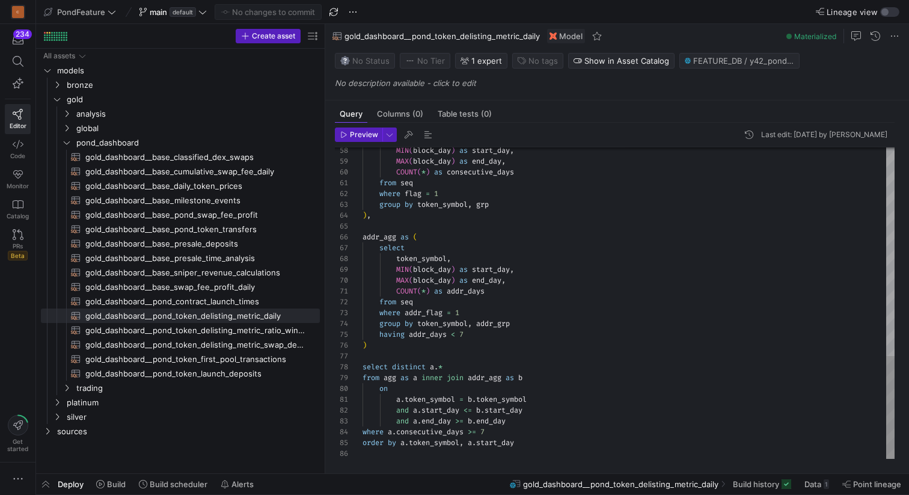
scroll to position [65, 0]
click at [244, 485] on span "Alerts" at bounding box center [242, 484] width 22 height 10
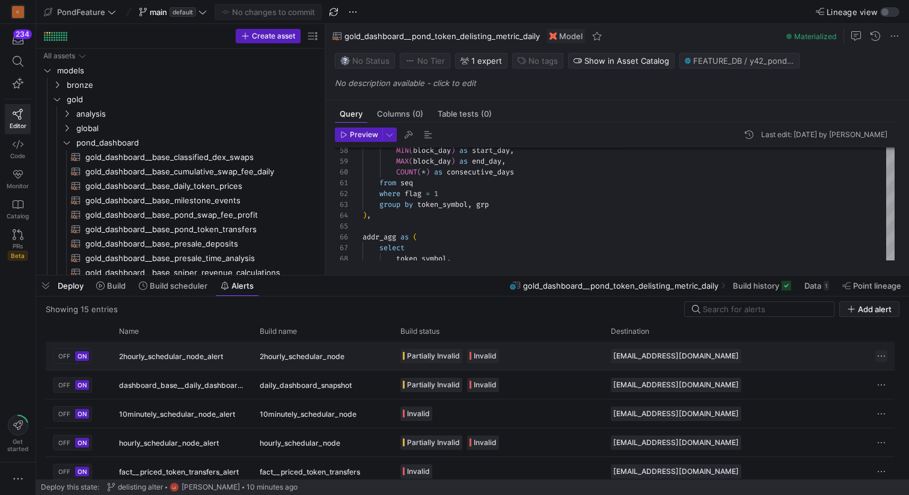
click at [879, 356] on span "Press SPACE to select this row." at bounding box center [881, 356] width 12 height 12
click at [838, 370] on span "Edit" at bounding box center [838, 372] width 84 height 10
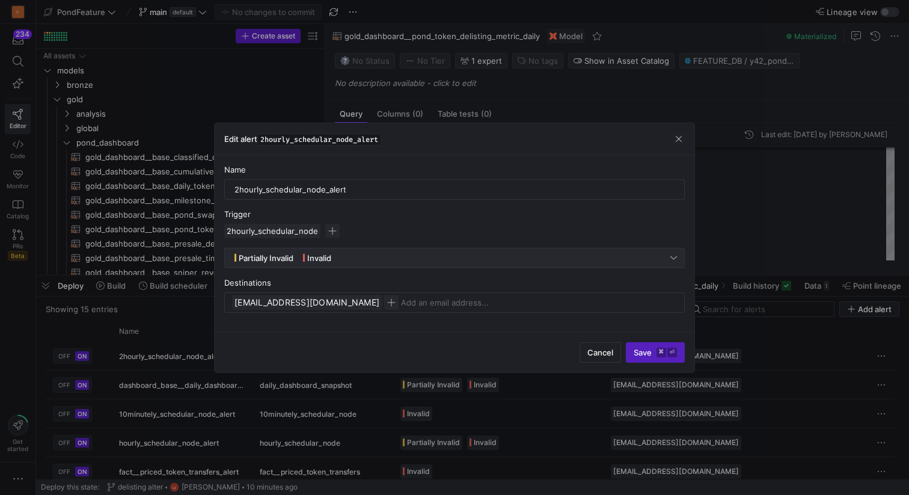
click at [357, 256] on div "Partially Invalid Invalid" at bounding box center [451, 258] width 438 height 14
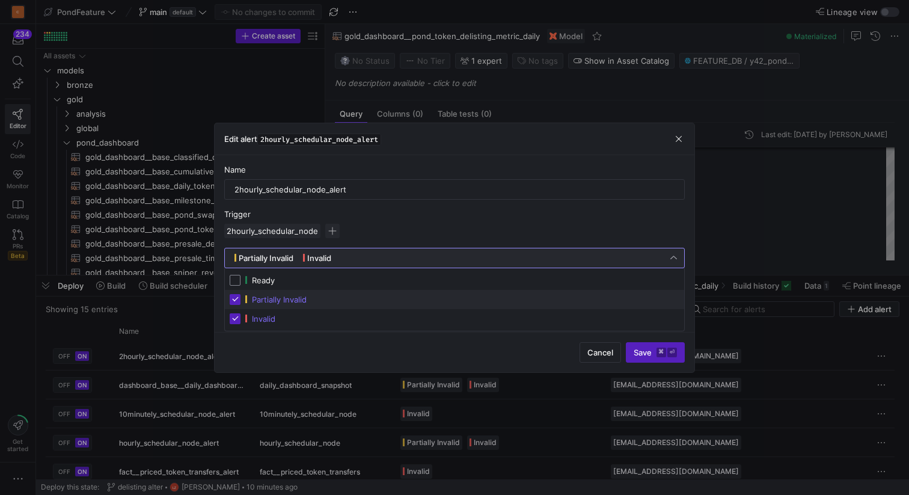
click at [357, 256] on div at bounding box center [454, 247] width 909 height 495
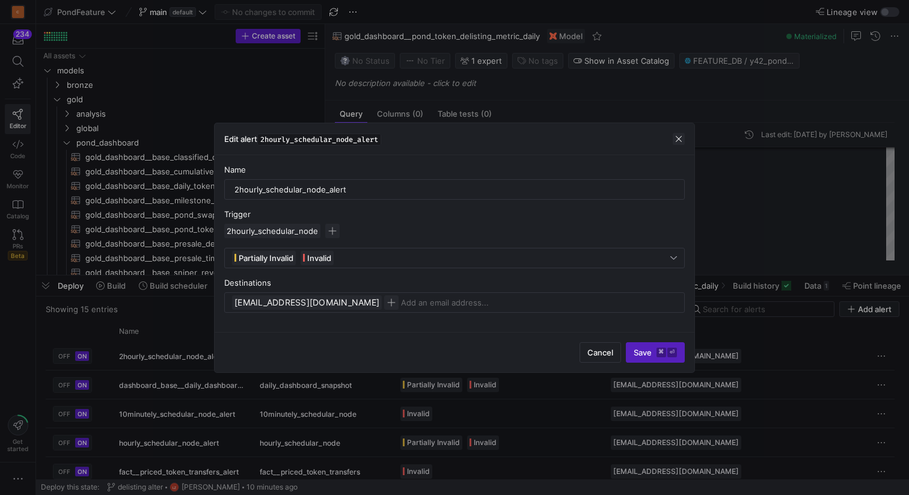
click at [679, 138] on span "button" at bounding box center [679, 139] width 12 height 12
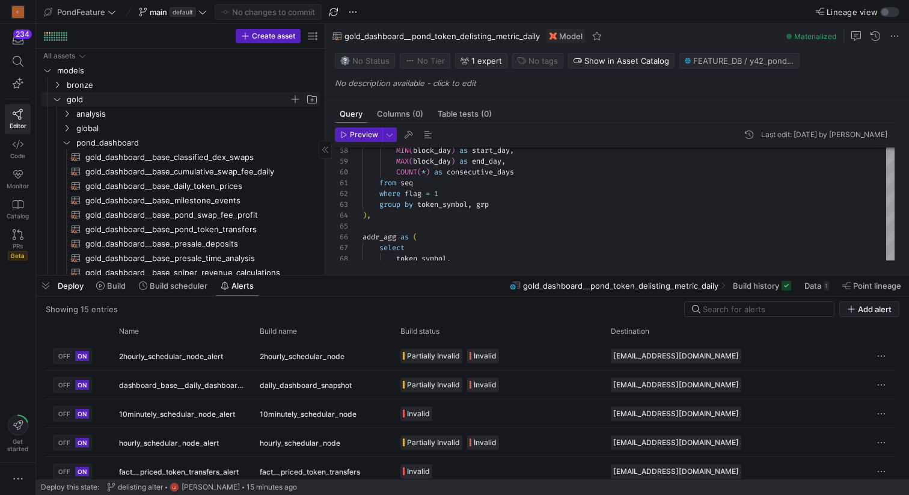
click at [57, 100] on icon "Press SPACE to select this row." at bounding box center [57, 99] width 8 height 7
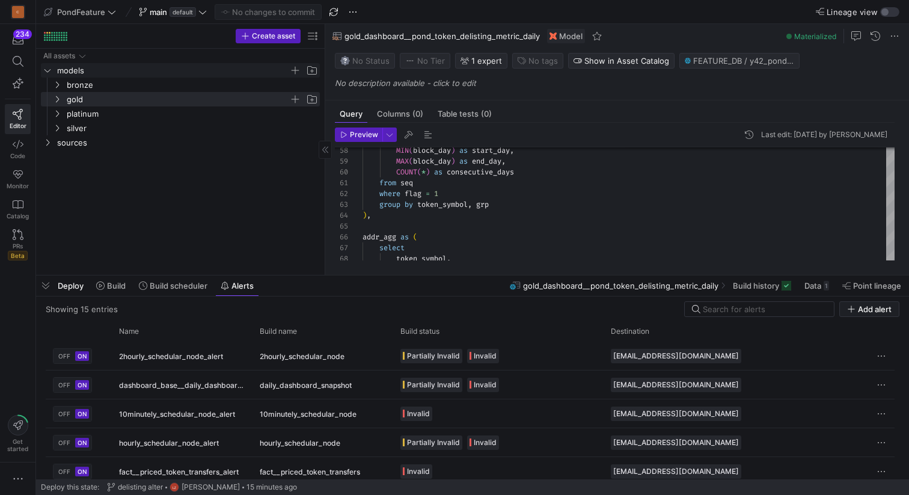
click at [48, 72] on icon "Press SPACE to select this row." at bounding box center [47, 70] width 8 height 7
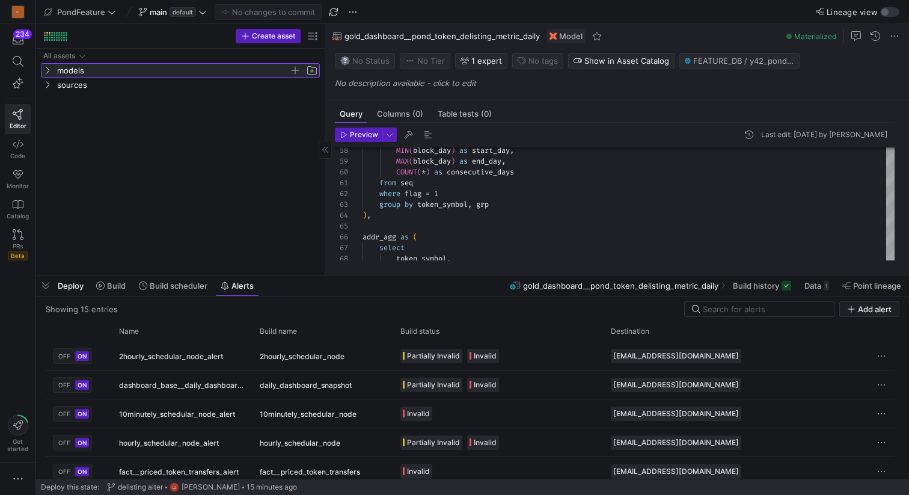
click at [48, 72] on icon at bounding box center [47, 70] width 8 height 7
click at [49, 71] on icon at bounding box center [47, 70] width 3 height 7
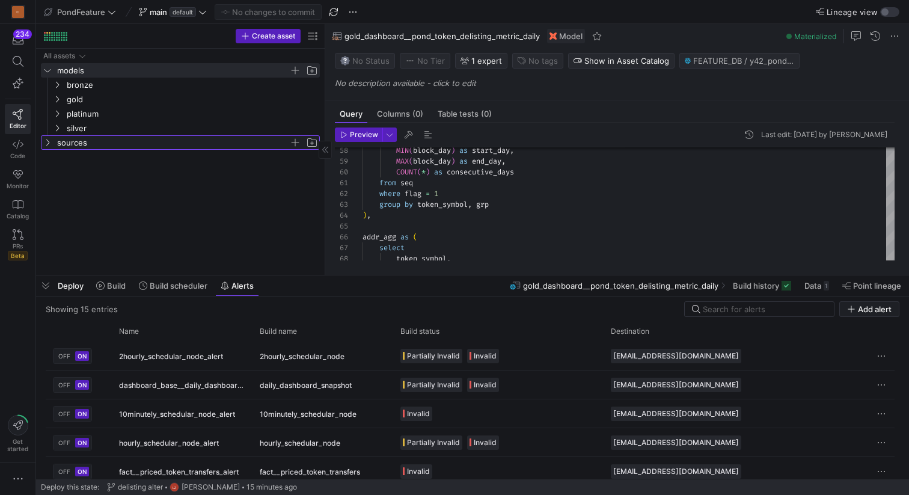
click at [47, 141] on icon "Press SPACE to select this row." at bounding box center [47, 142] width 8 height 7
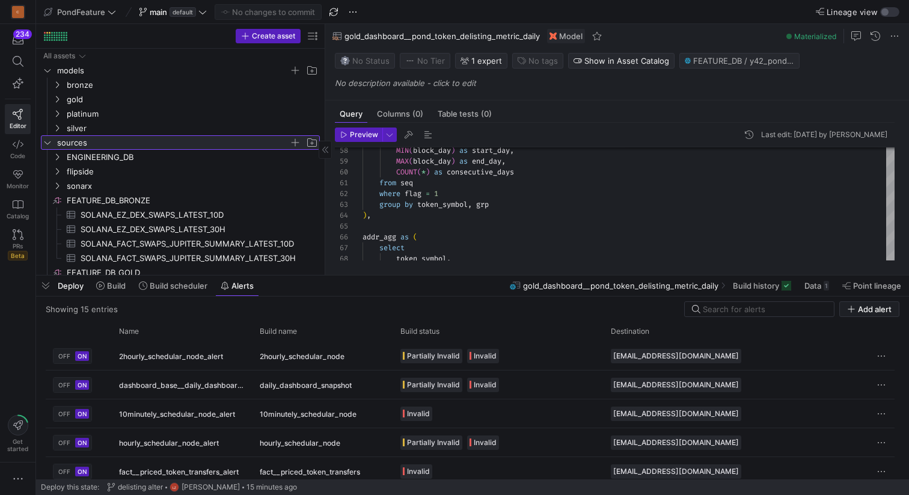
click at [47, 141] on icon at bounding box center [47, 142] width 8 height 7
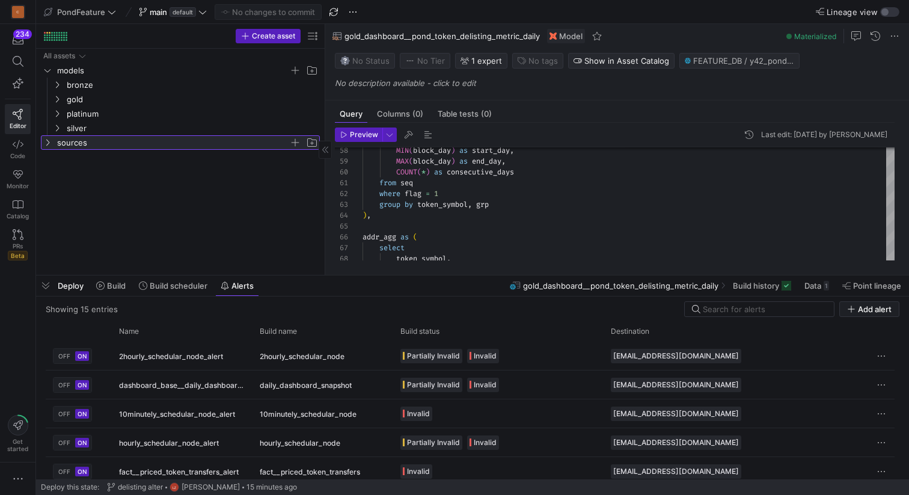
click at [47, 141] on icon at bounding box center [47, 142] width 8 height 7
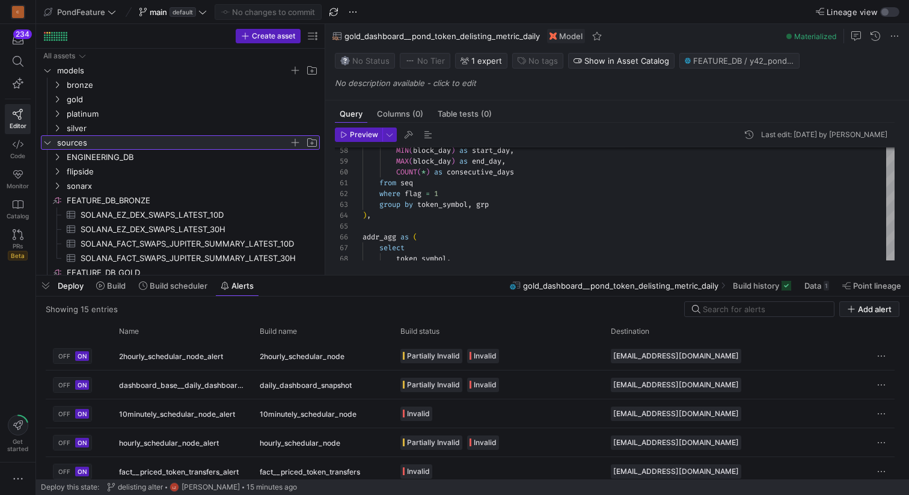
click at [52, 136] on span "sources" at bounding box center [180, 142] width 278 height 13
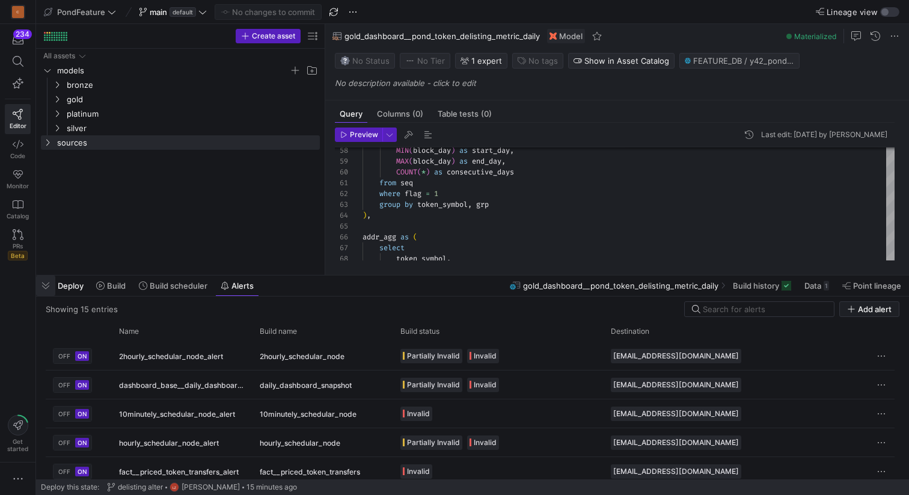
click at [46, 284] on span "button" at bounding box center [45, 285] width 19 height 20
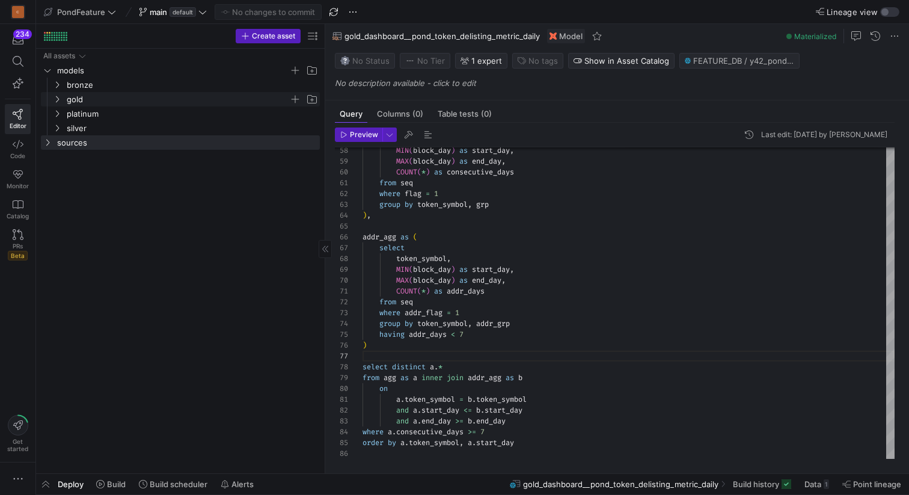
click at [58, 97] on icon "Press SPACE to select this row." at bounding box center [57, 99] width 8 height 7
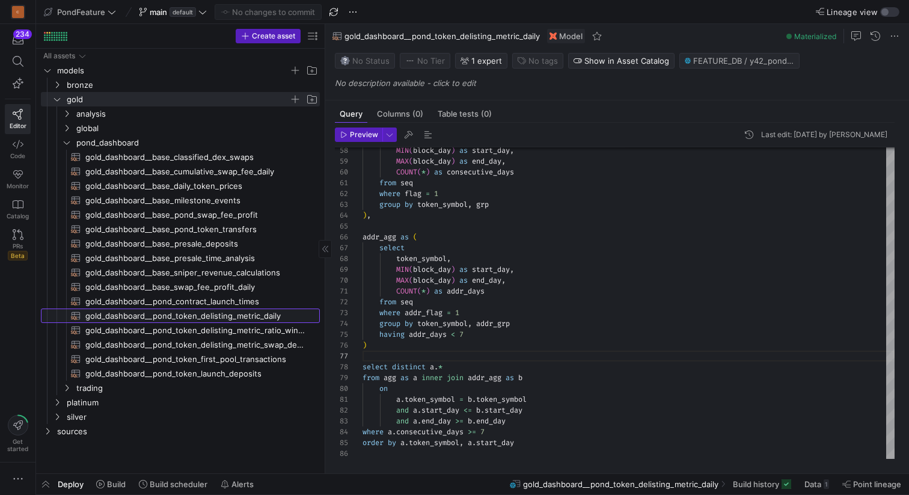
click at [231, 316] on span "gold_dashboard__pond_token_delisting_metric_daily​​​​​​​​​​" at bounding box center [195, 316] width 221 height 14
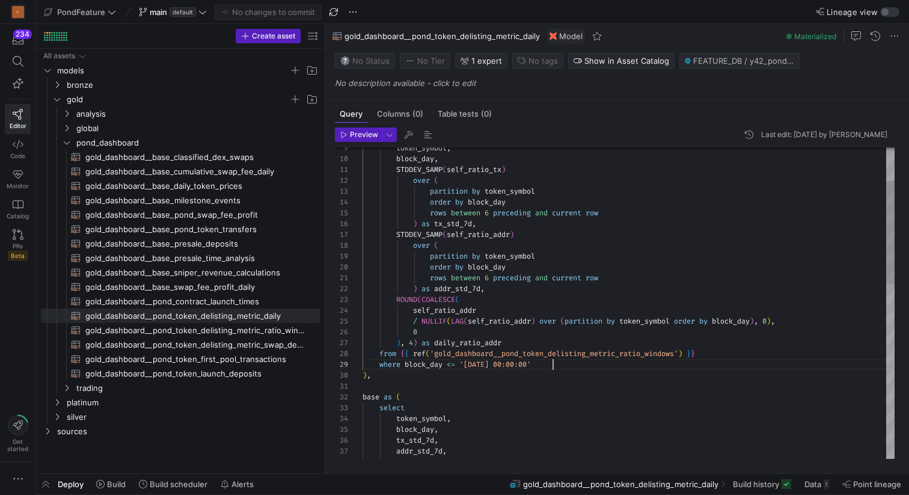
scroll to position [87, 191]
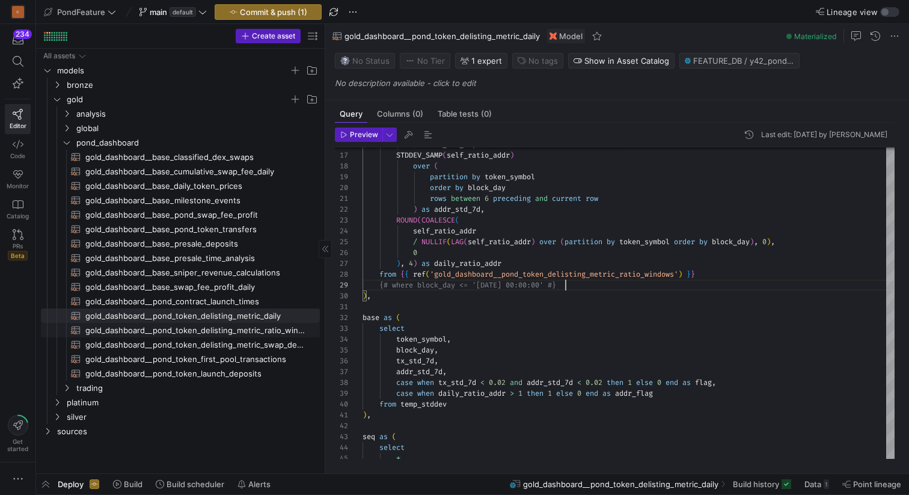
click at [266, 331] on span "gold_dashboard__pond_token_delisting_metric_ratio_windows​​​​​​​​​​" at bounding box center [195, 330] width 221 height 14
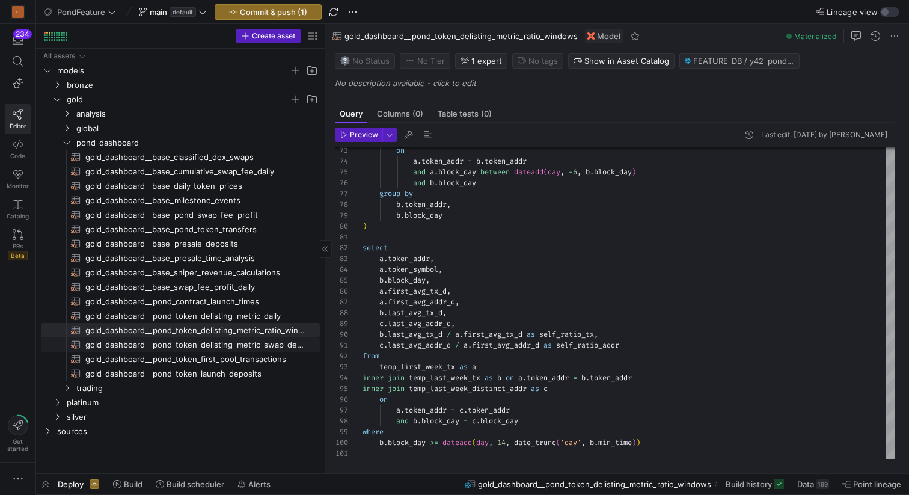
click at [283, 343] on span "gold_dashboard__pond_token_delisting_metric_swap_detials​​​​​​​​​​" at bounding box center [195, 345] width 221 height 14
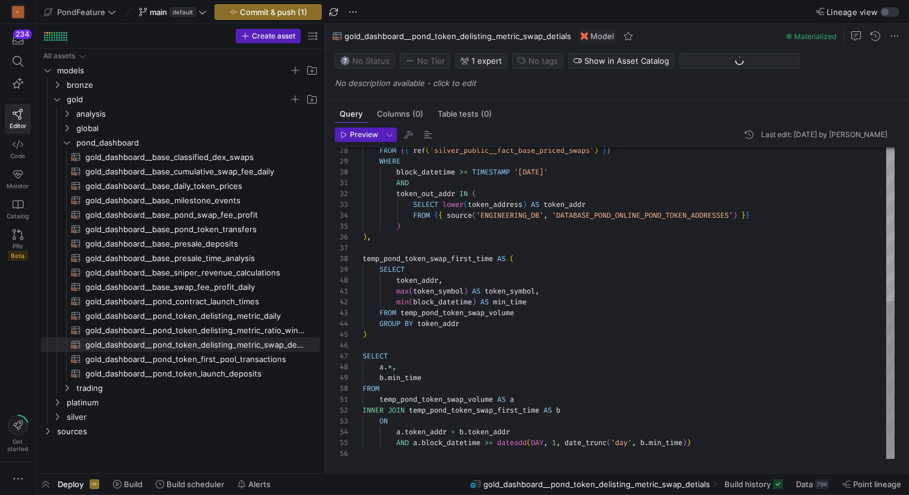
type textarea "max(token_symbol) AS token_symbol, min(block_datetime) AS min_time FROM temp_po…"
click at [609, 301] on div "FROM { { ref ( 'silver_public__fact_base_priced_swaps' ) } } WHERE block_dateti…" at bounding box center [629, 151] width 532 height 616
type textarea "min_time"
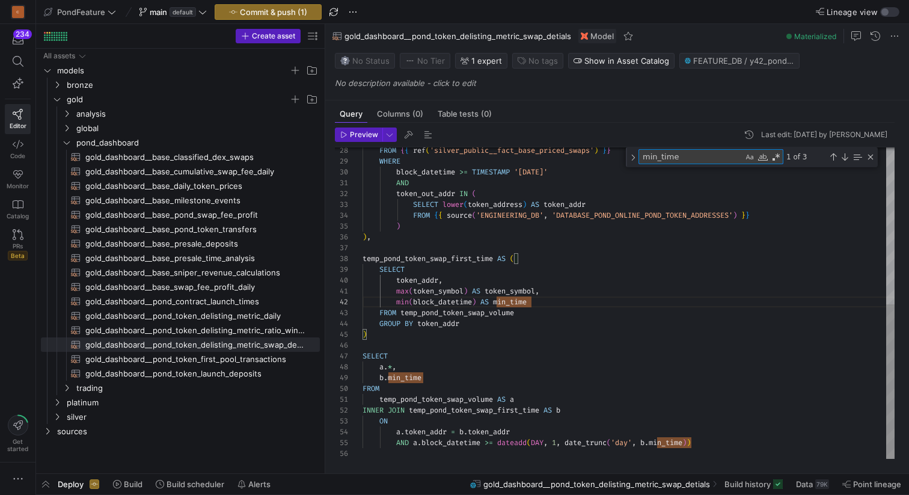
type textarea "temp_pond_token_swap_volume AS a INNER JOIN temp_pond_token_swap_first_time AS …"
type textarea "19"
click at [871, 155] on div "Close (Escape)" at bounding box center [871, 157] width 10 height 10
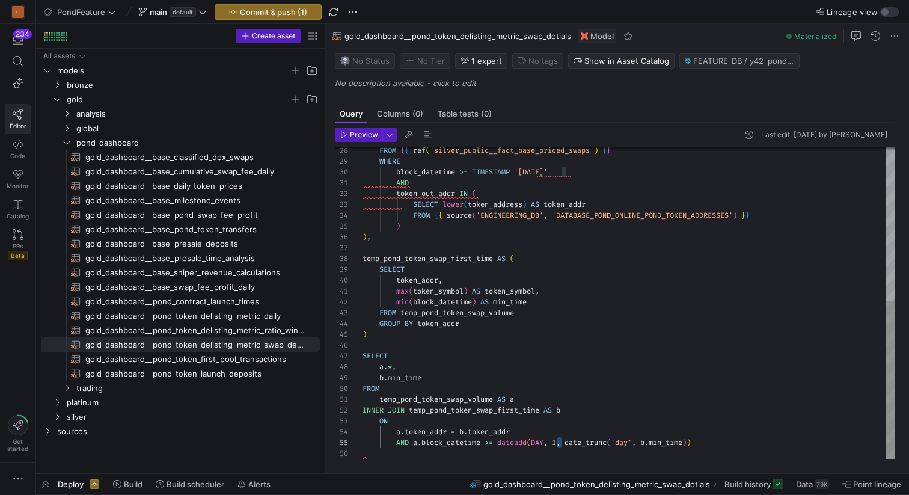
scroll to position [54, 8]
click at [545, 233] on div "FROM { { ref ( 'silver_public__fact_base_priced_swaps' ) } } WHERE block_dateti…" at bounding box center [629, 151] width 532 height 616
click at [421, 133] on span "button" at bounding box center [428, 134] width 14 height 14
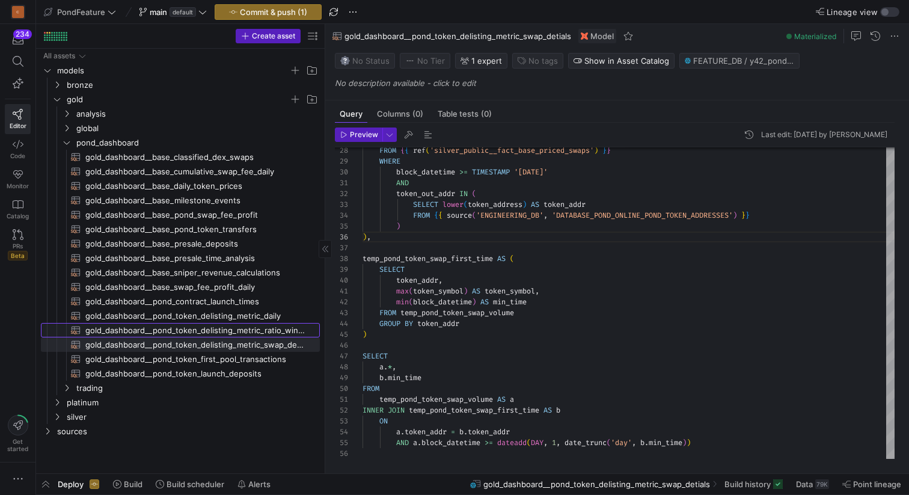
click at [239, 331] on span "gold_dashboard__pond_token_delisting_metric_ratio_windows​​​​​​​​​​" at bounding box center [195, 330] width 221 height 14
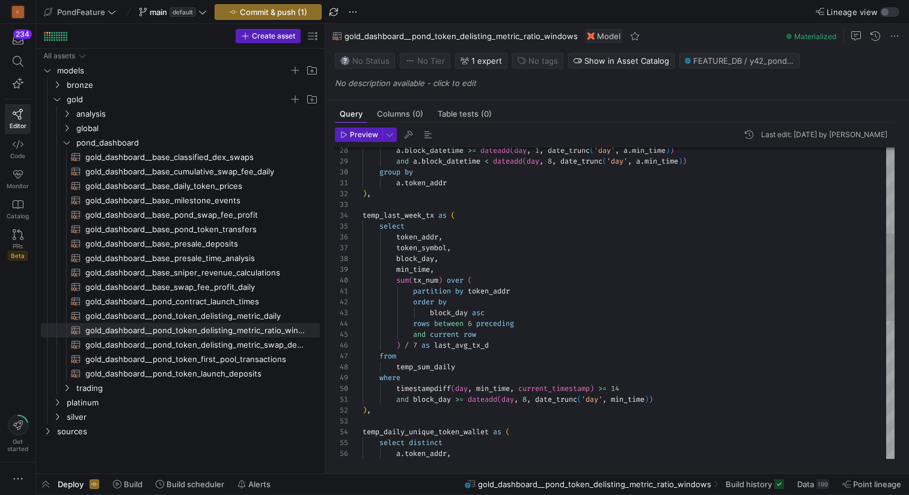
scroll to position [65, 91]
click at [521, 251] on div "a . block_datetime >= dateadd ( day , 1 , date_trunc ( 'day' , a . min_time ) )…" at bounding box center [629, 394] width 532 height 1103
type textarea "partition by token_addr order by block_day asc rows between 6 preceding and cur…"
type textarea "19"
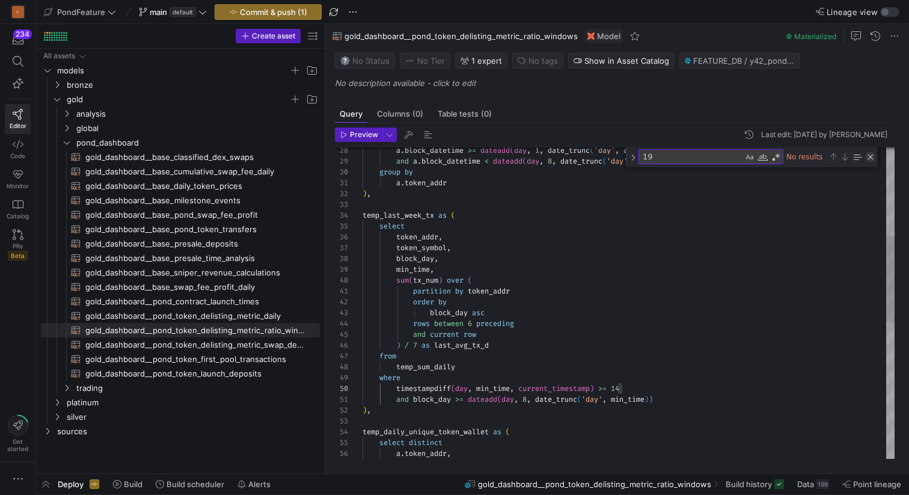
click at [869, 155] on div "Close (Escape)" at bounding box center [871, 157] width 10 height 10
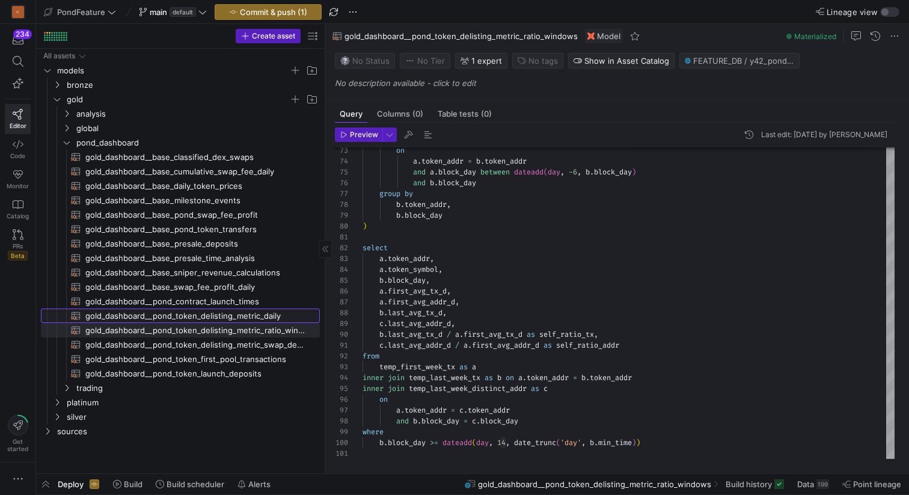
click at [263, 314] on span "gold_dashboard__pond_token_delisting_metric_daily​​​​​​​​​​" at bounding box center [195, 316] width 221 height 14
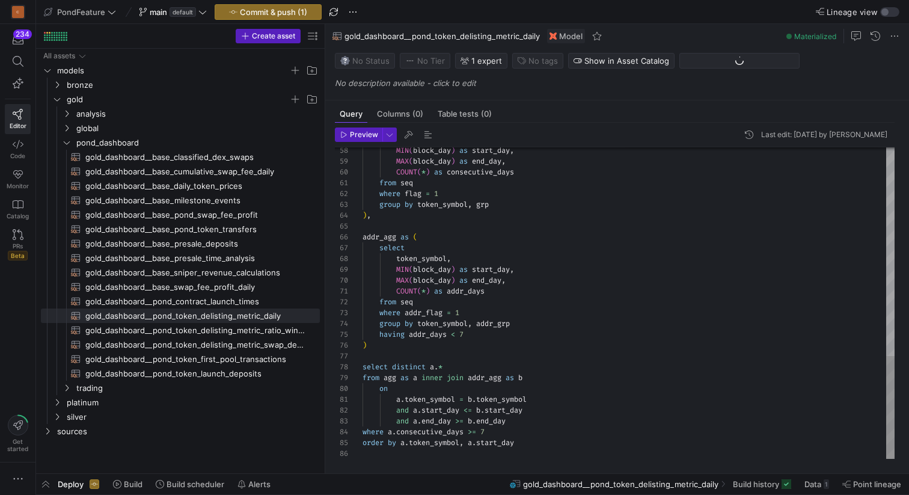
type textarea "COUNT(*) as addr_days from seq where addr_flag = 1 group by token_symbol, addr_…"
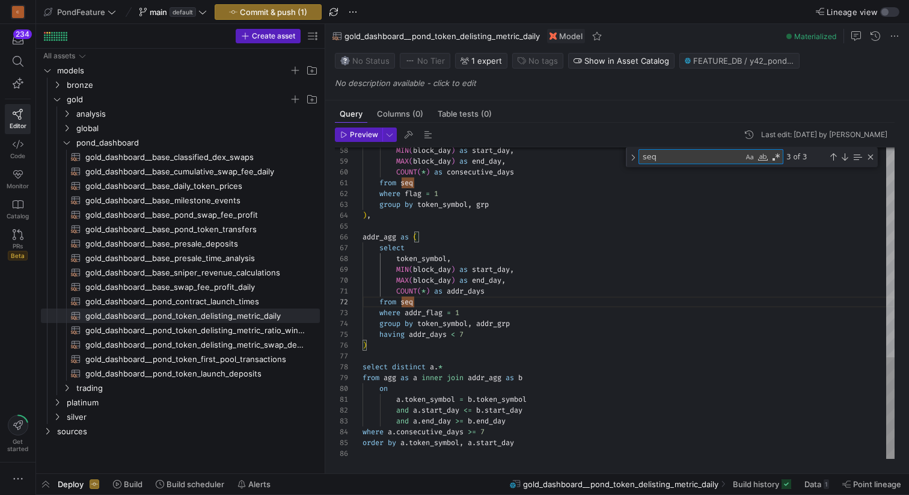
type textarea "1"
type textarea "rows between 6 preceding and current row ) as addr_std_7d, ROUND(COALESCE( self…"
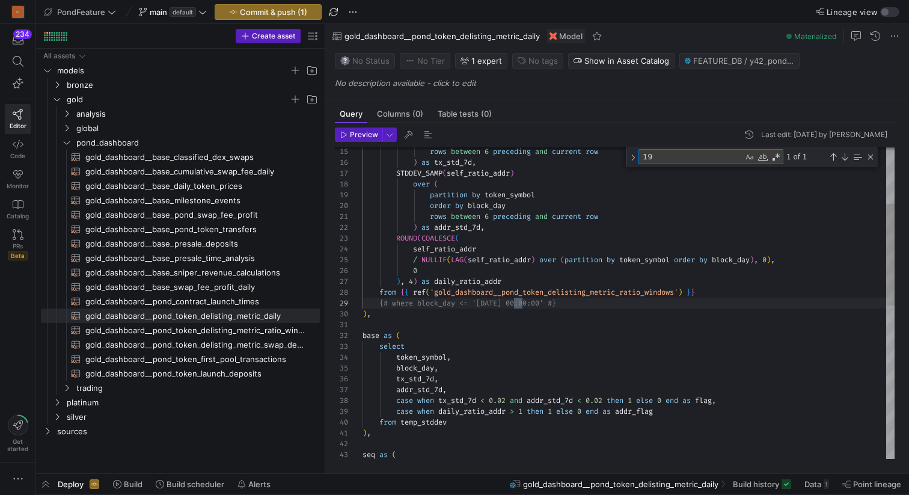
scroll to position [108, 160]
type textarea "19"
click at [867, 156] on div "Close (Escape)" at bounding box center [871, 157] width 10 height 10
click at [654, 231] on div "rows between 6 preceding and current row ) as tx_std_7d , STDDEV_SAMP ( self_ra…" at bounding box center [629, 455] width 532 height 940
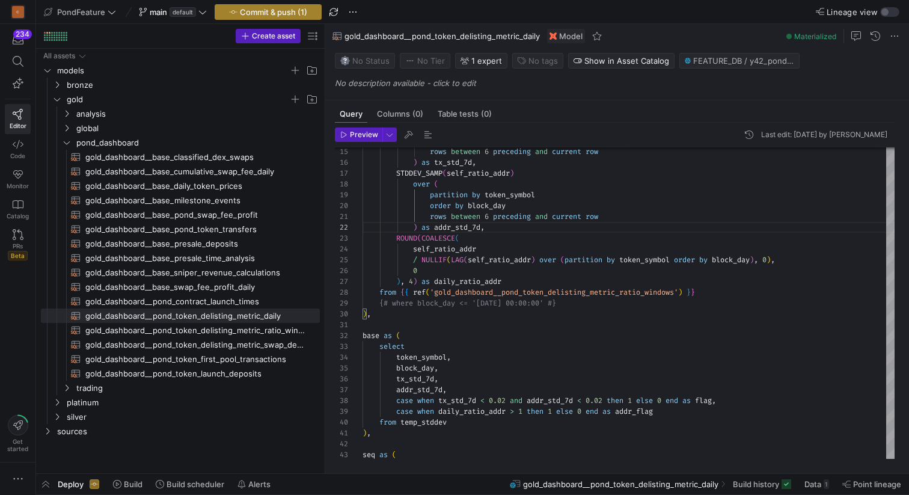
click at [295, 10] on span "Commit & push (1)" at bounding box center [273, 12] width 67 height 10
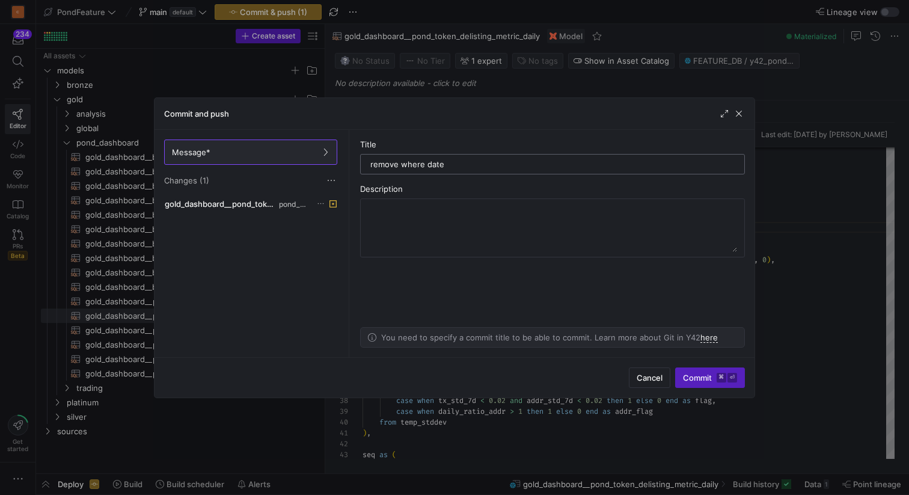
click at [415, 165] on input "remove where date" at bounding box center [552, 164] width 364 height 10
click at [443, 159] on div "remove date" at bounding box center [552, 164] width 364 height 19
click at [435, 164] on input "remove date" at bounding box center [552, 164] width 364 height 10
type input "remove date limit"
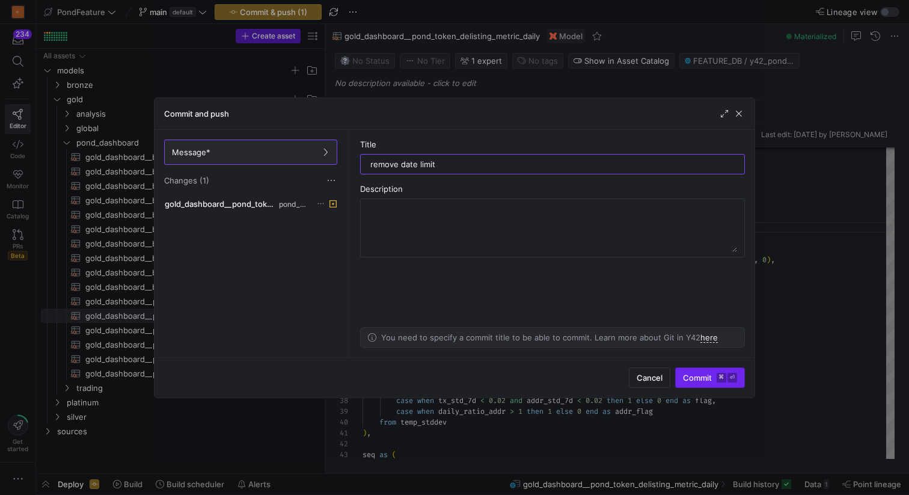
click at [688, 379] on span "Commit ⌘ ⏎" at bounding box center [710, 378] width 54 height 10
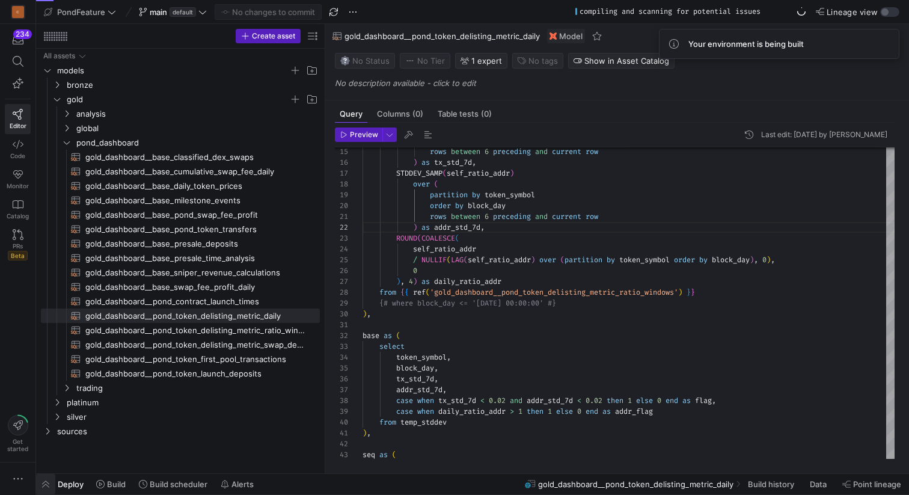
click at [47, 482] on span "button" at bounding box center [45, 484] width 19 height 20
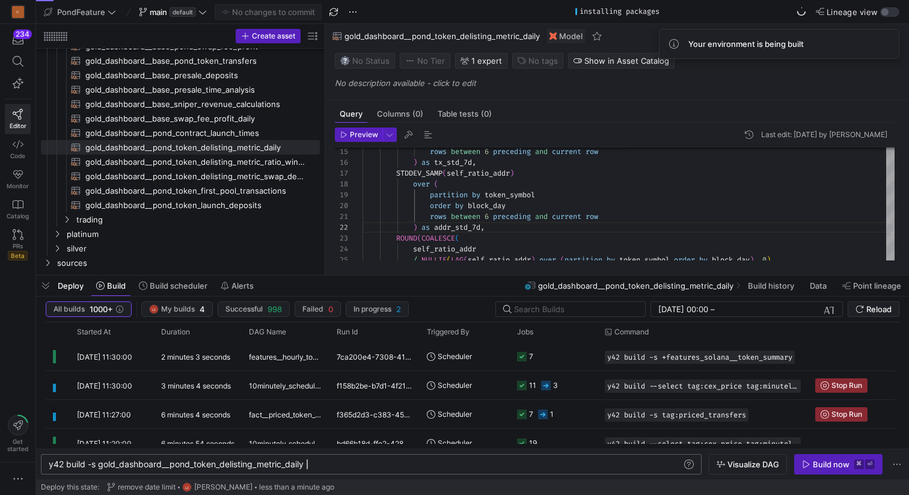
click at [319, 463] on div "y42 build -s gold_dashboard__pond_token_delisting_ metric_daily" at bounding box center [365, 464] width 633 height 10
click at [822, 465] on div "Build now" at bounding box center [831, 464] width 37 height 10
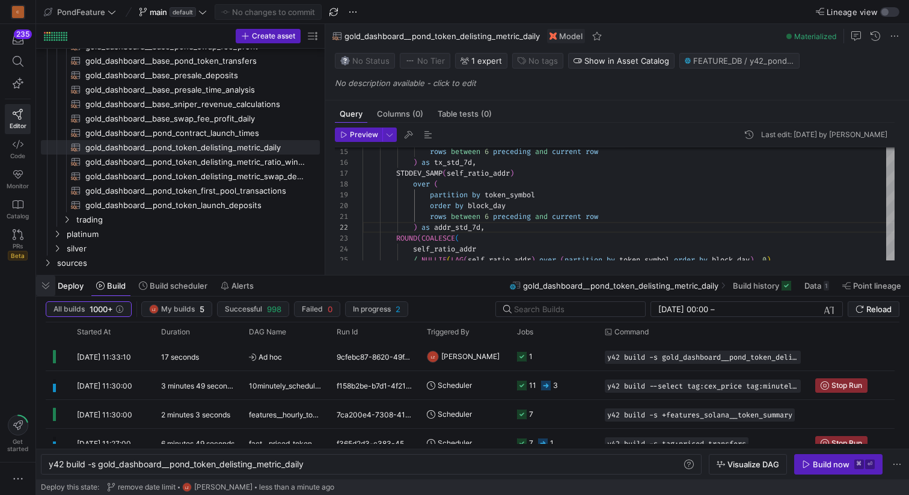
click at [47, 283] on span "button" at bounding box center [45, 285] width 19 height 20
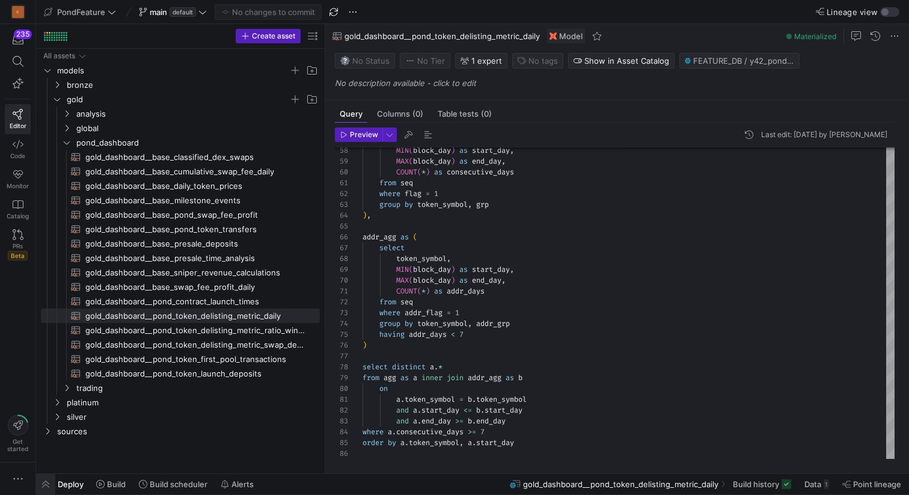
click at [47, 479] on span "button" at bounding box center [45, 484] width 19 height 20
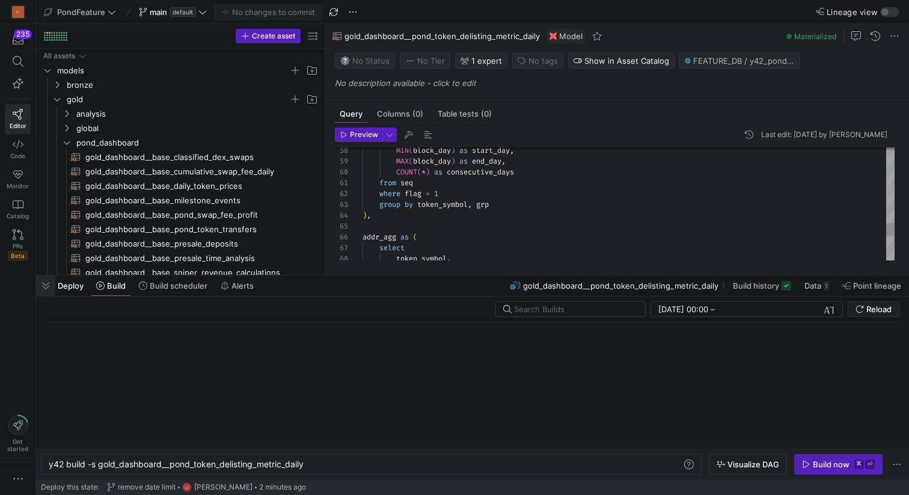
scroll to position [0, 257]
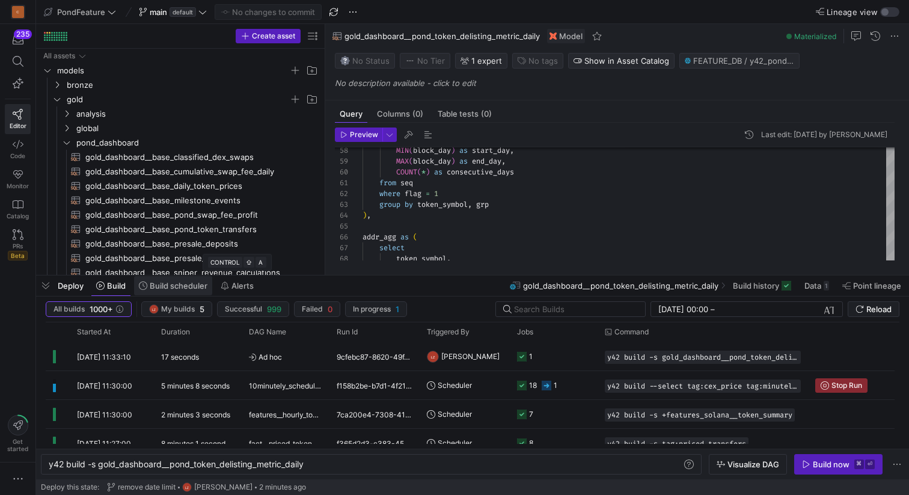
click at [183, 287] on span "Build scheduler" at bounding box center [179, 286] width 58 height 10
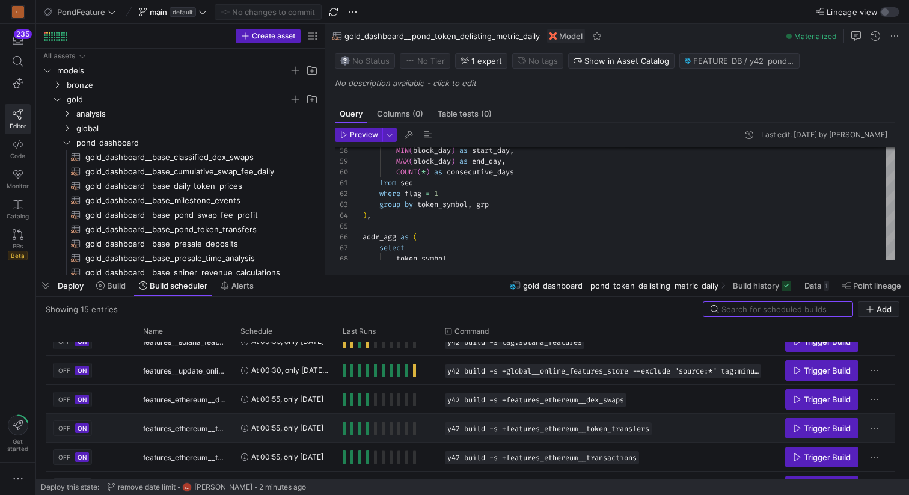
scroll to position [295, 0]
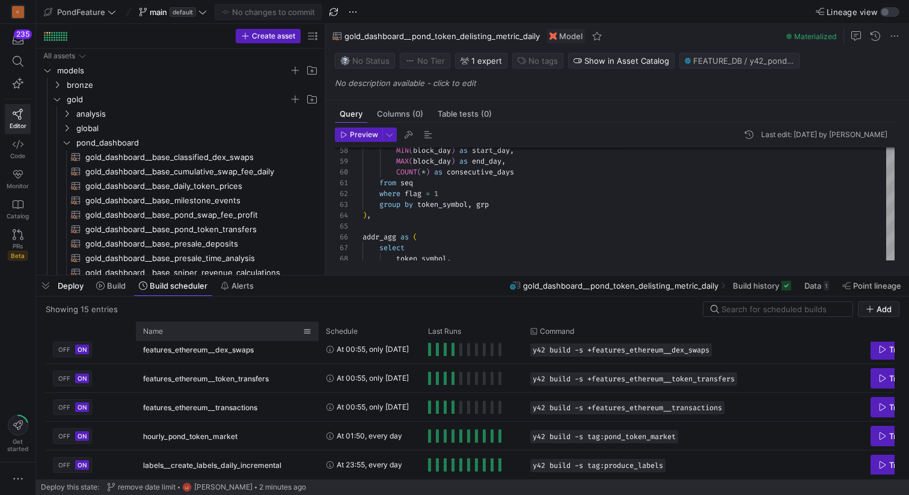
drag, startPoint x: 231, startPoint y: 327, endPoint x: 316, endPoint y: 323, distance: 84.9
click at [316, 323] on div at bounding box center [318, 331] width 5 height 19
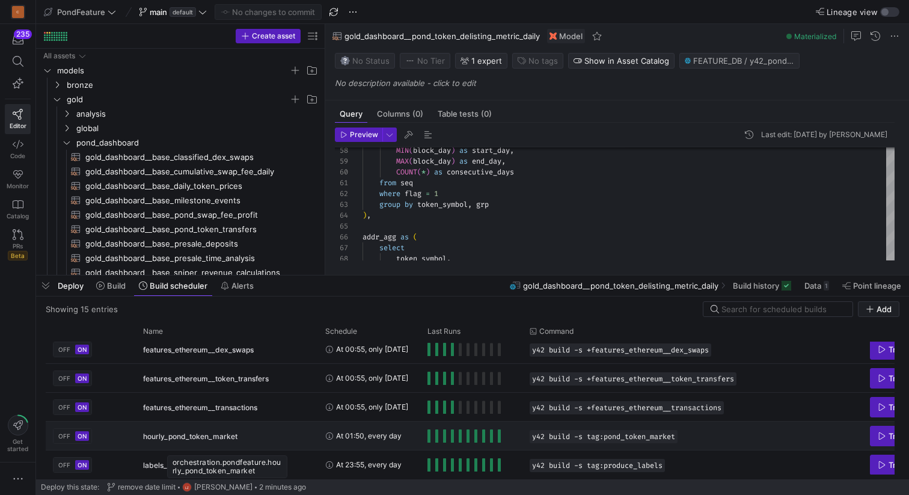
scroll to position [300, 0]
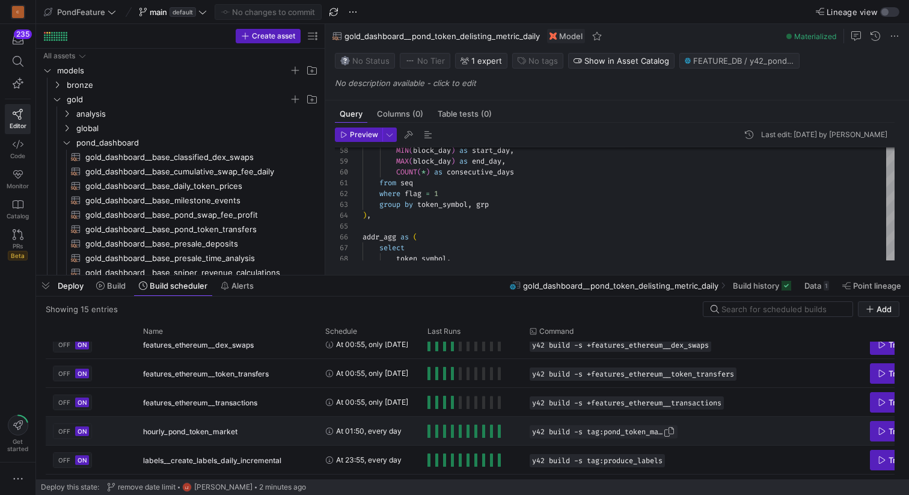
click at [643, 434] on span "y42 build -s tag:pond_token_market" at bounding box center [597, 431] width 131 height 8
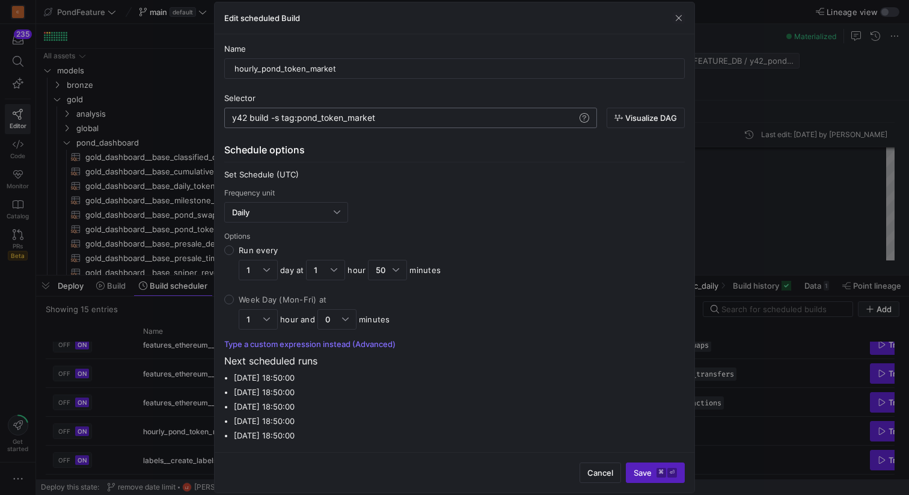
click at [356, 118] on div "y42 build -s tag:pond_token_market" at bounding box center [404, 118] width 345 height 10
click at [589, 473] on span "Cancel" at bounding box center [600, 473] width 26 height 10
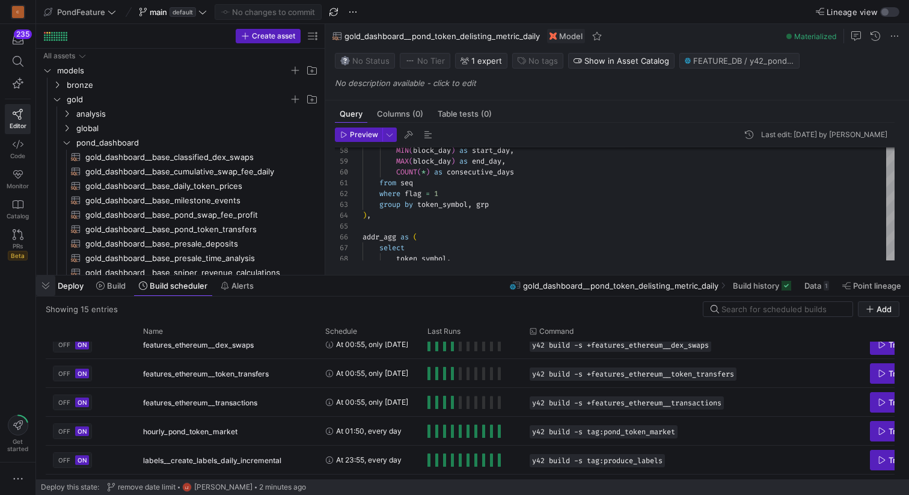
click at [46, 286] on span "button" at bounding box center [45, 285] width 19 height 20
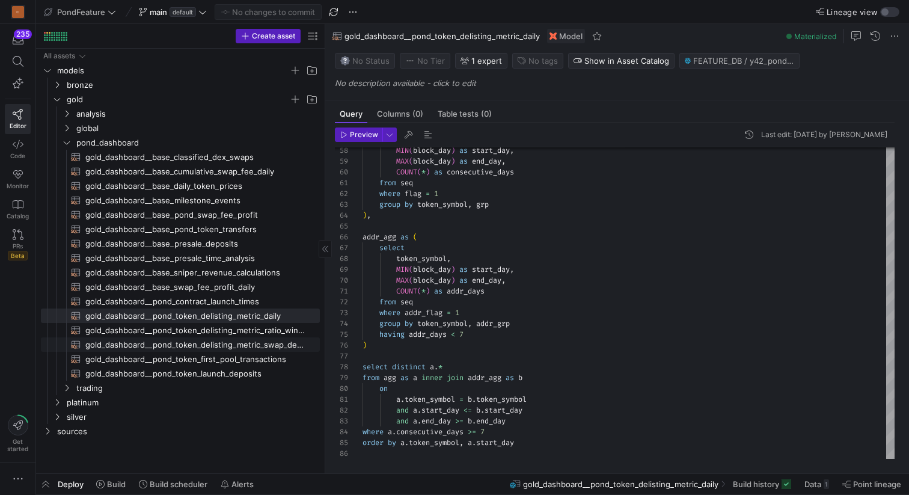
click at [233, 342] on span "gold_dashboard__pond_token_delisting_metric_swap_detials​​​​​​​​​​" at bounding box center [195, 345] width 221 height 14
type textarea "{{ config( materialized='table' ) }} WITH temp_pond_token_swap_volume AS ( SELE…"
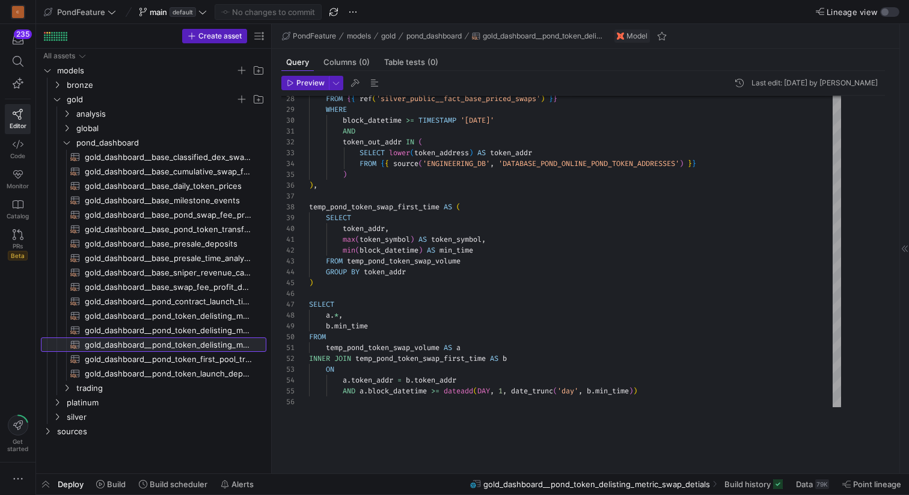
drag, startPoint x: 325, startPoint y: 269, endPoint x: 272, endPoint y: 269, distance: 53.5
click at [272, 269] on as-split "Create asset Drag here to set row groups Drag here to set column labels Group 1…" at bounding box center [472, 248] width 873 height 449
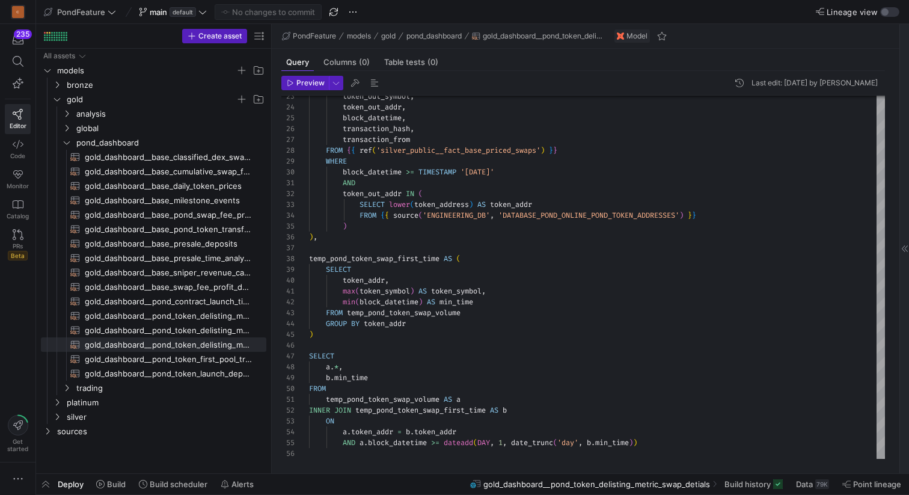
click at [902, 251] on icon at bounding box center [904, 248] width 7 height 7
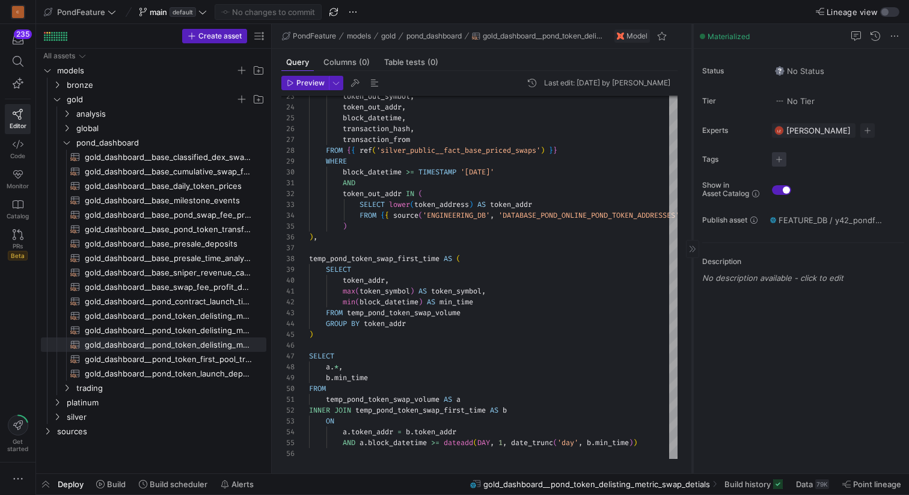
click at [783, 157] on span "button" at bounding box center [779, 159] width 14 height 14
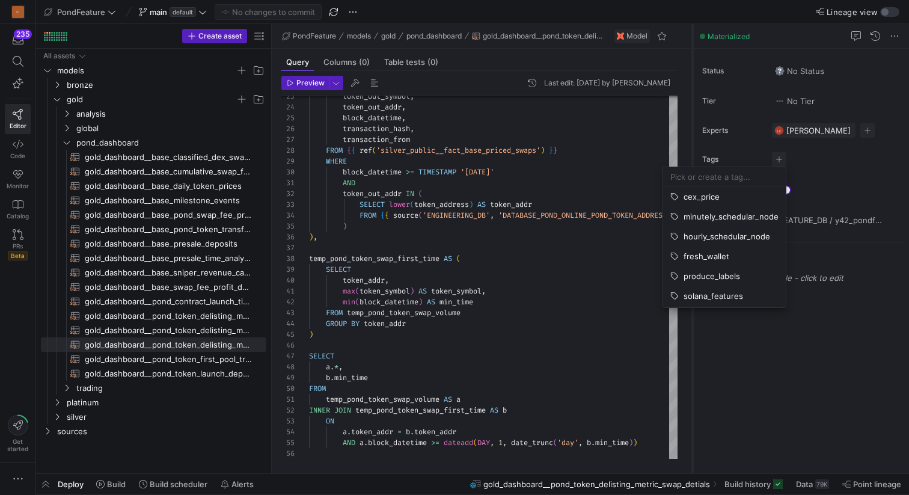
click at [721, 174] on input at bounding box center [724, 177] width 108 height 10
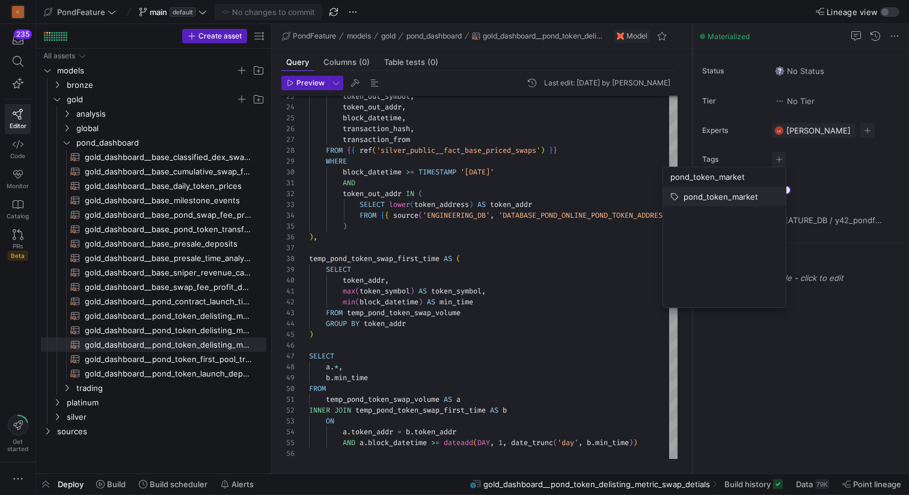
type input "pond_token_market"
click at [720, 201] on span "pond_token_market" at bounding box center [721, 197] width 75 height 10
click at [204, 328] on div at bounding box center [454, 247] width 909 height 495
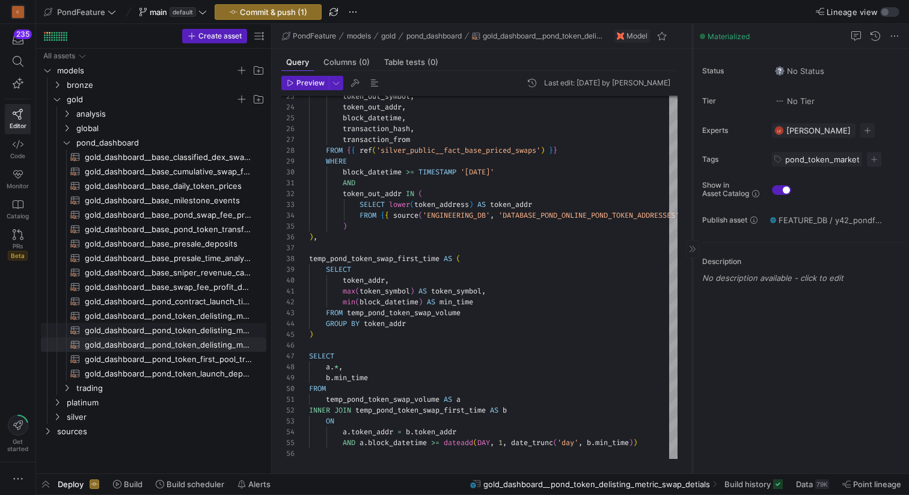
click at [204, 328] on span "gold_dashboard__pond_token_delisting_metric_ratio_windows​​​​​​​​​​" at bounding box center [169, 330] width 168 height 14
type textarea "{{ config( materialized='table' ) }} with temp_sum_daily as ( select a.token_ad…"
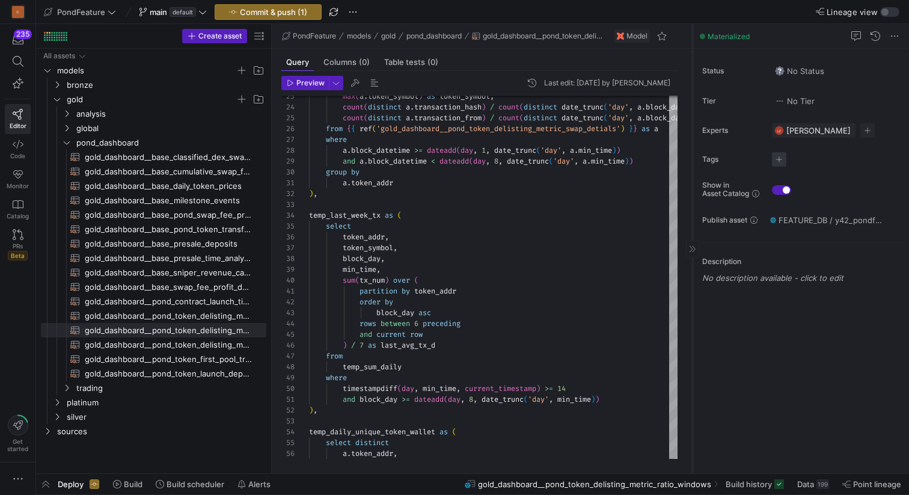
click at [778, 156] on span "button" at bounding box center [779, 159] width 14 height 14
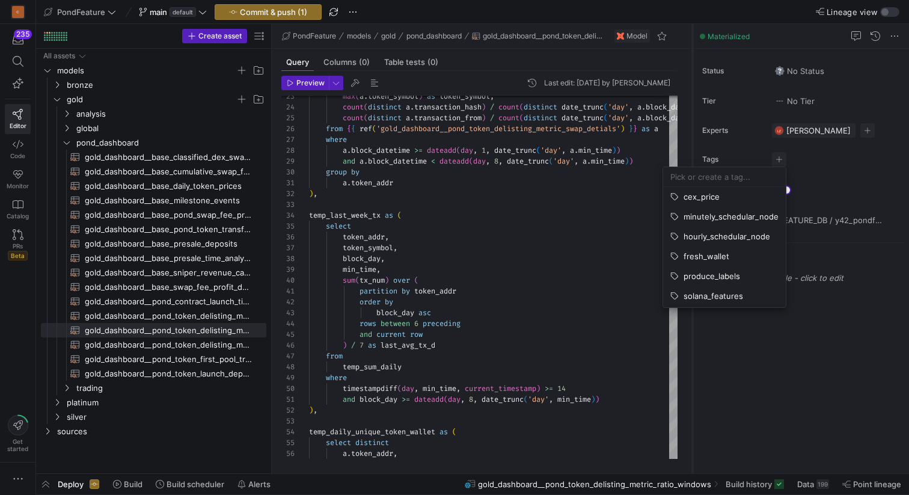
click at [718, 178] on input at bounding box center [724, 177] width 108 height 10
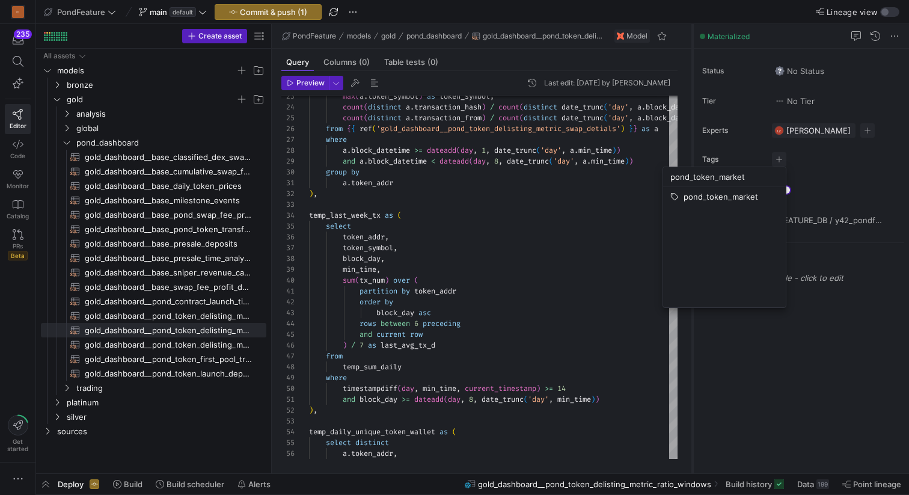
type input "pond_token_market"
click at [206, 314] on div at bounding box center [454, 247] width 909 height 495
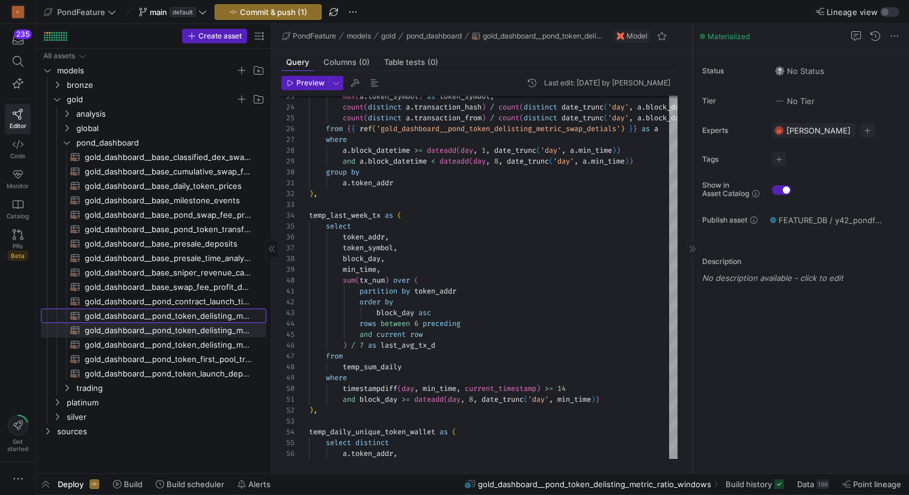
click at [197, 314] on span "gold_dashboard__pond_token_delisting_metric_daily​​​​​​​​​​" at bounding box center [169, 316] width 168 height 14
type textarea "{{ config( materialized='table' ) }} with temp_stddev as ( select token_symbol,…"
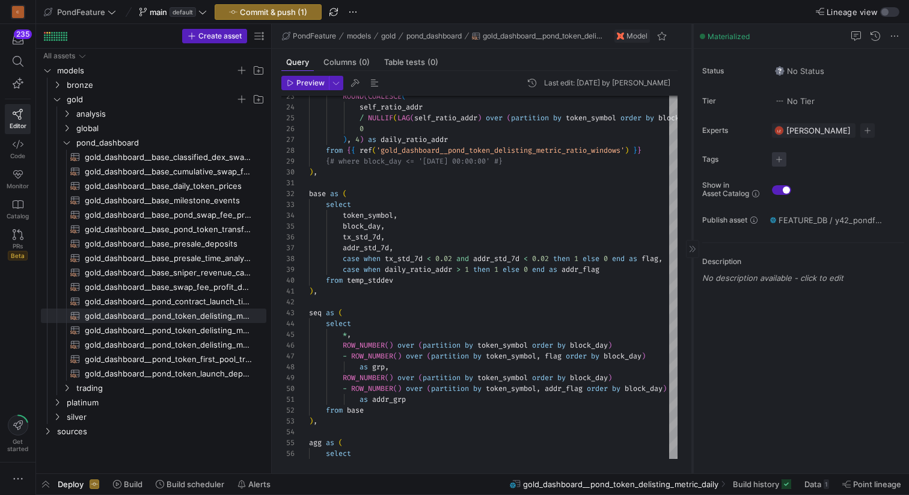
click at [780, 158] on span "button" at bounding box center [779, 159] width 14 height 14
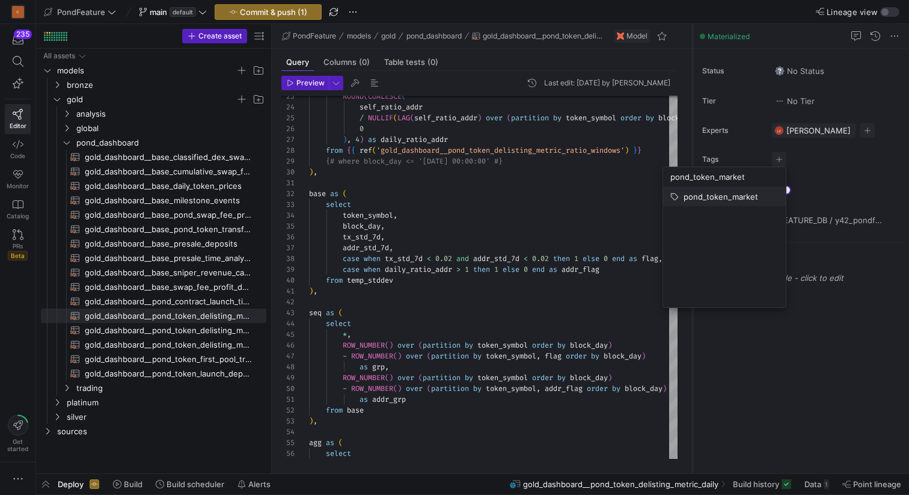
type input "pond_token_market"
click at [725, 197] on span "pond_token_market" at bounding box center [721, 197] width 75 height 10
click at [841, 177] on div at bounding box center [454, 247] width 909 height 495
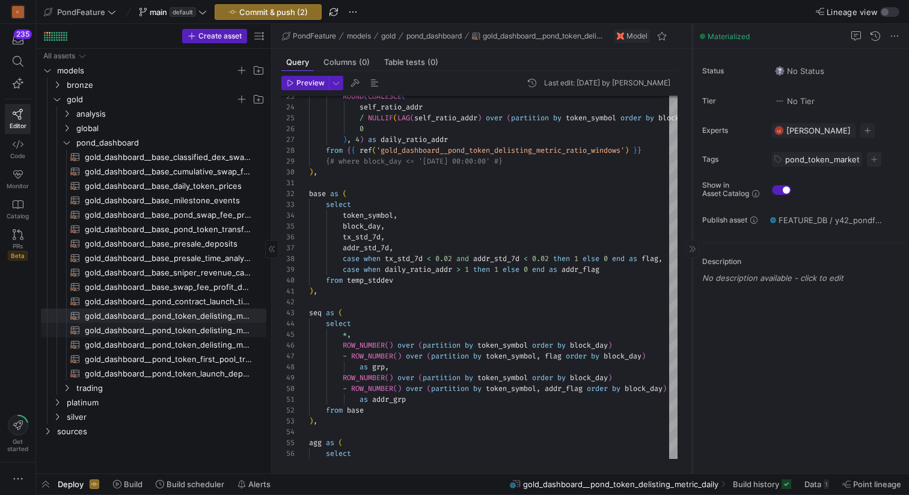
click at [224, 328] on span "gold_dashboard__pond_token_delisting_metric_ratio_windows​​​​​​​​​​" at bounding box center [169, 330] width 168 height 14
type textarea "{{ config( materialized='table' ) }} with temp_sum_daily as ( select a.token_ad…"
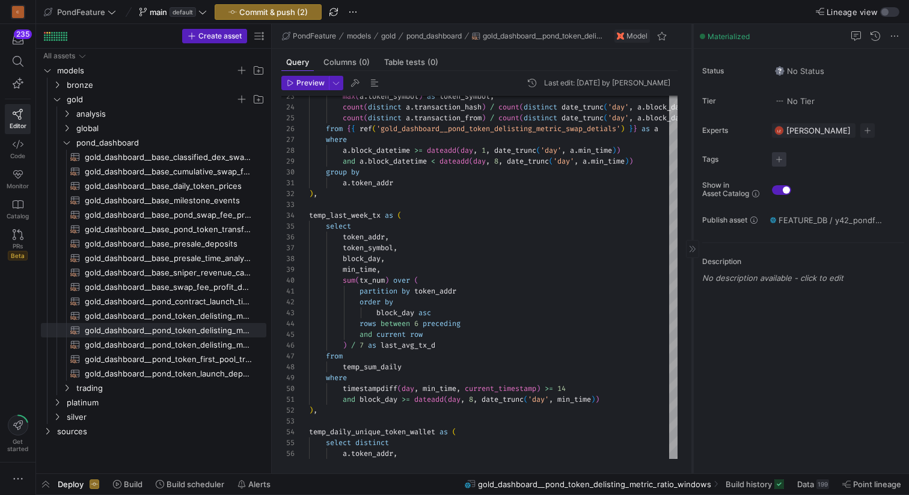
click at [782, 157] on span "button" at bounding box center [779, 159] width 14 height 14
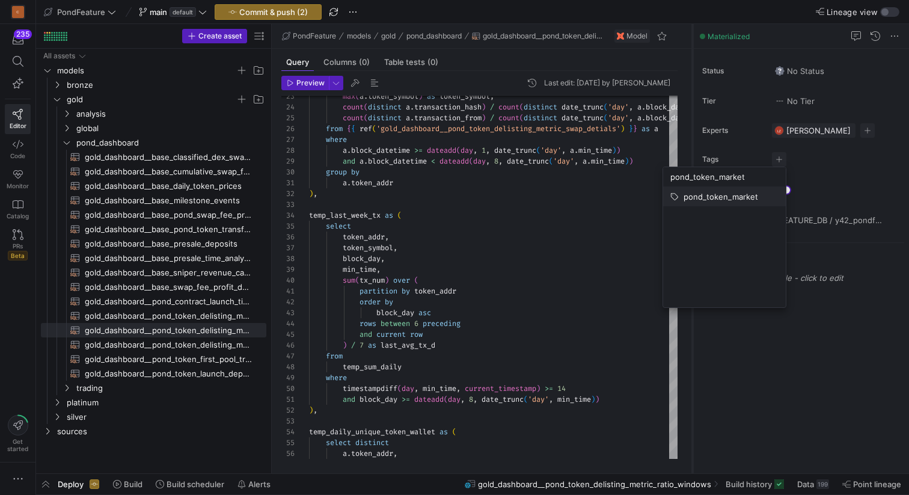
type input "pond_token_market"
click at [735, 194] on span "pond_token_market" at bounding box center [721, 197] width 75 height 10
click at [851, 202] on div at bounding box center [454, 247] width 909 height 495
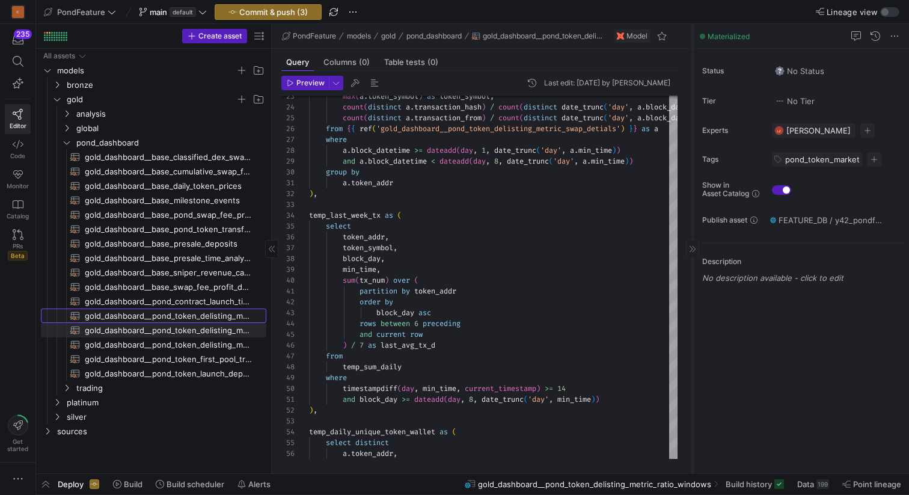
click at [219, 317] on span "gold_dashboard__pond_token_delisting_metric_daily​​​​​​​​​​" at bounding box center [169, 316] width 168 height 14
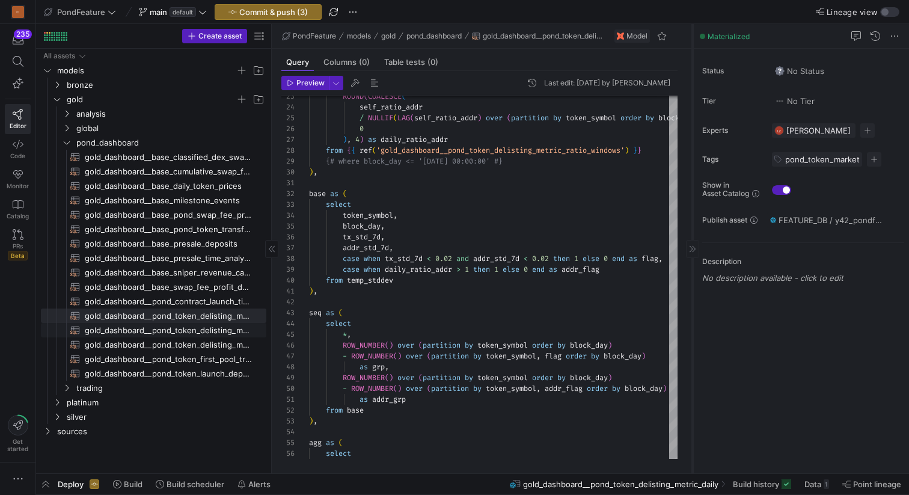
click at [222, 331] on span "gold_dashboard__pond_token_delisting_metric_ratio_windows​​​​​​​​​​" at bounding box center [169, 330] width 168 height 14
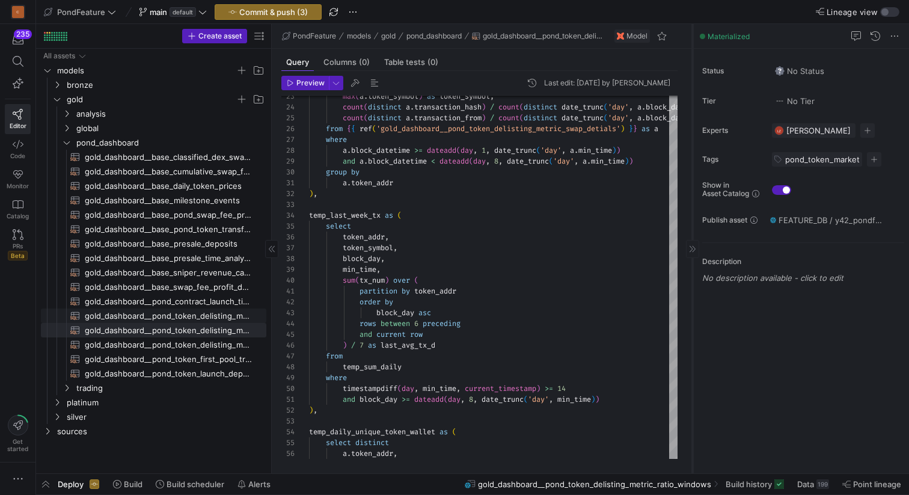
click at [221, 314] on span "gold_dashboard__pond_token_delisting_metric_daily​​​​​​​​​​" at bounding box center [169, 316] width 168 height 14
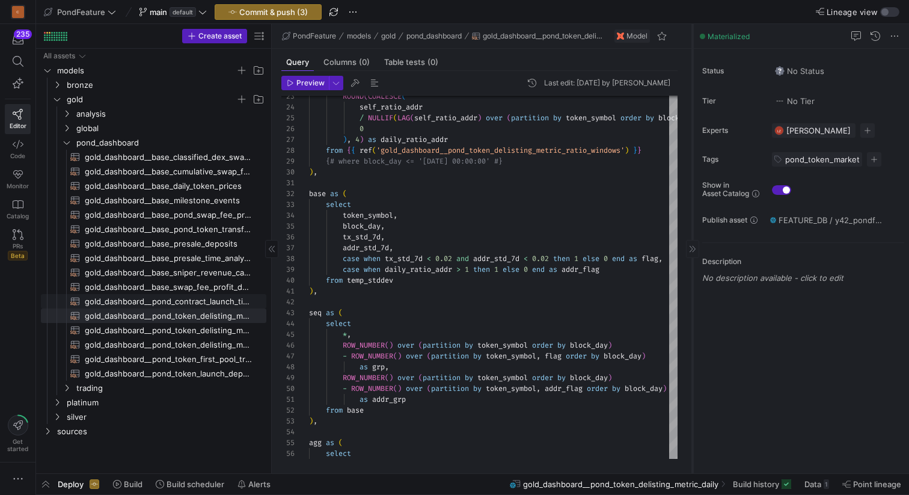
click at [223, 299] on span "gold_dashboard__pond_contract_launch_times​​​​​​​​​​" at bounding box center [169, 302] width 168 height 14
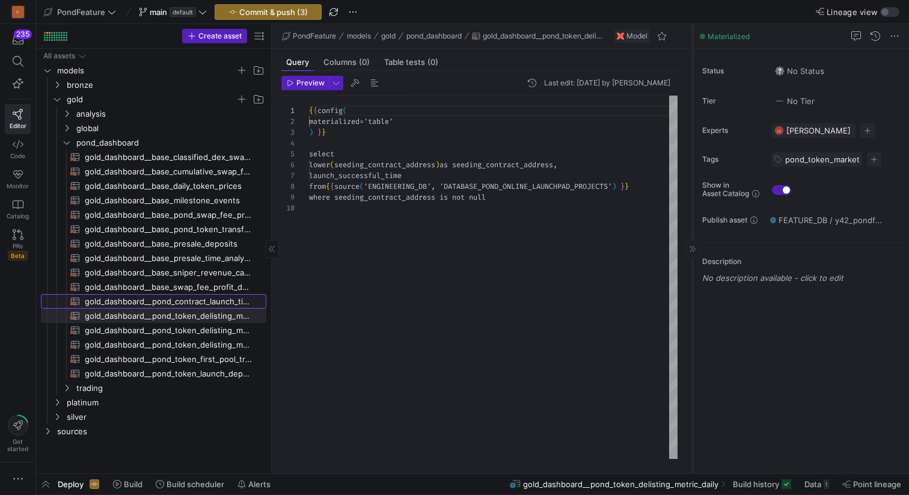
scroll to position [97, 0]
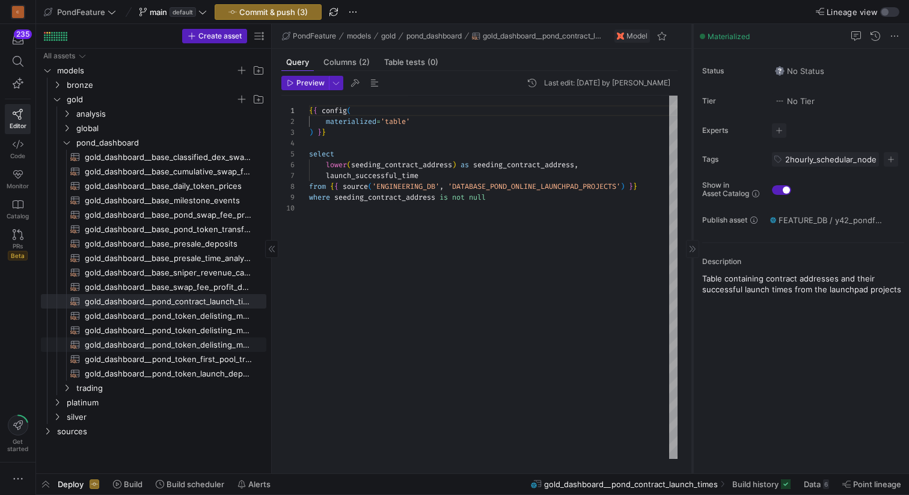
click at [211, 343] on span "gold_dashboard__pond_token_delisting_metric_swap_detials​​​​​​​​​​" at bounding box center [169, 345] width 168 height 14
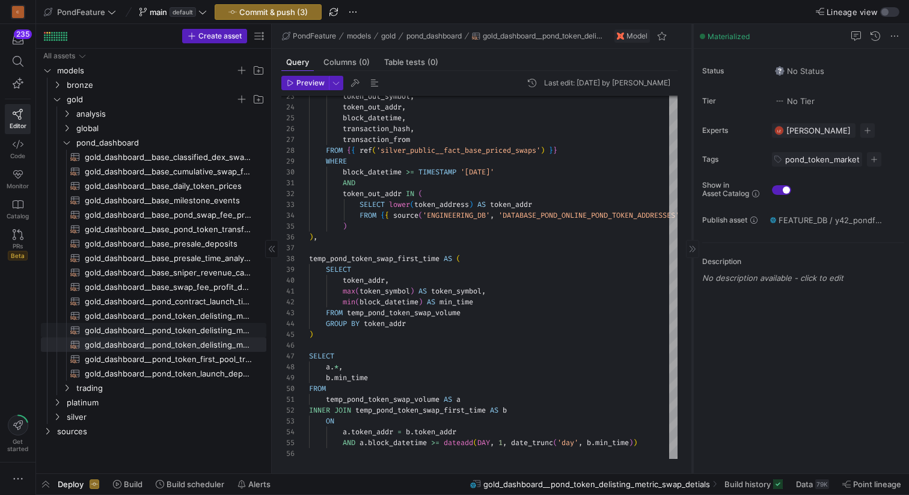
click at [218, 332] on span "gold_dashboard__pond_token_delisting_metric_ratio_windows​​​​​​​​​​" at bounding box center [169, 330] width 168 height 14
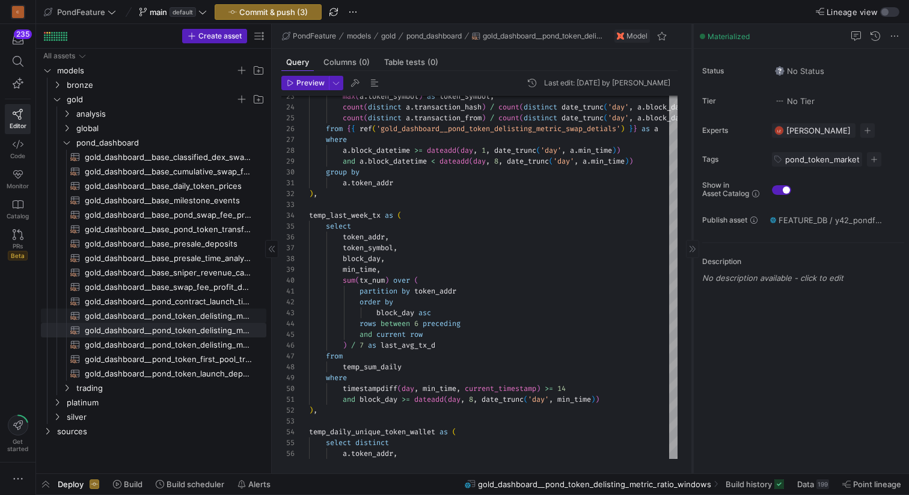
click at [219, 314] on span "gold_dashboard__pond_token_delisting_metric_daily​​​​​​​​​​" at bounding box center [169, 316] width 168 height 14
type textarea "{{ config( materialized='table' ) }} with temp_stddev as ( select token_symbol,…"
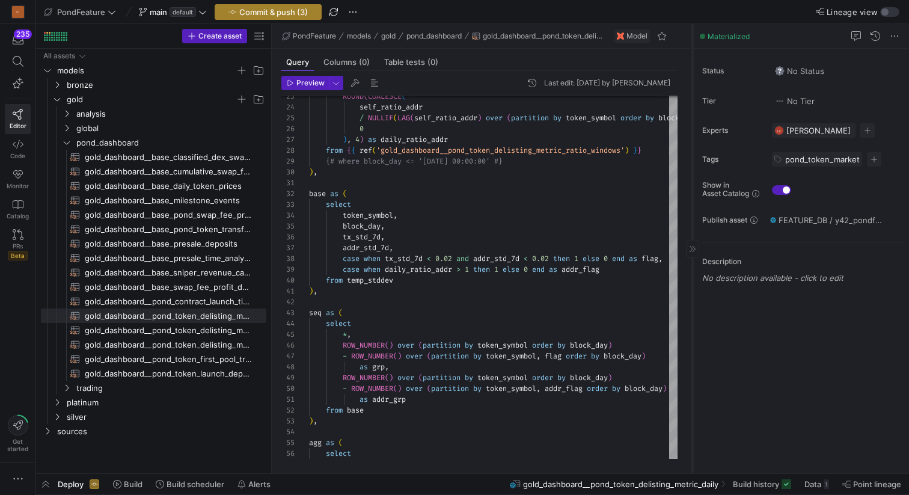
click at [284, 8] on span "Commit & push (3)" at bounding box center [273, 12] width 69 height 10
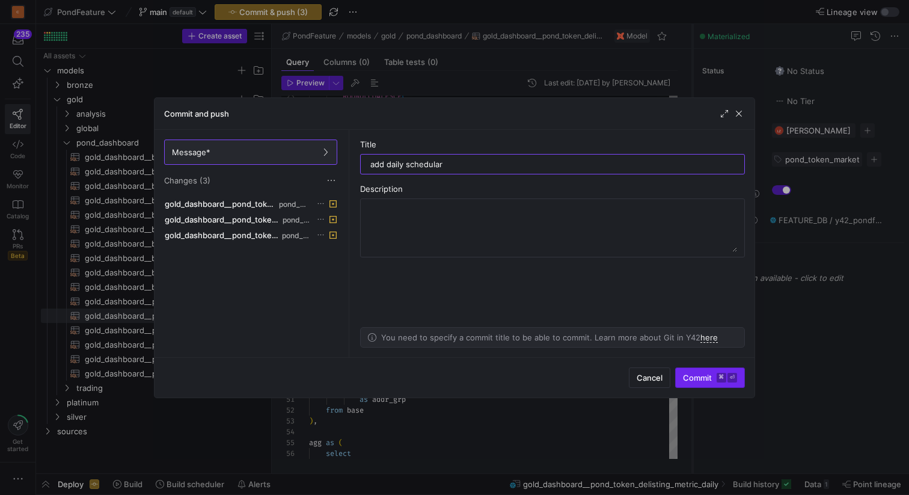
type input "add daily schedular"
click at [693, 378] on span "Commit ⌘ ⏎" at bounding box center [710, 378] width 54 height 10
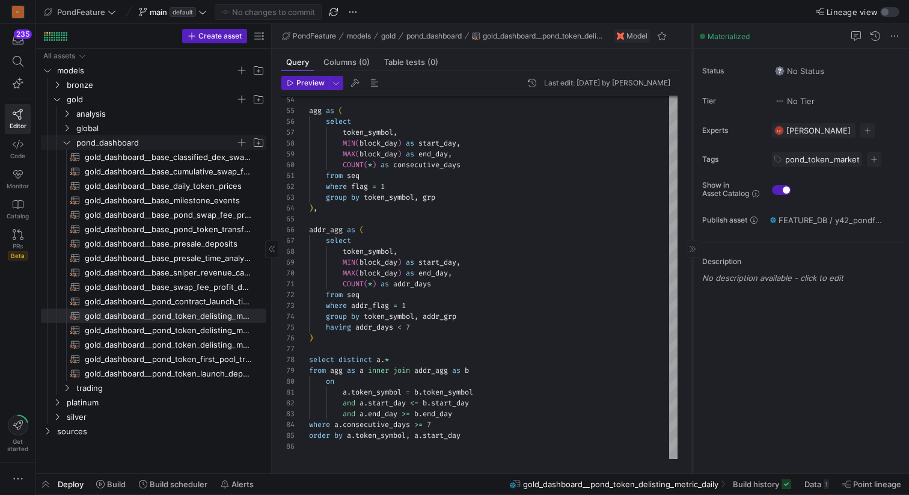
click at [66, 142] on icon "Press SPACE to select this row." at bounding box center [67, 142] width 8 height 7
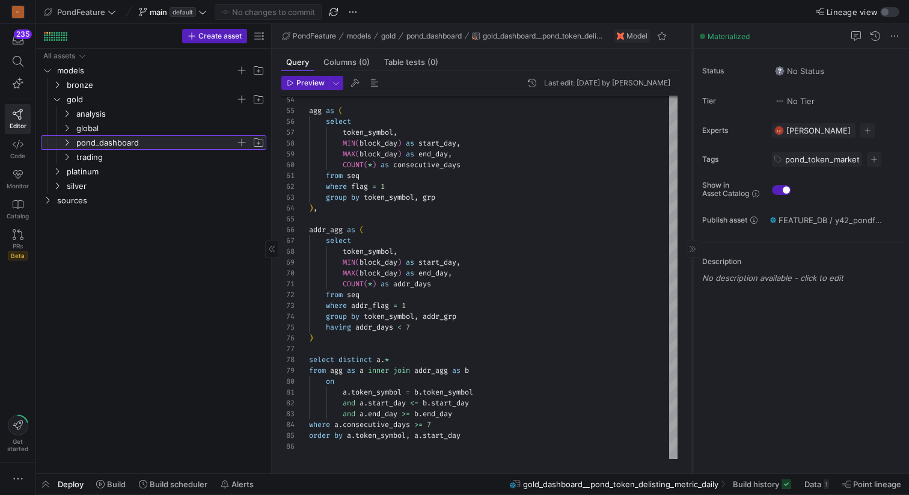
click at [68, 136] on span "pond_dashboard" at bounding box center [163, 142] width 205 height 13
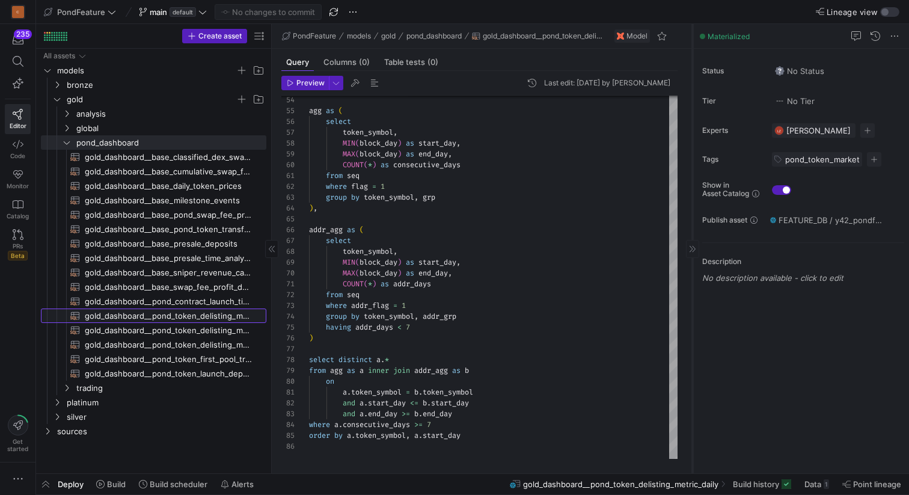
click at [216, 315] on span "gold_dashboard__pond_token_delisting_metric_daily​​​​​​​​​​" at bounding box center [169, 316] width 168 height 14
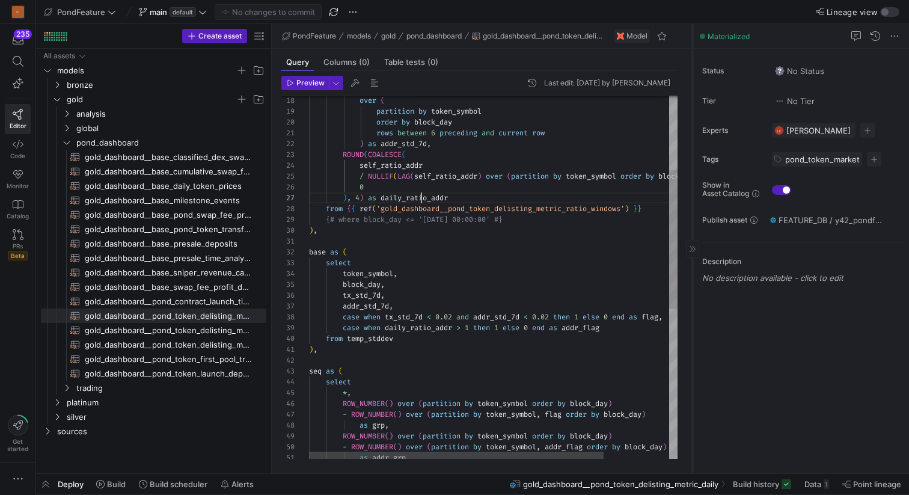
click at [420, 199] on div "as addr_grp - ROW_NUMBER ( ) over ( partition by token_symbol , addr_flag order…" at bounding box center [534, 375] width 450 height 948
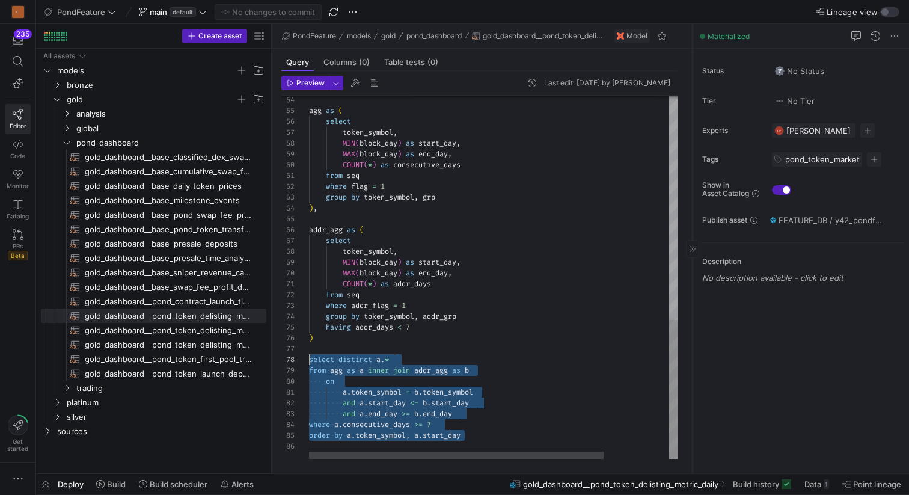
scroll to position [76, 0]
drag, startPoint x: 480, startPoint y: 435, endPoint x: 302, endPoint y: 363, distance: 192.8
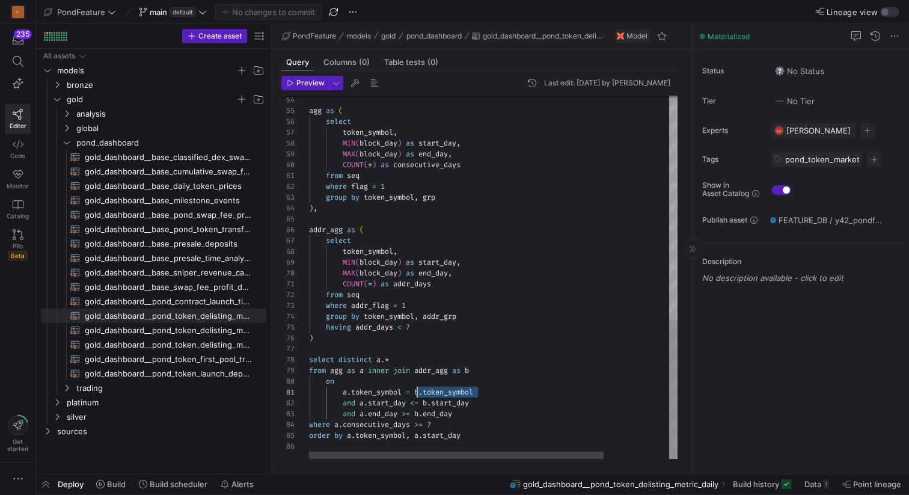
scroll to position [0, 108]
drag, startPoint x: 492, startPoint y: 391, endPoint x: 418, endPoint y: 390, distance: 74.0
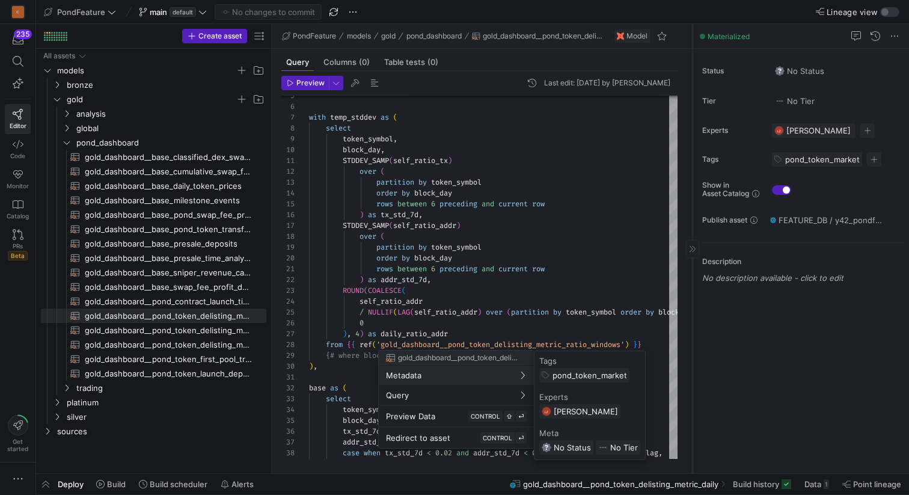
click at [585, 283] on div at bounding box center [454, 247] width 909 height 495
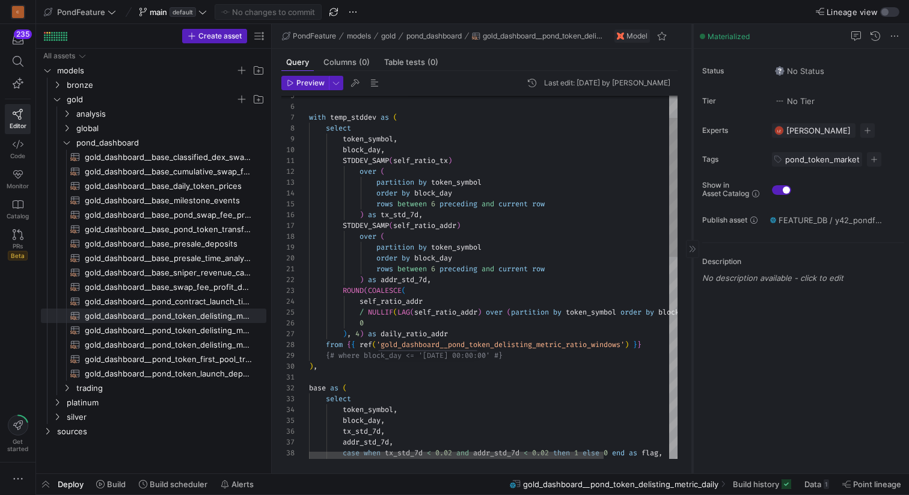
scroll to position [22, 100]
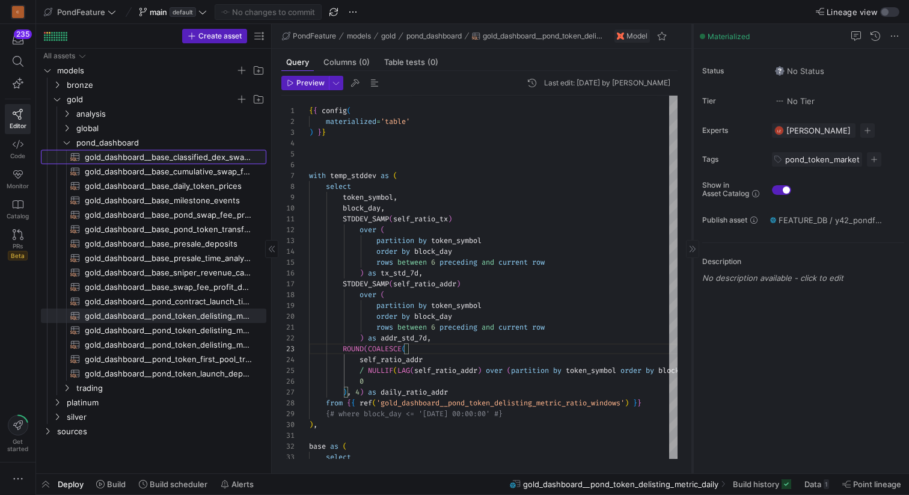
click at [191, 159] on span "gold_dashboard__base_classified_dex_swaps​​​​​​​​​​" at bounding box center [169, 157] width 168 height 14
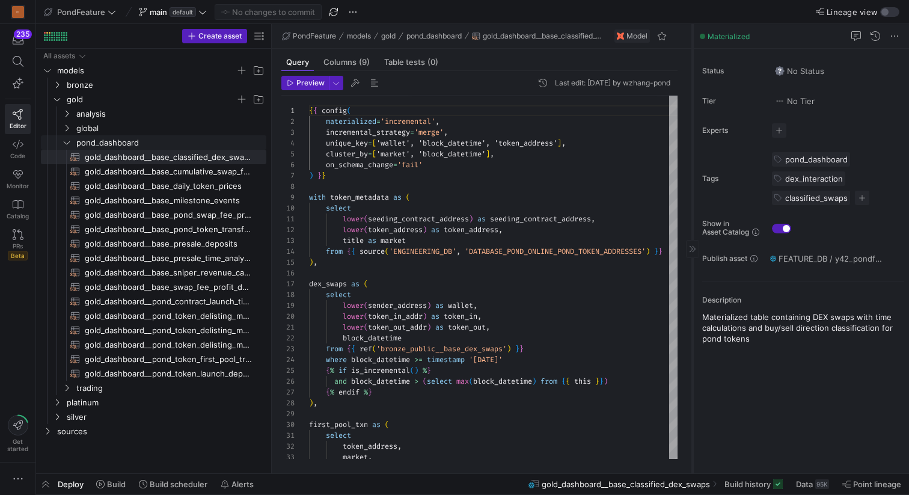
click at [63, 144] on icon "Press SPACE to select this row." at bounding box center [67, 142] width 8 height 7
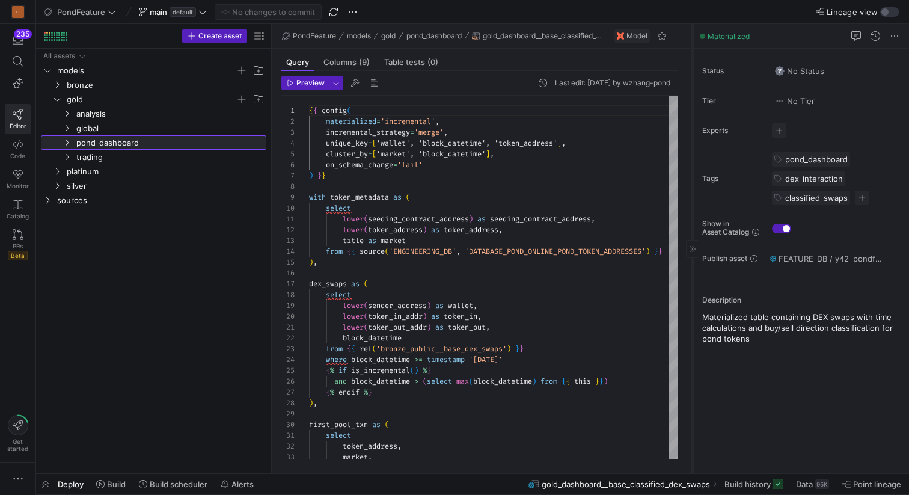
click at [69, 144] on icon at bounding box center [67, 142] width 8 height 7
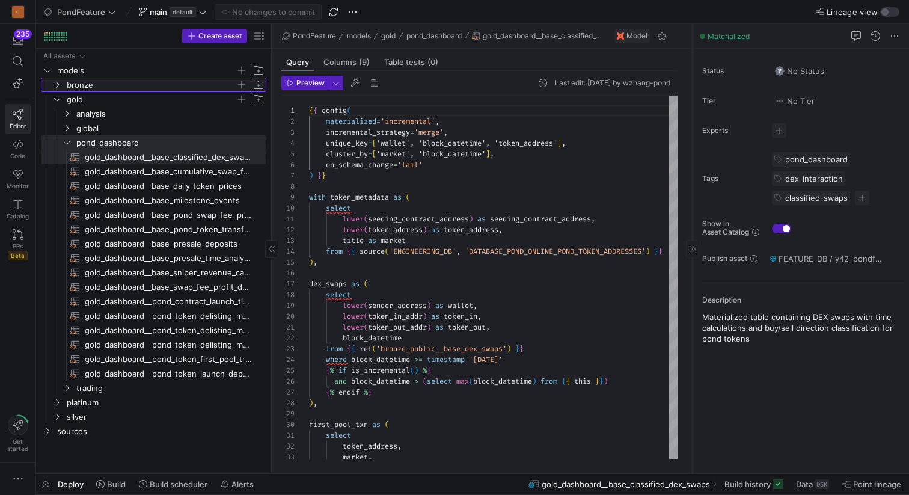
click at [57, 84] on icon "Press SPACE to select this row." at bounding box center [57, 84] width 8 height 7
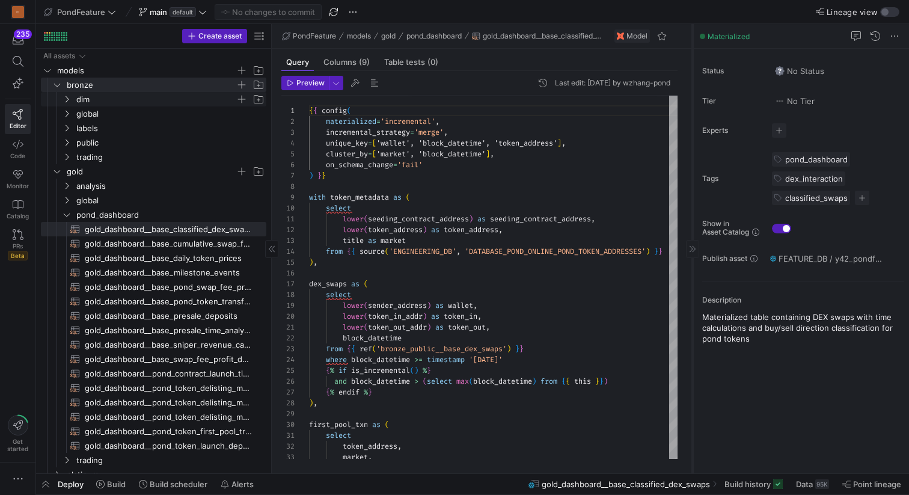
click at [67, 96] on icon "Press SPACE to select this row." at bounding box center [67, 99] width 8 height 7
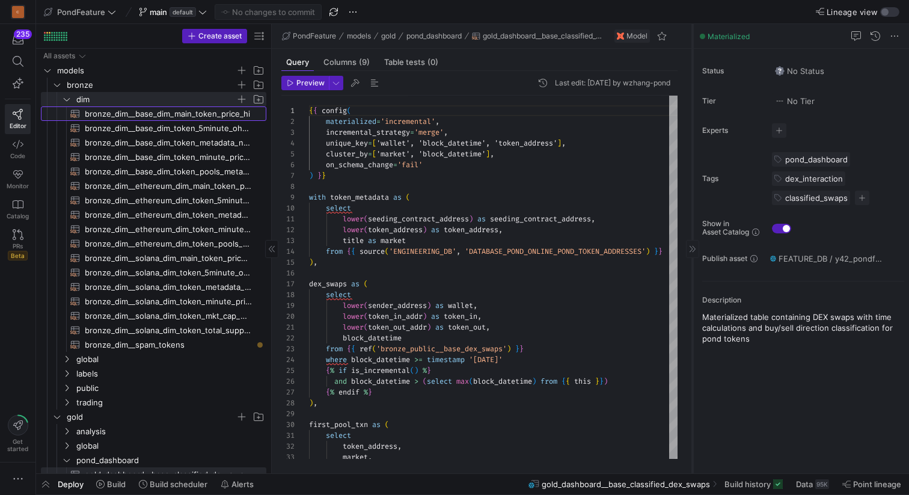
click at [161, 117] on span "bronze_dim__base_dim_main_token_price_hi​​​​​​​​​​" at bounding box center [169, 114] width 168 height 14
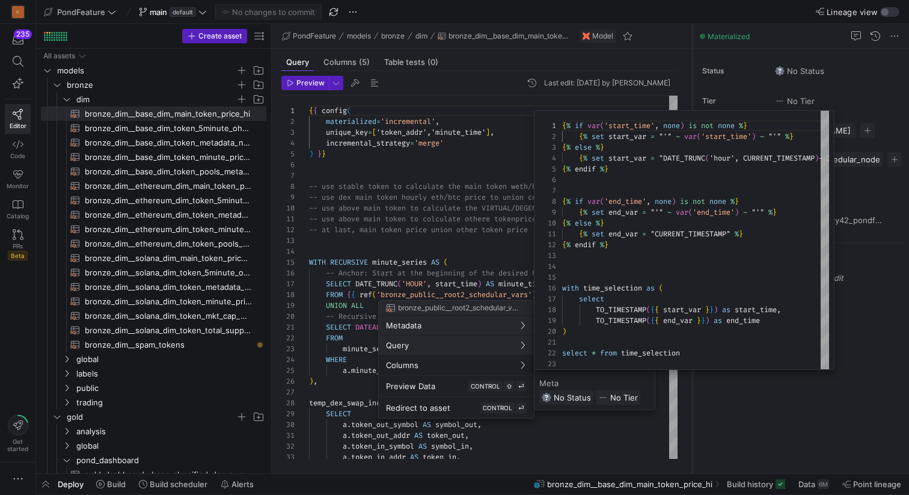
scroll to position [108, 0]
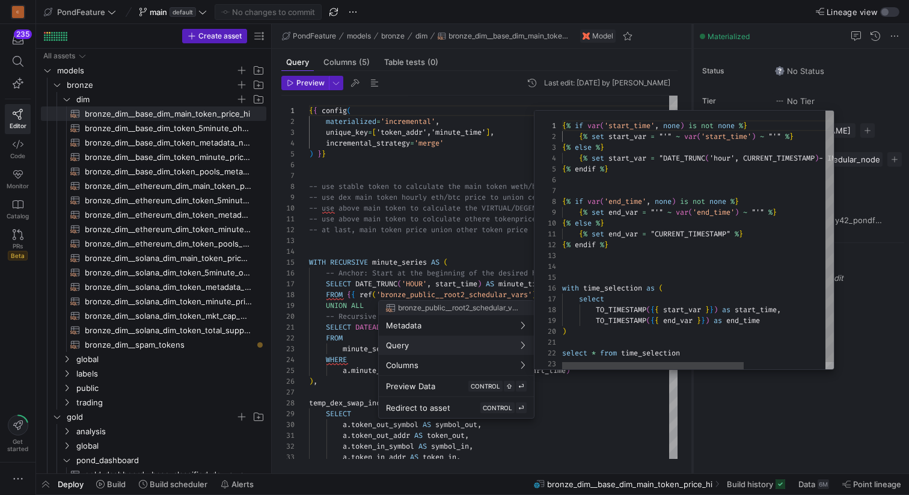
click at [331, 376] on div at bounding box center [454, 247] width 909 height 495
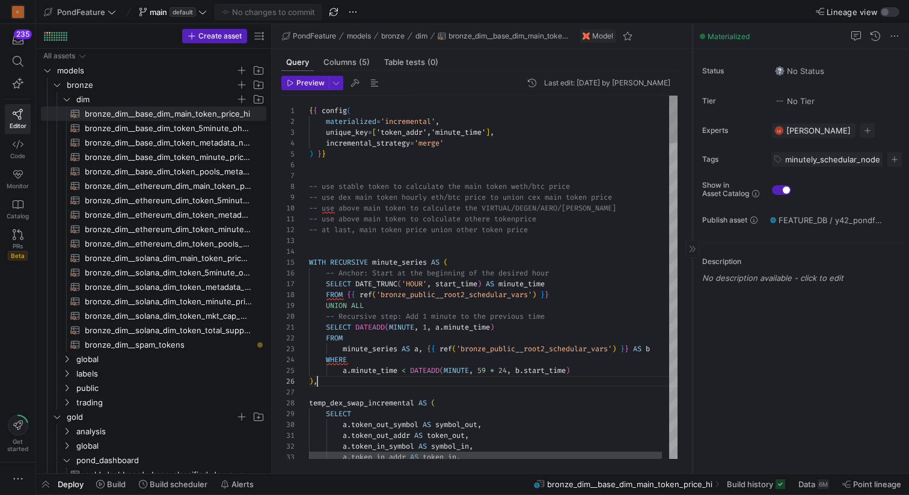
type textarea "-- use above main token to colculate othere token price -- at last, main token …"
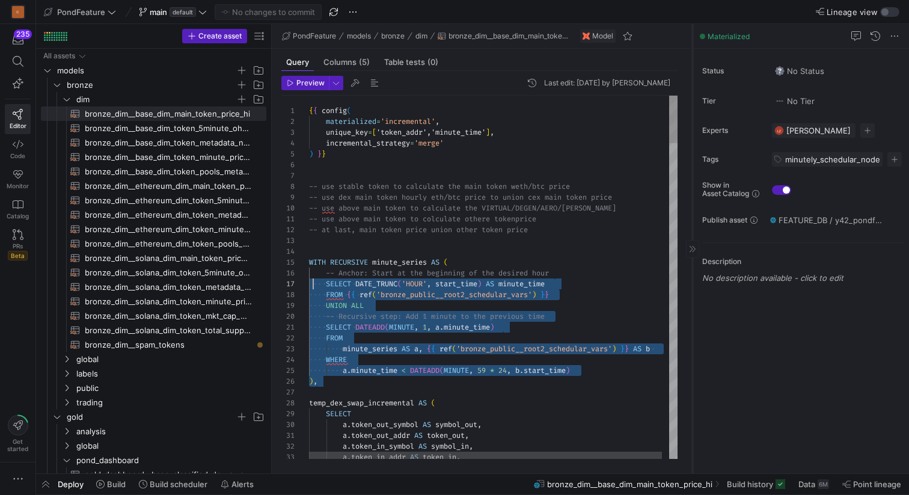
scroll to position [43, 0]
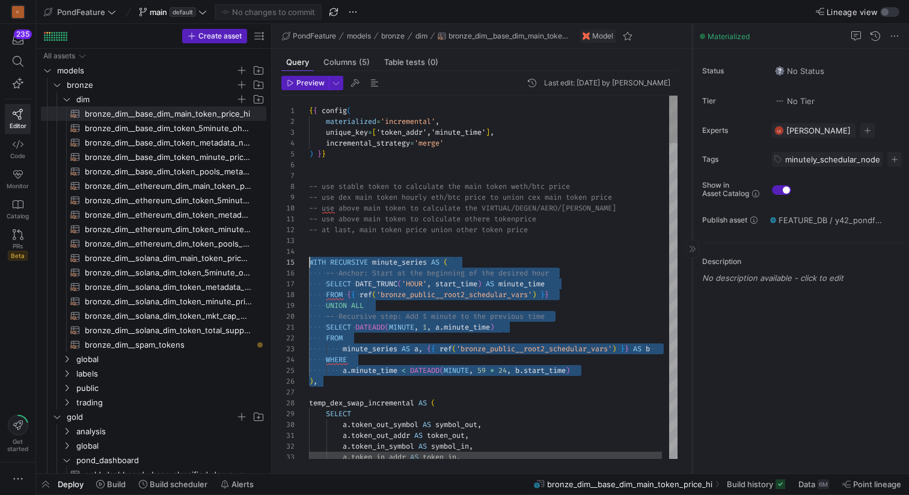
drag, startPoint x: 327, startPoint y: 379, endPoint x: 309, endPoint y: 265, distance: 115.1
